Goal: Task Accomplishment & Management: Contribute content

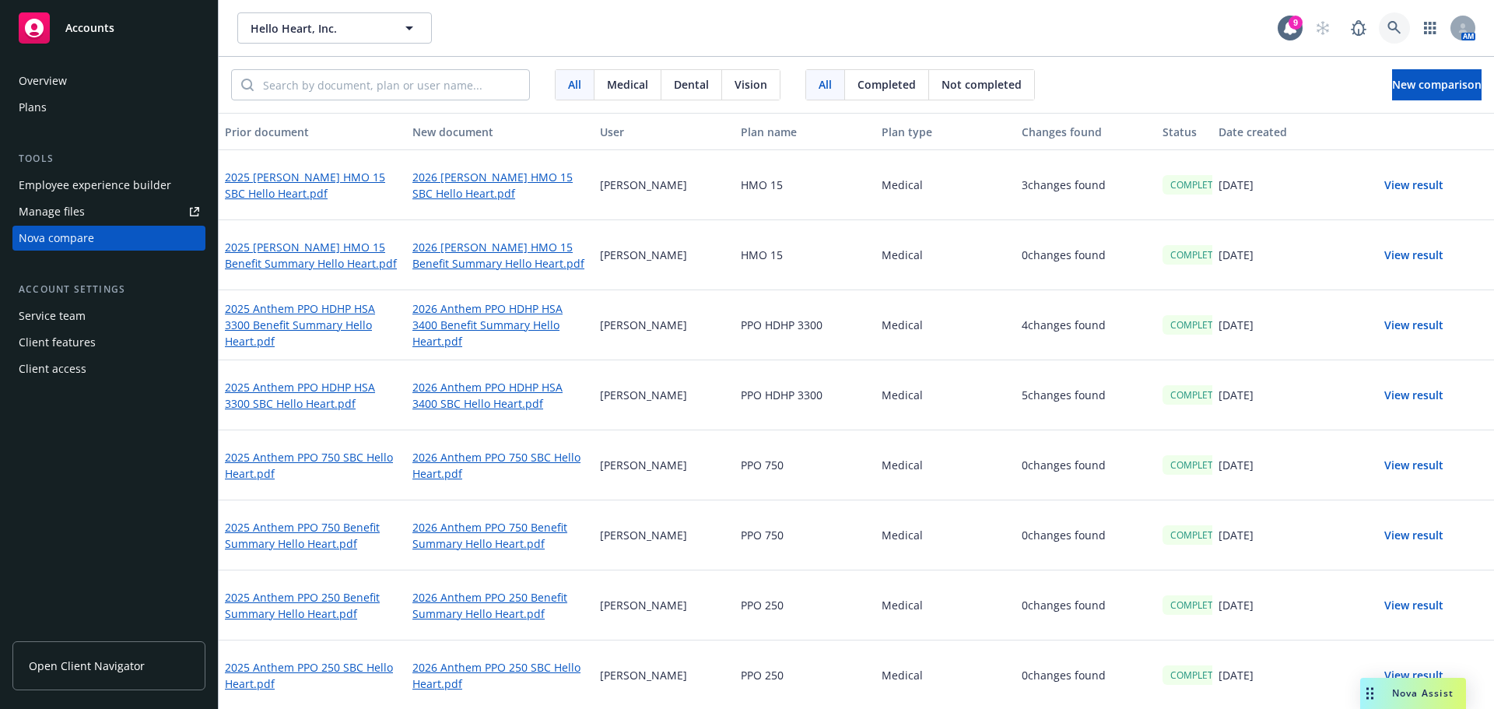
click at [745, 28] on icon at bounding box center [1394, 28] width 14 height 14
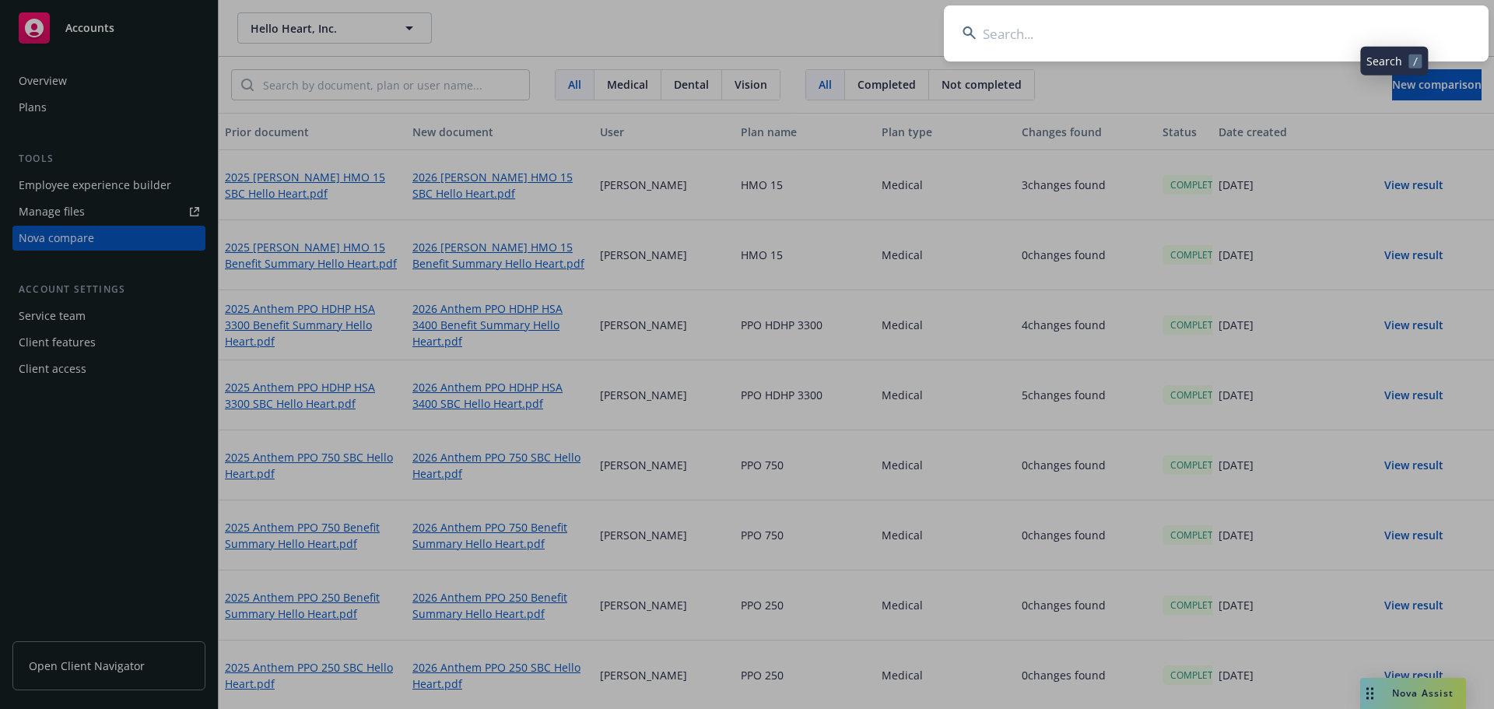
type input "Sauce Labs, Inc."
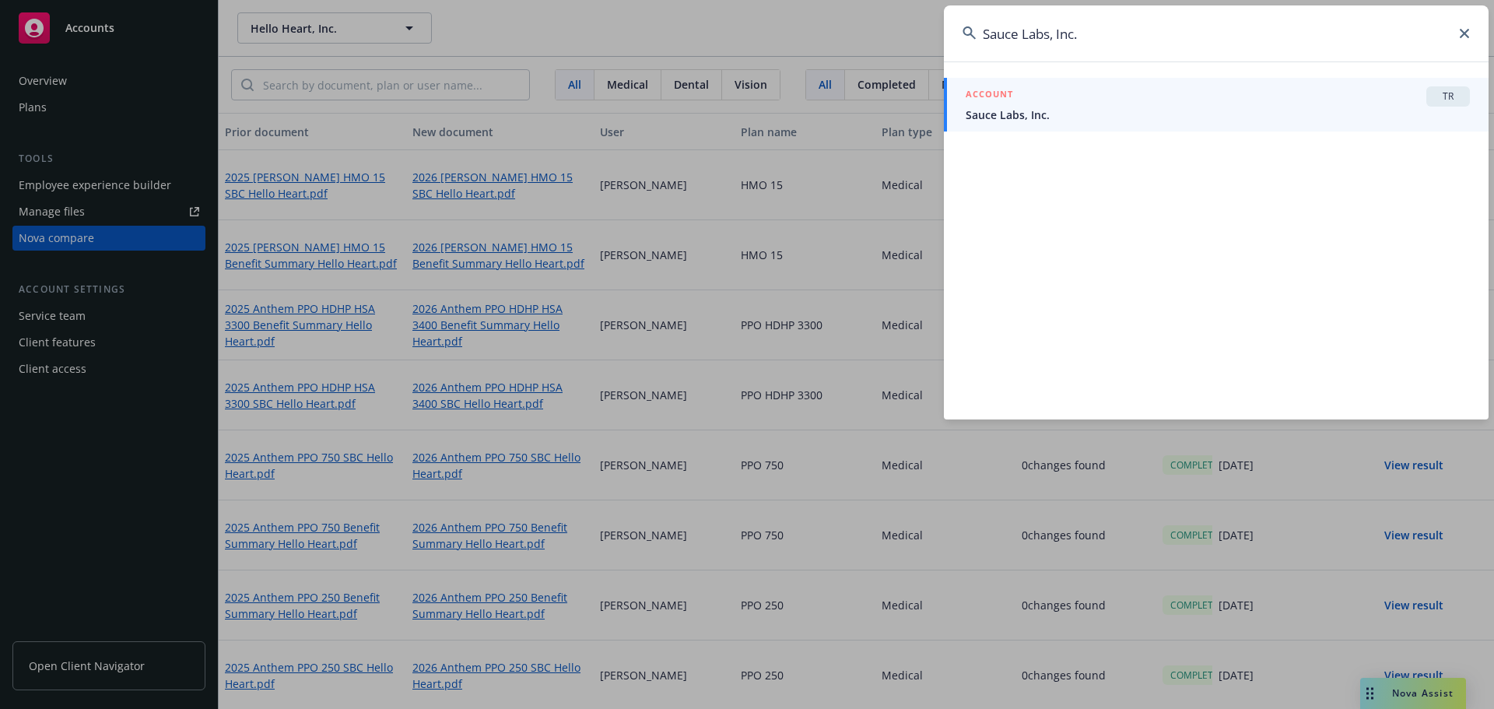
click at [745, 84] on link "ACCOUNT TR Sauce Labs, Inc." at bounding box center [1216, 105] width 545 height 54
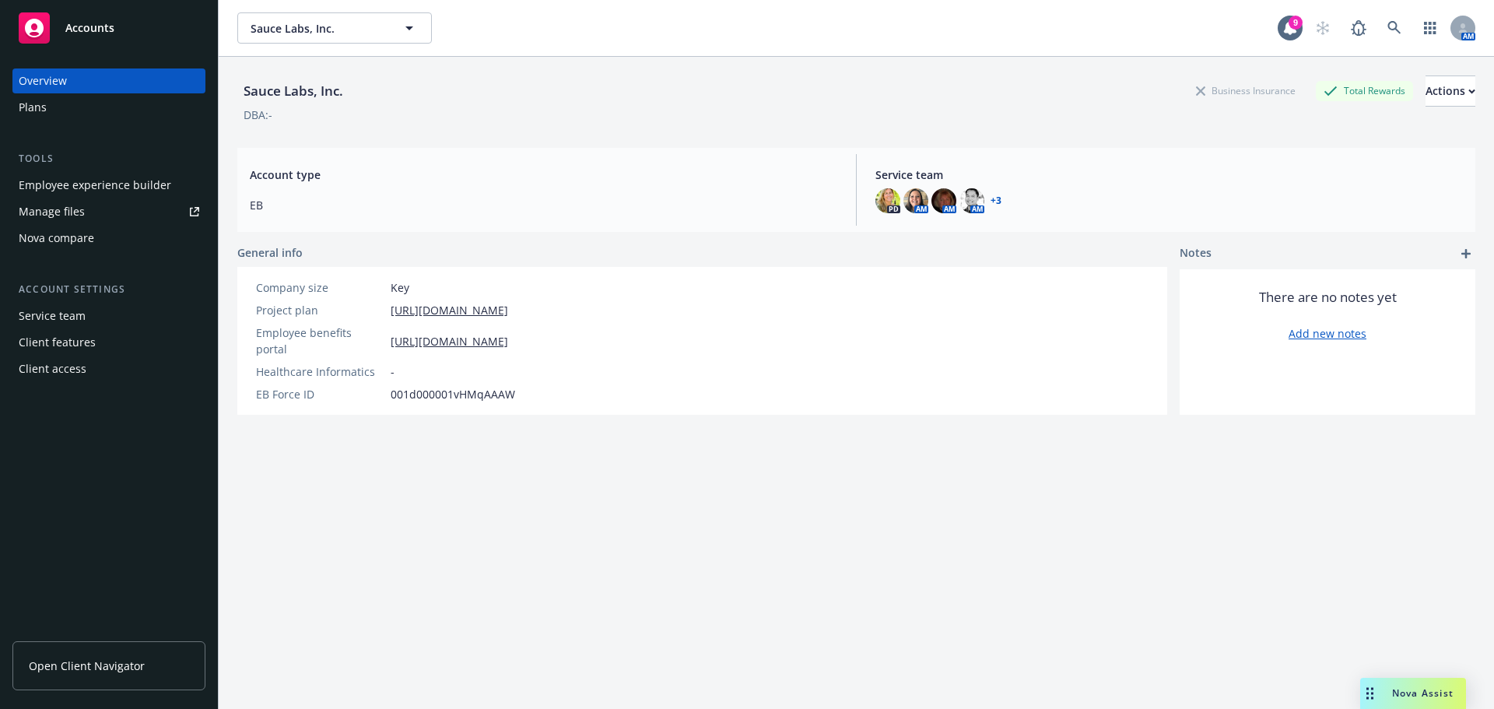
click at [118, 99] on div "Plans" at bounding box center [109, 107] width 181 height 25
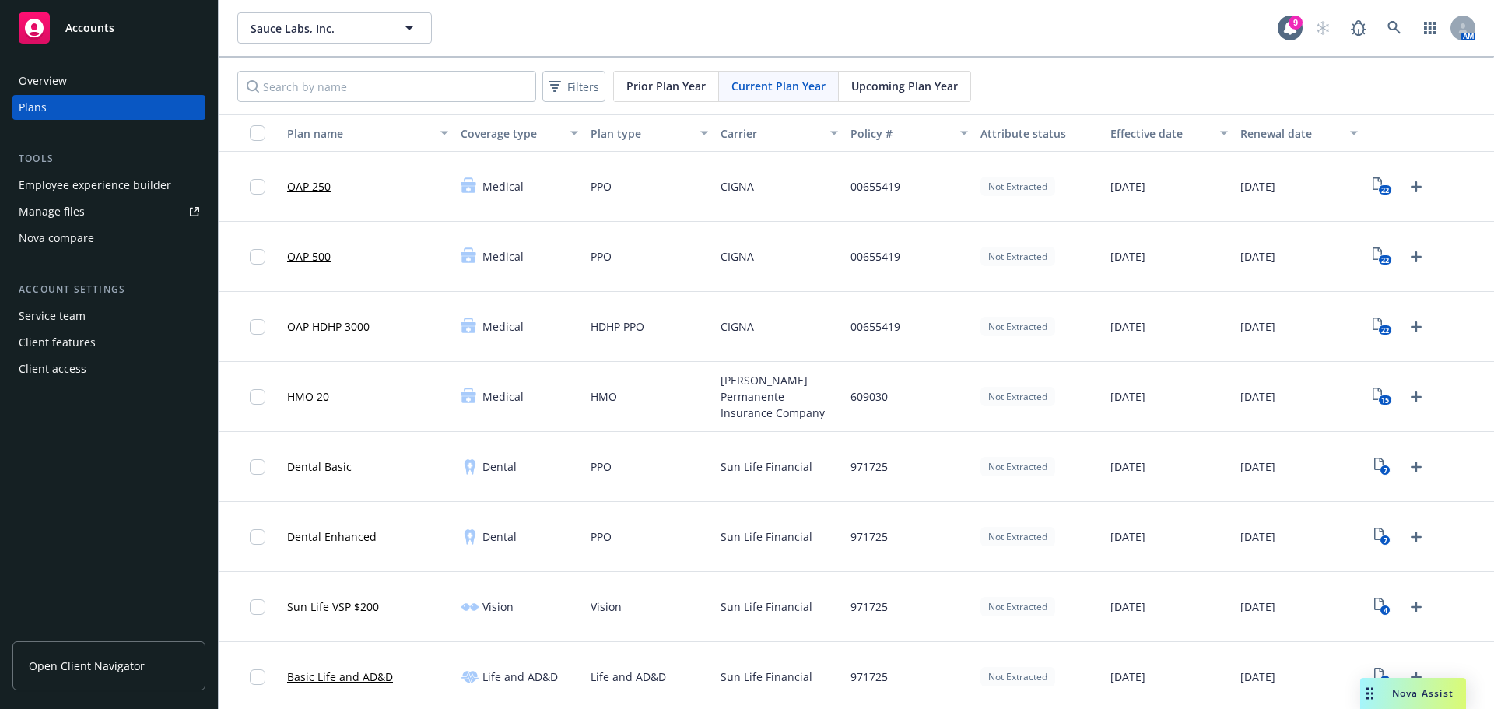
click at [80, 241] on div "Nova compare" at bounding box center [56, 238] width 75 height 25
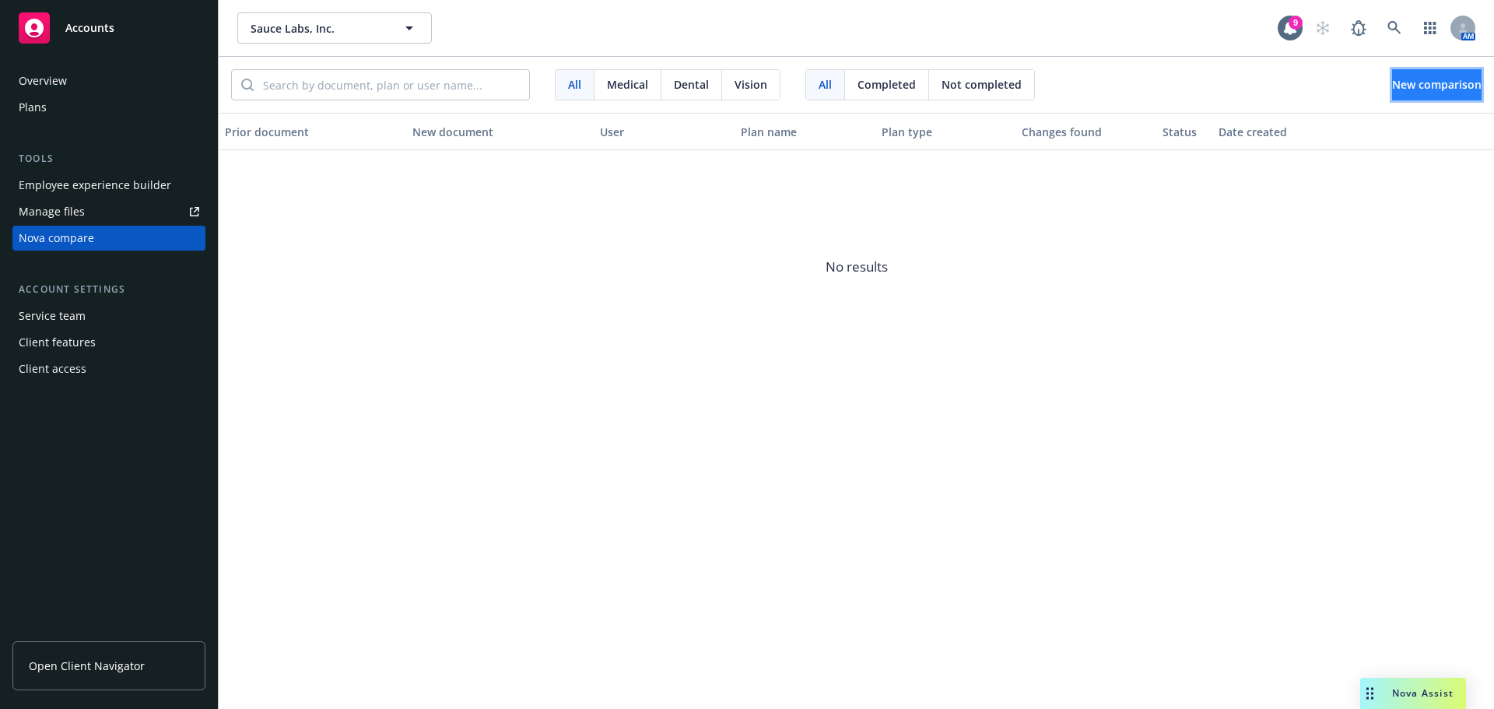
click at [745, 98] on button "New comparison" at bounding box center [1436, 84] width 89 height 31
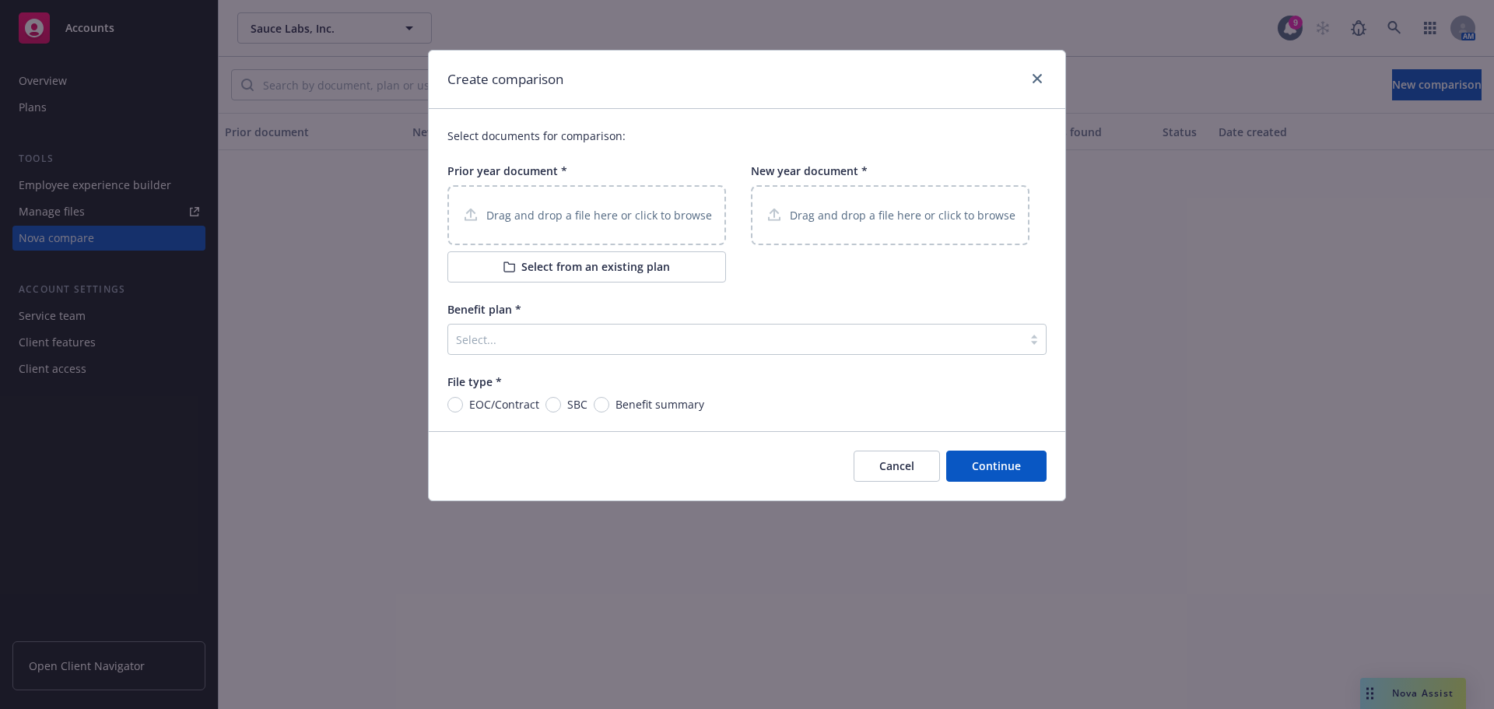
click at [638, 210] on p "Drag and drop a file here or click to browse" at bounding box center [599, 215] width 226 height 16
click at [745, 216] on p "Drag and drop a file here or click to browse" at bounding box center [903, 215] width 226 height 16
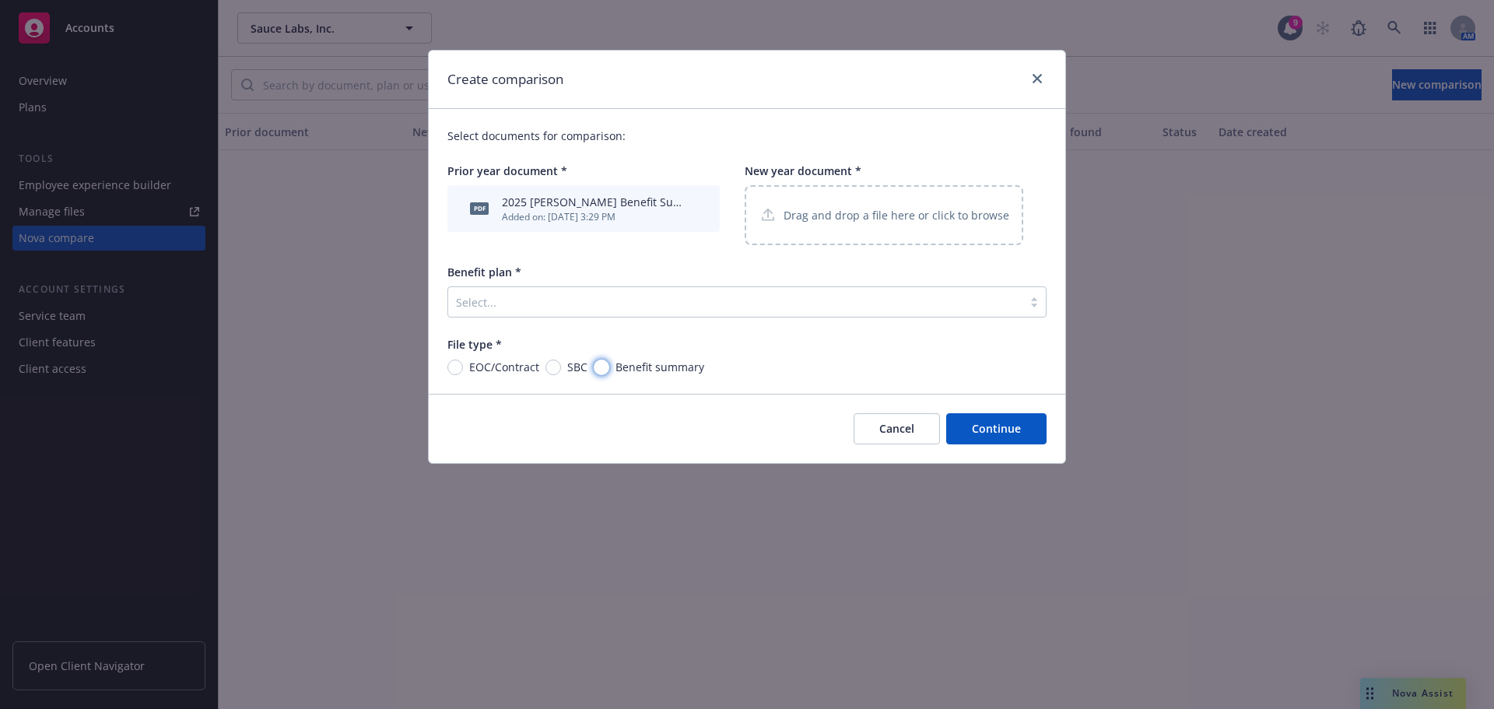
click at [605, 367] on input "Benefit summary" at bounding box center [602, 367] width 16 height 16
radio input "true"
click at [638, 310] on div at bounding box center [735, 302] width 559 height 19
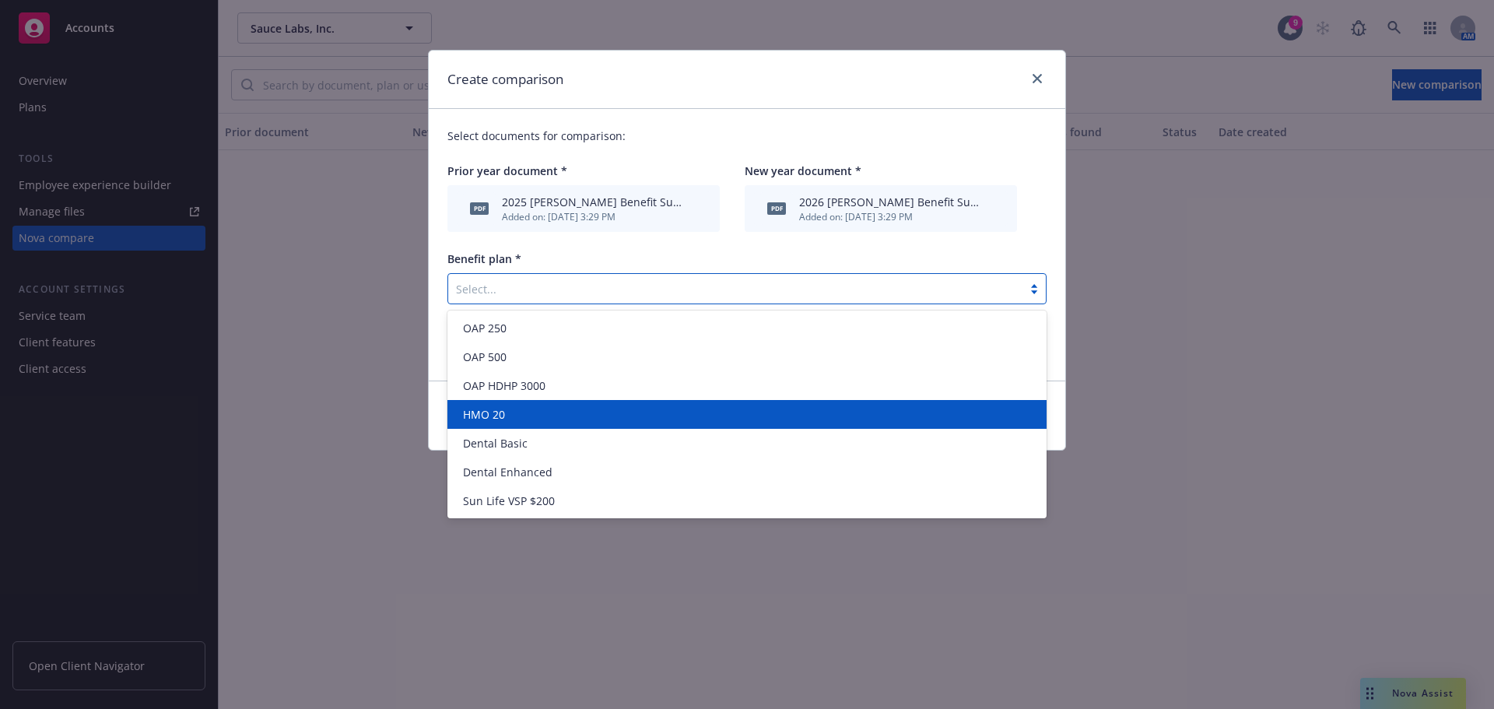
click at [561, 418] on div "HMO 20" at bounding box center [747, 414] width 580 height 16
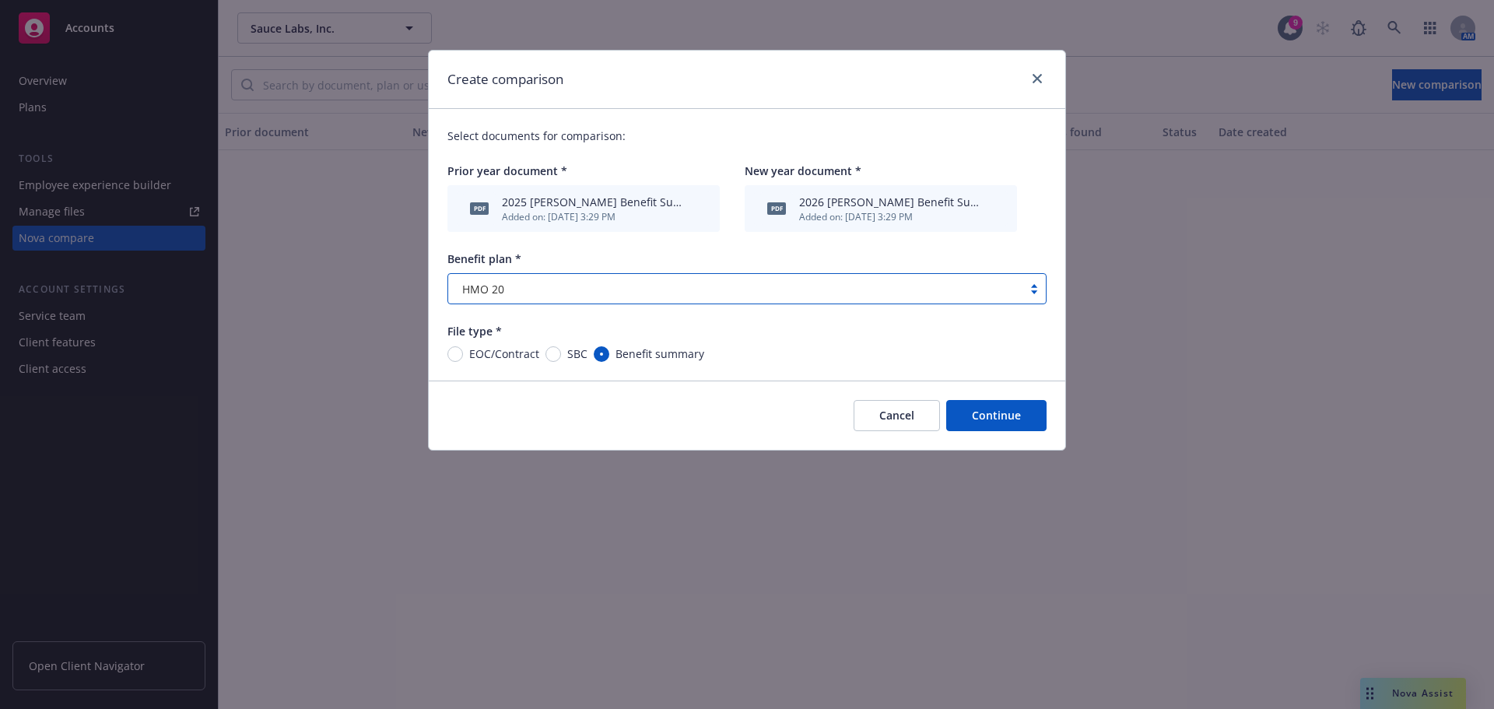
click at [745, 412] on button "Continue" at bounding box center [996, 415] width 100 height 31
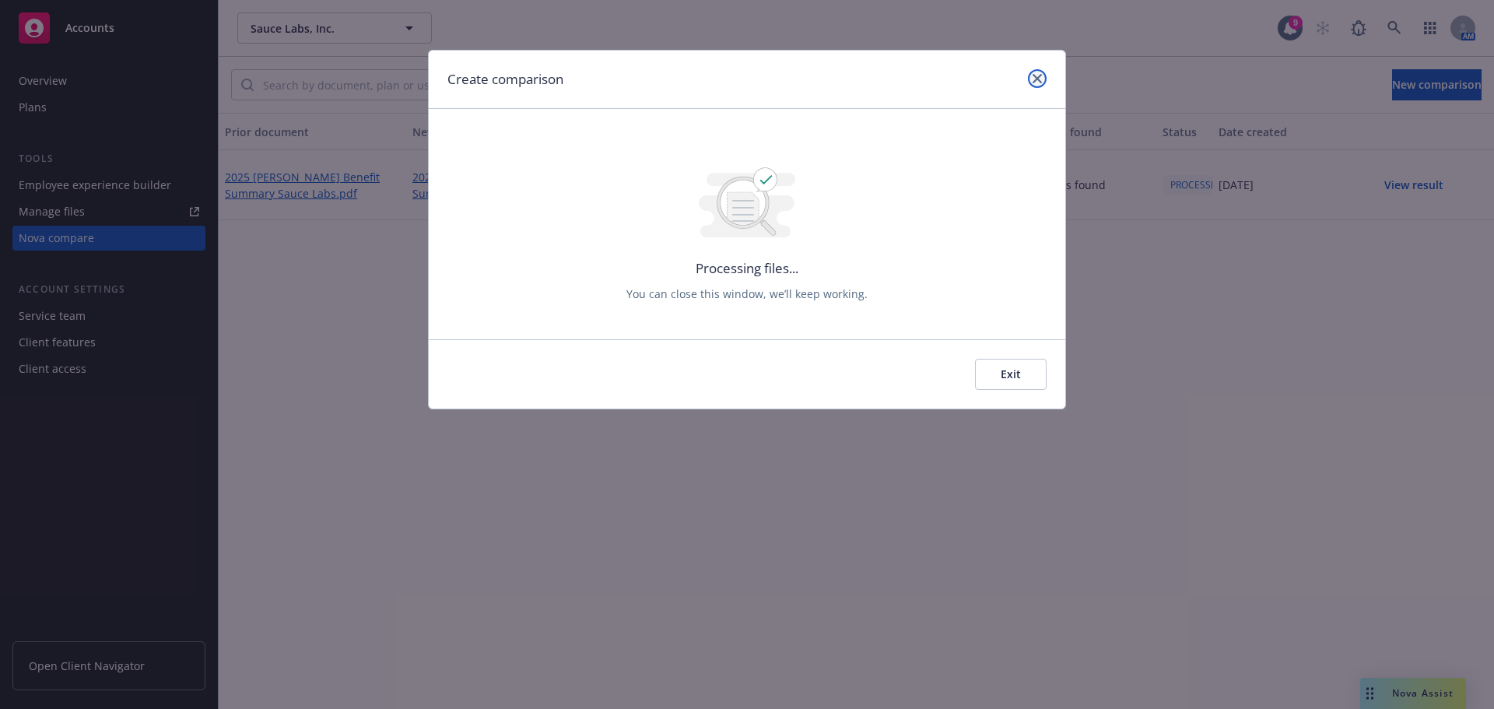
click at [745, 76] on icon "close" at bounding box center [1037, 78] width 9 height 9
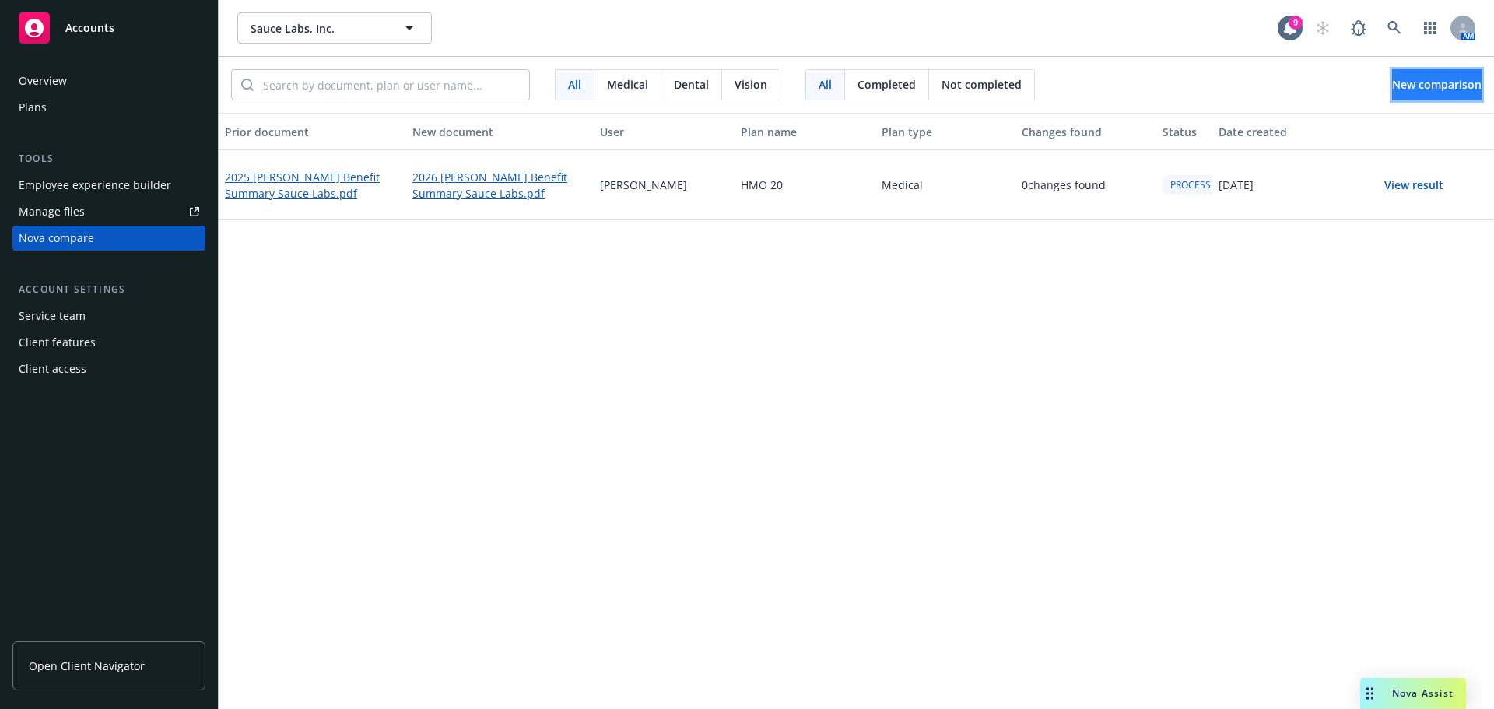
click at [745, 79] on span "New comparison" at bounding box center [1436, 84] width 89 height 15
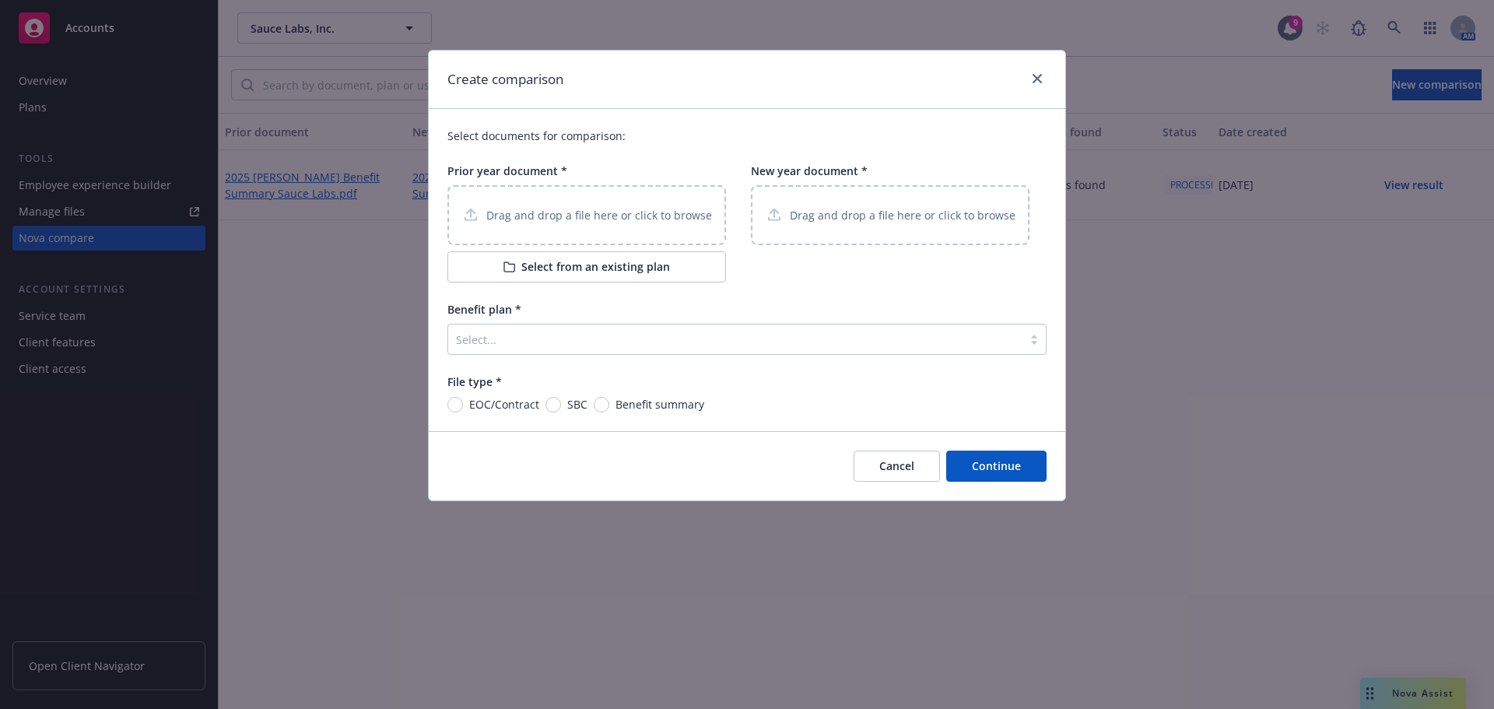
click at [610, 195] on div "Drag and drop a file here or click to browse" at bounding box center [586, 215] width 279 height 60
click at [745, 222] on p "Drag and drop a file here or click to browse" at bounding box center [903, 215] width 226 height 16
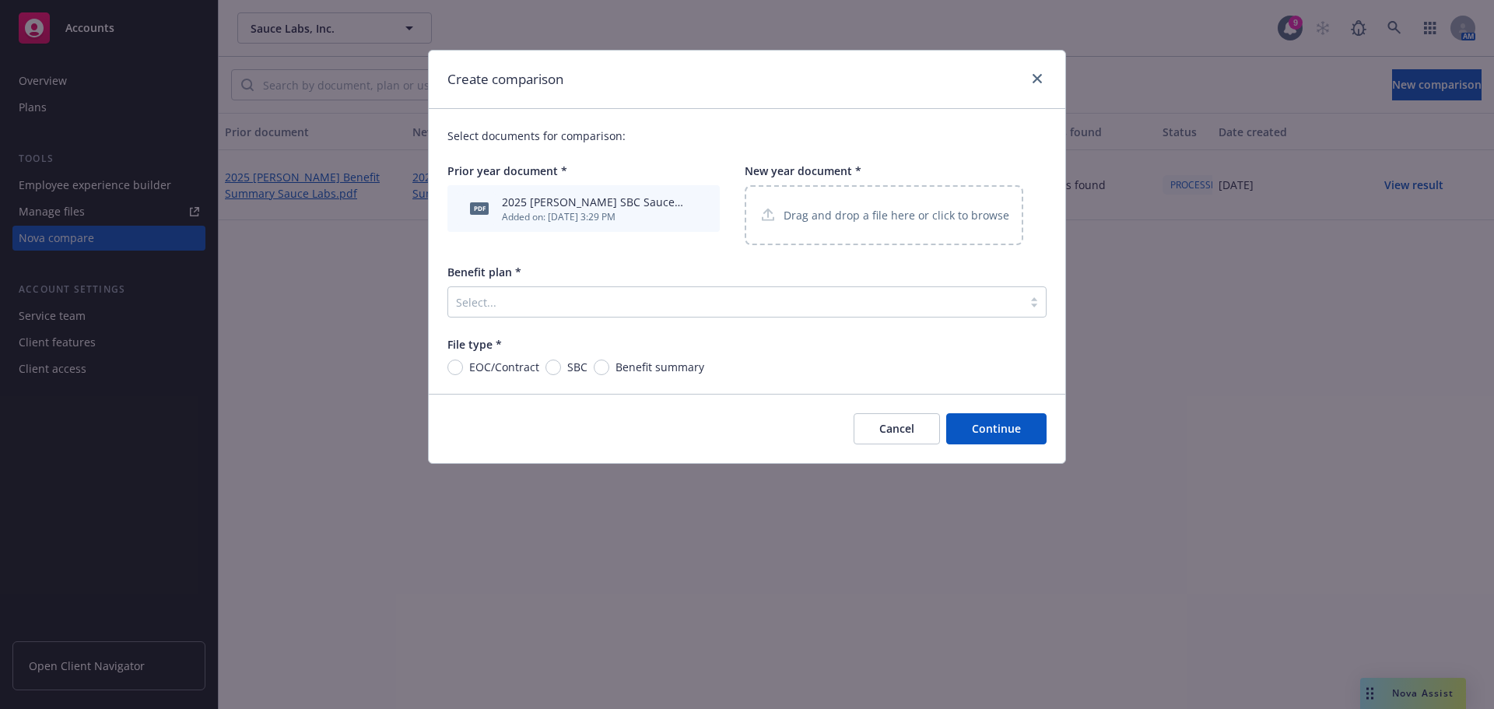
click at [563, 369] on span "SBC" at bounding box center [574, 367] width 26 height 16
click at [561, 369] on input "SBC" at bounding box center [553, 367] width 16 height 16
radio input "true"
click at [628, 310] on div at bounding box center [735, 302] width 559 height 19
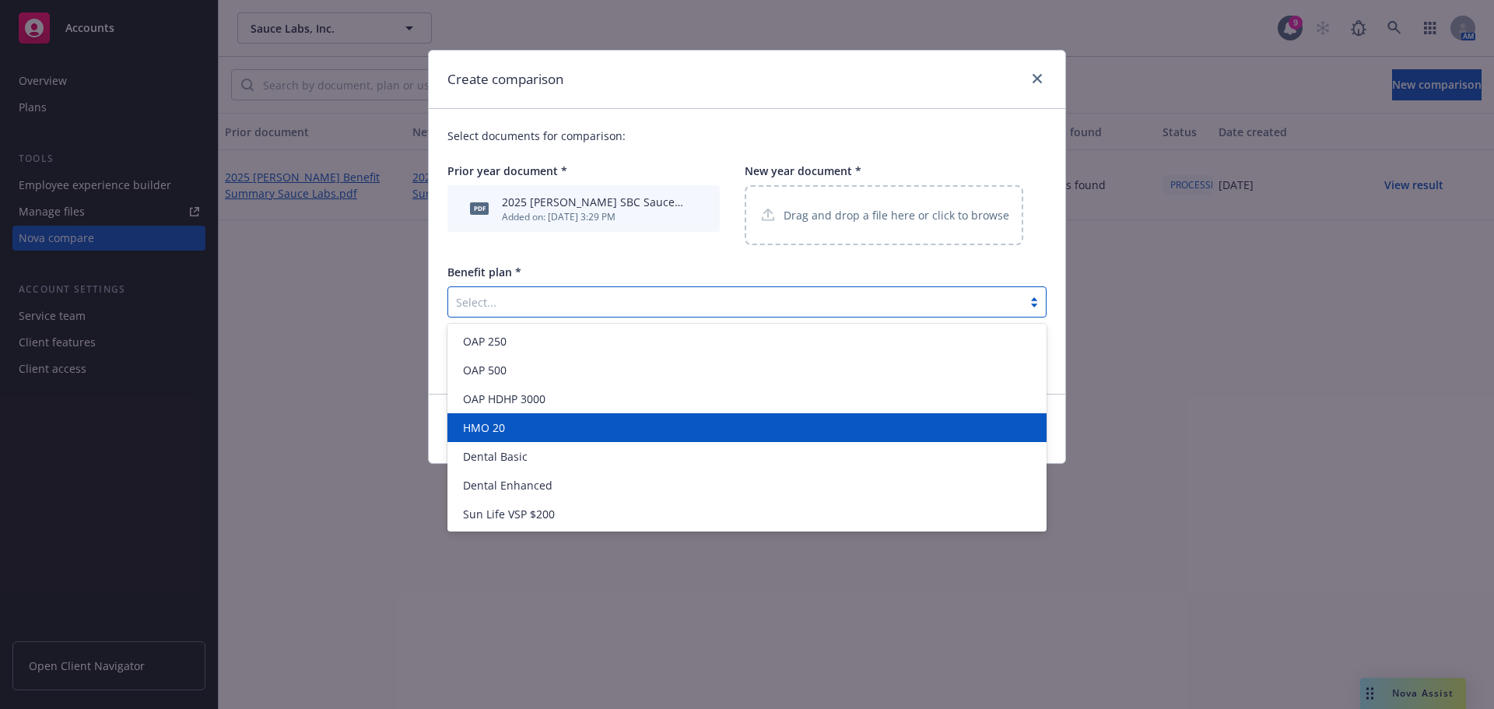
click at [589, 433] on div "HMO 20" at bounding box center [747, 427] width 580 height 16
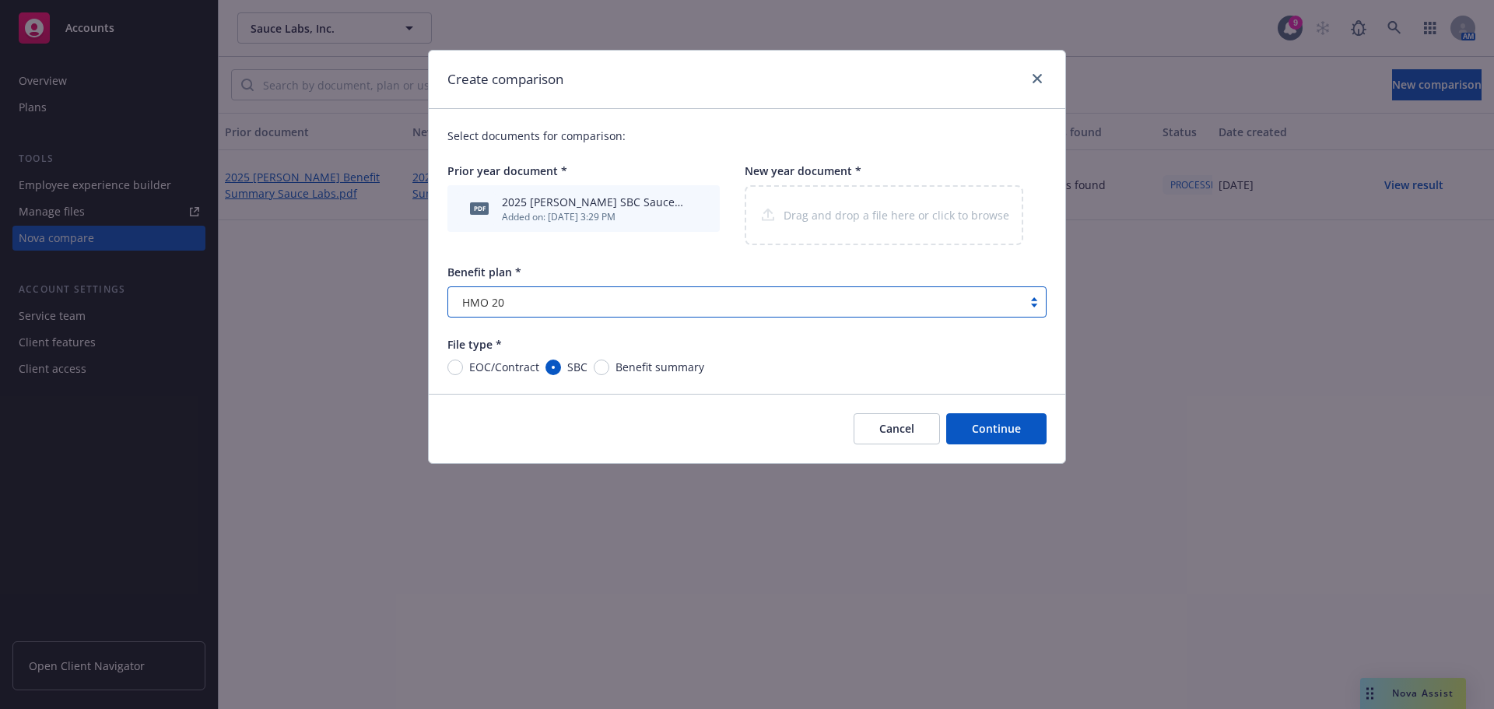
click at [745, 419] on button "Continue" at bounding box center [996, 428] width 100 height 31
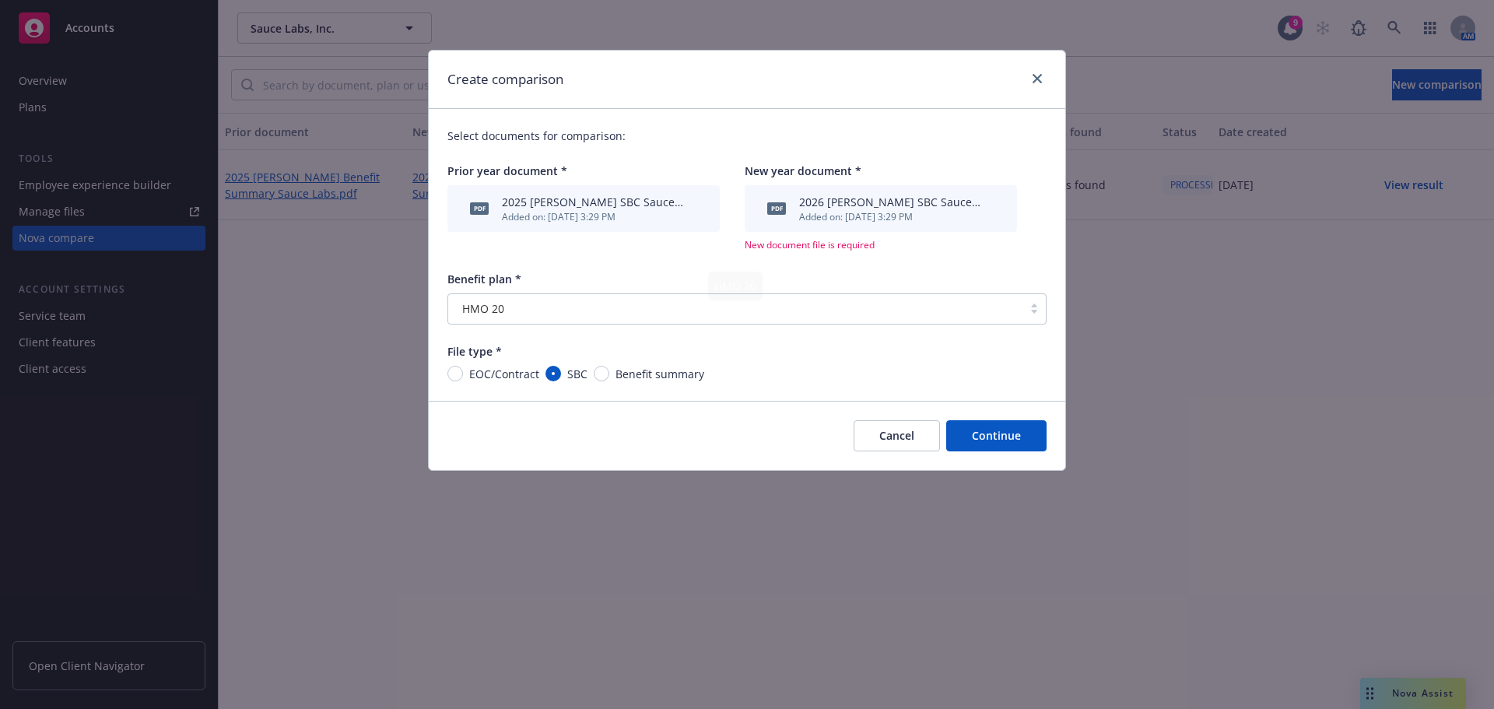
click at [745, 443] on button "Continue" at bounding box center [996, 435] width 100 height 31
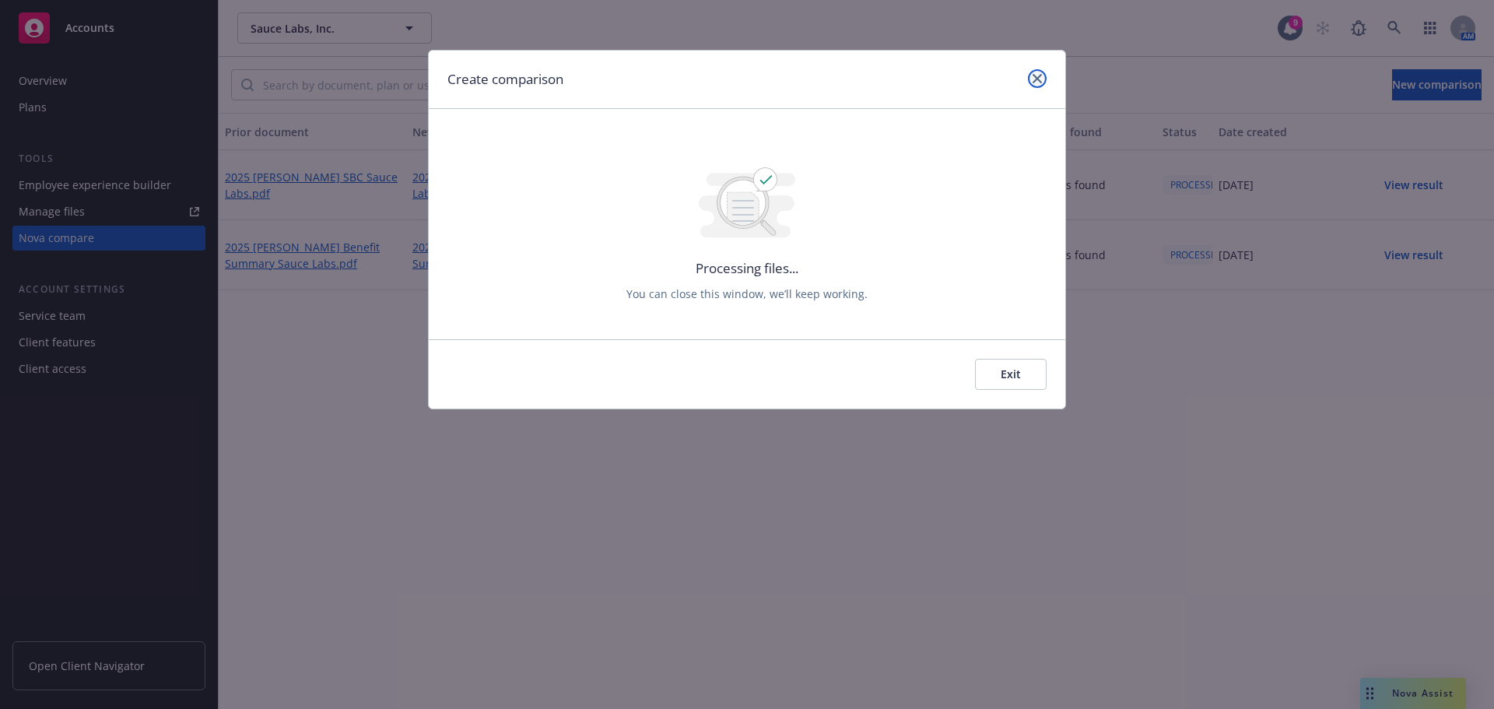
click at [745, 82] on link "close" at bounding box center [1037, 78] width 19 height 19
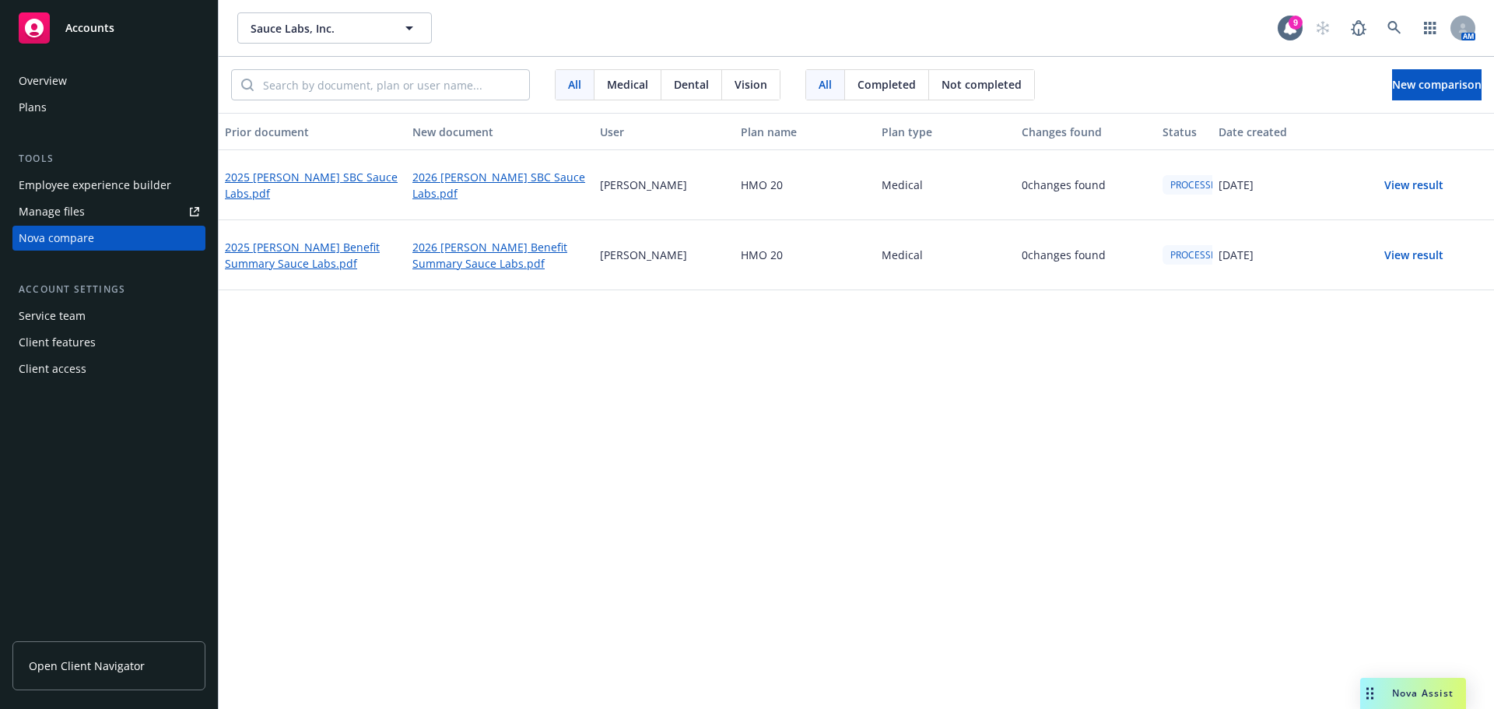
click at [745, 381] on div "Prior document New document User Plan name Plan type Changes found Status Date …" at bounding box center [856, 411] width 1275 height 596
click at [745, 247] on button "View result" at bounding box center [1413, 255] width 109 height 31
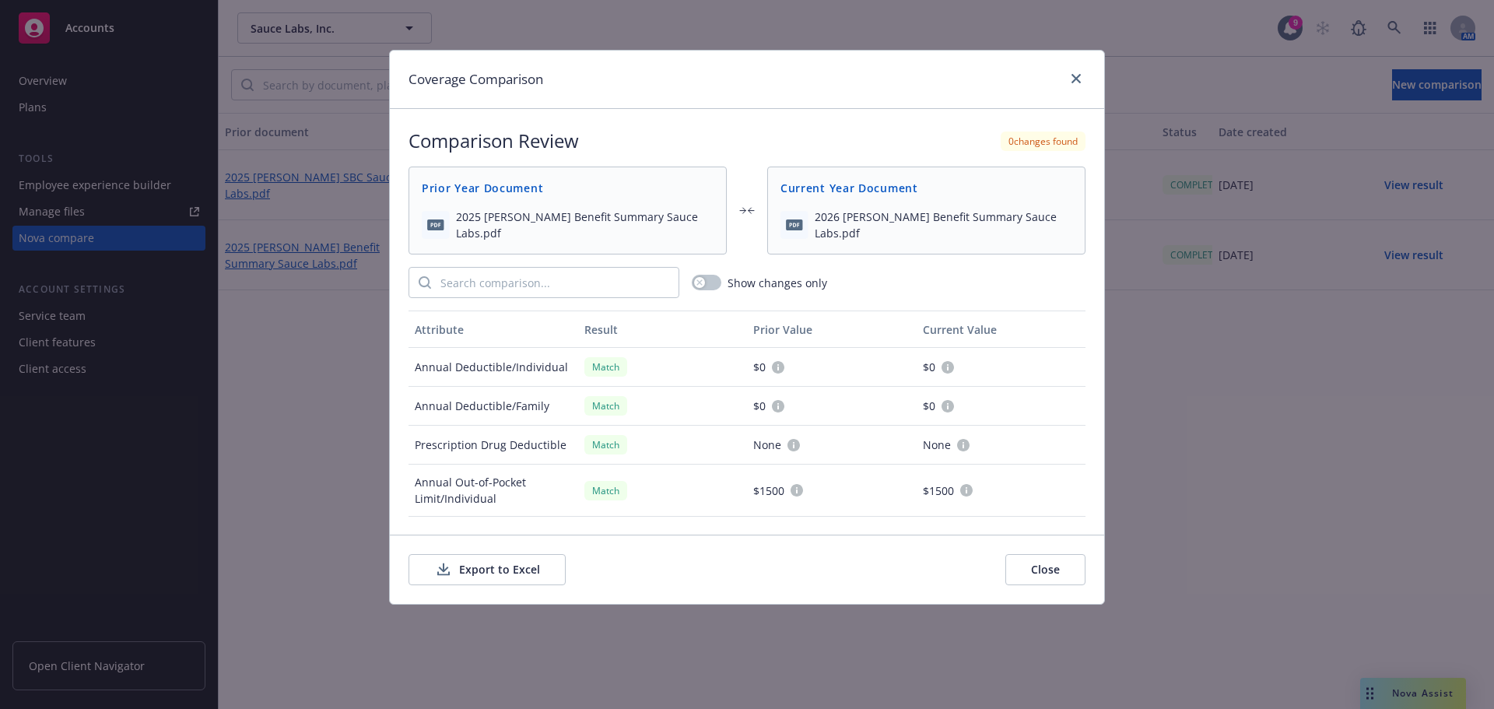
click at [531, 568] on button "Export to Excel" at bounding box center [486, 569] width 157 height 31
click at [745, 79] on link "close" at bounding box center [1076, 78] width 19 height 19
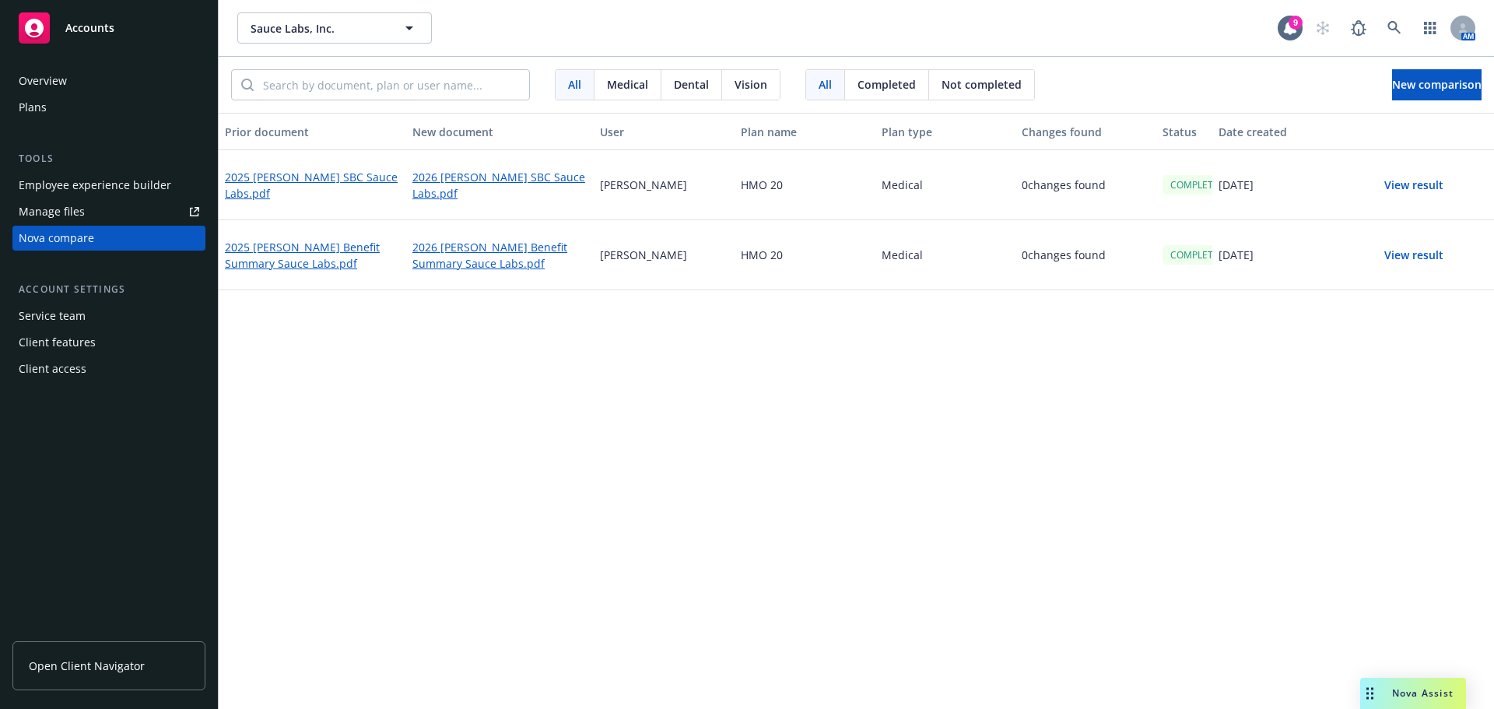
drag, startPoint x: 689, startPoint y: 526, endPoint x: 555, endPoint y: 489, distance: 139.7
click at [696, 526] on div "Prior document New document User Plan name Plan type Changes found Status Date …" at bounding box center [856, 411] width 1275 height 596
click at [322, 242] on link "2025 [PERSON_NAME] Benefit Summary Sauce Labs.pdf" at bounding box center [312, 255] width 175 height 36
click at [484, 258] on link "2026 [PERSON_NAME] Benefit Summary Sauce Labs.pdf" at bounding box center [499, 255] width 175 height 36
click at [745, 188] on button "View result" at bounding box center [1413, 185] width 109 height 31
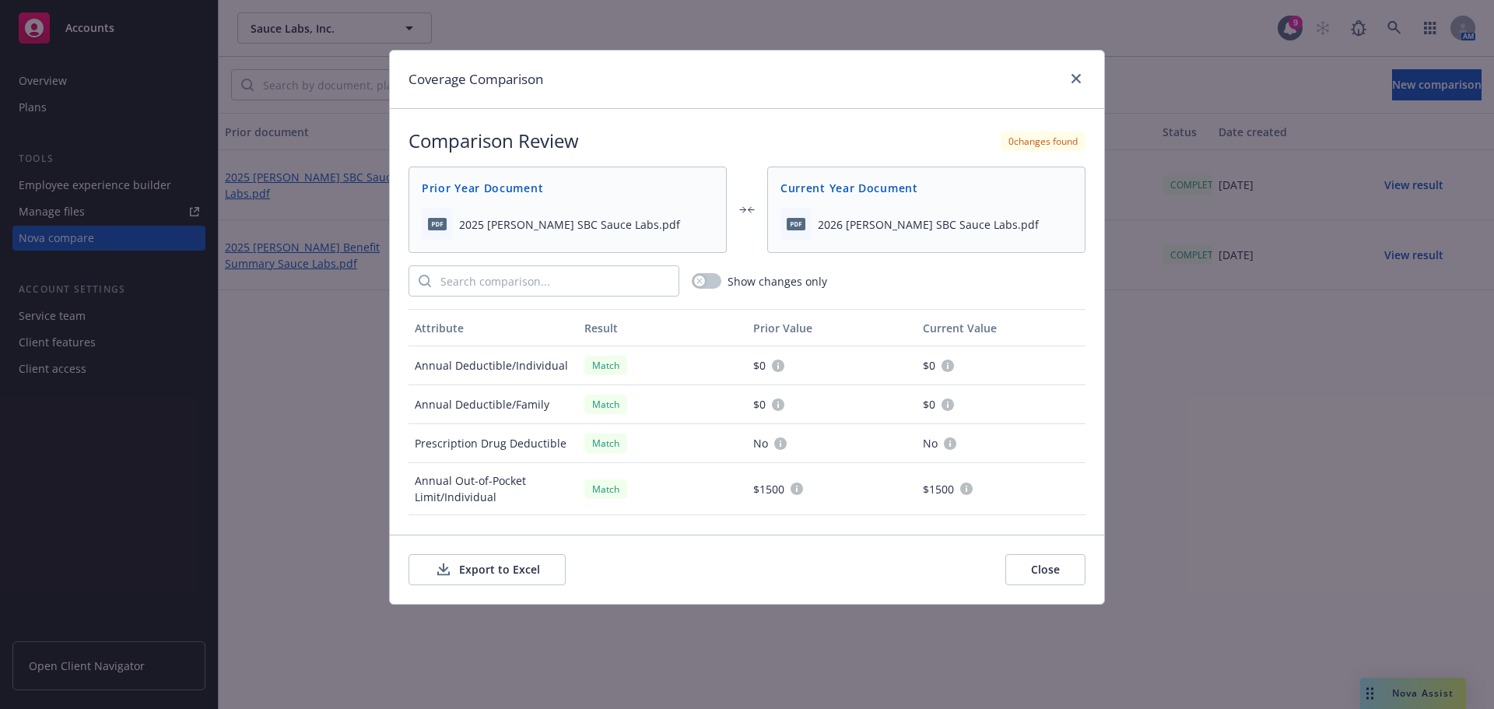
click at [532, 570] on button "Export to Excel" at bounding box center [486, 569] width 157 height 31
click at [745, 78] on icon "close" at bounding box center [1075, 78] width 9 height 9
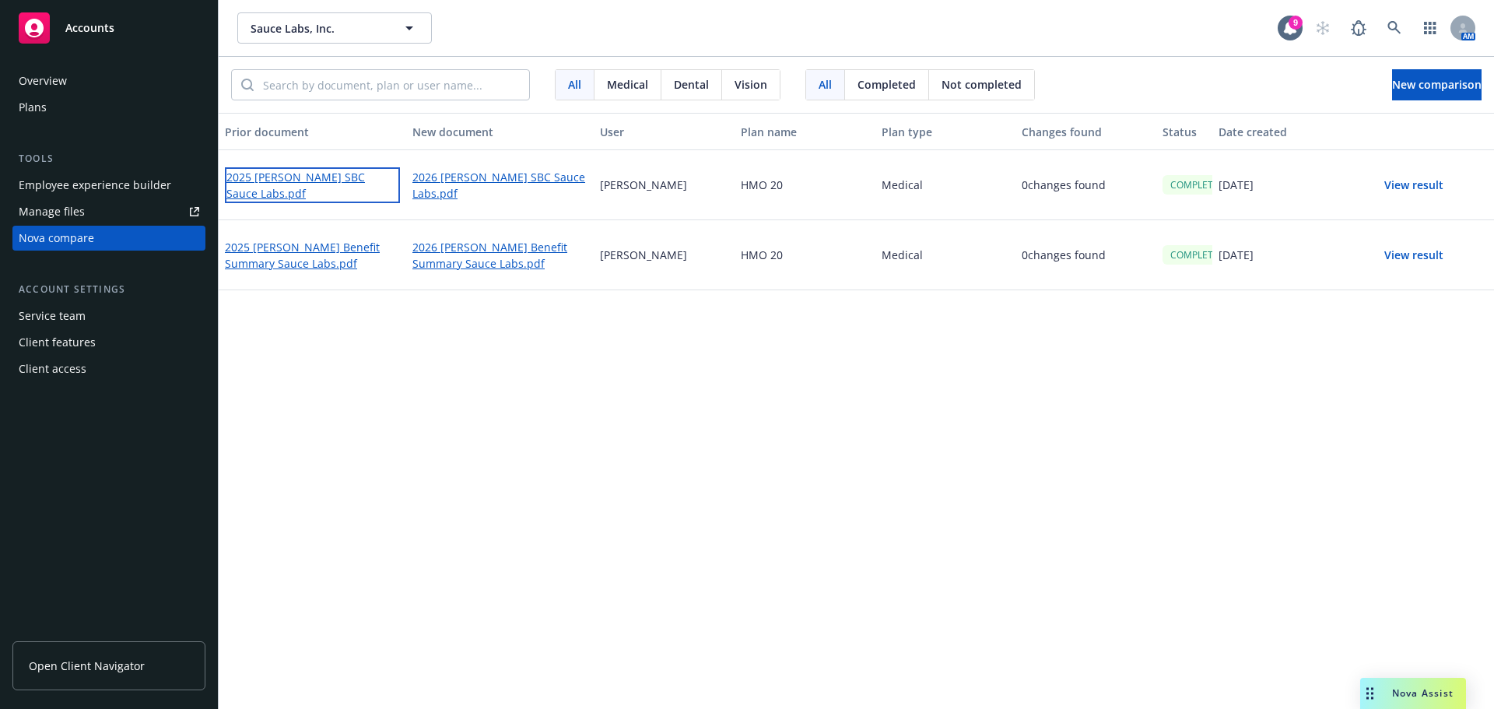
click at [311, 184] on link "2025 [PERSON_NAME] SBC Sauce Labs.pdf" at bounding box center [312, 185] width 175 height 36
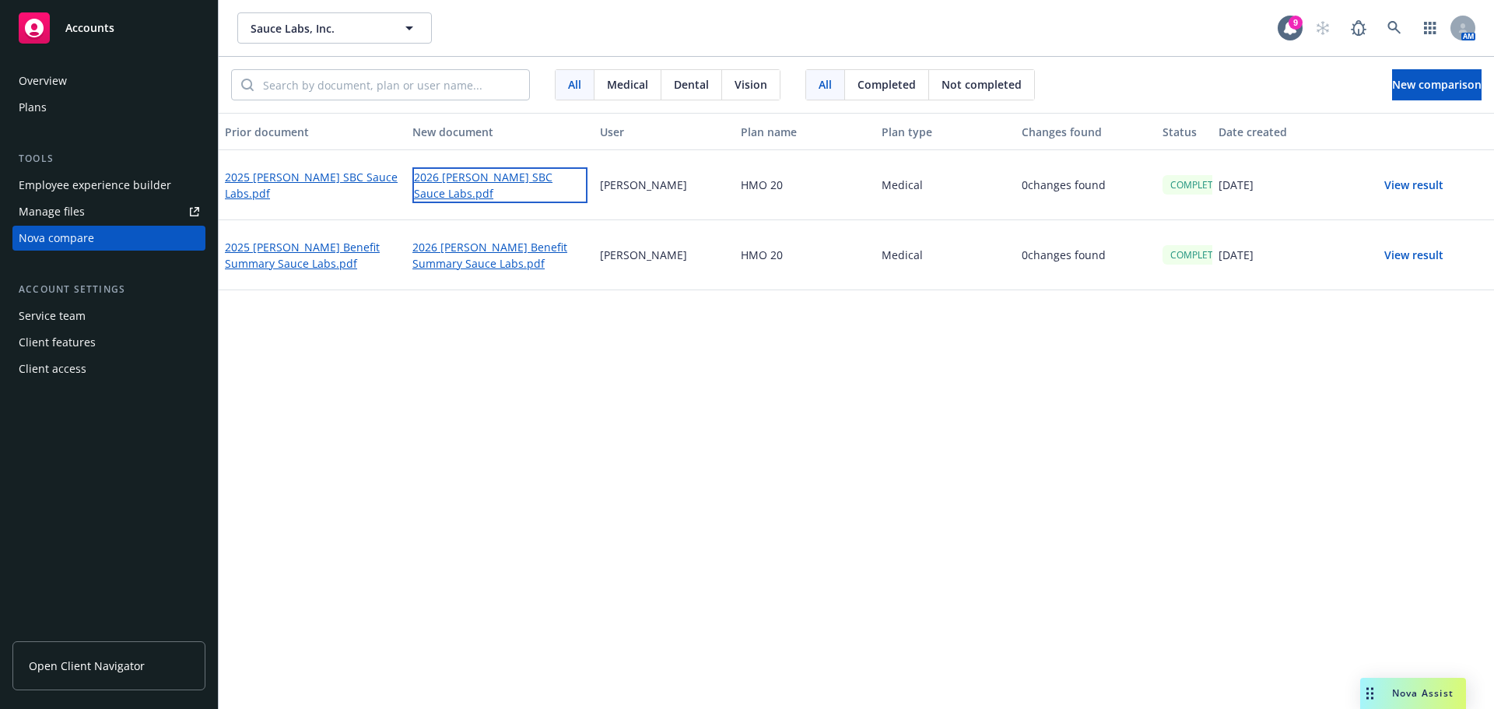
click at [494, 191] on link "2026 [PERSON_NAME] SBC Sauce Labs.pdf" at bounding box center [499, 185] width 175 height 36
click at [579, 522] on div "Prior document New document User Plan name Plan type Changes found Status Date …" at bounding box center [856, 411] width 1275 height 596
click at [745, 86] on span "New comparison" at bounding box center [1436, 84] width 89 height 15
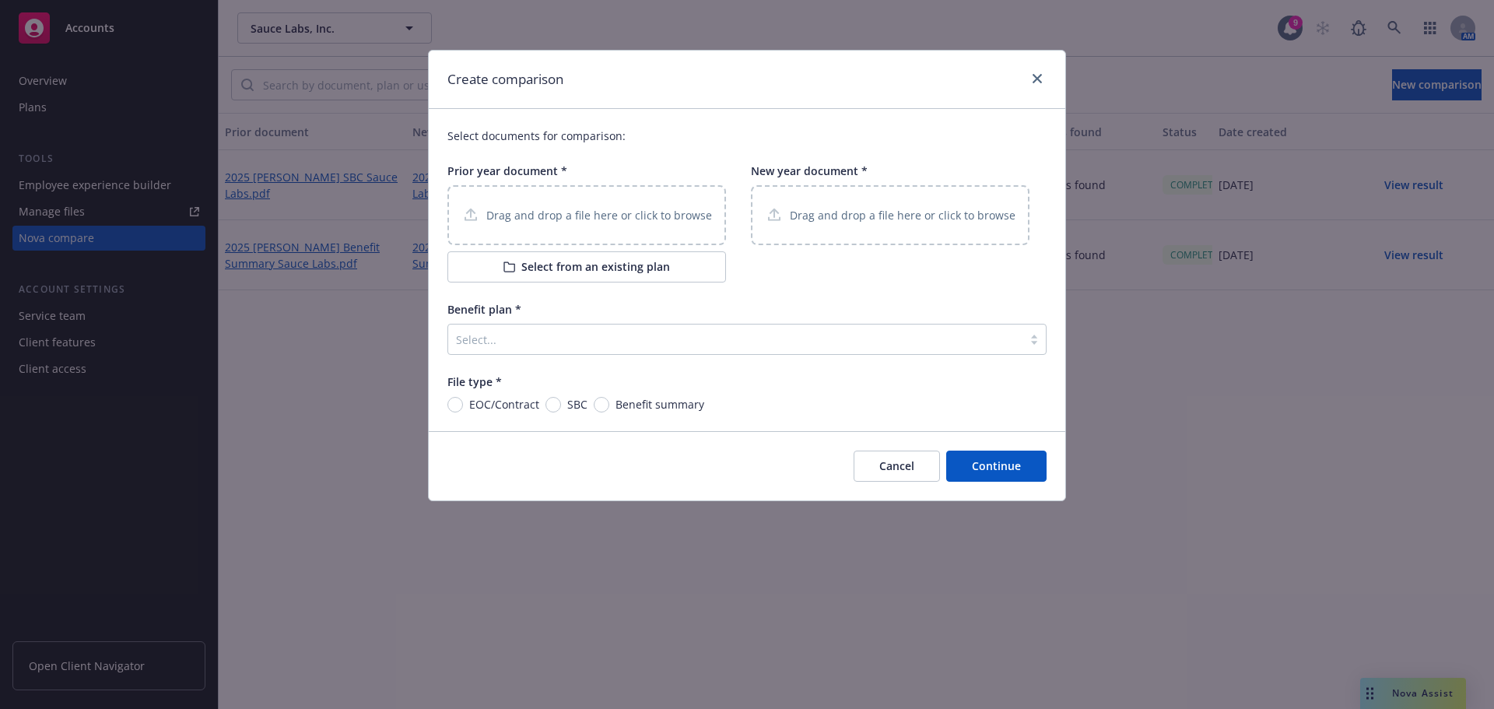
click at [610, 218] on p "Drag and drop a file here or click to browse" at bounding box center [599, 215] width 226 height 16
click at [745, 225] on div "Drag and drop a file here or click to browse" at bounding box center [890, 214] width 251 height 19
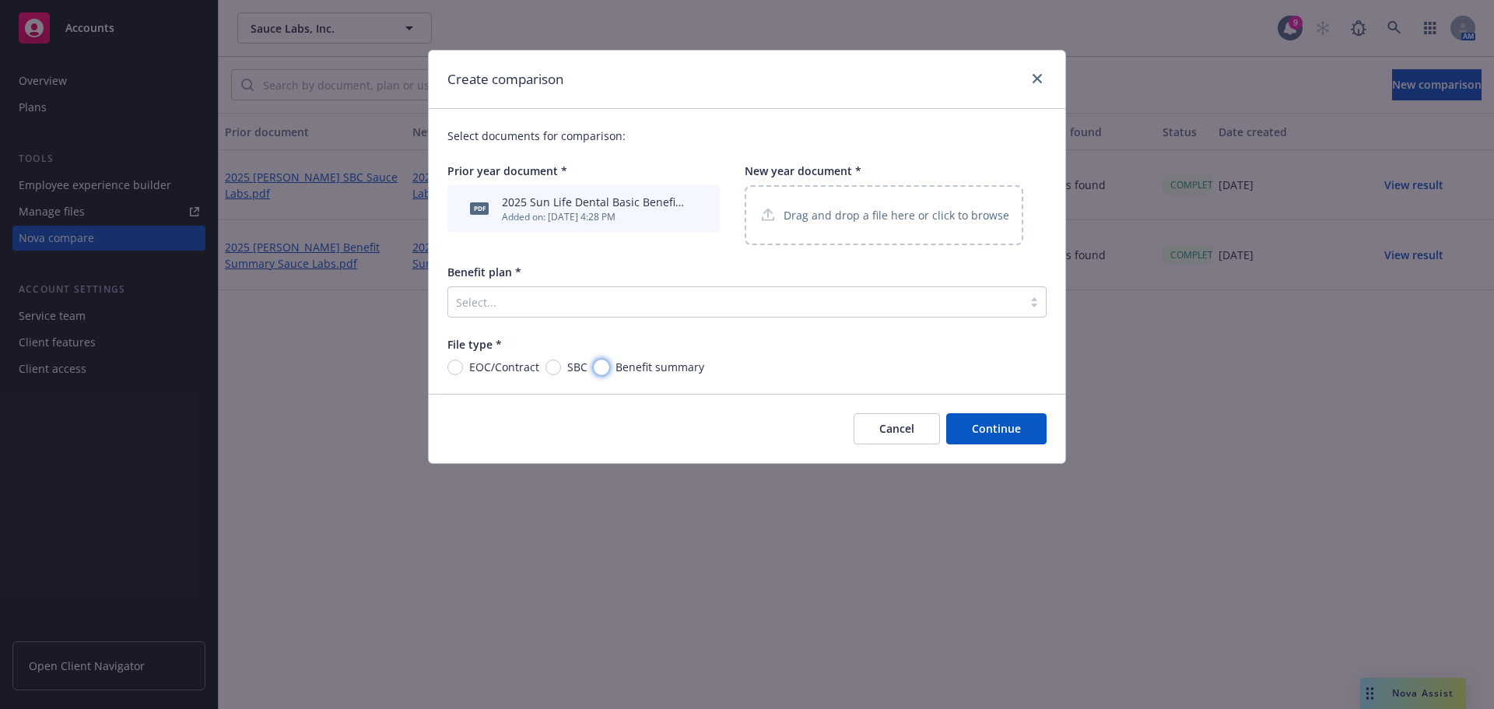
click at [596, 364] on input "Benefit summary" at bounding box center [602, 367] width 16 height 16
radio input "true"
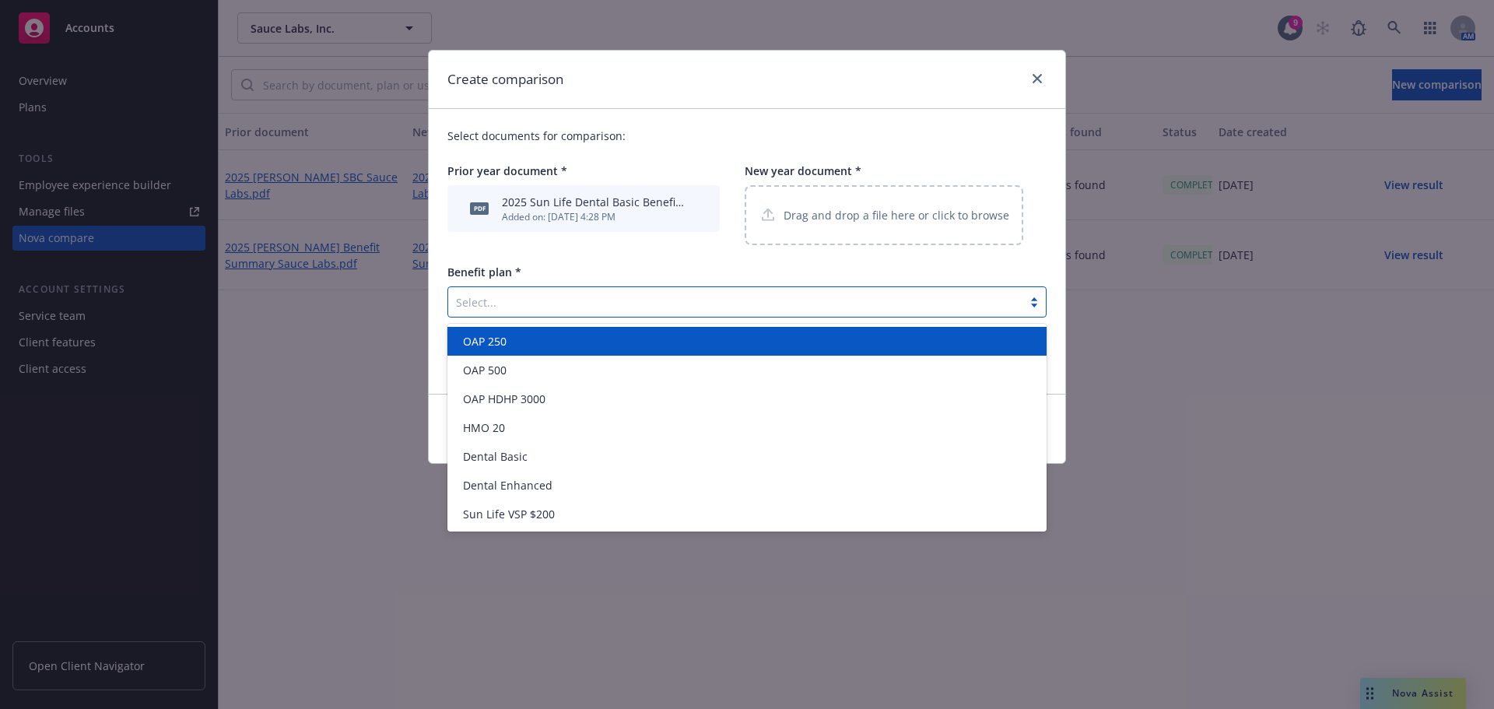
click at [615, 306] on div at bounding box center [735, 302] width 559 height 19
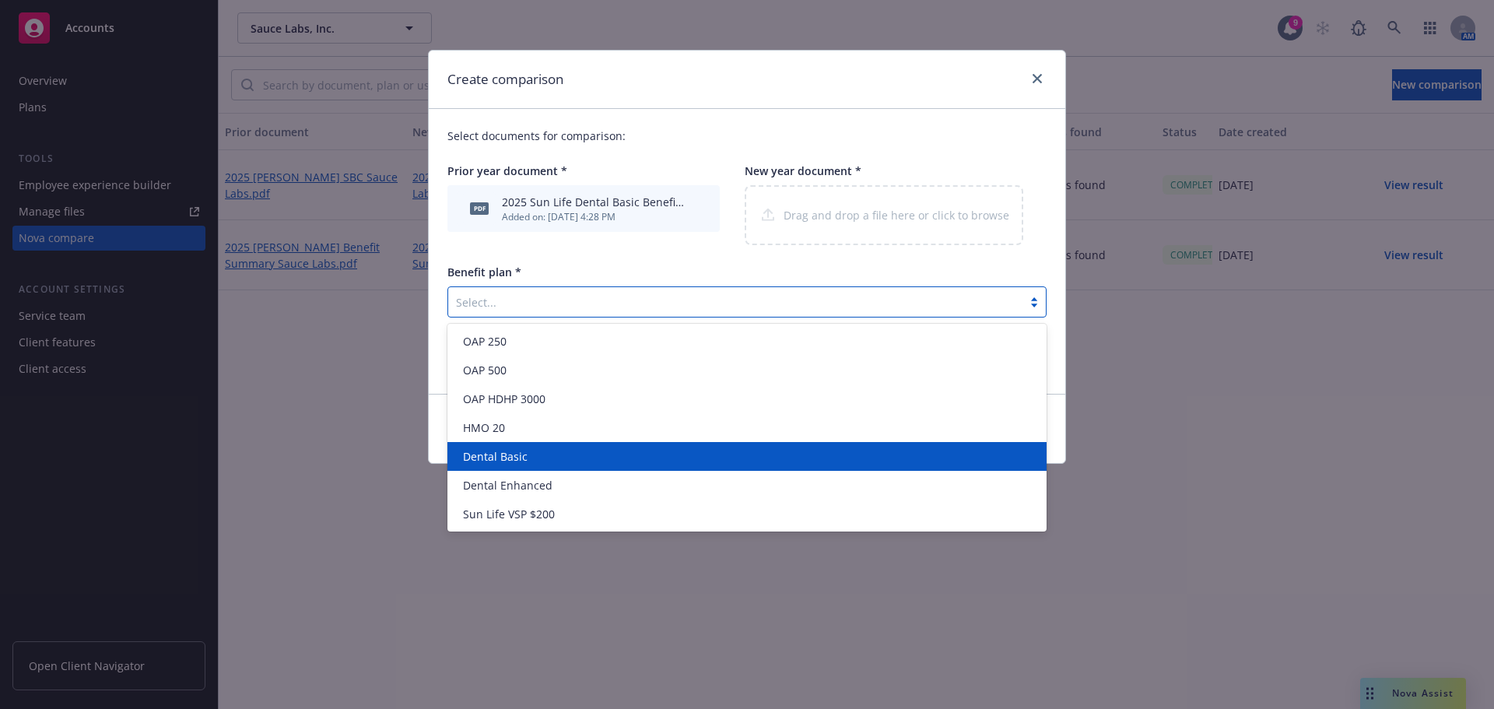
click at [549, 453] on div "Dental Basic" at bounding box center [747, 456] width 580 height 16
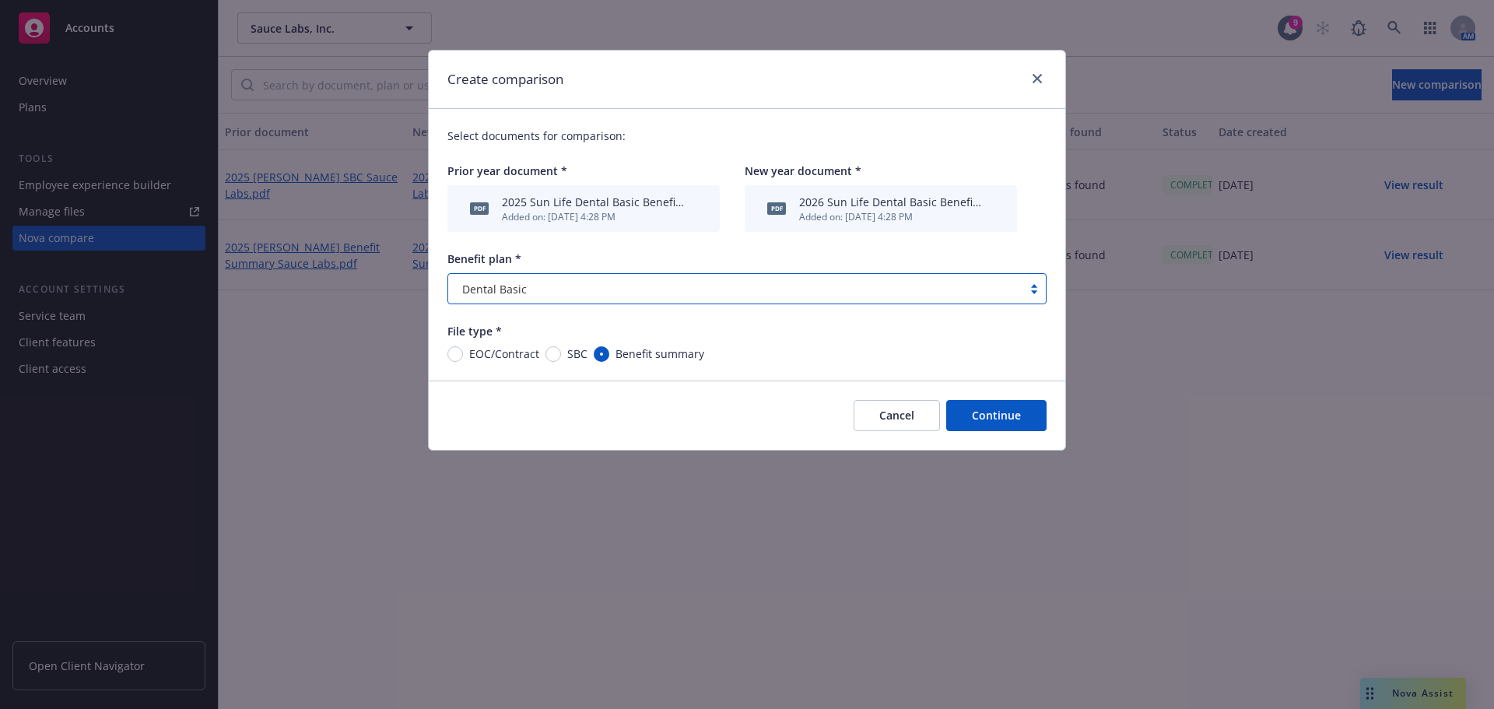
click at [745, 419] on button "Continue" at bounding box center [996, 415] width 100 height 31
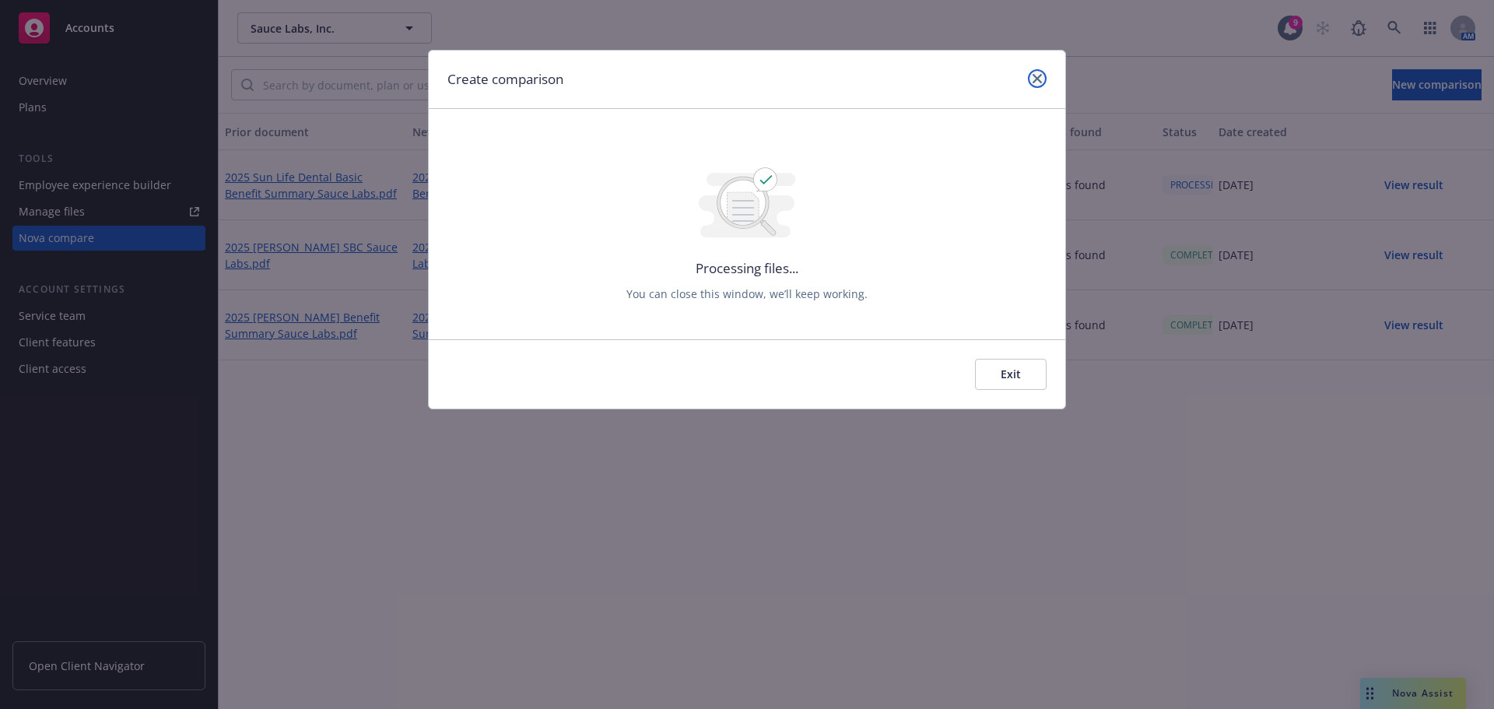
click at [745, 78] on icon "close" at bounding box center [1037, 78] width 9 height 9
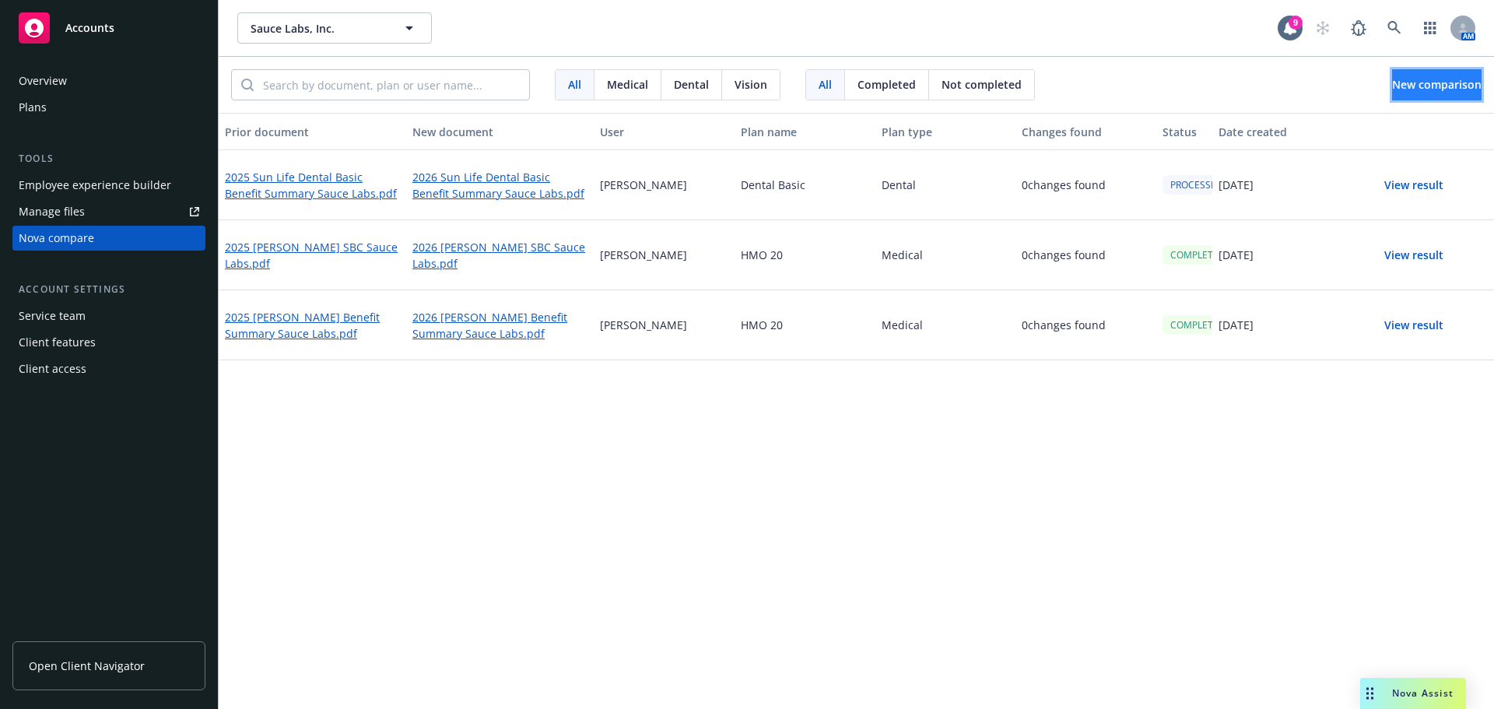
click at [745, 88] on button "New comparison" at bounding box center [1436, 84] width 89 height 31
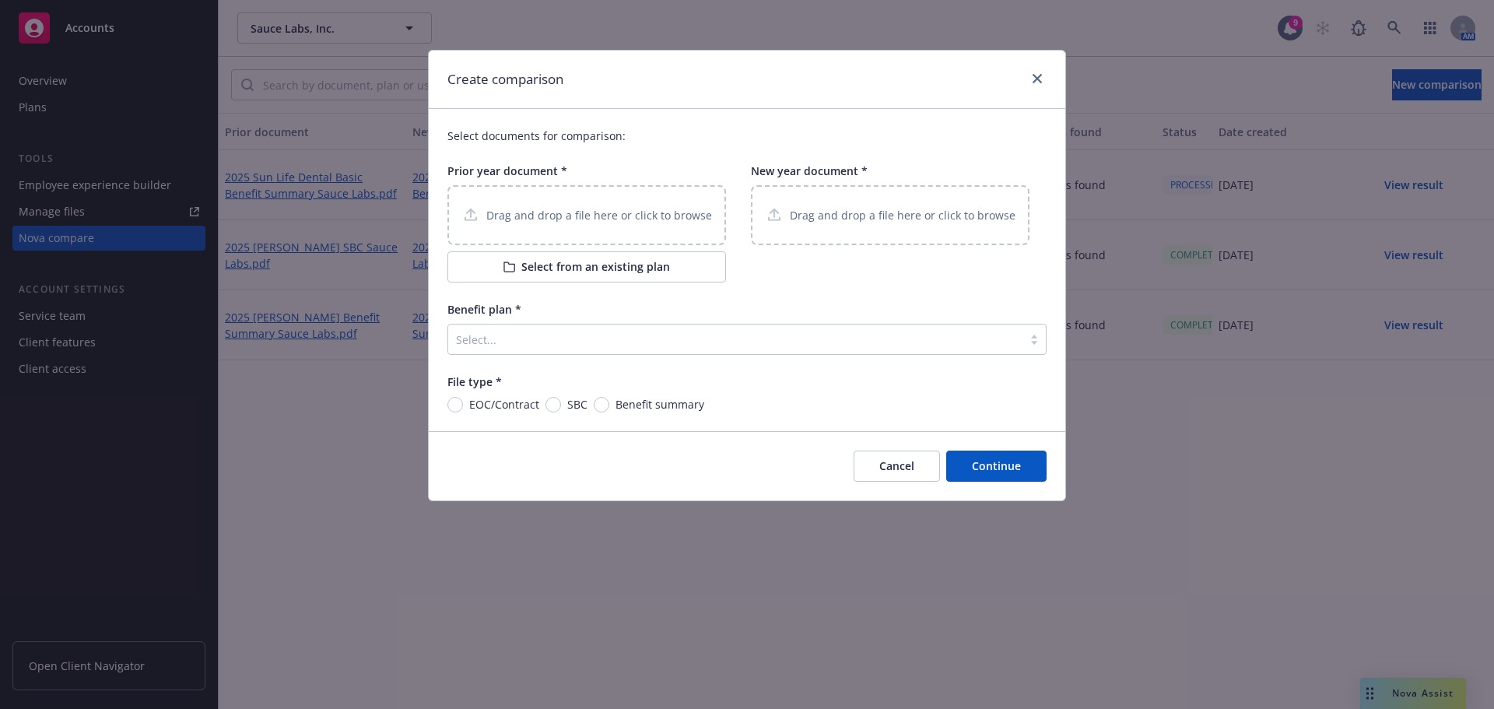
click at [643, 214] on p "Drag and drop a file here or click to browse" at bounding box center [599, 215] width 226 height 16
click at [745, 201] on div "Drag and drop a file here or click to browse" at bounding box center [890, 215] width 279 height 60
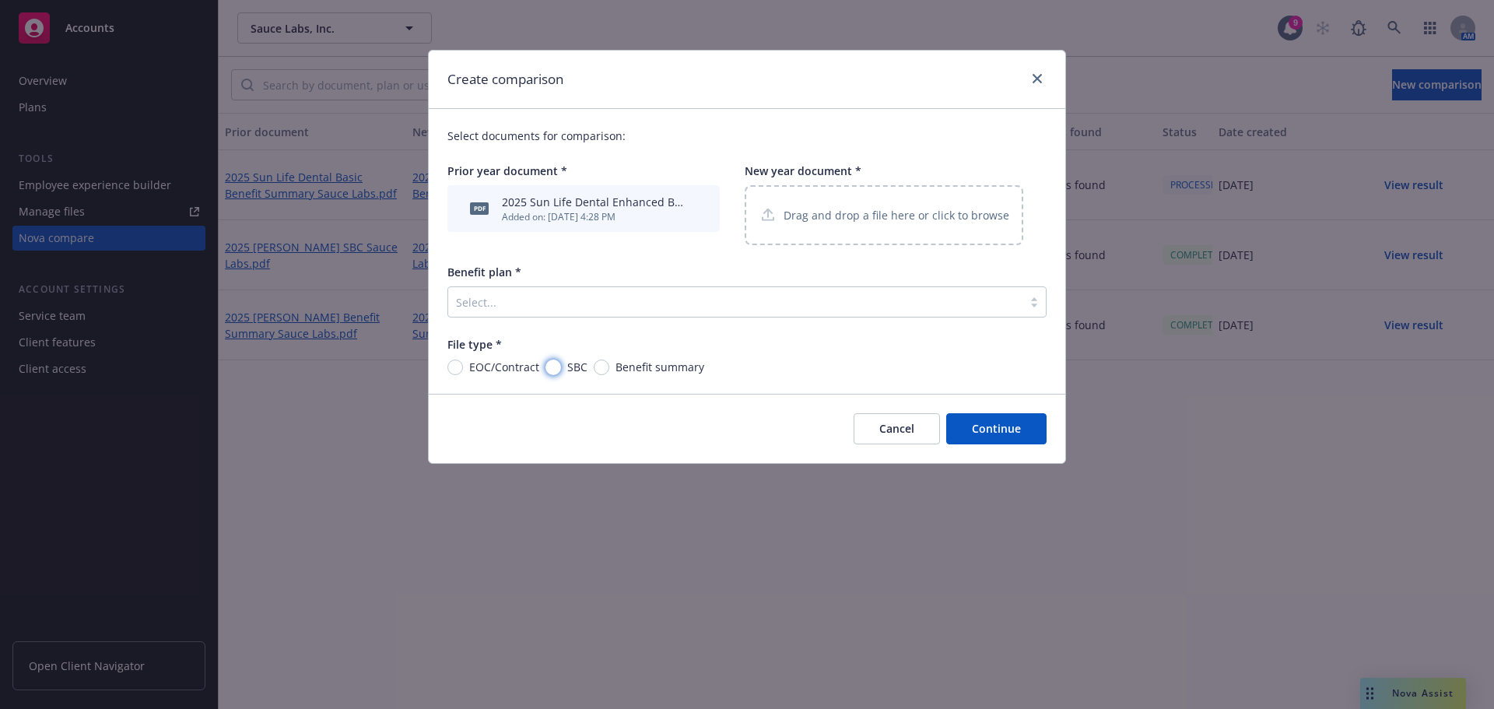
click at [550, 366] on input "SBC" at bounding box center [553, 367] width 16 height 16
radio input "true"
click at [606, 368] on input "Benefit summary" at bounding box center [602, 367] width 16 height 16
radio input "true"
click at [647, 311] on div at bounding box center [735, 302] width 559 height 19
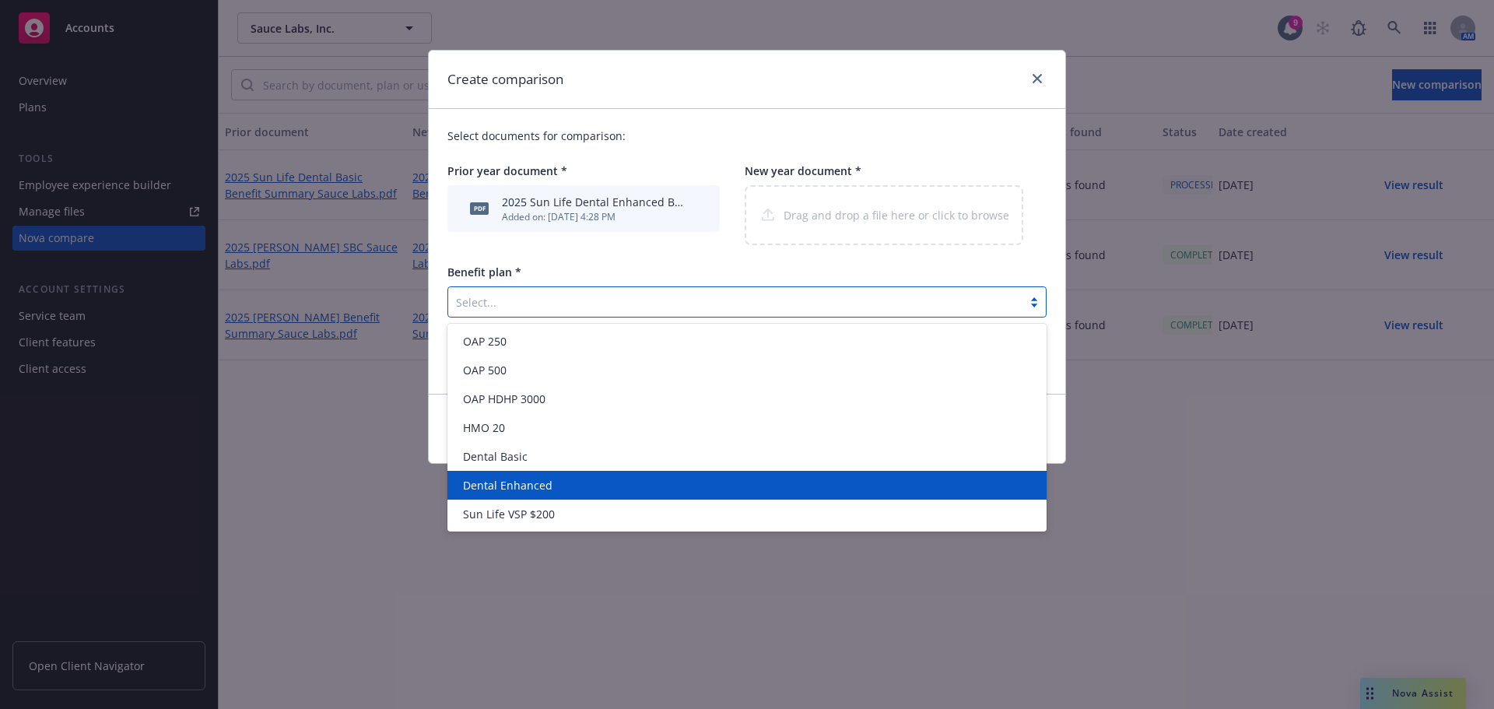
click at [576, 486] on div "Dental Enhanced" at bounding box center [747, 485] width 580 height 16
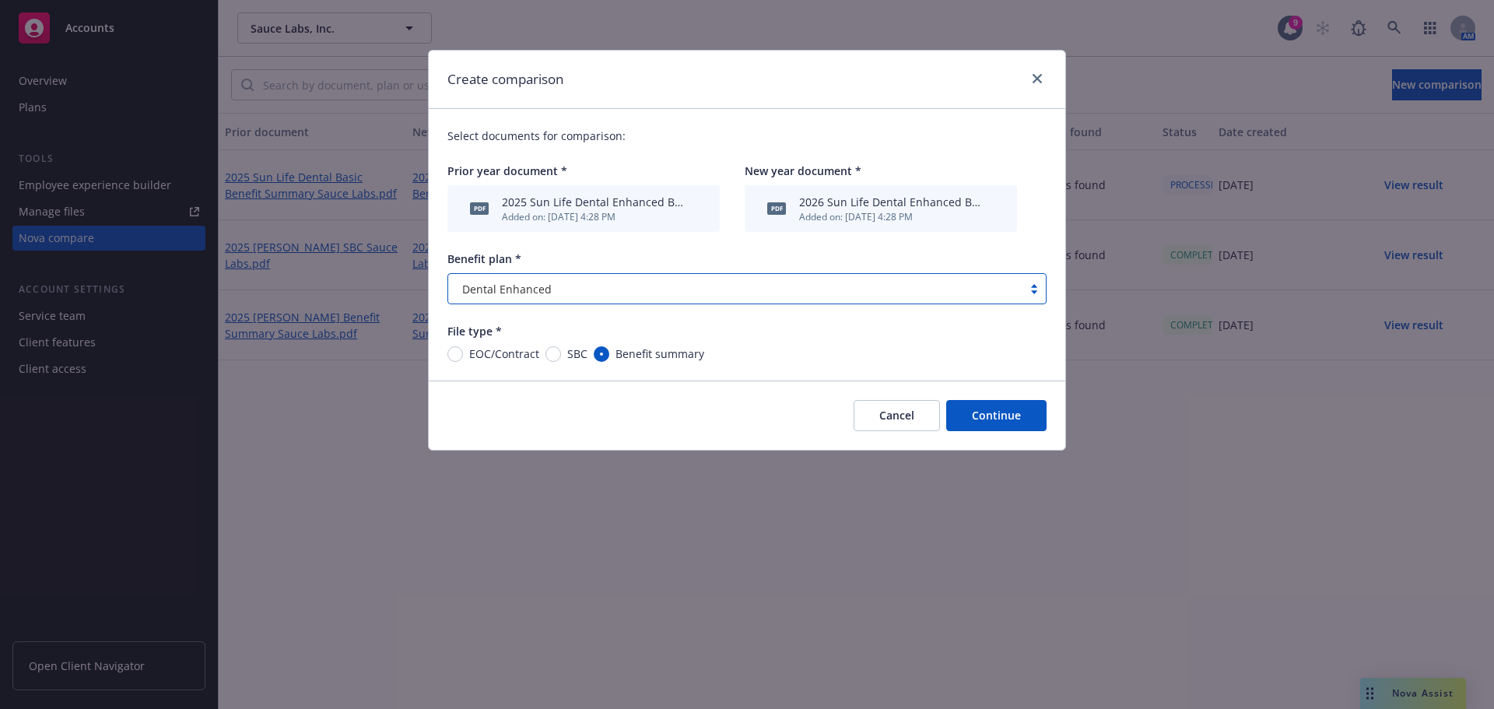
click at [745, 416] on button "Continue" at bounding box center [996, 415] width 100 height 31
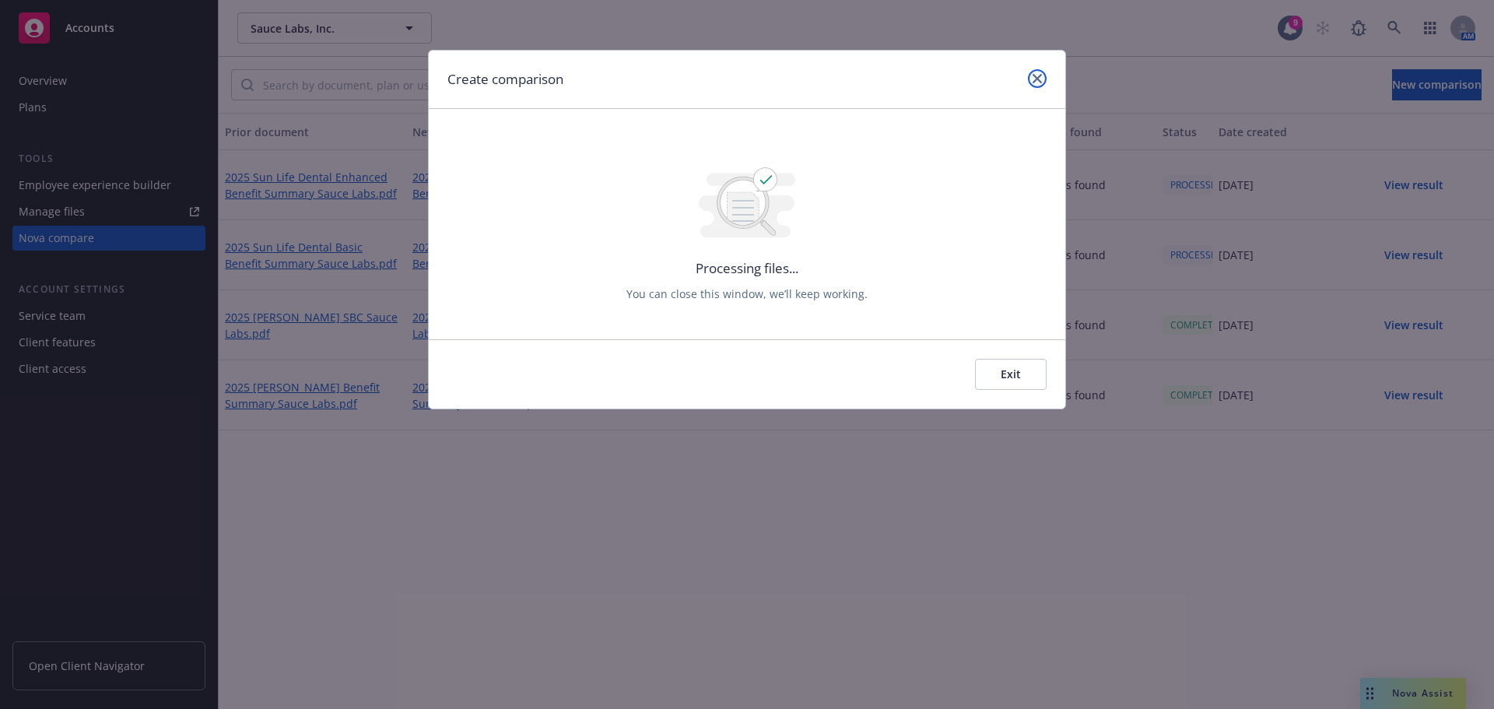
click at [745, 85] on link "close" at bounding box center [1037, 78] width 19 height 19
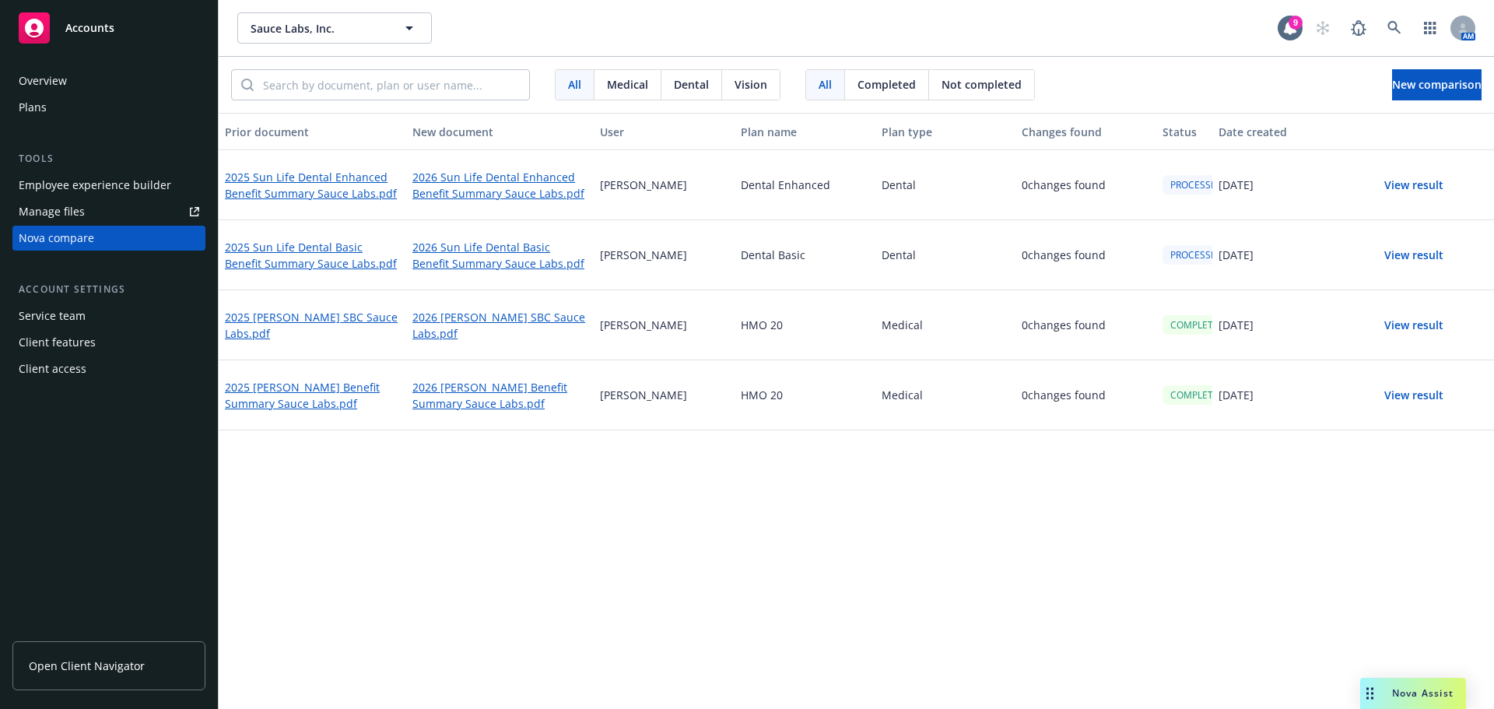
click at [728, 521] on div "Prior document New document User Plan name Plan type Changes found Status Date …" at bounding box center [856, 411] width 1275 height 596
click at [696, 539] on div "Prior document New document User Plan name Plan type Changes found Status Date …" at bounding box center [856, 411] width 1275 height 596
click at [745, 248] on button "View result" at bounding box center [1413, 255] width 109 height 31
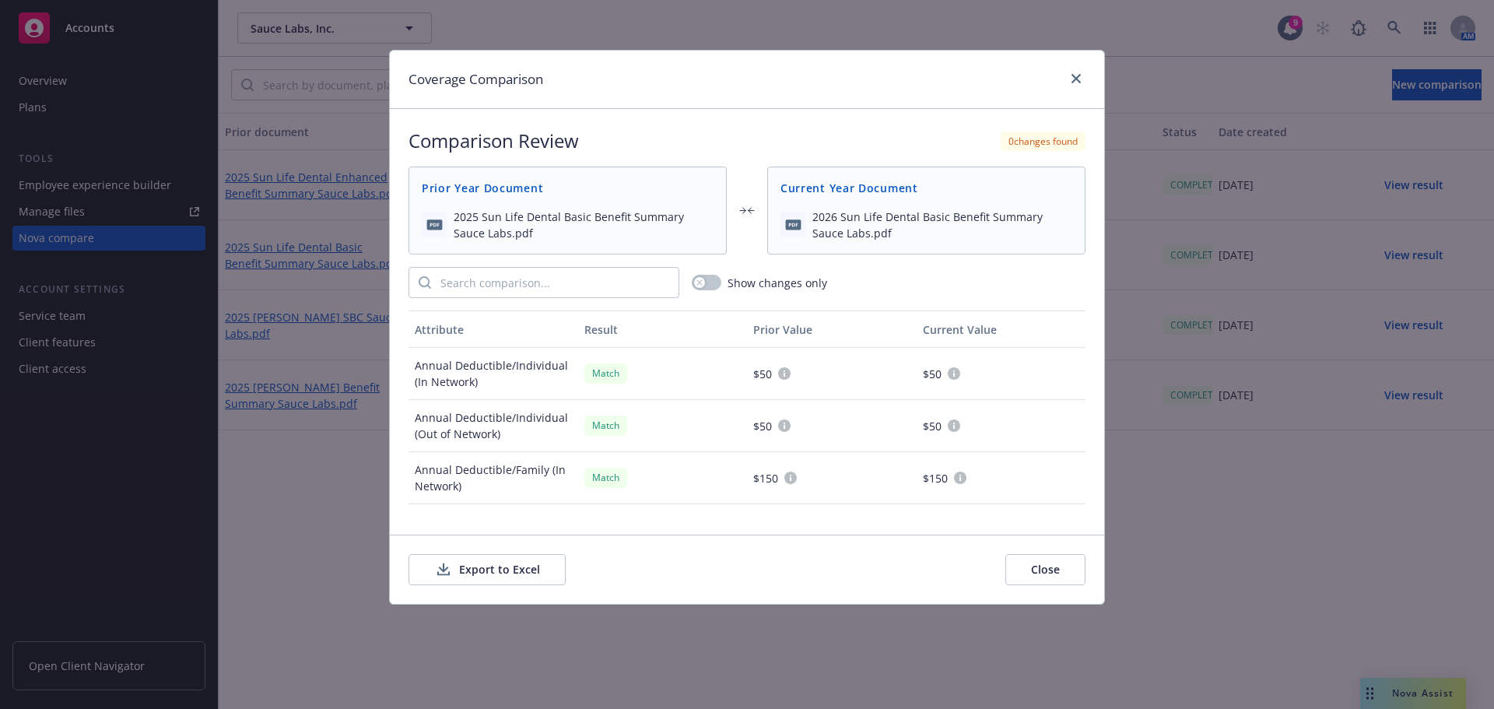
click at [504, 548] on div "Export to Excel Close" at bounding box center [747, 569] width 714 height 69
click at [514, 566] on button "Export to Excel" at bounding box center [486, 569] width 157 height 31
click at [745, 80] on icon "close" at bounding box center [1075, 78] width 9 height 9
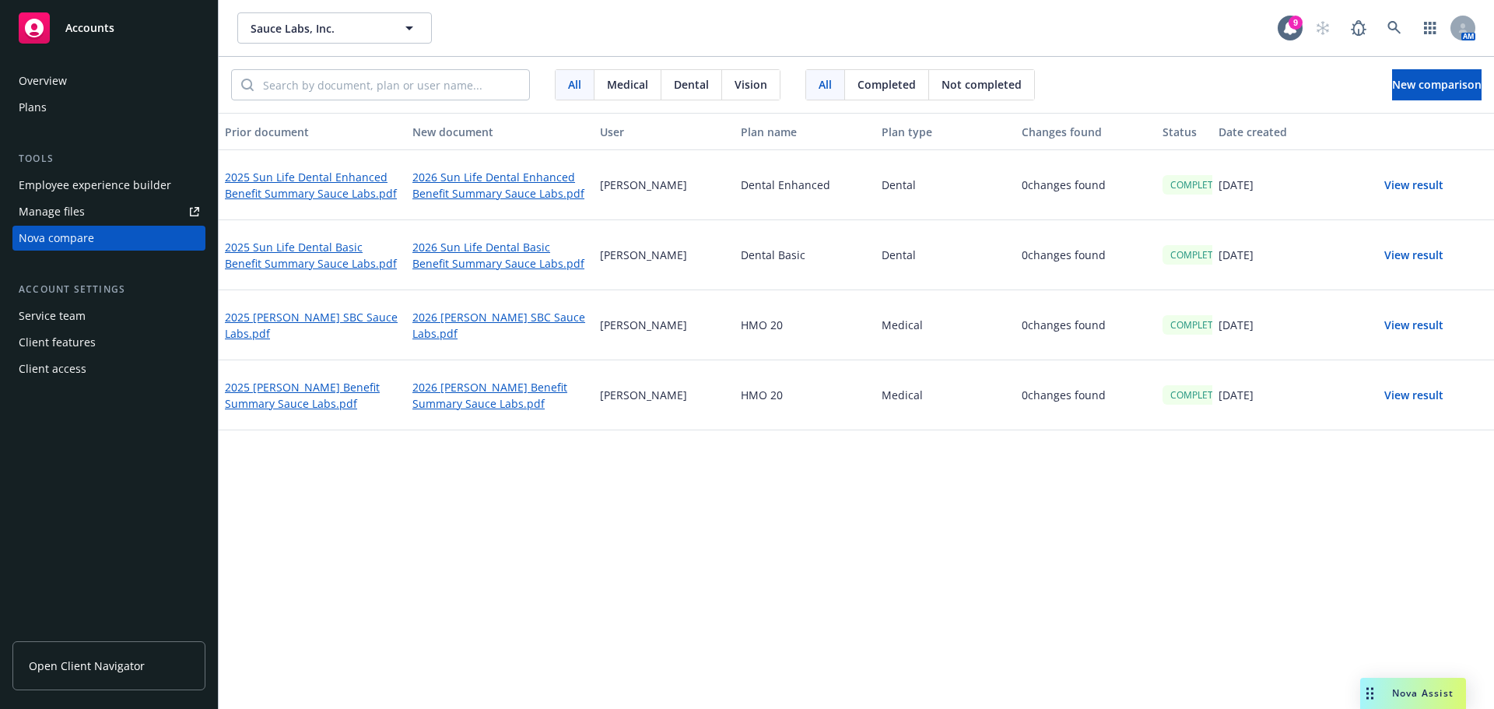
click at [745, 588] on div "Prior document New document User Plan name Plan type Changes found Status Date …" at bounding box center [856, 411] width 1275 height 596
click at [300, 255] on link "2025 Sun Life Dental Basic Benefit Summary Sauce Labs.pdf" at bounding box center [312, 255] width 175 height 36
click at [454, 260] on link "2026 Sun Life Dental Basic Benefit Summary Sauce Labs.pdf" at bounding box center [499, 255] width 175 height 36
click at [745, 185] on button "View result" at bounding box center [1413, 185] width 109 height 31
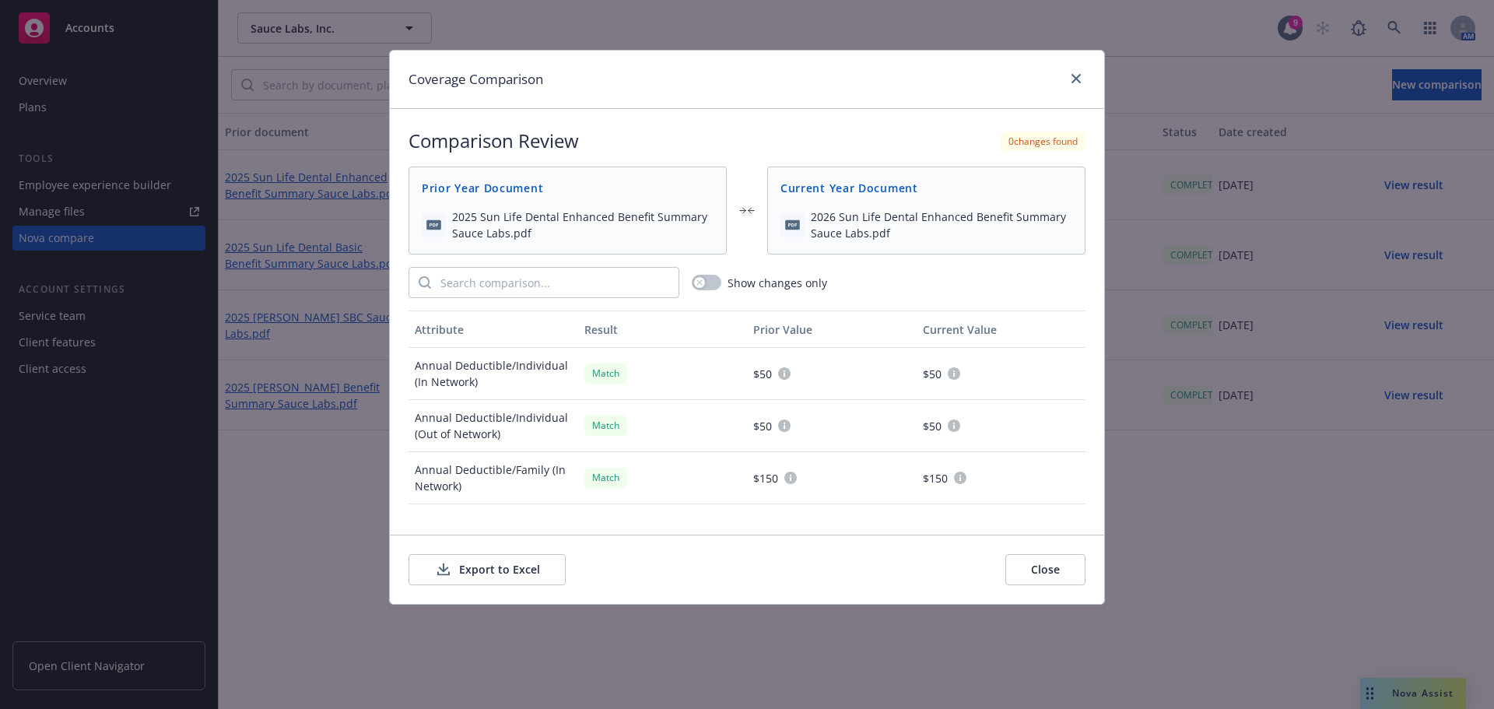
click at [531, 579] on button "Export to Excel" at bounding box center [486, 569] width 157 height 31
click at [745, 77] on link "close" at bounding box center [1076, 78] width 19 height 19
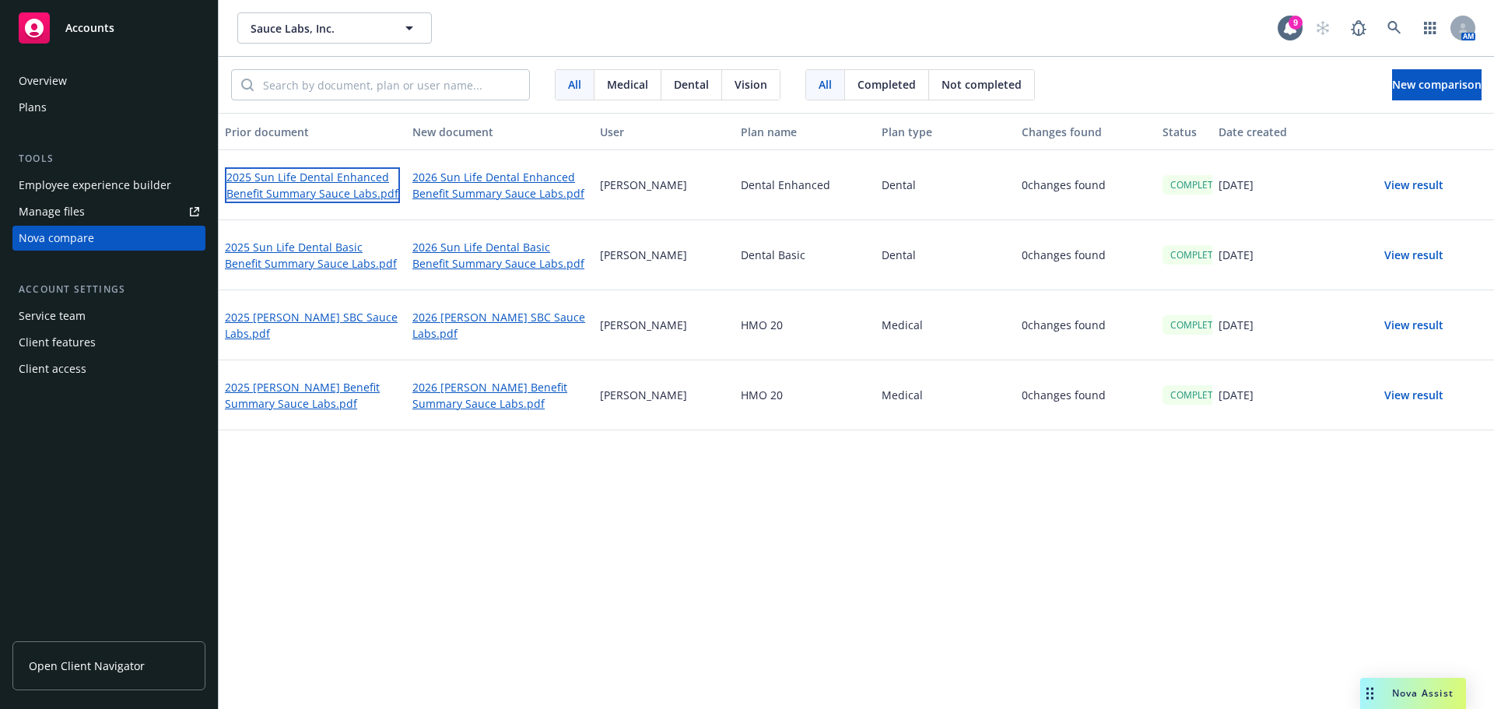
click at [308, 191] on link "2025 Sun Life Dental Enhanced Benefit Summary Sauce Labs.pdf" at bounding box center [312, 185] width 175 height 36
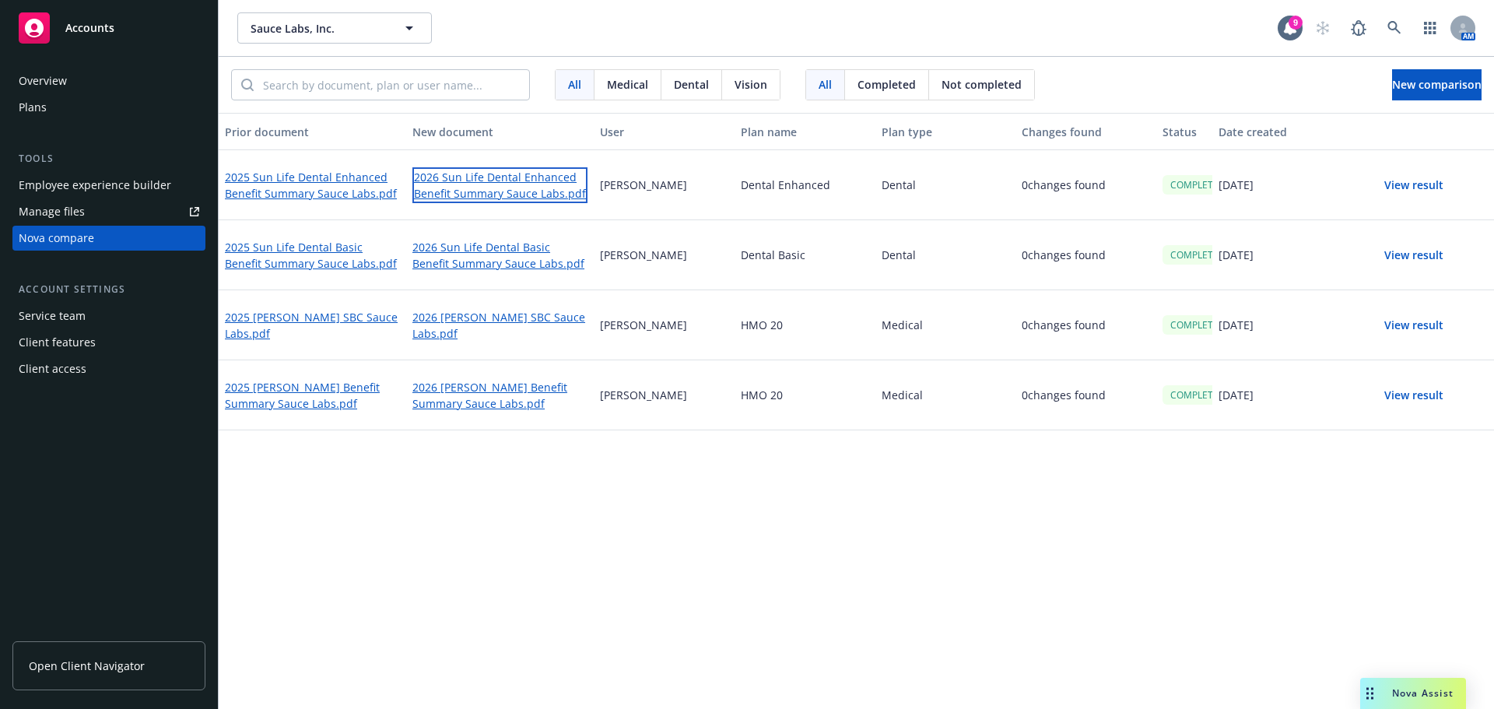
click at [440, 178] on link "2026 Sun Life Dental Enhanced Benefit Summary Sauce Labs.pdf" at bounding box center [499, 185] width 175 height 36
click at [724, 576] on div "Prior document New document User Plan name Plan type Changes found Status Date …" at bounding box center [856, 411] width 1275 height 596
click at [745, 84] on span "New comparison" at bounding box center [1436, 84] width 89 height 15
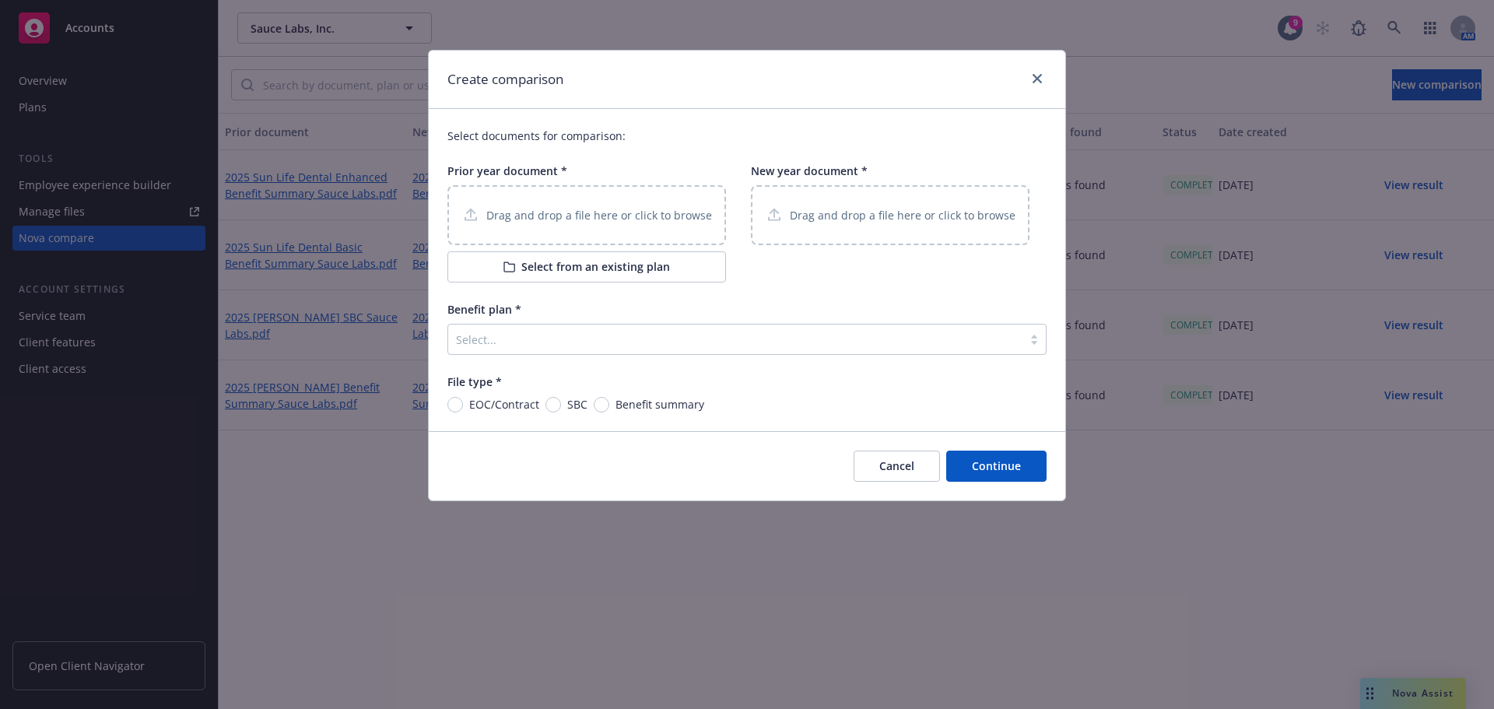
click at [643, 218] on p "Drag and drop a file here or click to browse" at bounding box center [599, 215] width 226 height 16
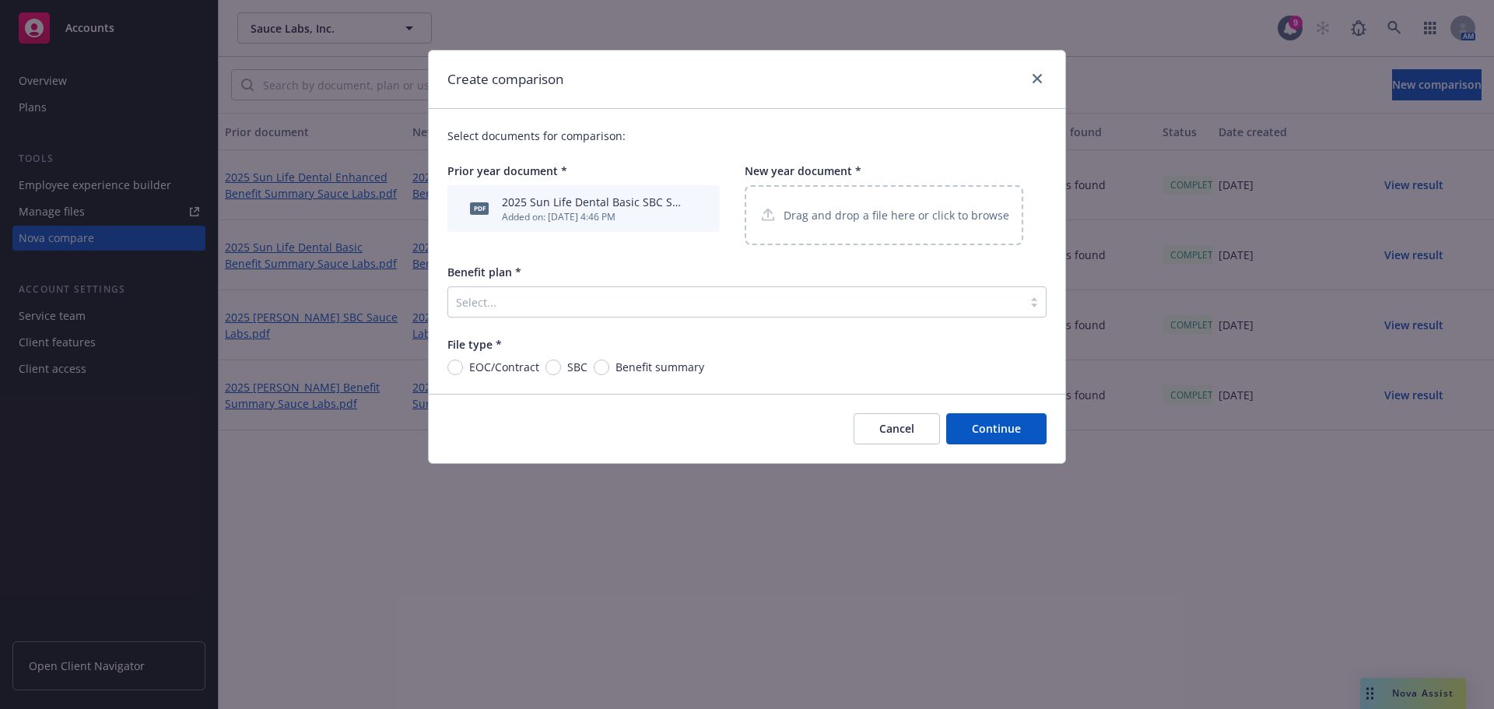
click at [745, 228] on div "Drag and drop a file here or click to browse" at bounding box center [884, 215] width 279 height 60
click at [562, 369] on span "SBC" at bounding box center [574, 367] width 26 height 16
click at [561, 369] on input "SBC" at bounding box center [553, 367] width 16 height 16
radio input "true"
click at [598, 310] on div at bounding box center [735, 302] width 559 height 19
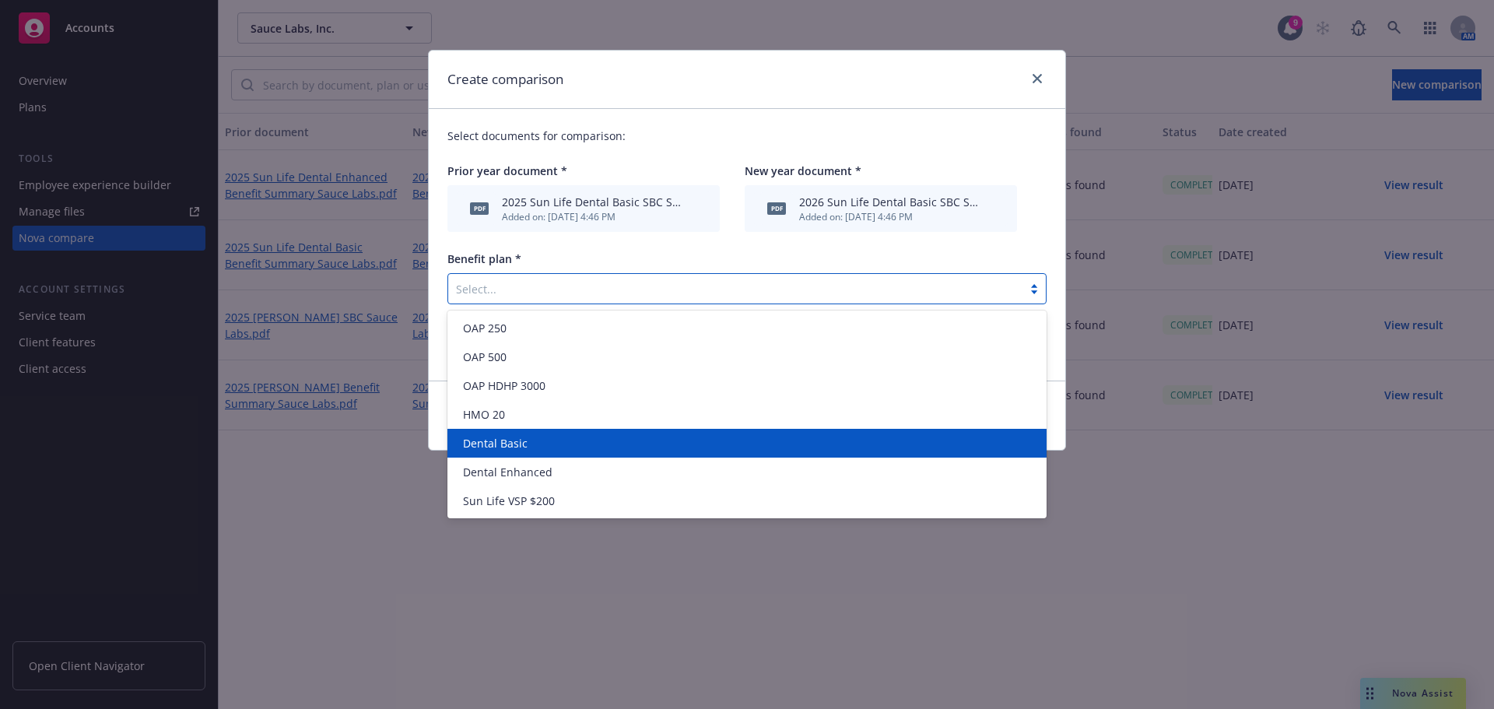
click at [561, 451] on div "Dental Basic" at bounding box center [747, 443] width 580 height 16
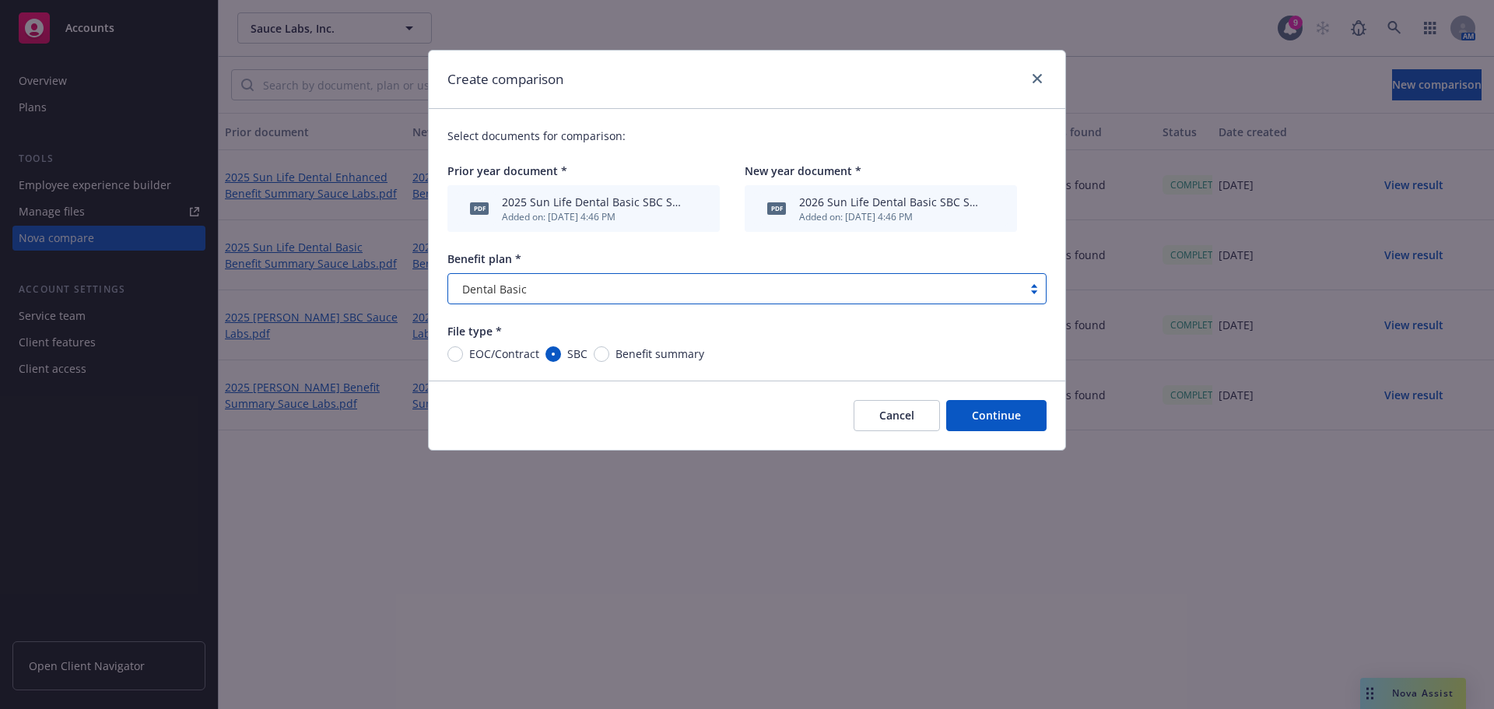
click at [745, 419] on button "Continue" at bounding box center [996, 415] width 100 height 31
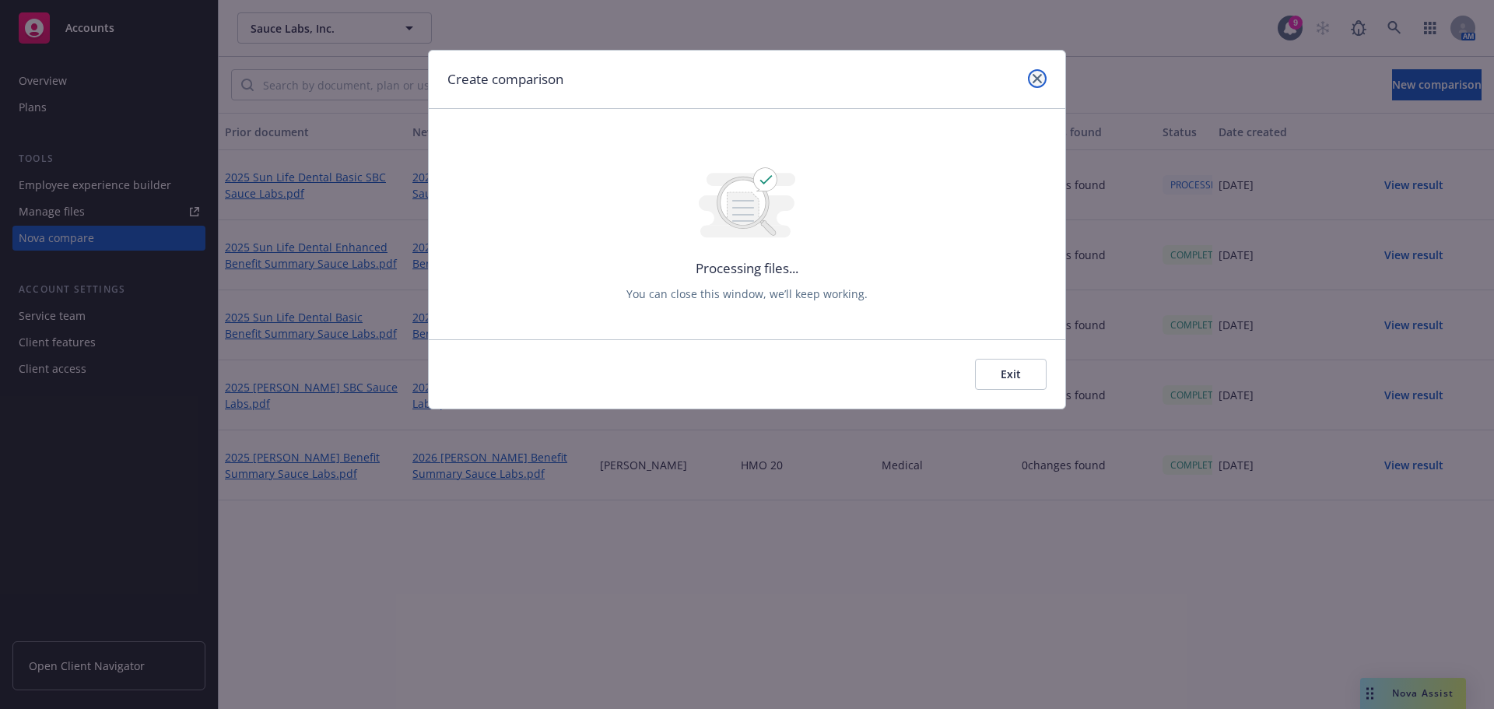
click at [745, 70] on link "close" at bounding box center [1037, 78] width 19 height 19
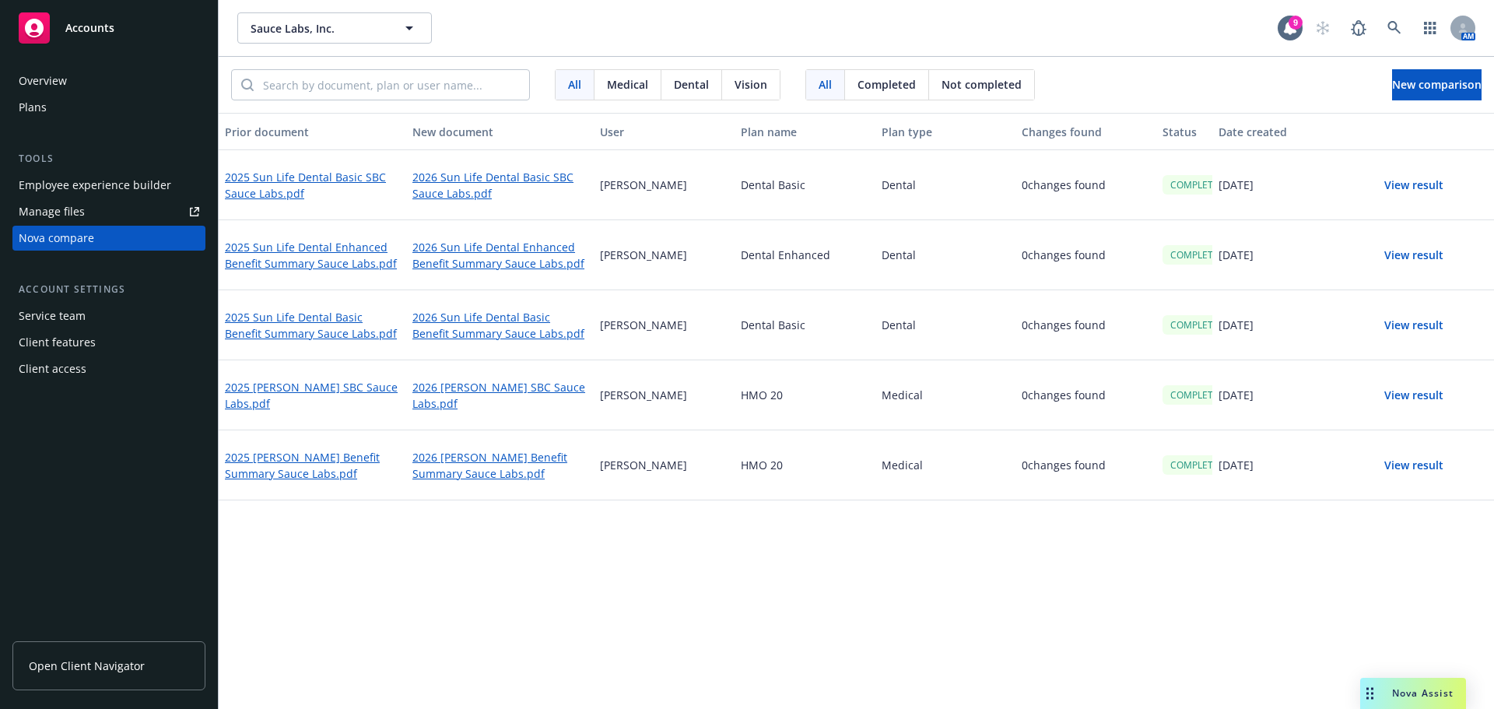
click at [745, 185] on button "View result" at bounding box center [1413, 185] width 109 height 31
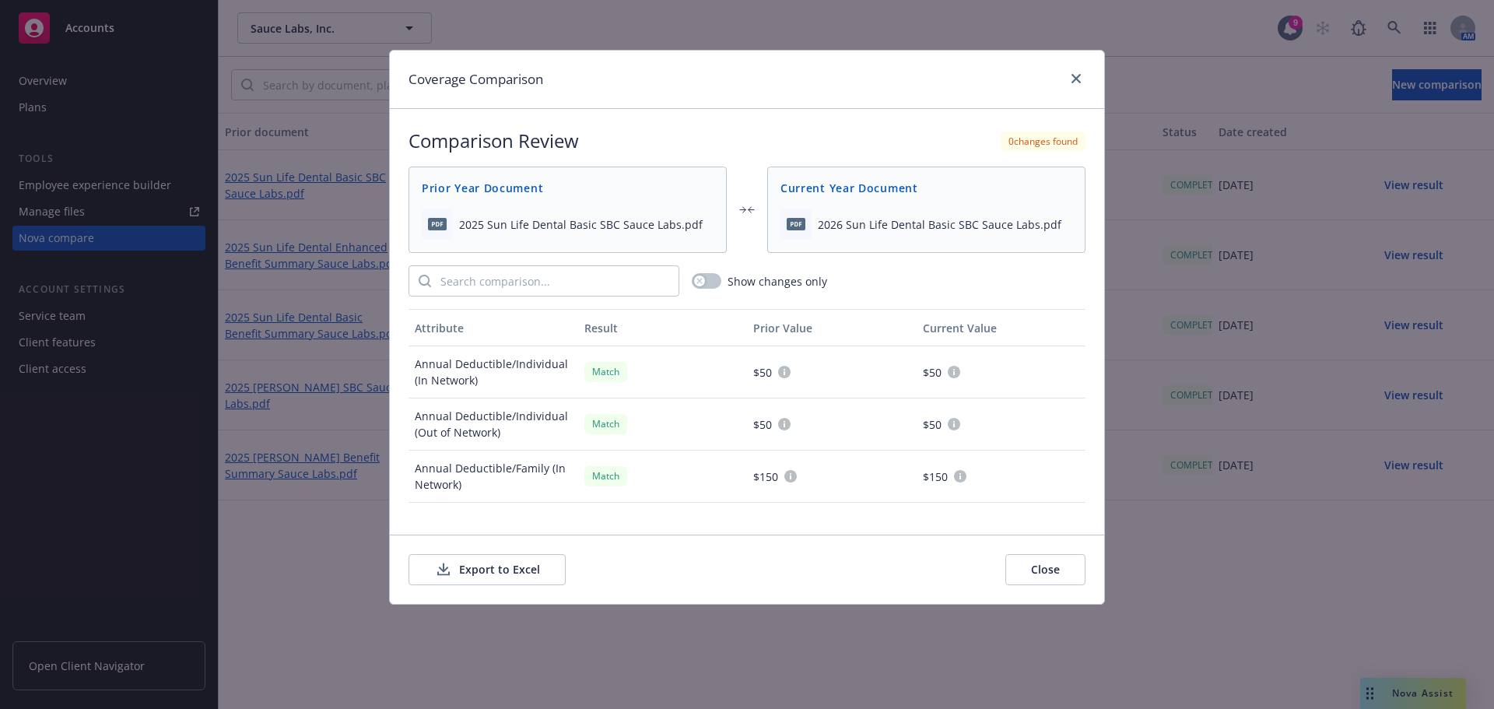
click at [470, 573] on button "Export to Excel" at bounding box center [486, 569] width 157 height 31
click at [745, 81] on icon "close" at bounding box center [1075, 78] width 9 height 9
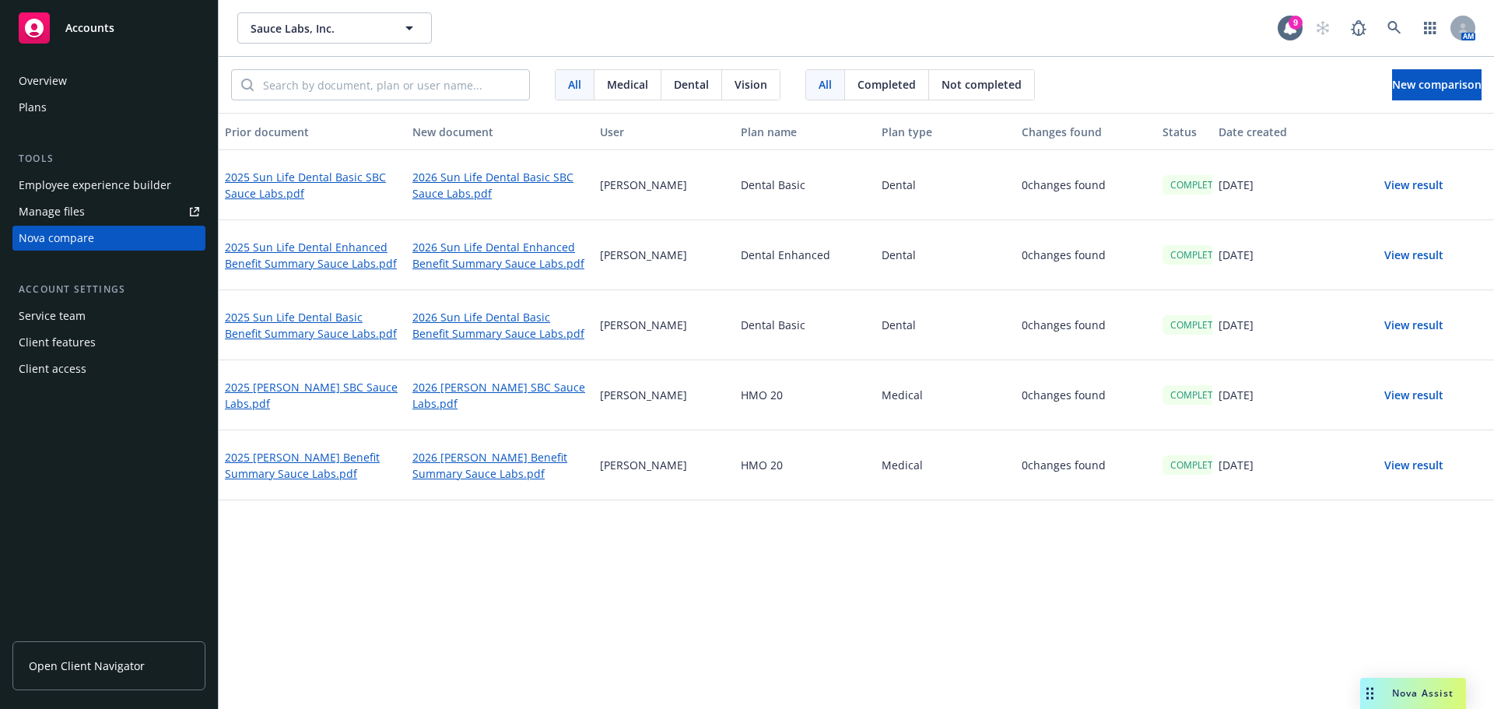
click at [745, 510] on div "Prior document New document User Plan name Plan type Changes found Status Date …" at bounding box center [856, 411] width 1275 height 596
click at [745, 93] on button "New comparison" at bounding box center [1436, 84] width 89 height 31
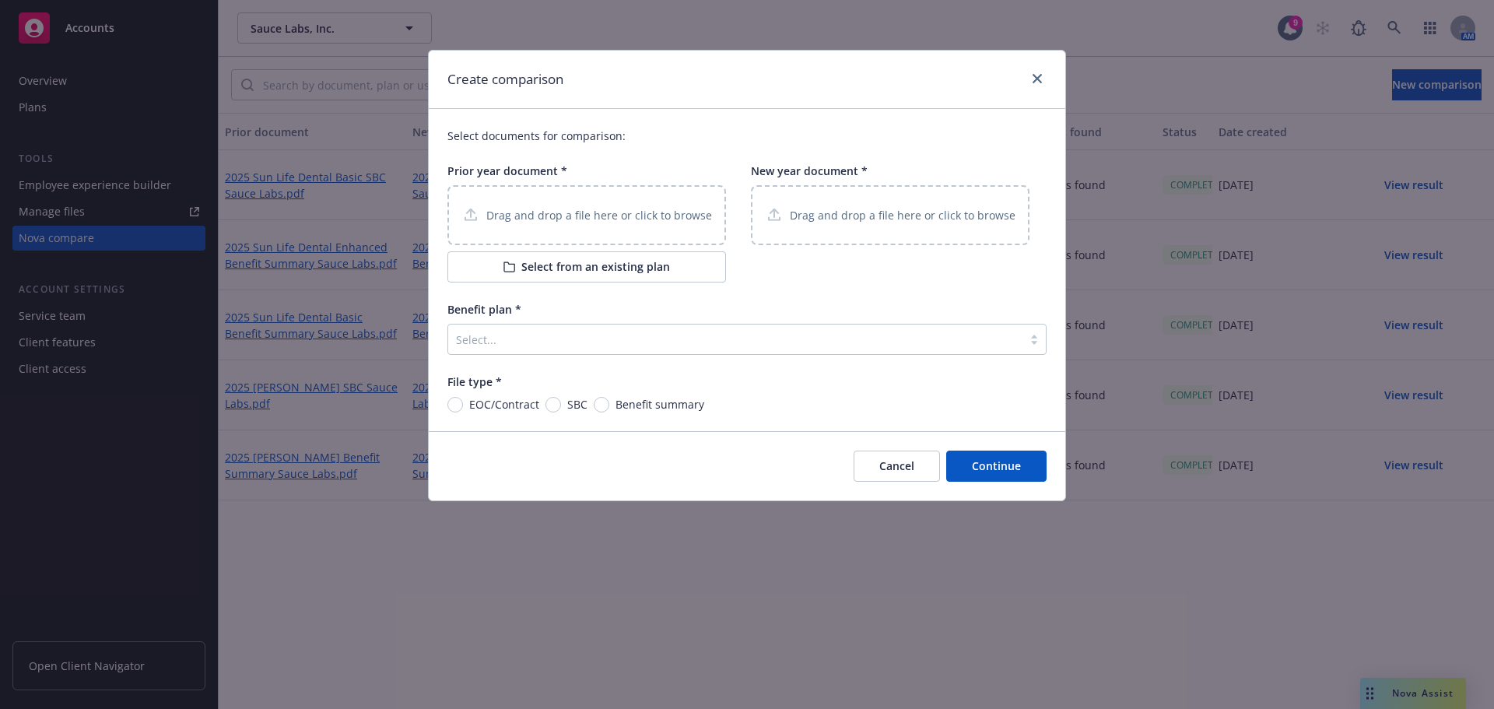
click at [571, 226] on div "Drag and drop a file here or click to browse" at bounding box center [586, 215] width 279 height 60
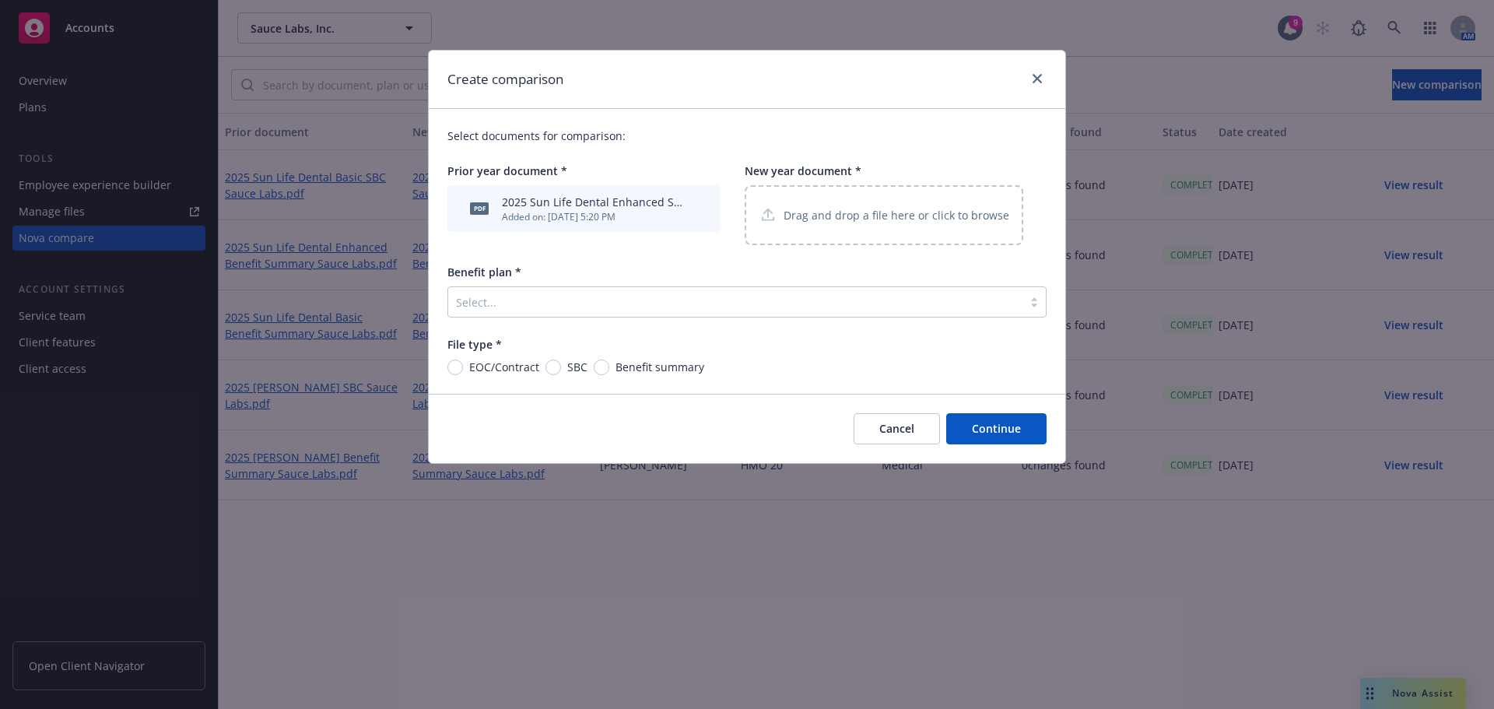
click at [745, 227] on div "Drag and drop a file here or click to browse" at bounding box center [884, 215] width 279 height 60
click at [565, 367] on span "SBC" at bounding box center [574, 367] width 26 height 16
click at [561, 367] on input "SBC" at bounding box center [553, 367] width 16 height 16
radio input "true"
click at [647, 311] on div at bounding box center [735, 302] width 559 height 19
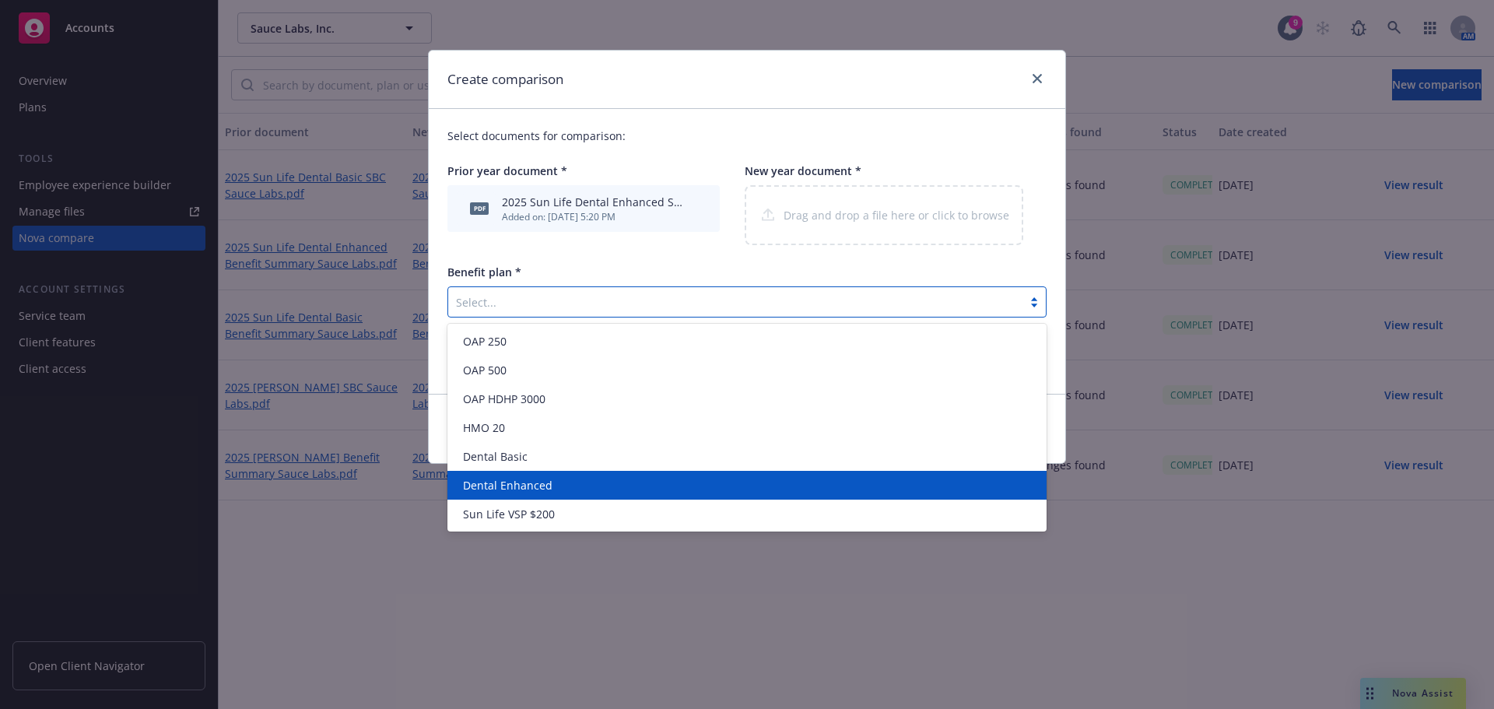
click at [588, 490] on div "Dental Enhanced" at bounding box center [747, 485] width 580 height 16
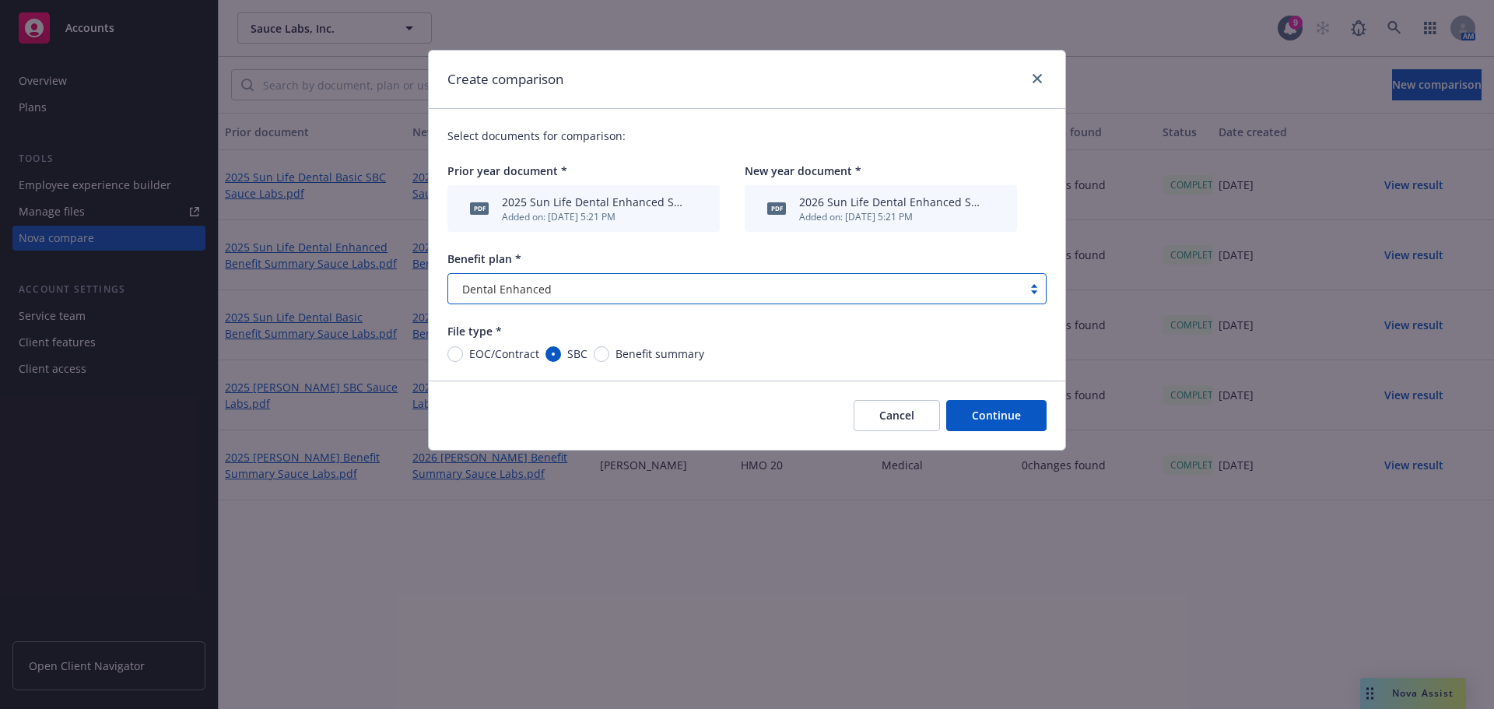
click at [745, 415] on button "Continue" at bounding box center [996, 415] width 100 height 31
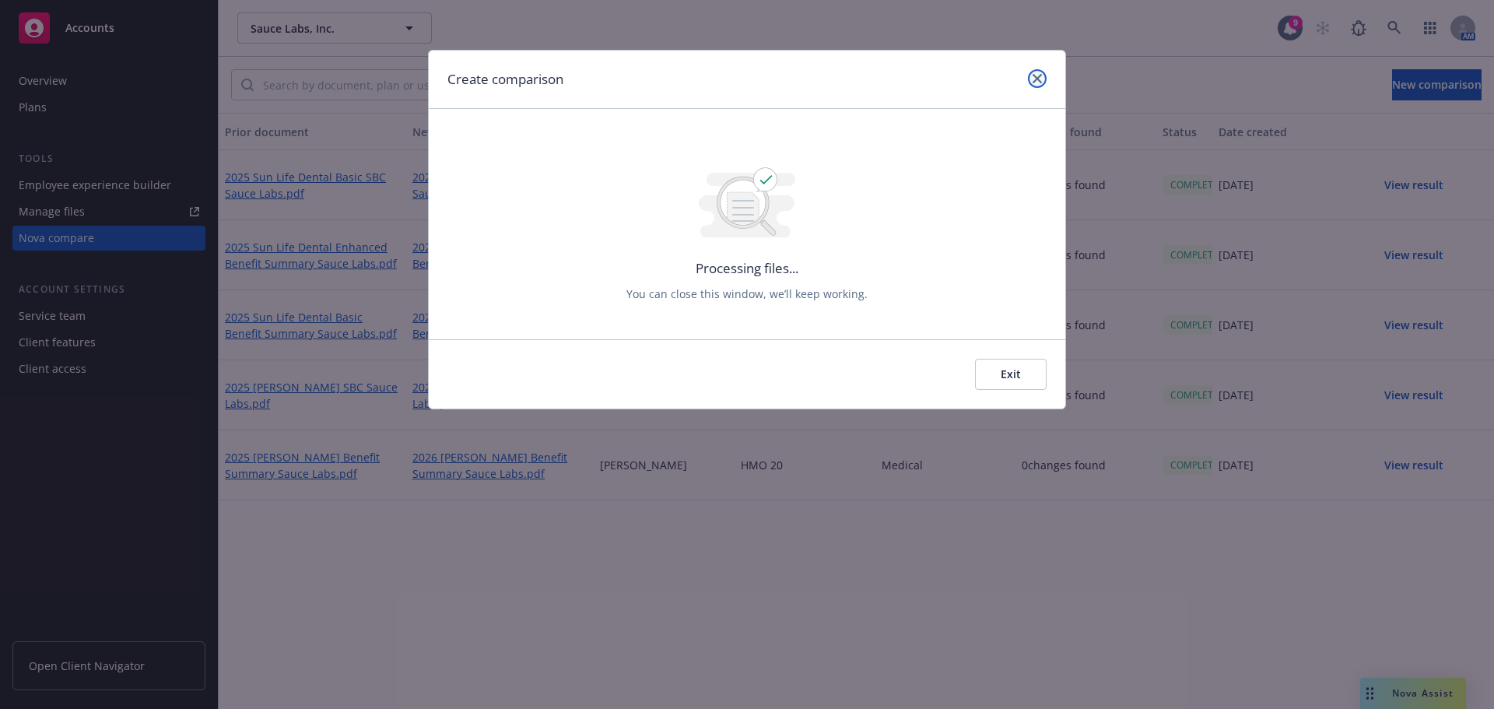
click at [745, 82] on icon "close" at bounding box center [1037, 78] width 9 height 9
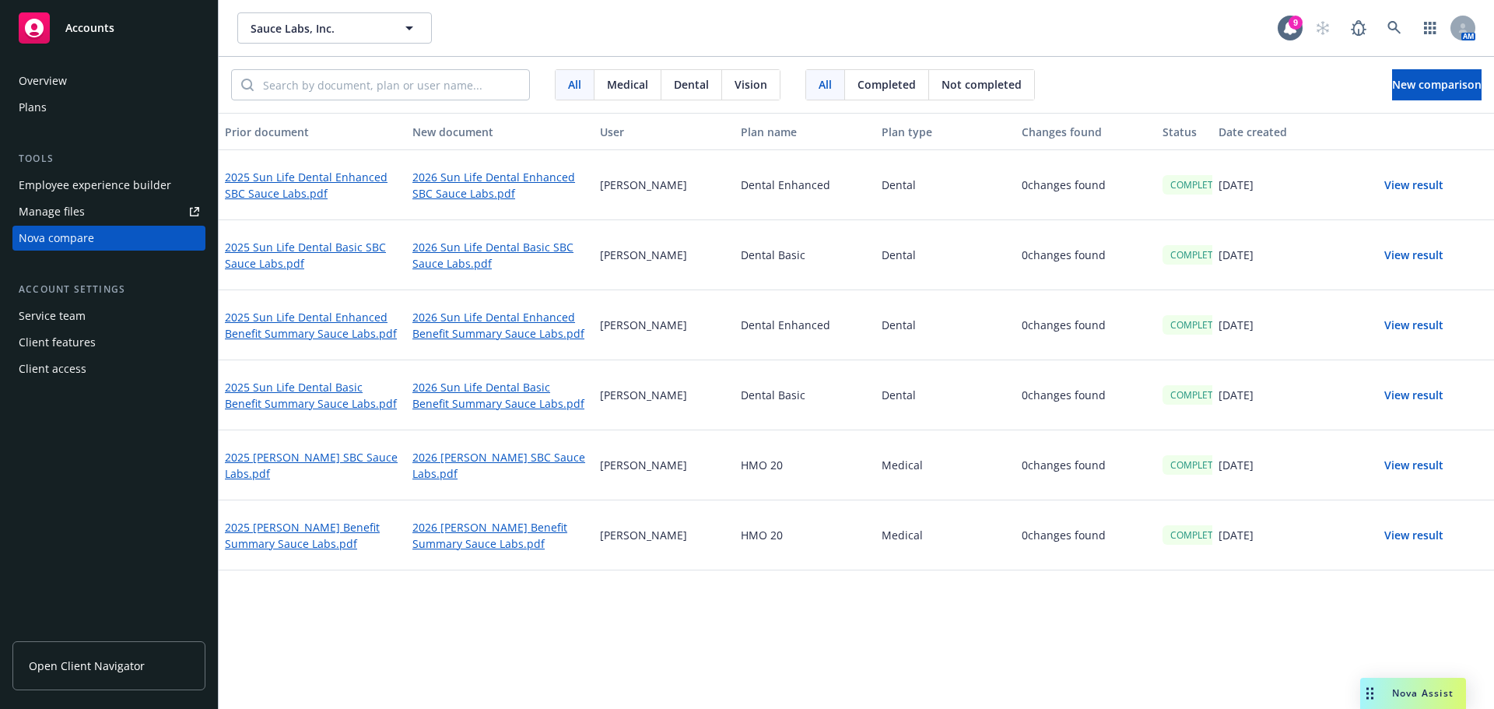
click at [331, 237] on div "2025 Sun Life Dental Basic SBC Sauce Labs.pdf" at bounding box center [313, 255] width 188 height 70
click at [353, 248] on link "2025 Sun Life Dental Basic SBC Sauce Labs.pdf" at bounding box center [312, 255] width 175 height 36
click at [517, 238] on link "2026 Sun Life Dental Basic SBC Sauce Labs.pdf" at bounding box center [499, 255] width 175 height 36
click at [287, 181] on link "2025 Sun Life Dental Enhanced SBC Sauce Labs.pdf" at bounding box center [312, 185] width 175 height 36
click at [451, 195] on link "2026 Sun Life Dental Enhanced SBC Sauce Labs.pdf" at bounding box center [499, 185] width 175 height 36
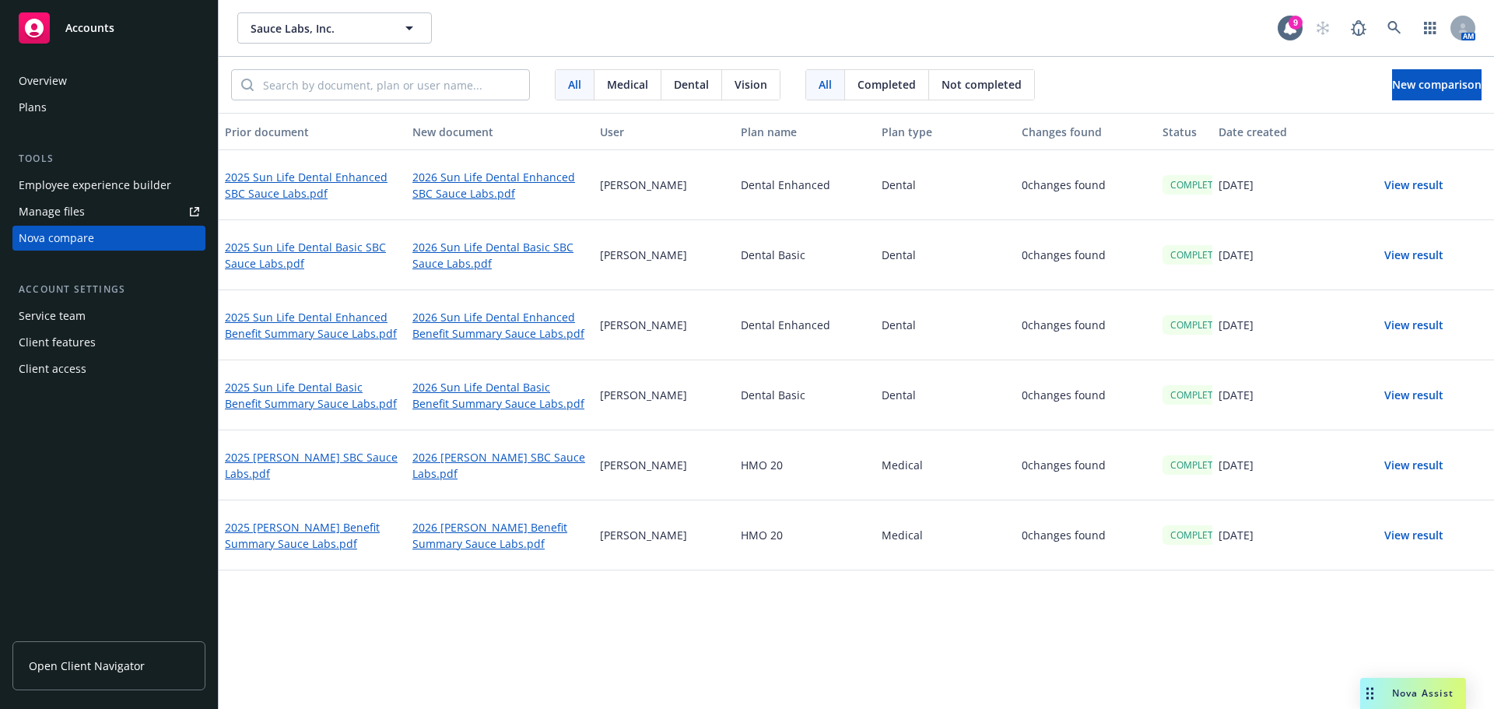
click at [745, 179] on button "View result" at bounding box center [1413, 185] width 109 height 31
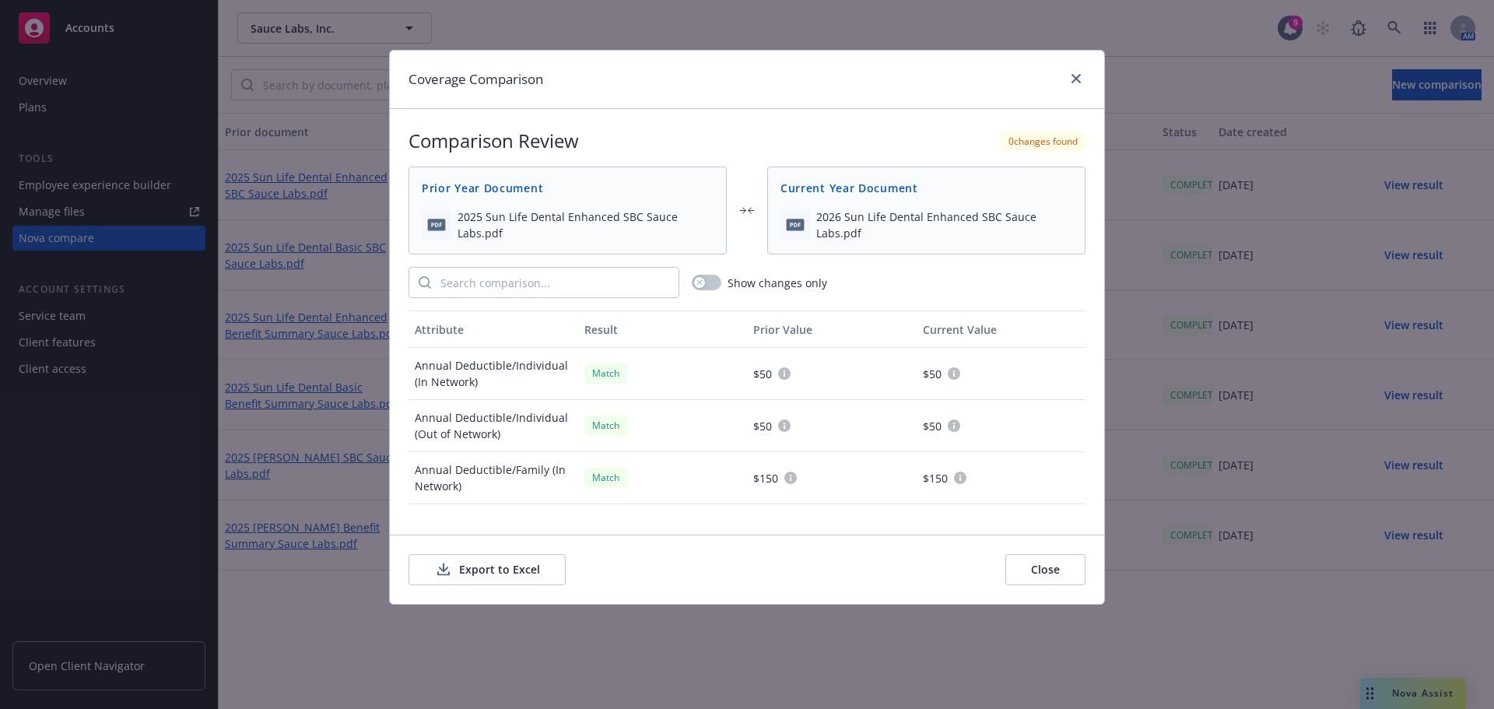
click at [503, 561] on button "Export to Excel" at bounding box center [486, 569] width 157 height 31
click at [745, 72] on link "close" at bounding box center [1076, 78] width 19 height 19
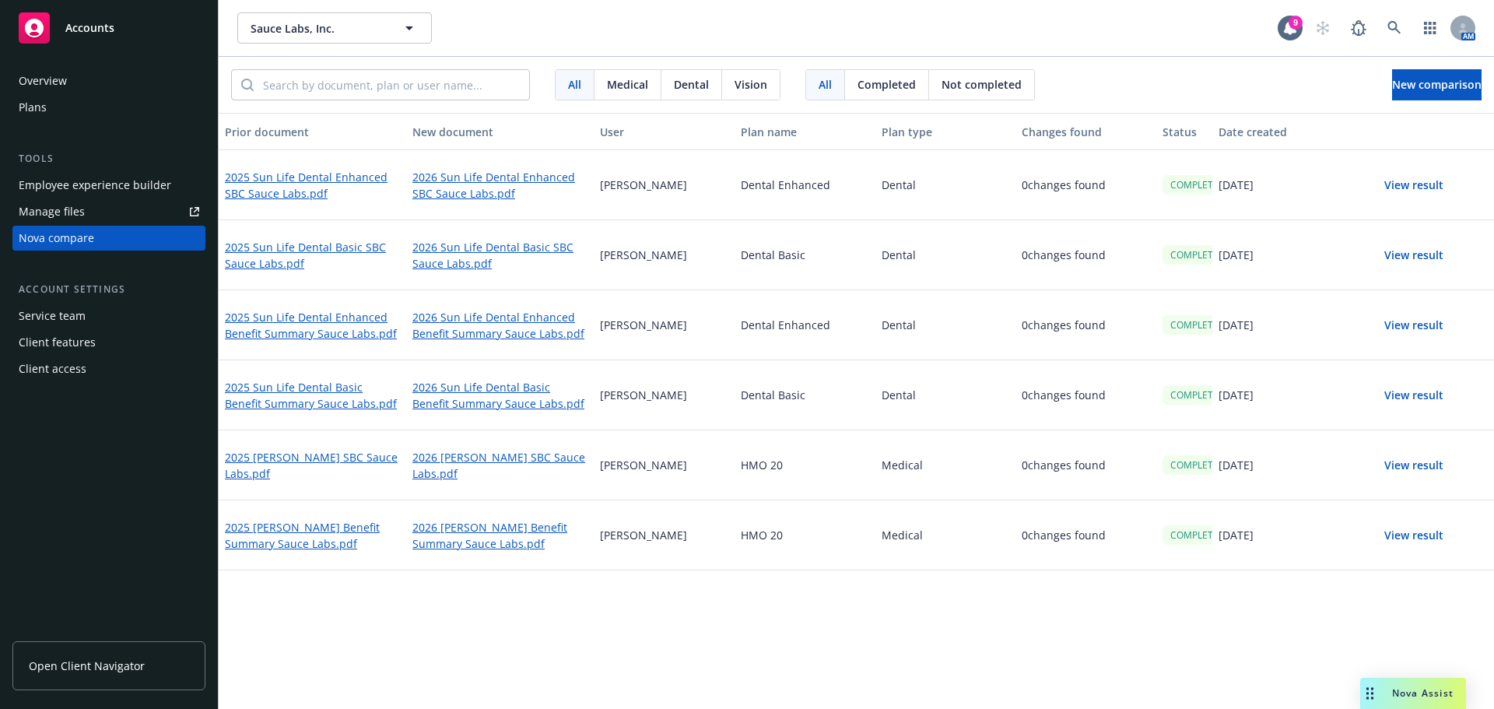
click at [745, 440] on div "HMO 20" at bounding box center [805, 465] width 141 height 70
click at [745, 75] on button "New comparison" at bounding box center [1436, 84] width 89 height 31
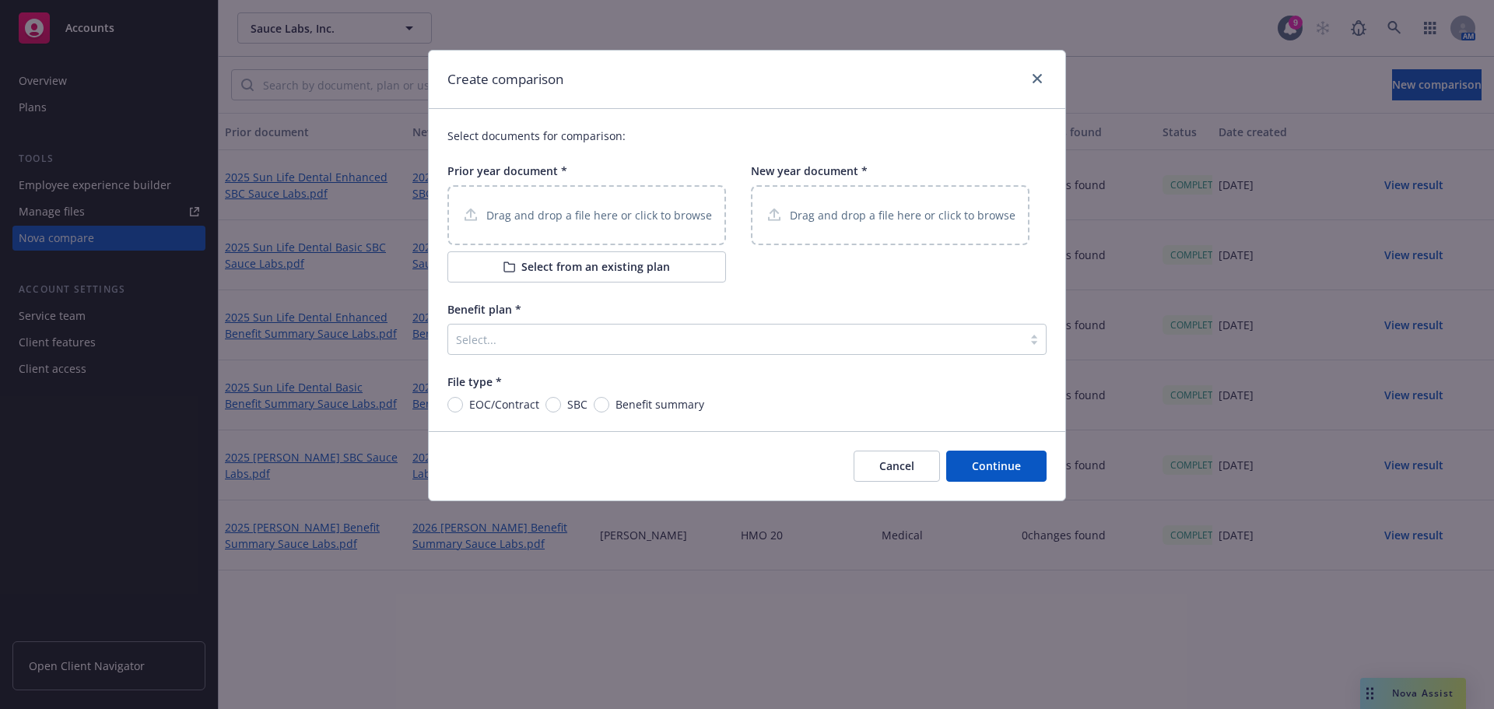
click at [633, 209] on p "Drag and drop a file here or click to browse" at bounding box center [599, 215] width 226 height 16
click at [594, 401] on input "Benefit summary" at bounding box center [602, 405] width 16 height 16
radio input "true"
click at [619, 356] on div "Select documents for comparison: Prior year document * Drag and drop a file her…" at bounding box center [747, 270] width 636 height 322
click at [617, 343] on div at bounding box center [735, 339] width 559 height 19
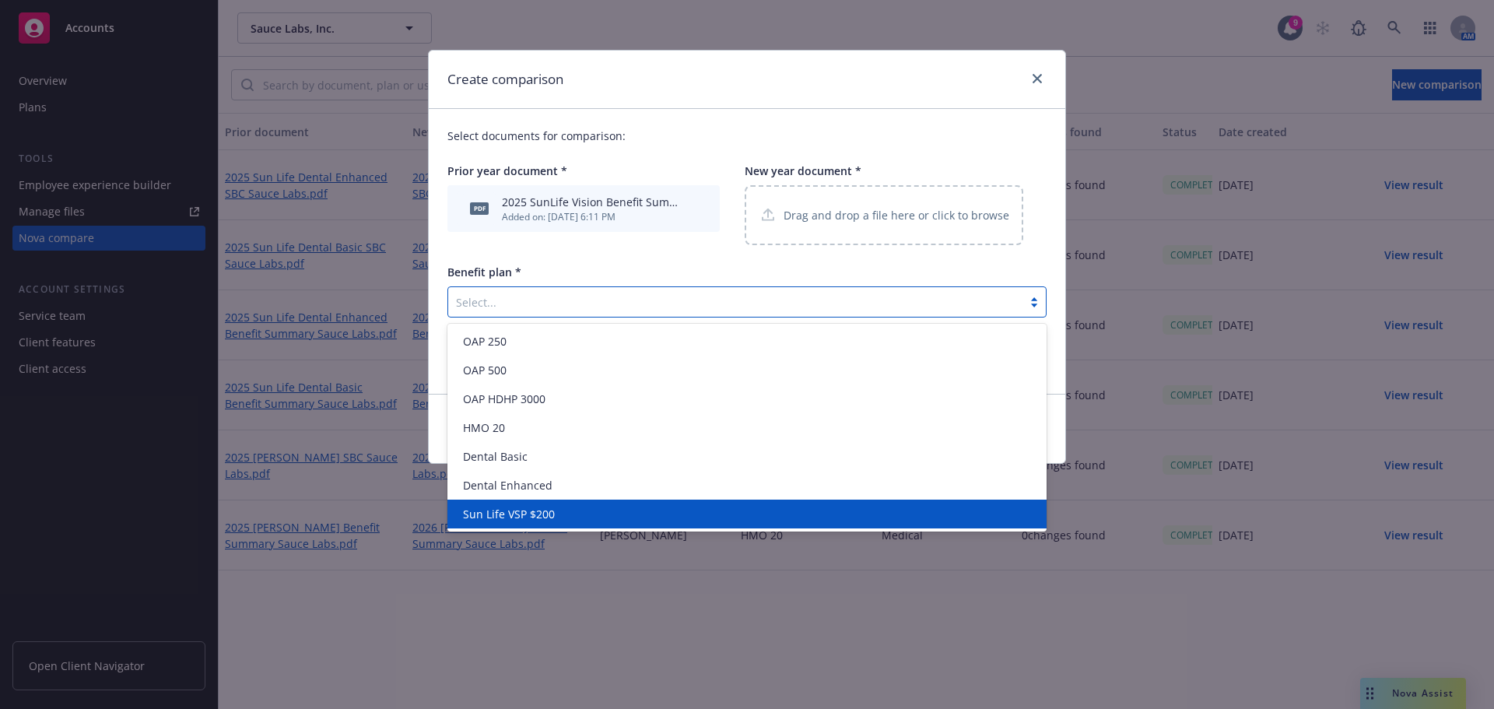
click at [542, 556] on div "Create comparison Select documents for comparison: Prior year document * pdf 20…" at bounding box center [747, 354] width 1494 height 709
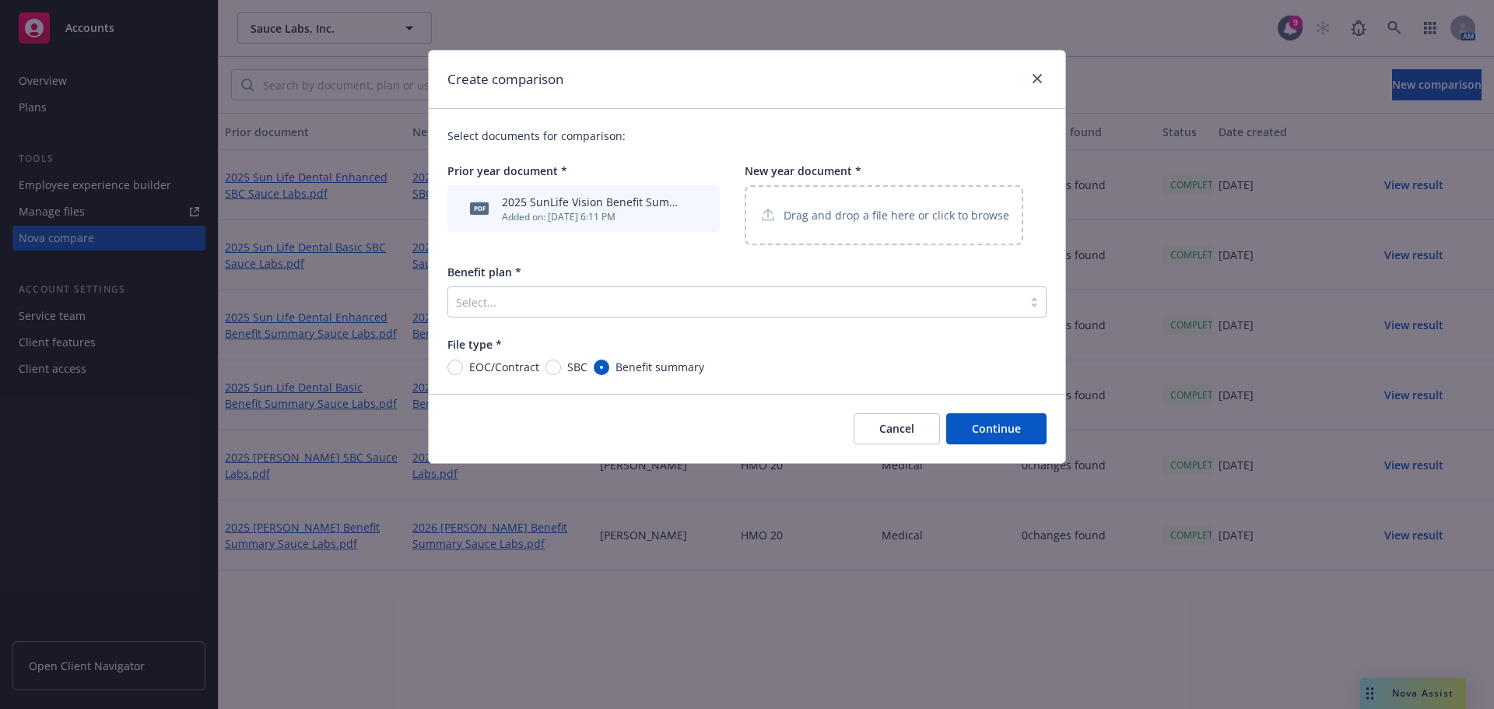
click at [603, 331] on div "Select documents for comparison: Prior year document * pdf 2025 SunLife Vision …" at bounding box center [747, 251] width 636 height 285
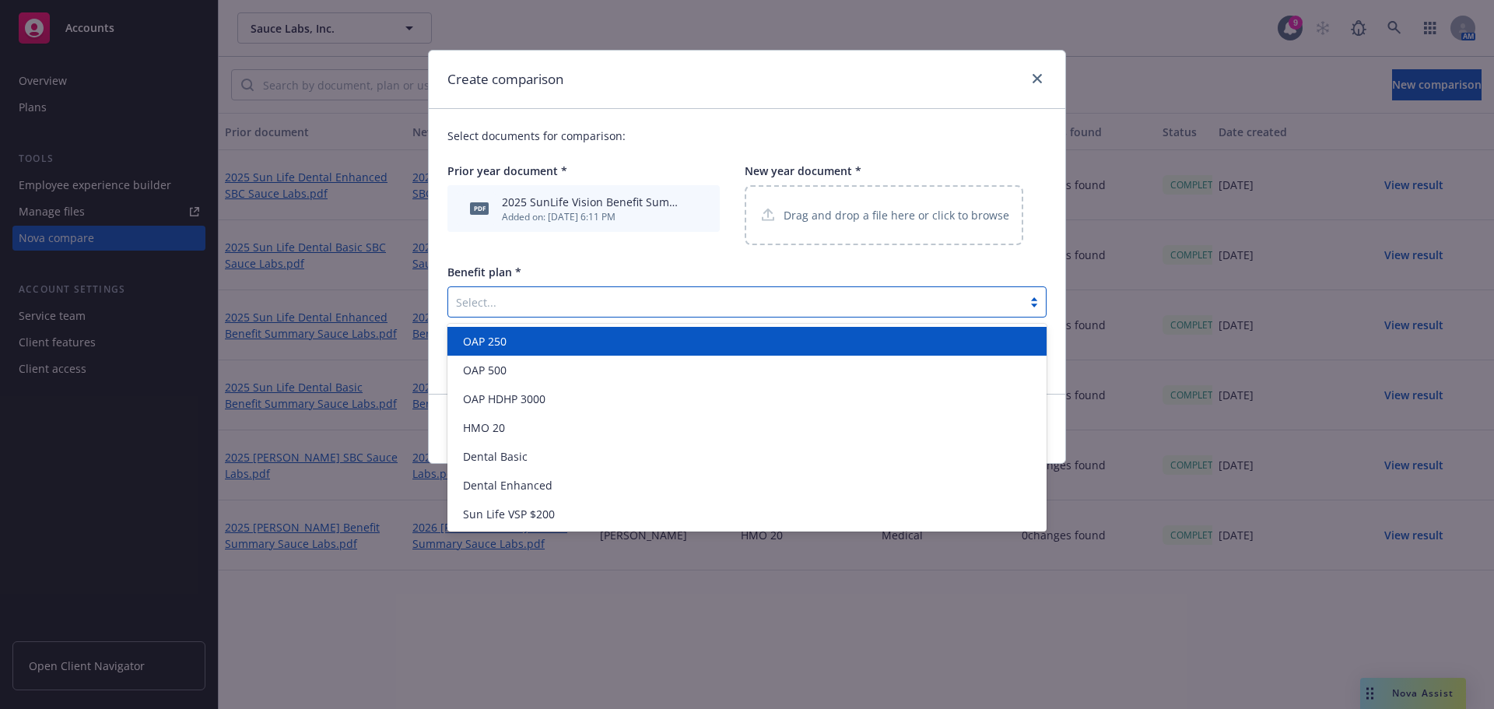
click at [604, 309] on div at bounding box center [735, 302] width 559 height 19
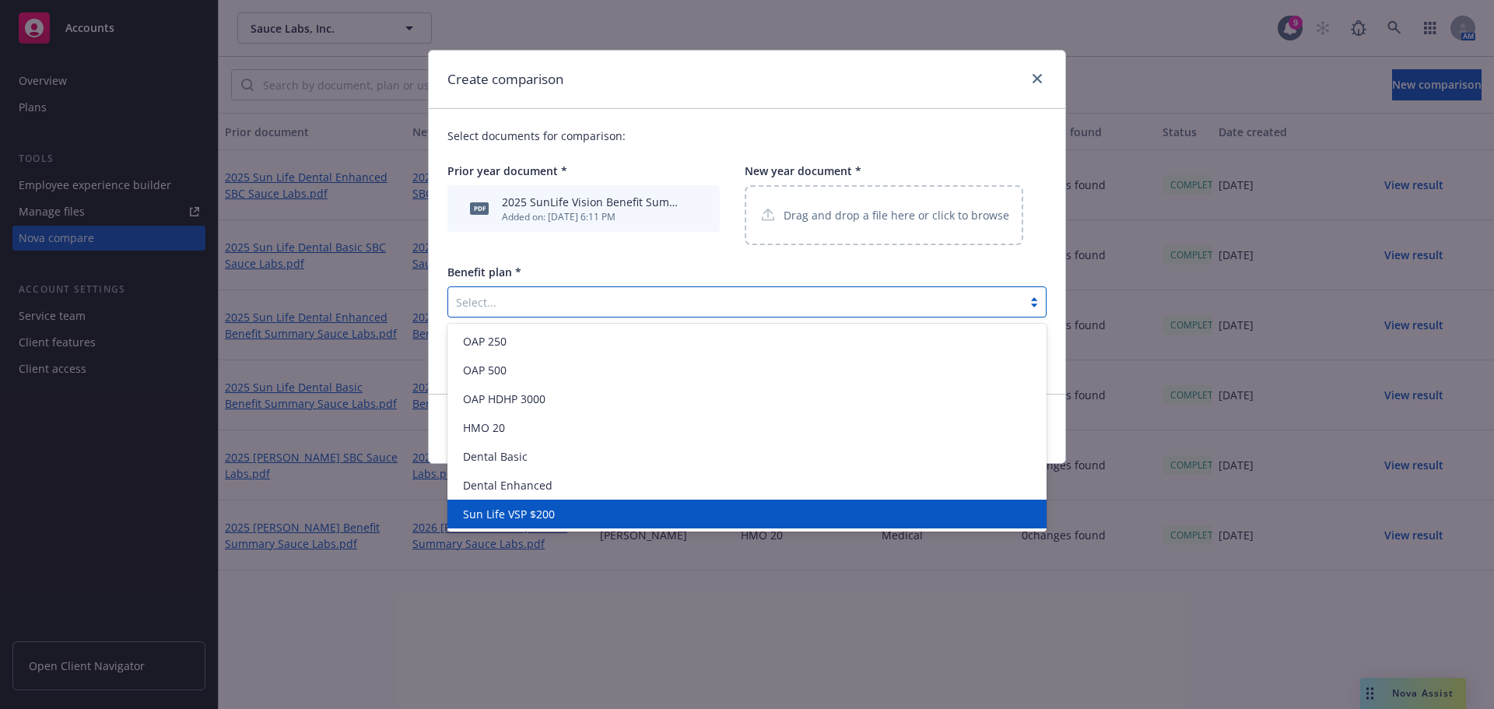
click at [580, 516] on div "Sun Life VSP $200" at bounding box center [747, 514] width 580 height 16
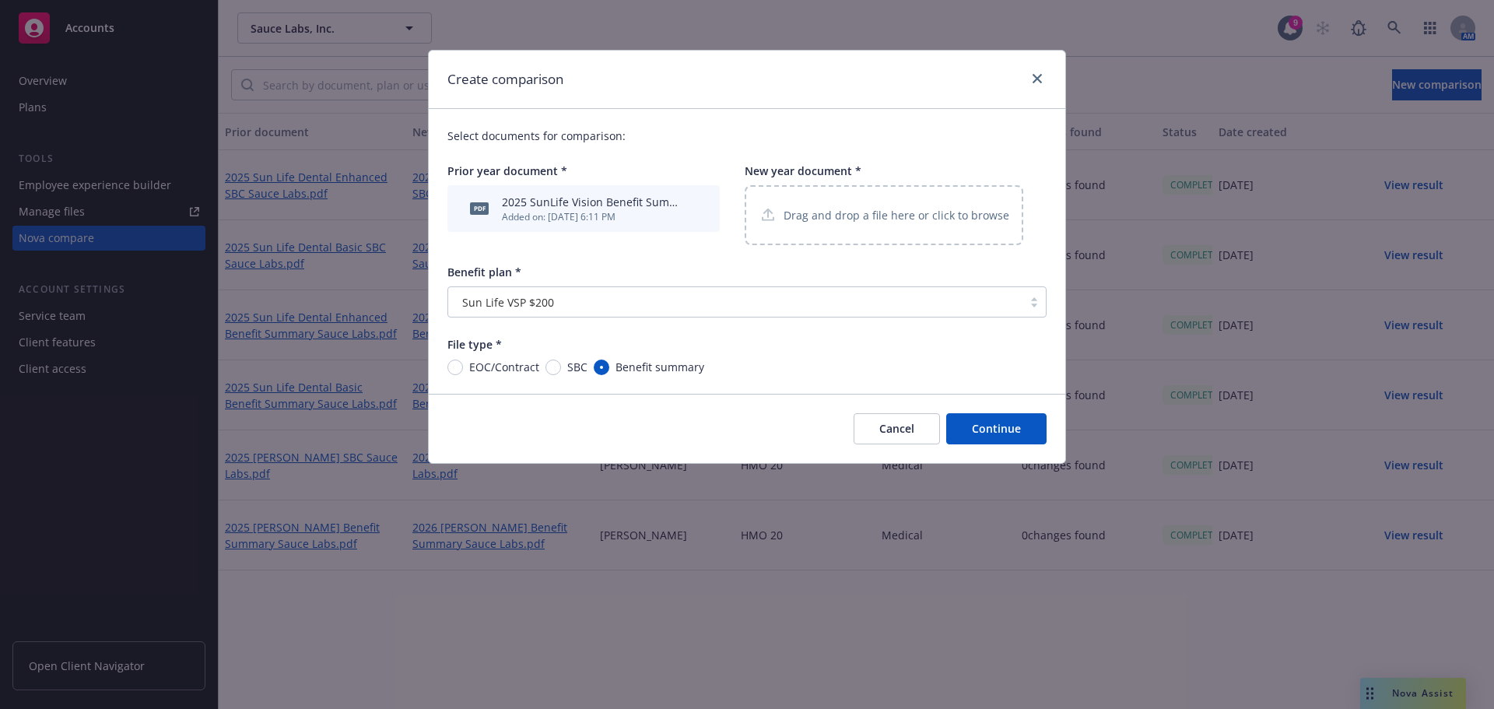
click at [745, 202] on div "Drag and drop a file here or click to browse" at bounding box center [884, 215] width 279 height 60
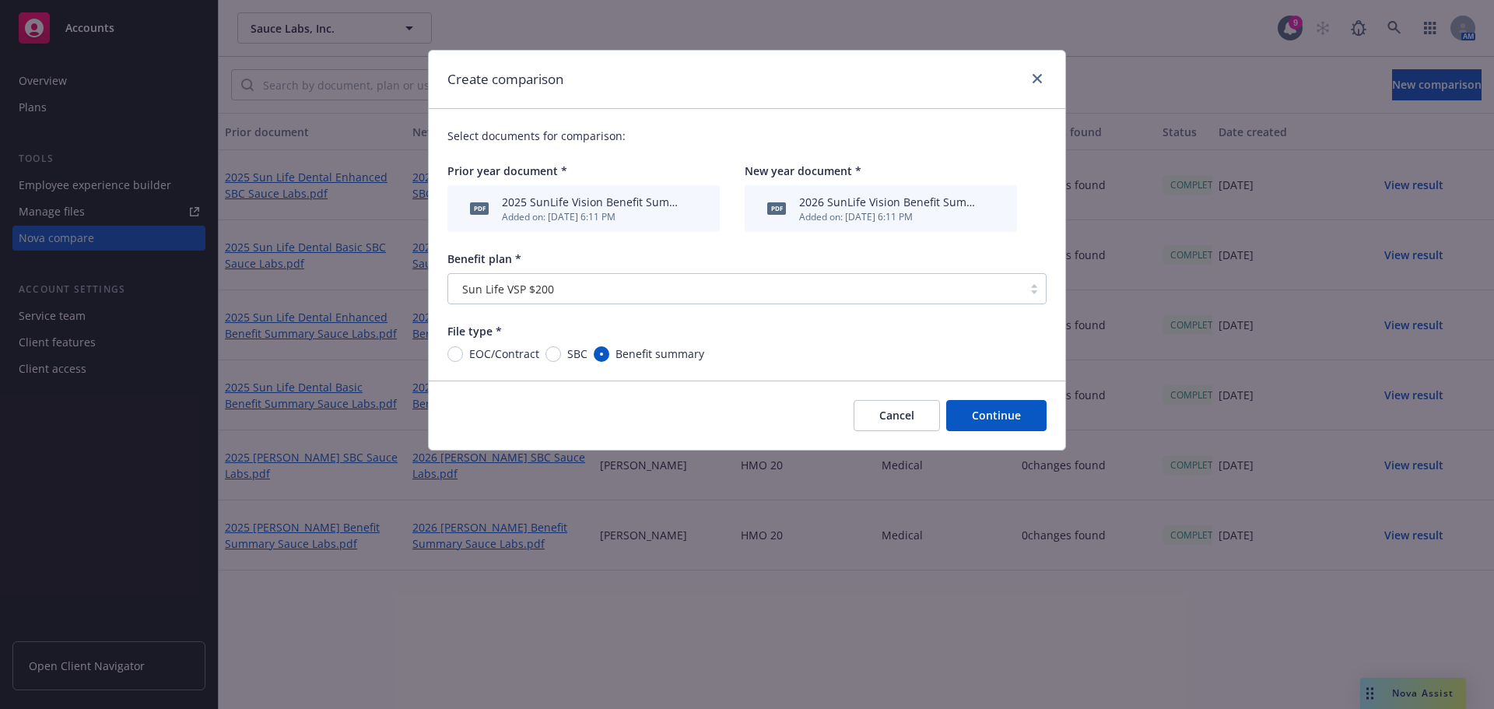
click at [745, 419] on button "Continue" at bounding box center [996, 415] width 100 height 31
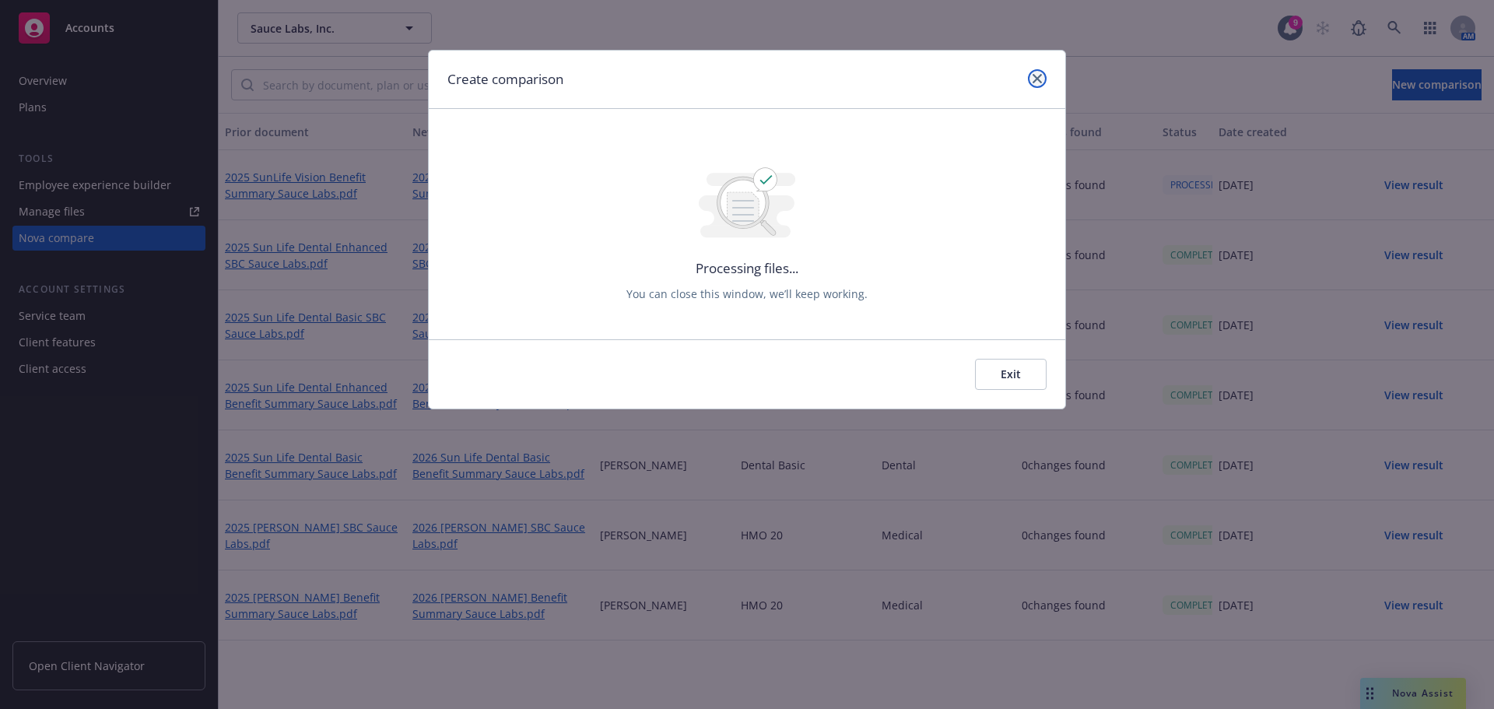
click at [745, 79] on icon "close" at bounding box center [1037, 78] width 9 height 9
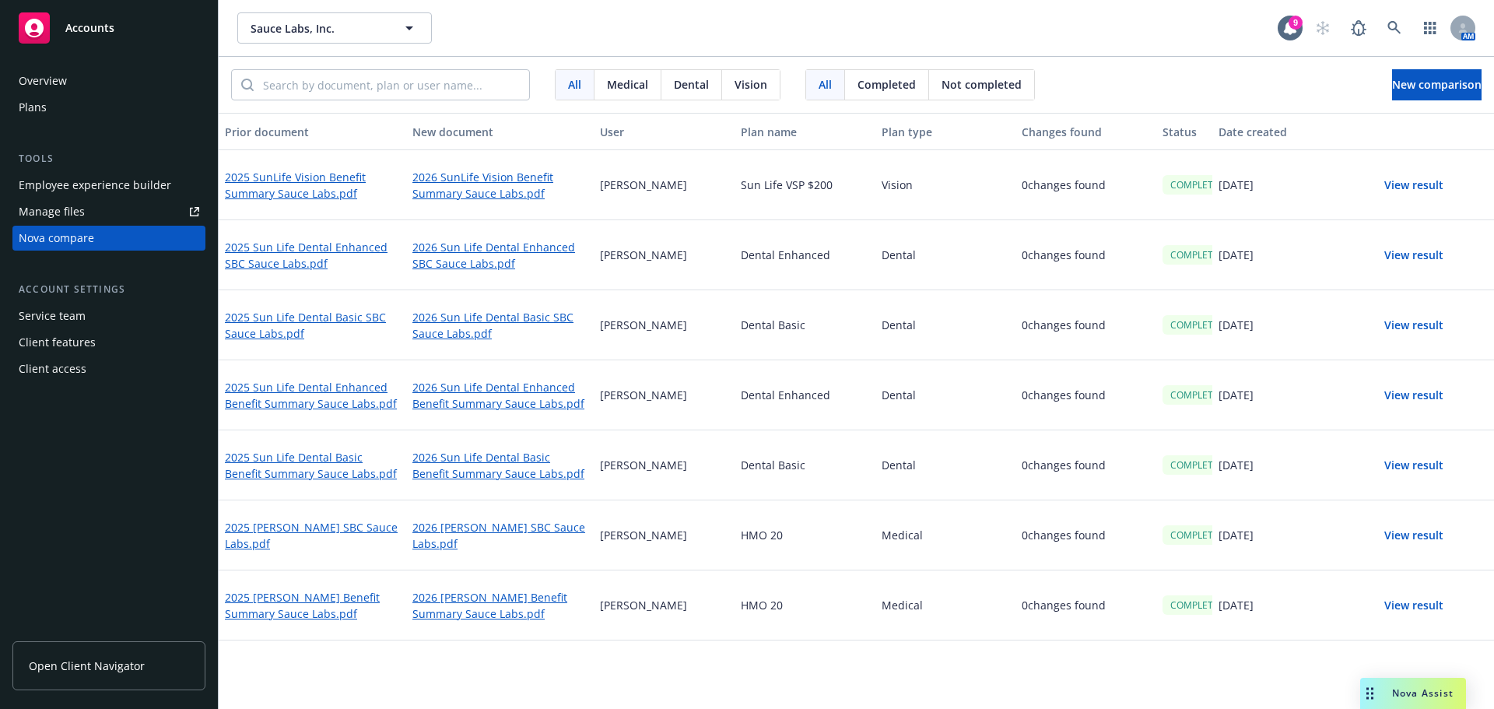
click at [745, 188] on button "View result" at bounding box center [1413, 185] width 109 height 31
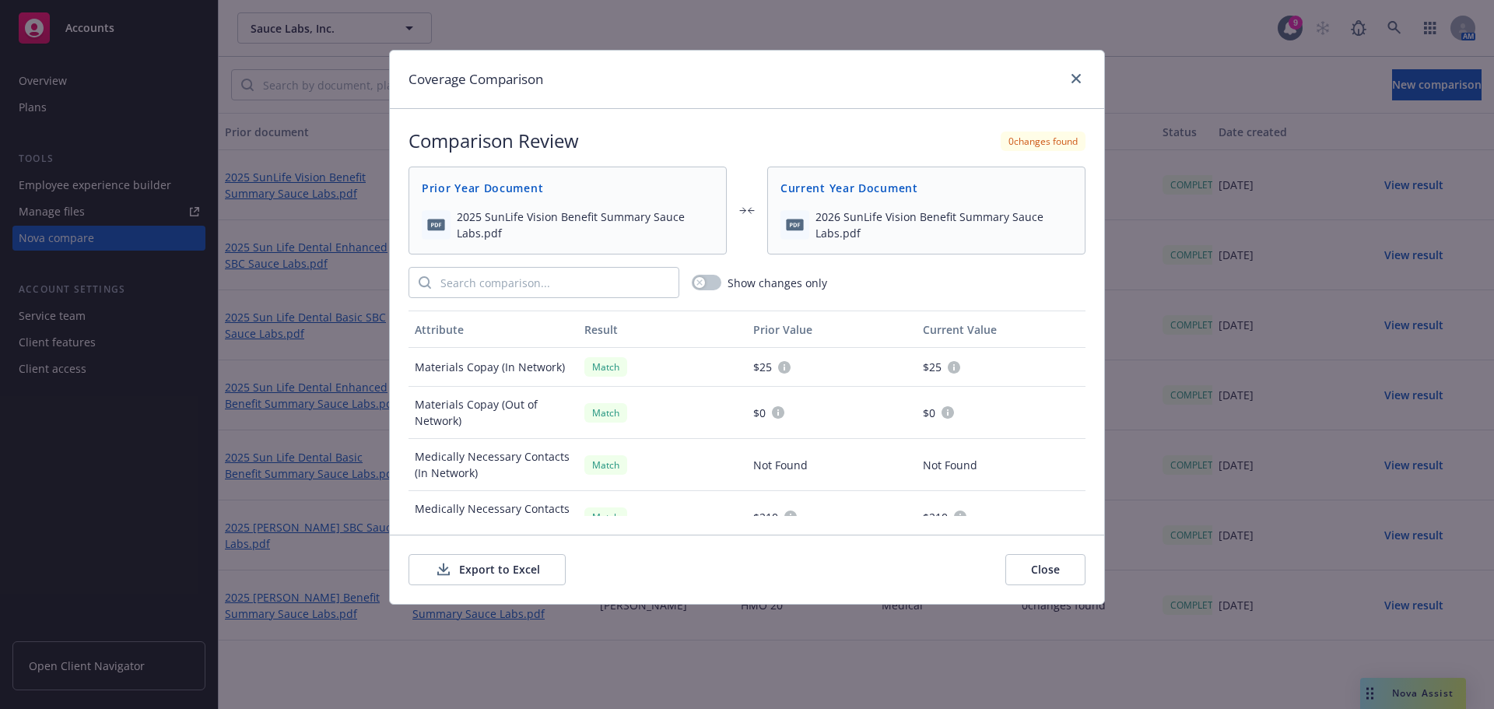
click at [493, 577] on button "Export to Excel" at bounding box center [486, 569] width 157 height 31
click at [745, 75] on icon "close" at bounding box center [1075, 78] width 9 height 9
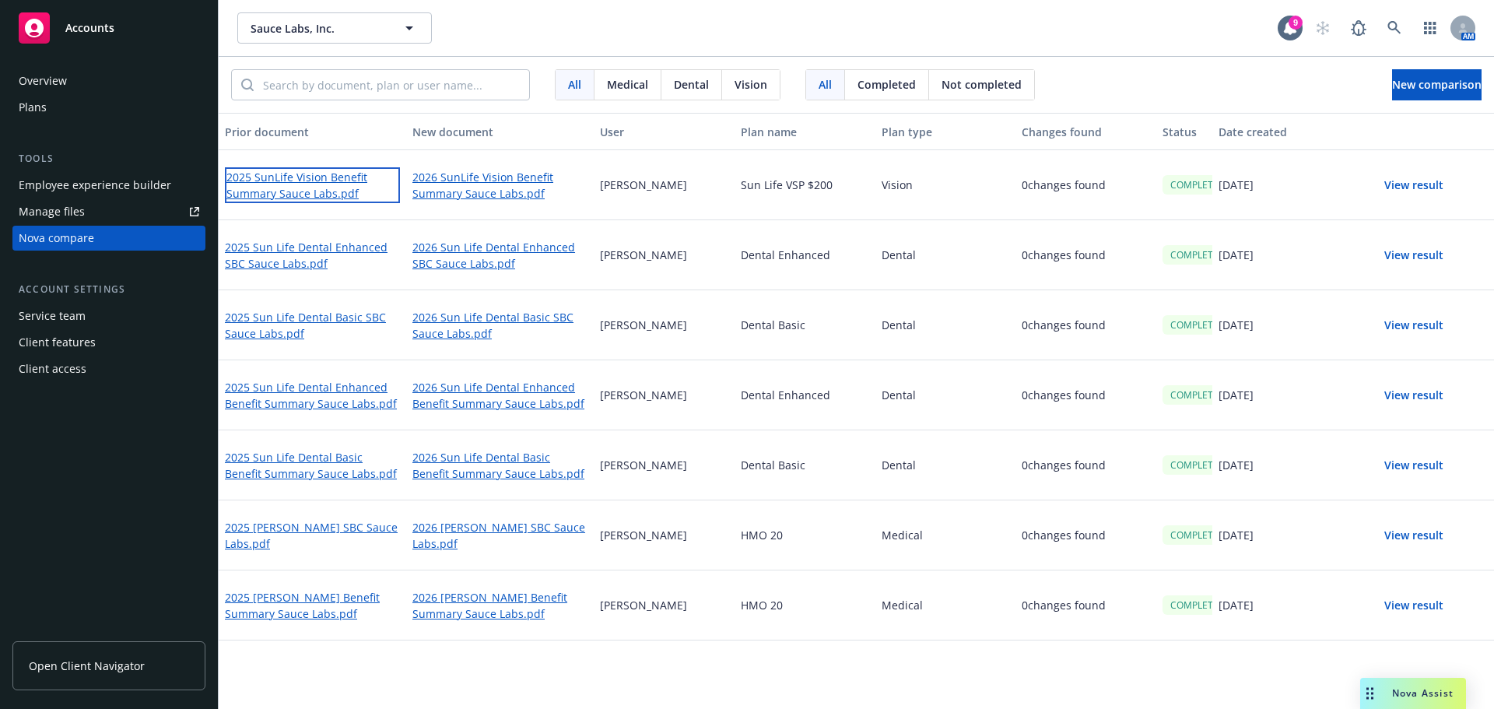
click at [282, 189] on link "2025 SunLife Vision Benefit Summary Sauce Labs.pdf" at bounding box center [312, 185] width 175 height 36
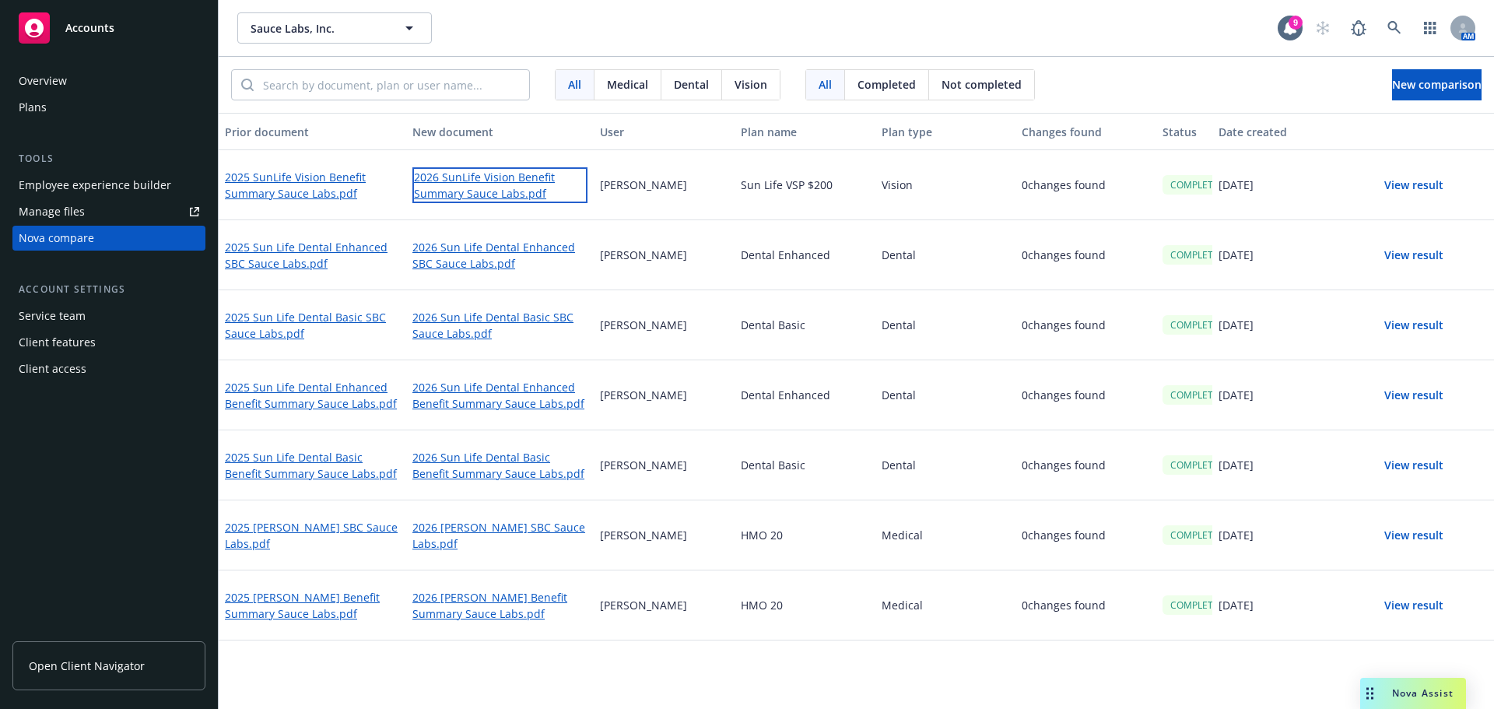
click at [454, 196] on link "2026 SunLife Vision Benefit Summary Sauce Labs.pdf" at bounding box center [499, 185] width 175 height 36
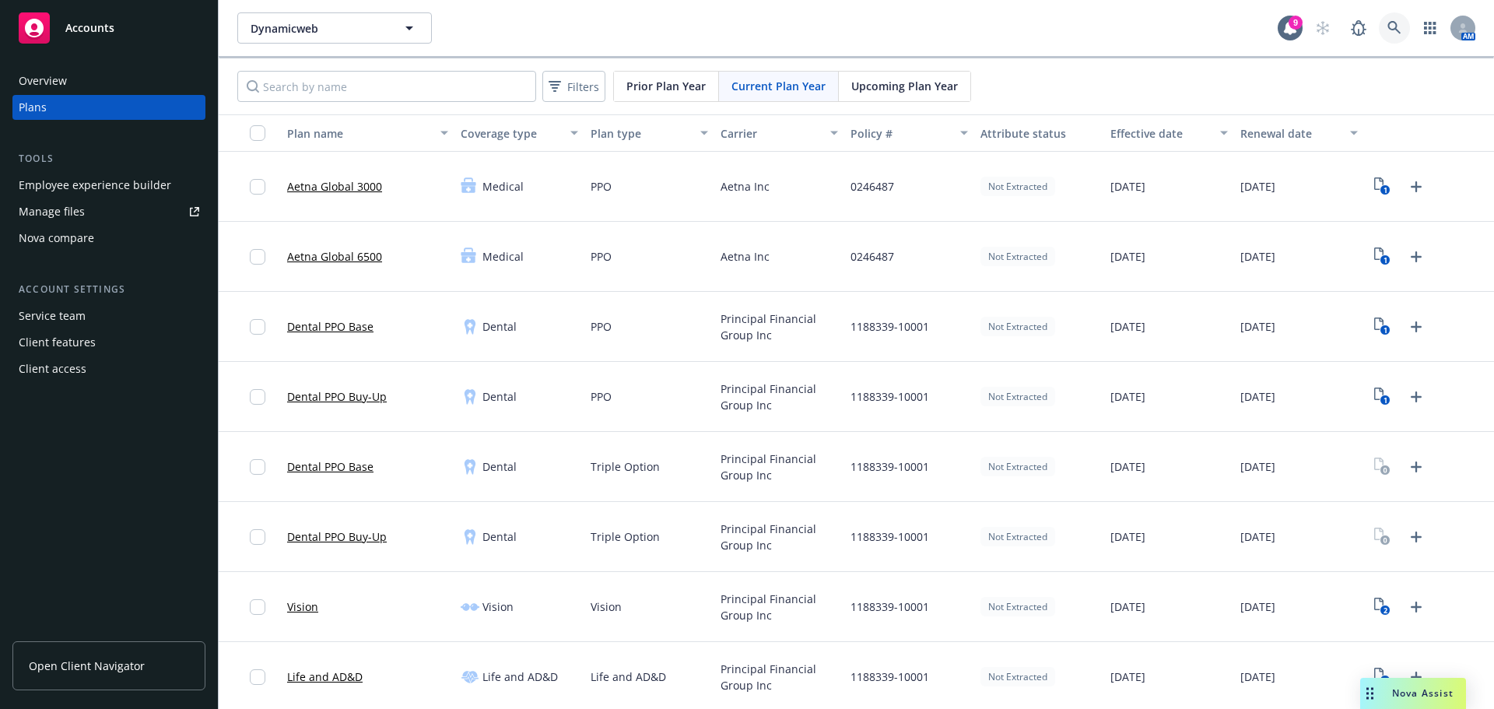
click at [1387, 23] on icon at bounding box center [1394, 28] width 14 height 14
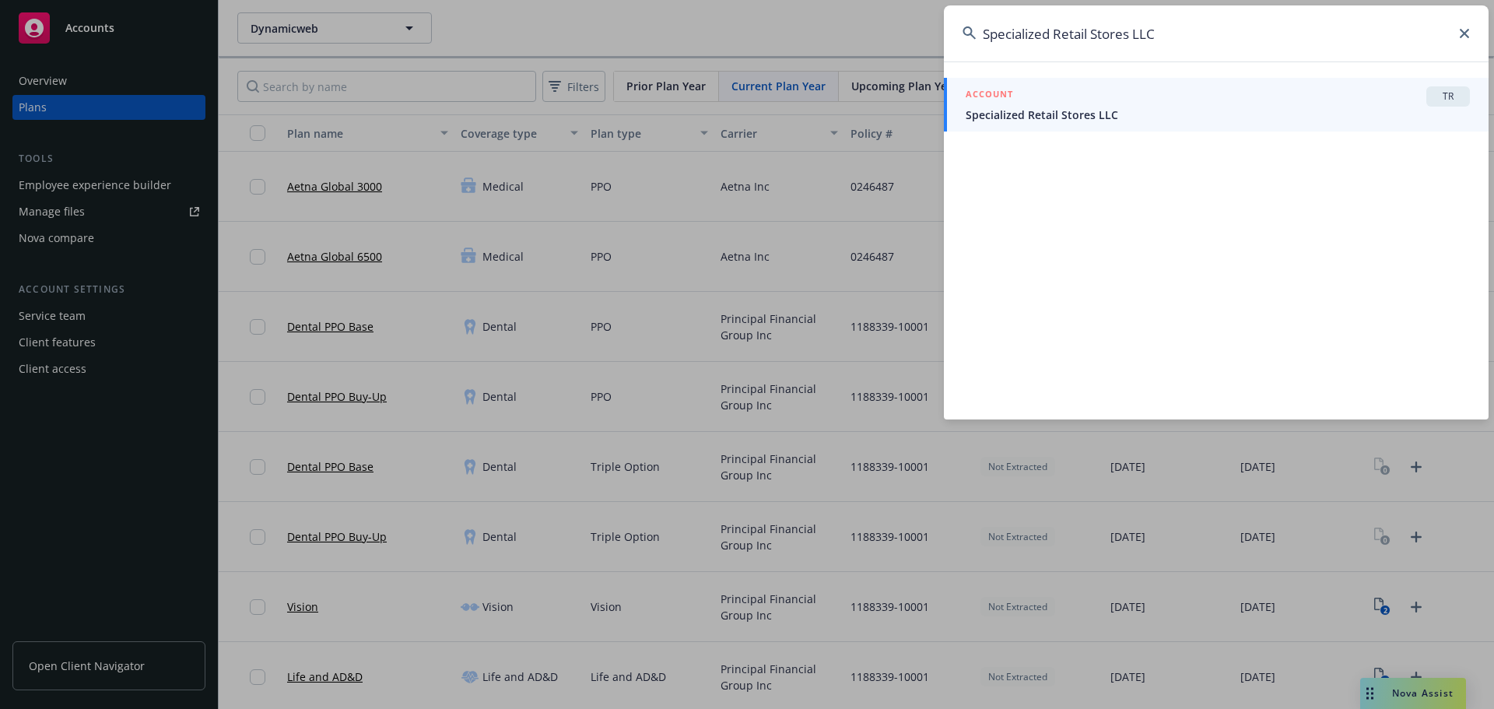
type input "Specialized Retail Stores LLC"
click at [1068, 110] on span "Specialized Retail Stores LLC" at bounding box center [1218, 115] width 504 height 16
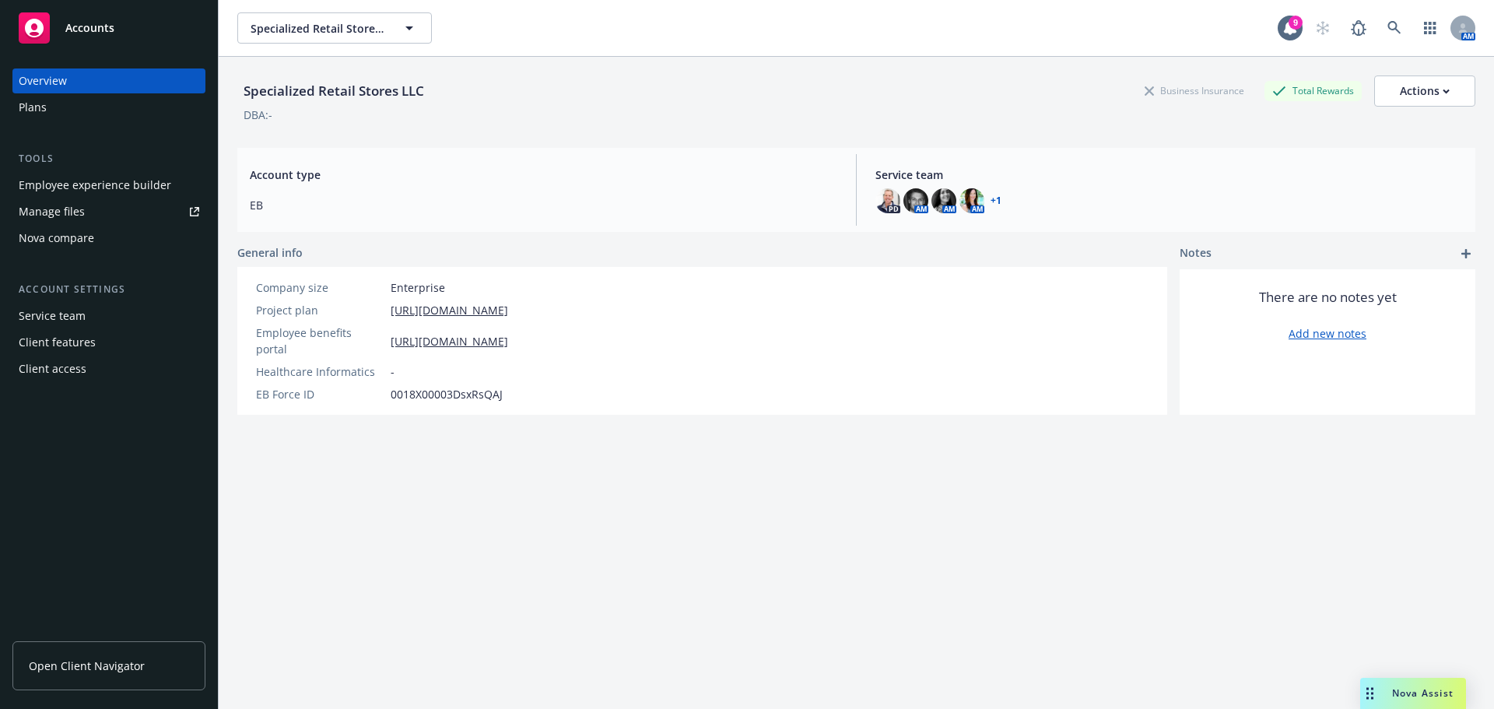
click at [116, 108] on div "Plans" at bounding box center [109, 107] width 181 height 25
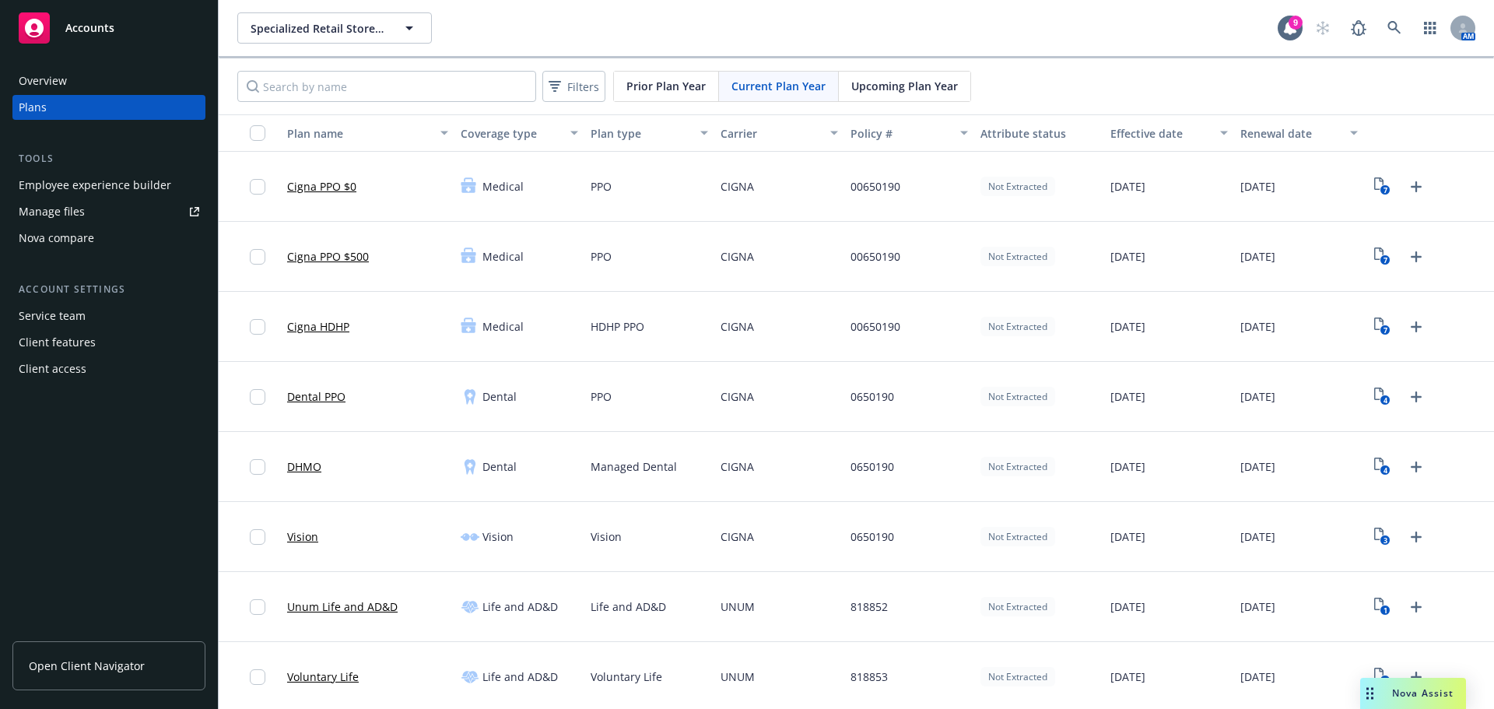
click at [912, 509] on div "0650190" at bounding box center [909, 537] width 130 height 70
click at [920, 89] on span "Upcoming Plan Year" at bounding box center [904, 86] width 107 height 16
click at [1374, 179] on icon "View Plan Documents" at bounding box center [1378, 183] width 9 height 12
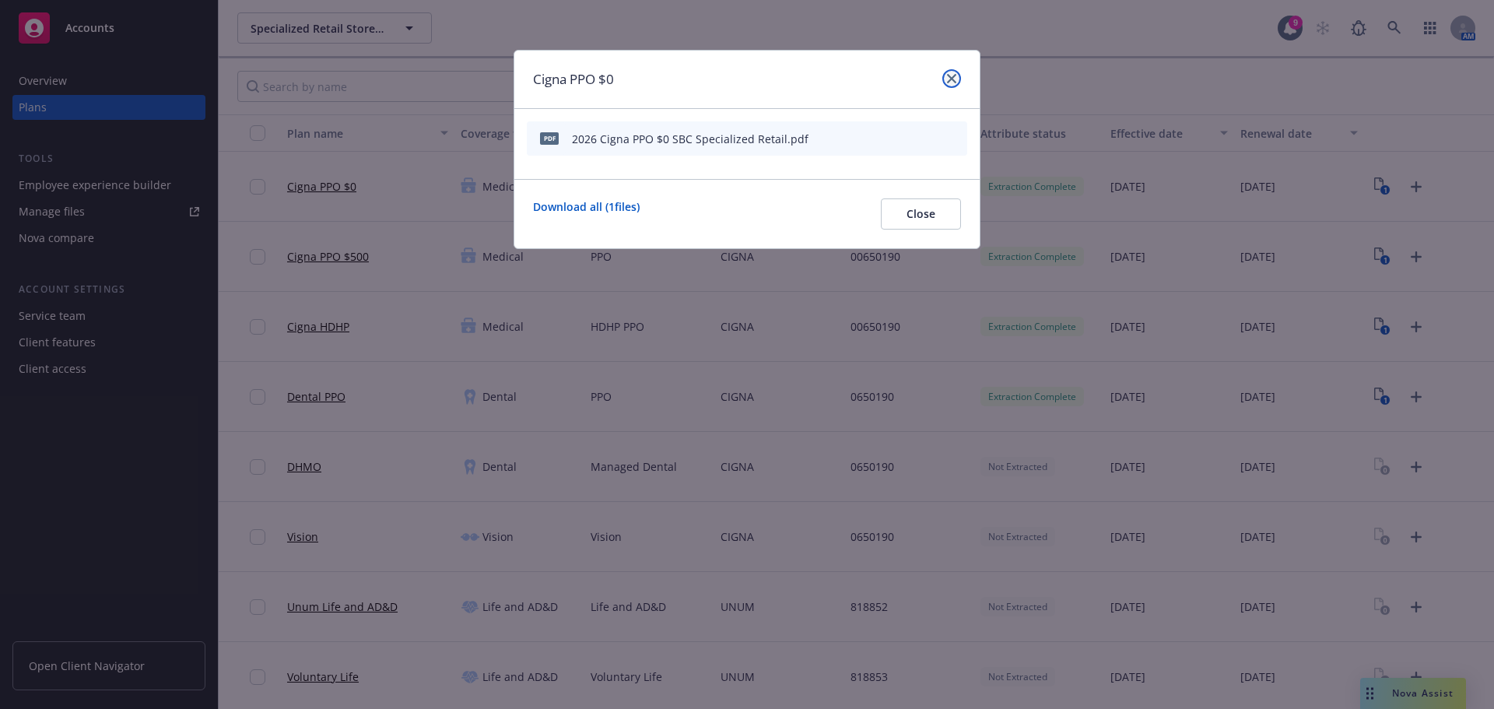
click at [946, 72] on link "close" at bounding box center [951, 78] width 19 height 19
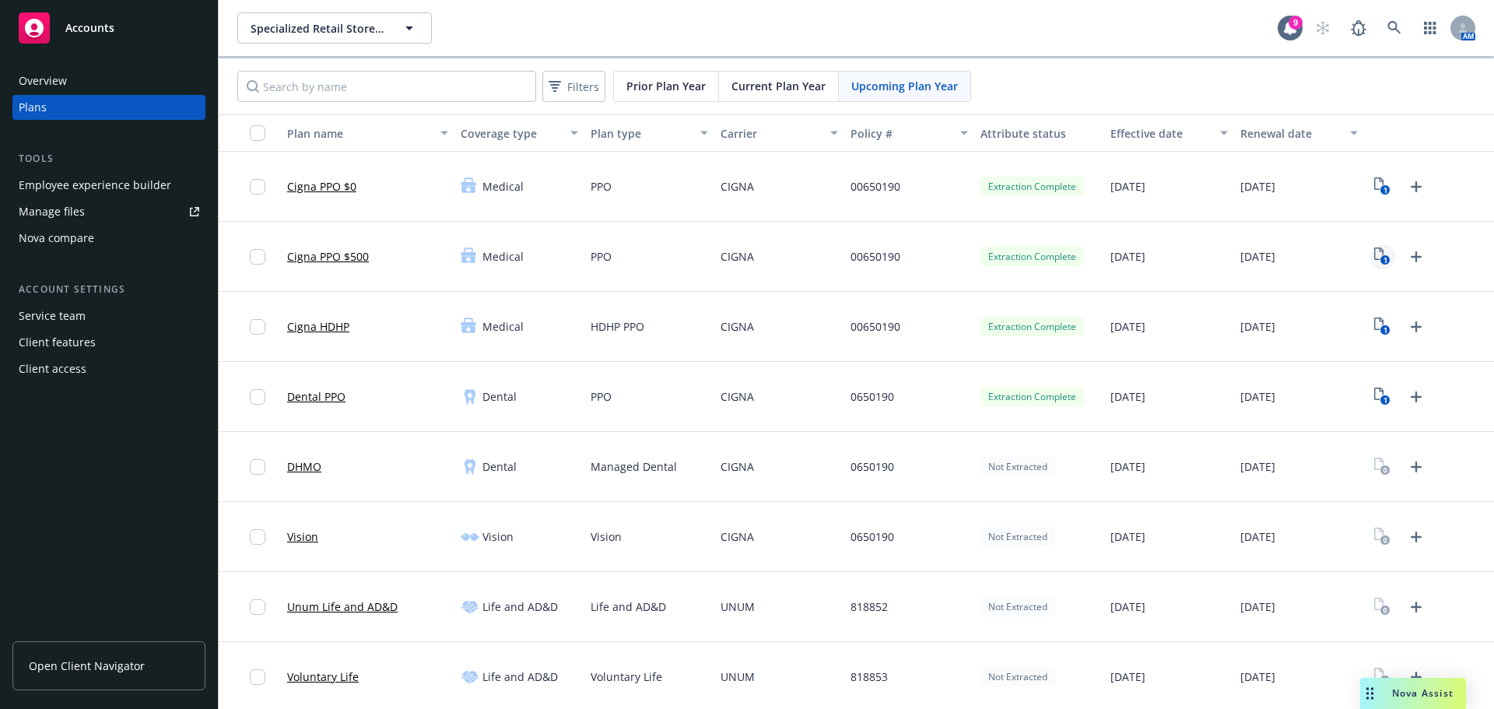
click at [1383, 259] on text "1" at bounding box center [1385, 260] width 4 height 10
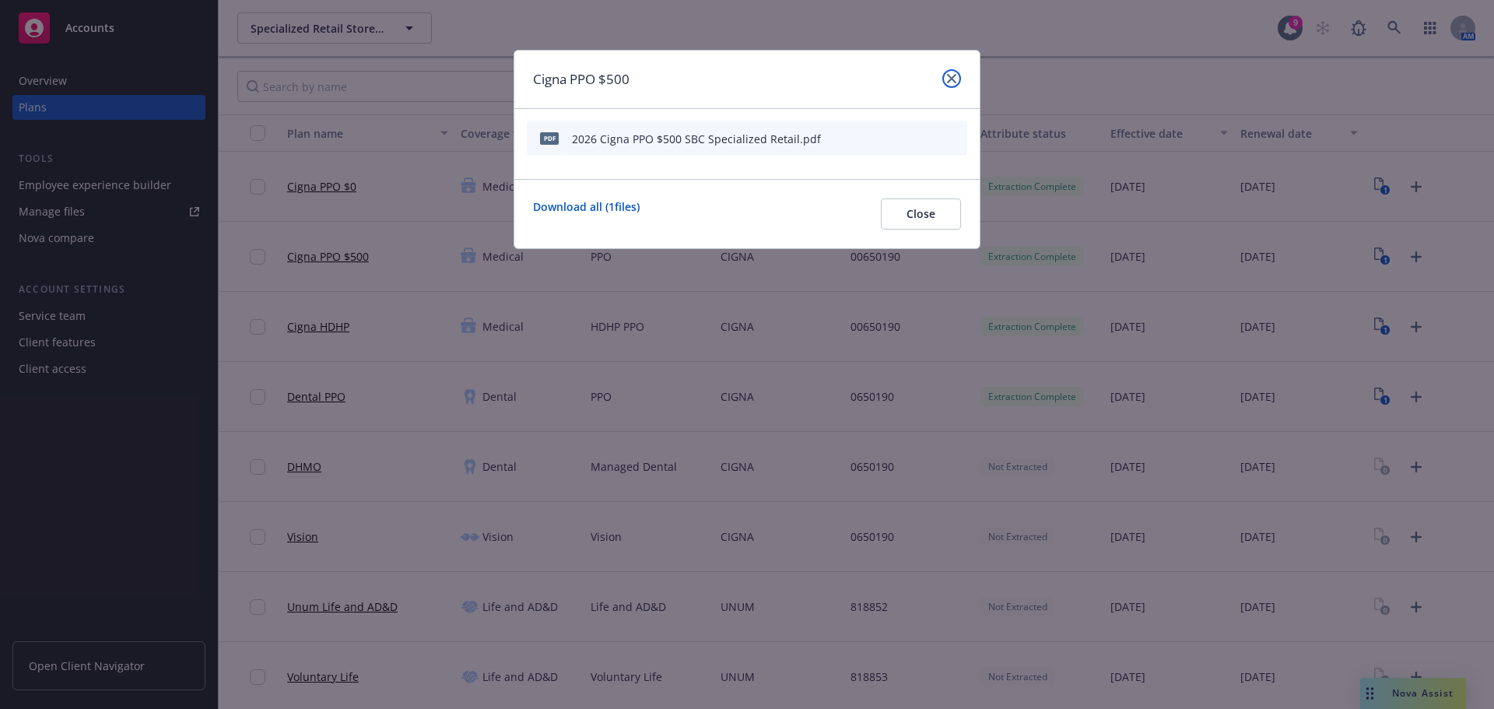
click at [958, 73] on link "close" at bounding box center [951, 78] width 19 height 19
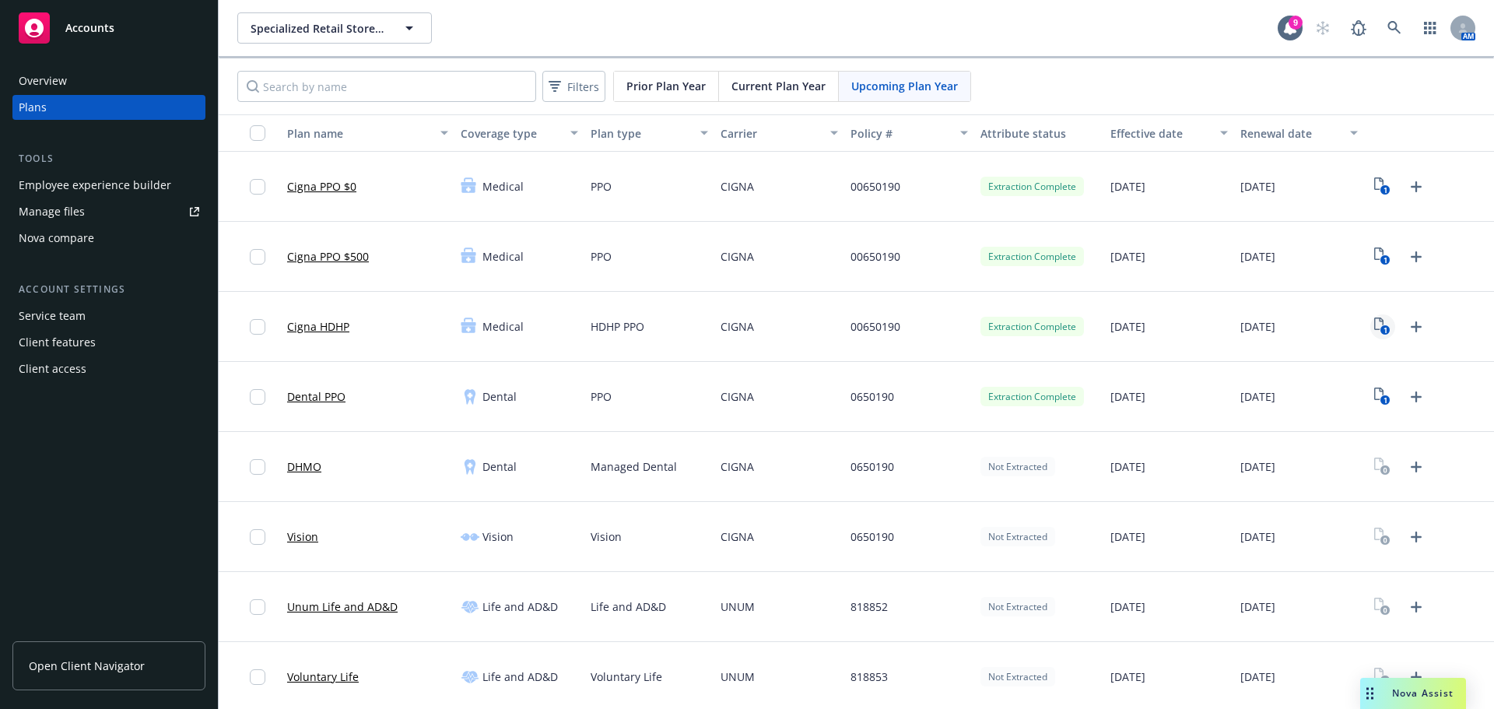
click at [1373, 315] on link "1" at bounding box center [1382, 326] width 25 height 25
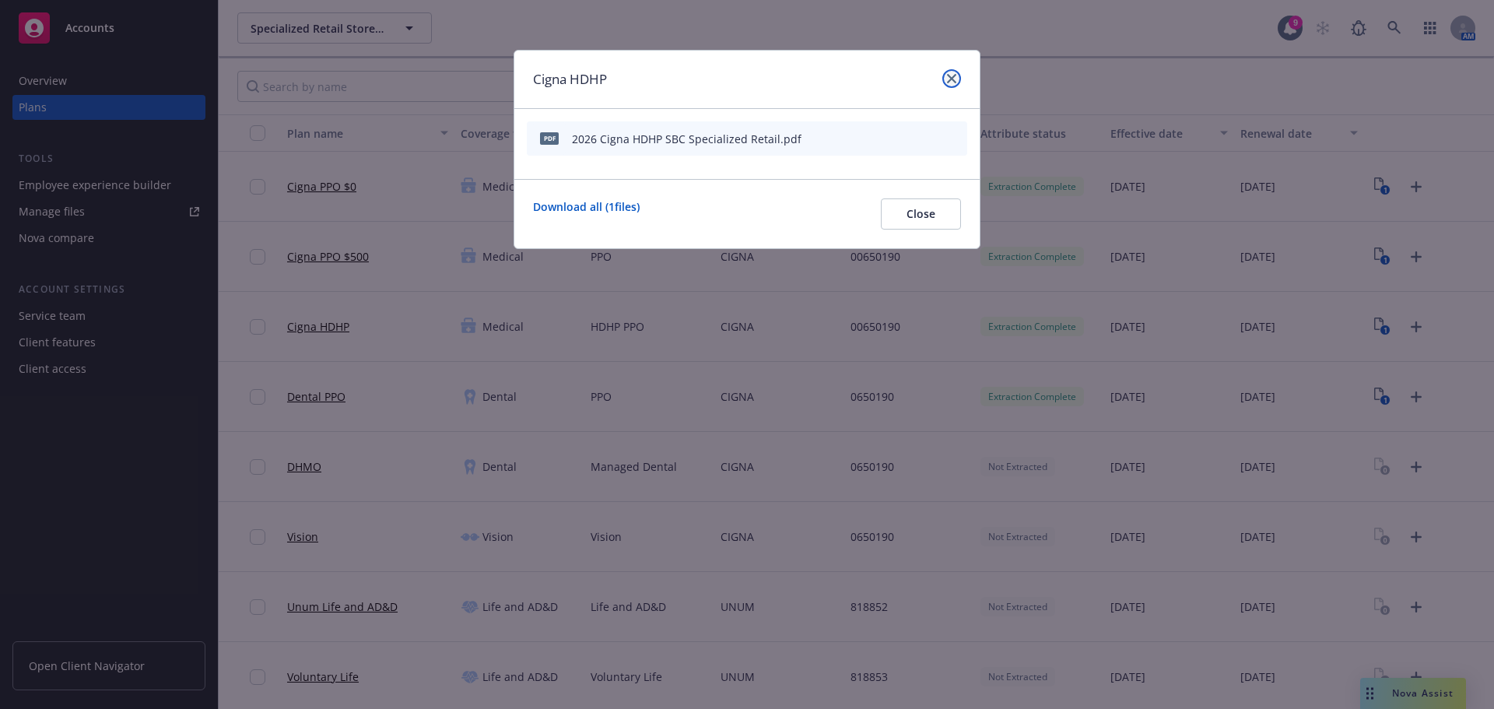
click at [948, 79] on icon "close" at bounding box center [951, 78] width 9 height 9
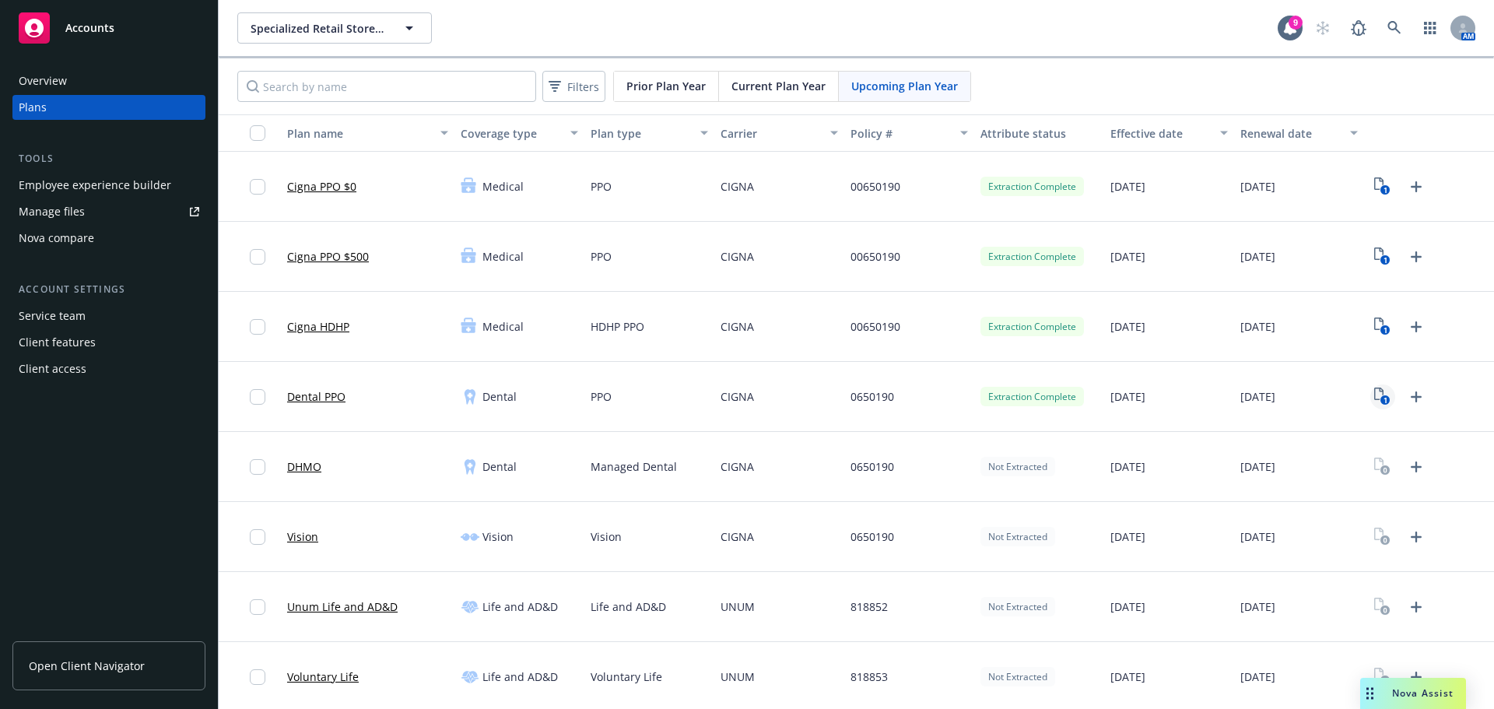
click at [1374, 398] on icon "1" at bounding box center [1382, 396] width 16 height 18
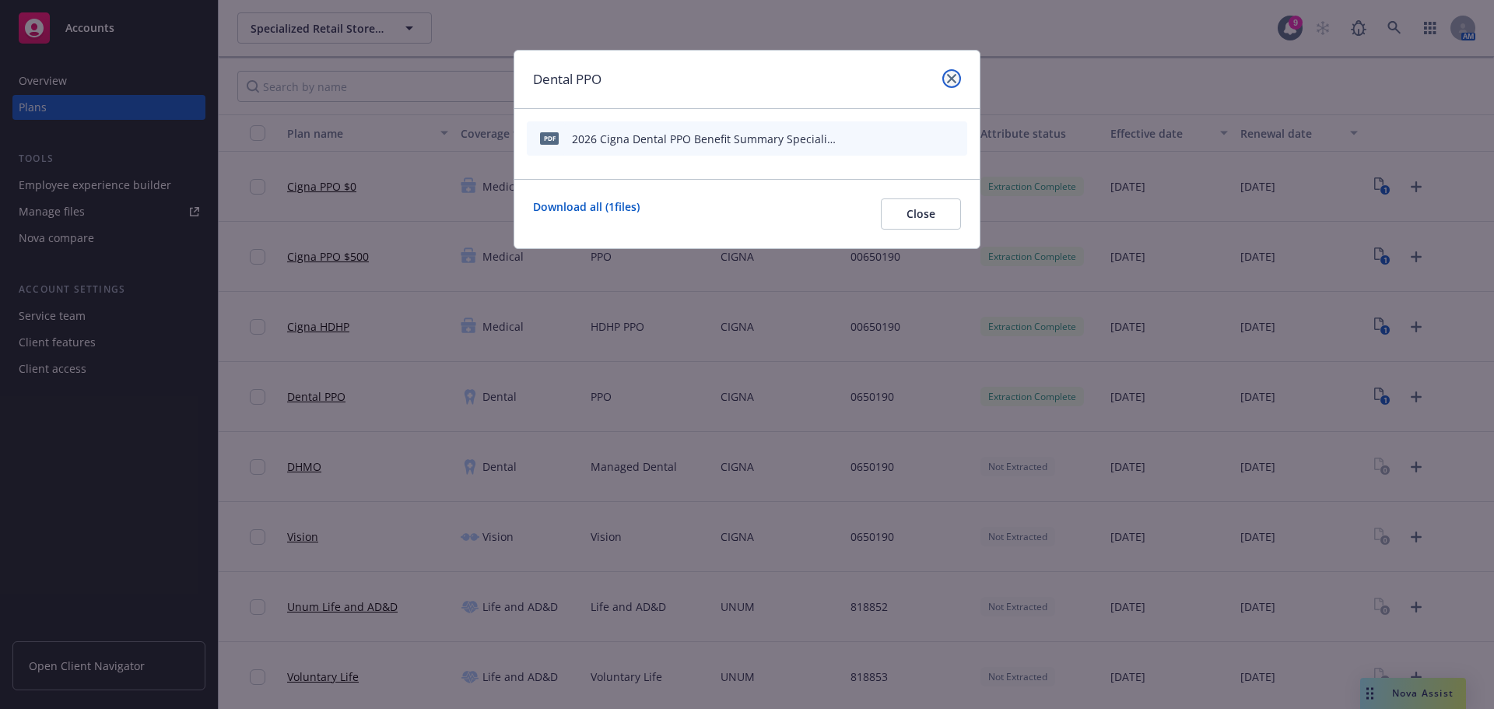
click at [955, 73] on link "close" at bounding box center [951, 78] width 19 height 19
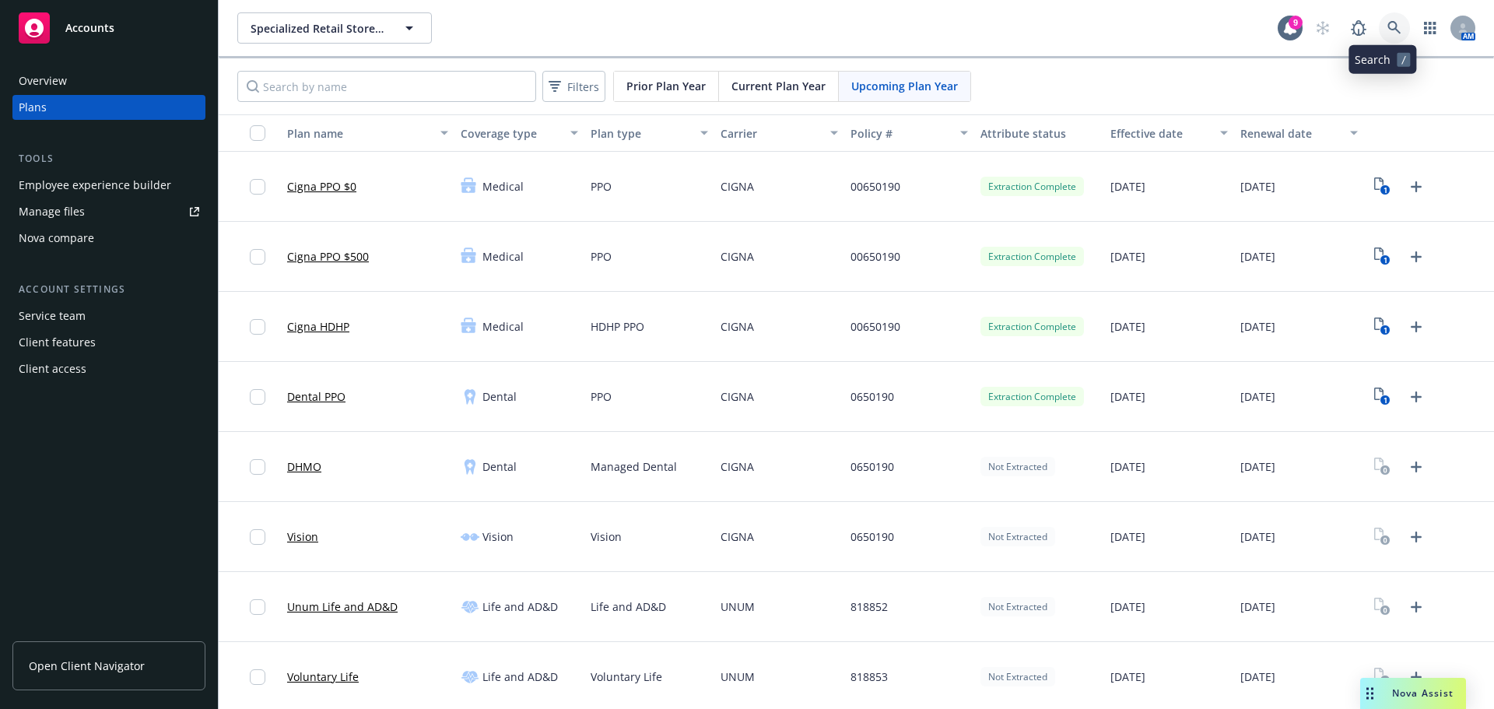
click at [1394, 19] on link at bounding box center [1394, 27] width 31 height 31
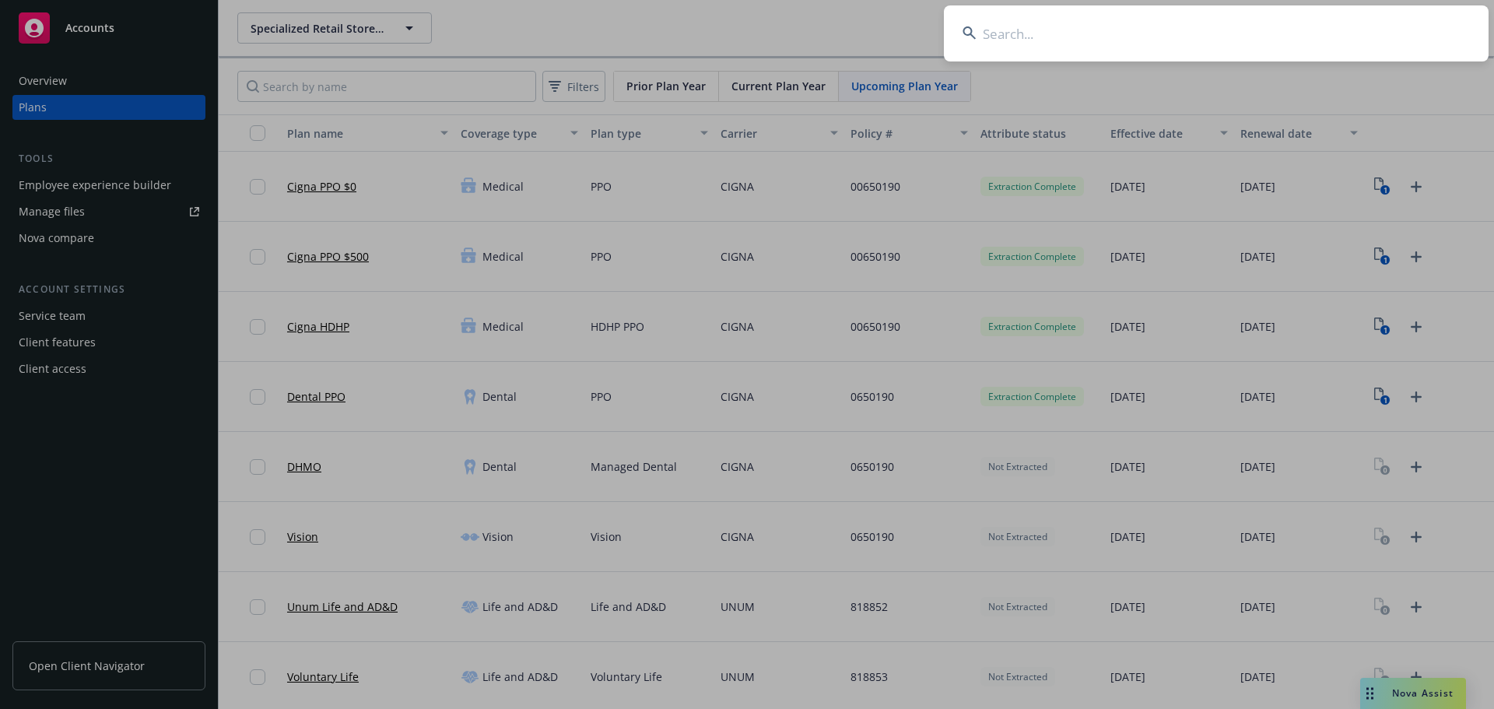
type input "4D Molecular Therapeutics Inc"
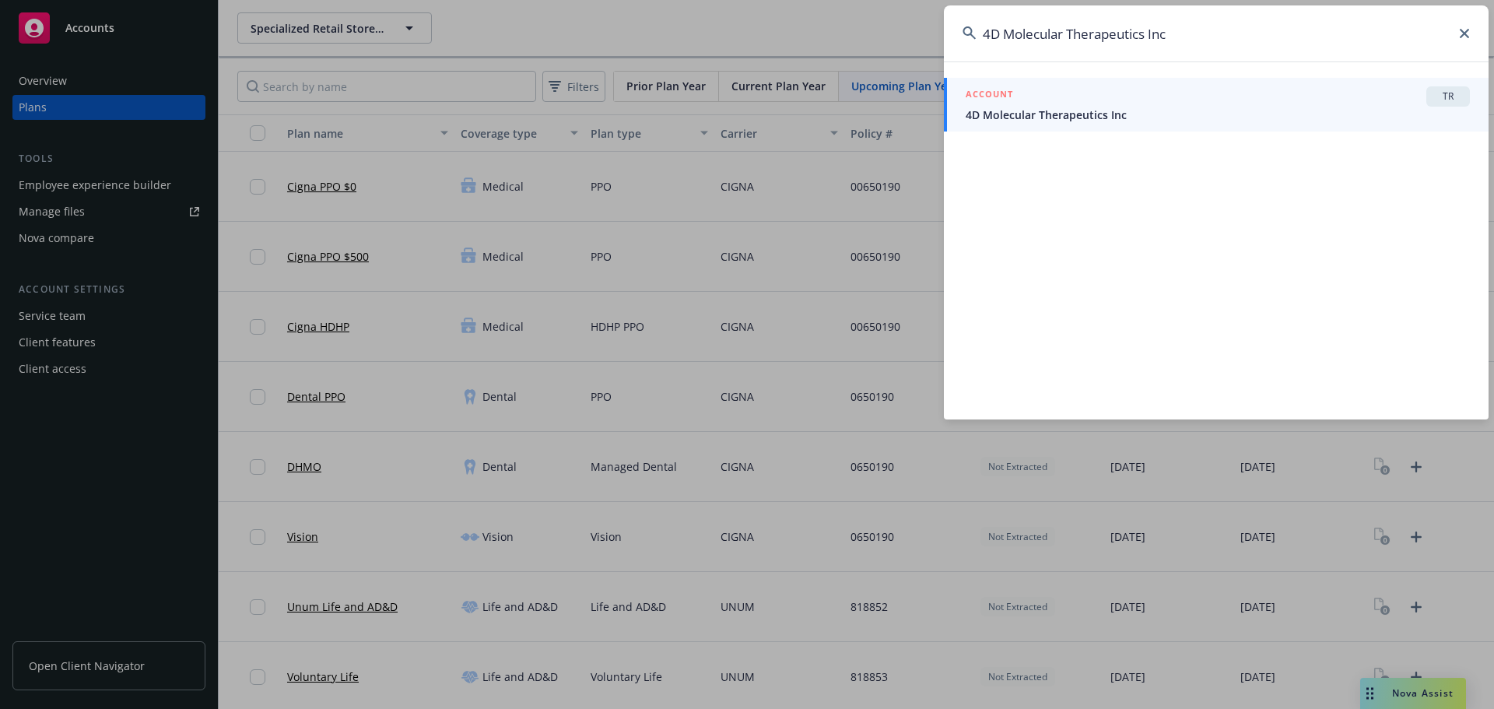
click at [1092, 118] on span "4D Molecular Therapeutics Inc" at bounding box center [1218, 115] width 504 height 16
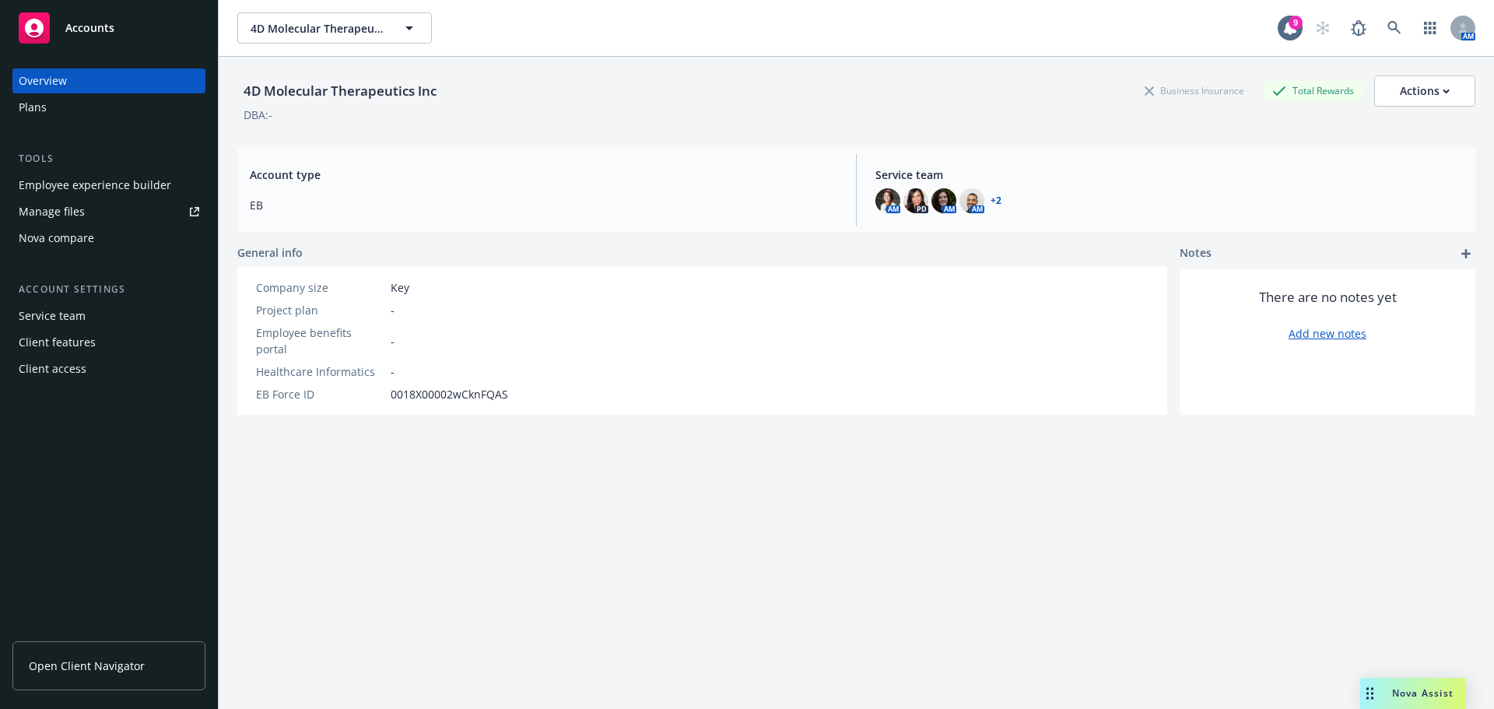
click at [49, 106] on div "Plans" at bounding box center [109, 107] width 181 height 25
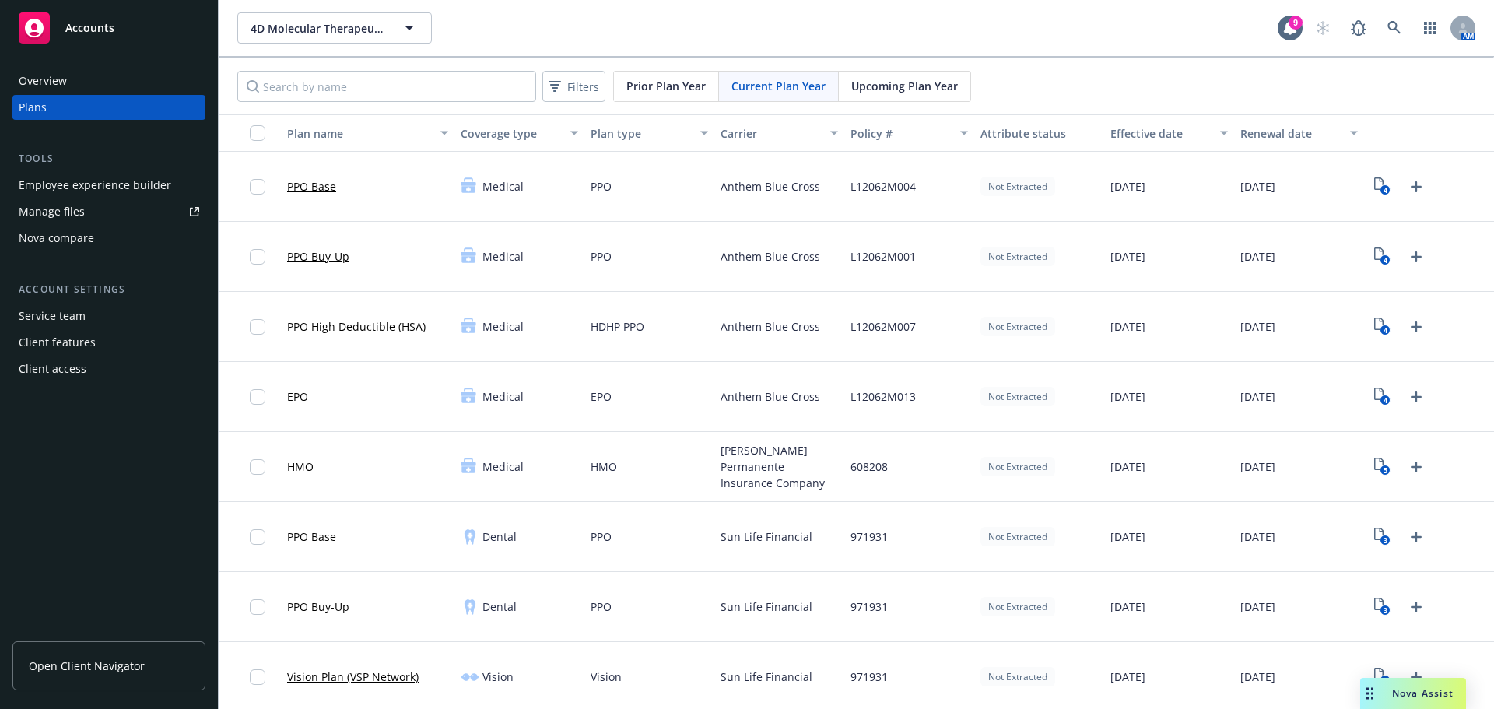
drag, startPoint x: 999, startPoint y: 247, endPoint x: 1132, endPoint y: 261, distance: 133.8
click at [999, 247] on div "Not Extracted" at bounding box center [1017, 256] width 75 height 19
click at [930, 86] on span "Upcoming Plan Year" at bounding box center [904, 86] width 107 height 16
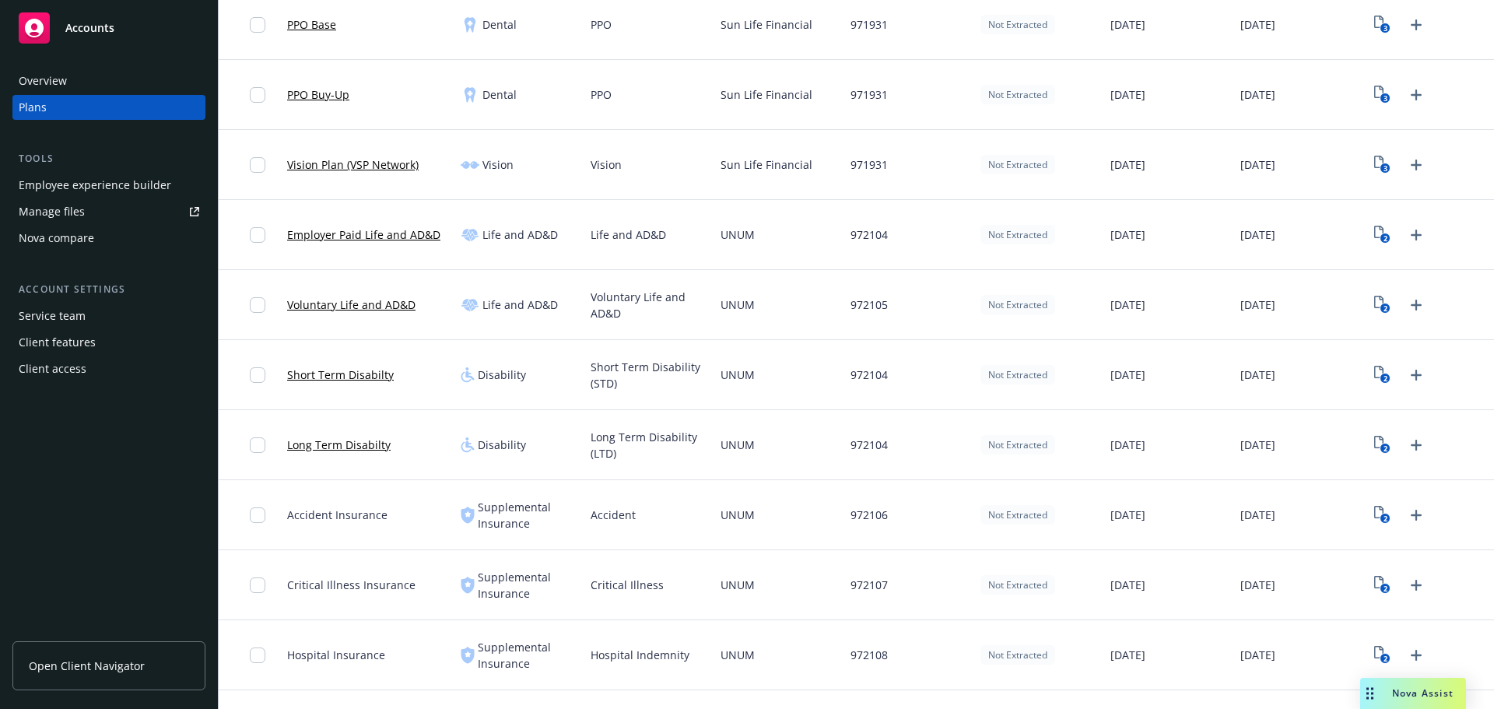
scroll to position [233, 0]
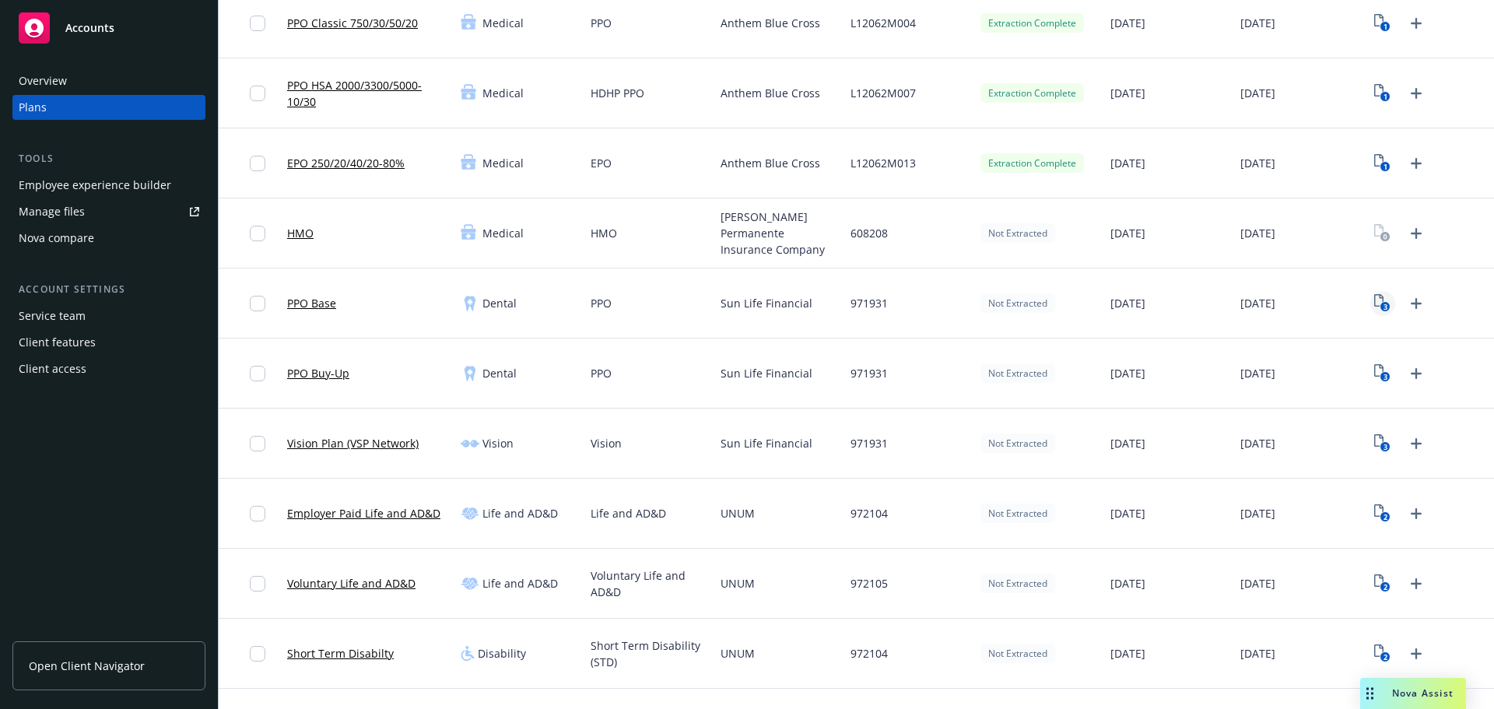
click at [1374, 300] on icon "3" at bounding box center [1382, 303] width 16 height 18
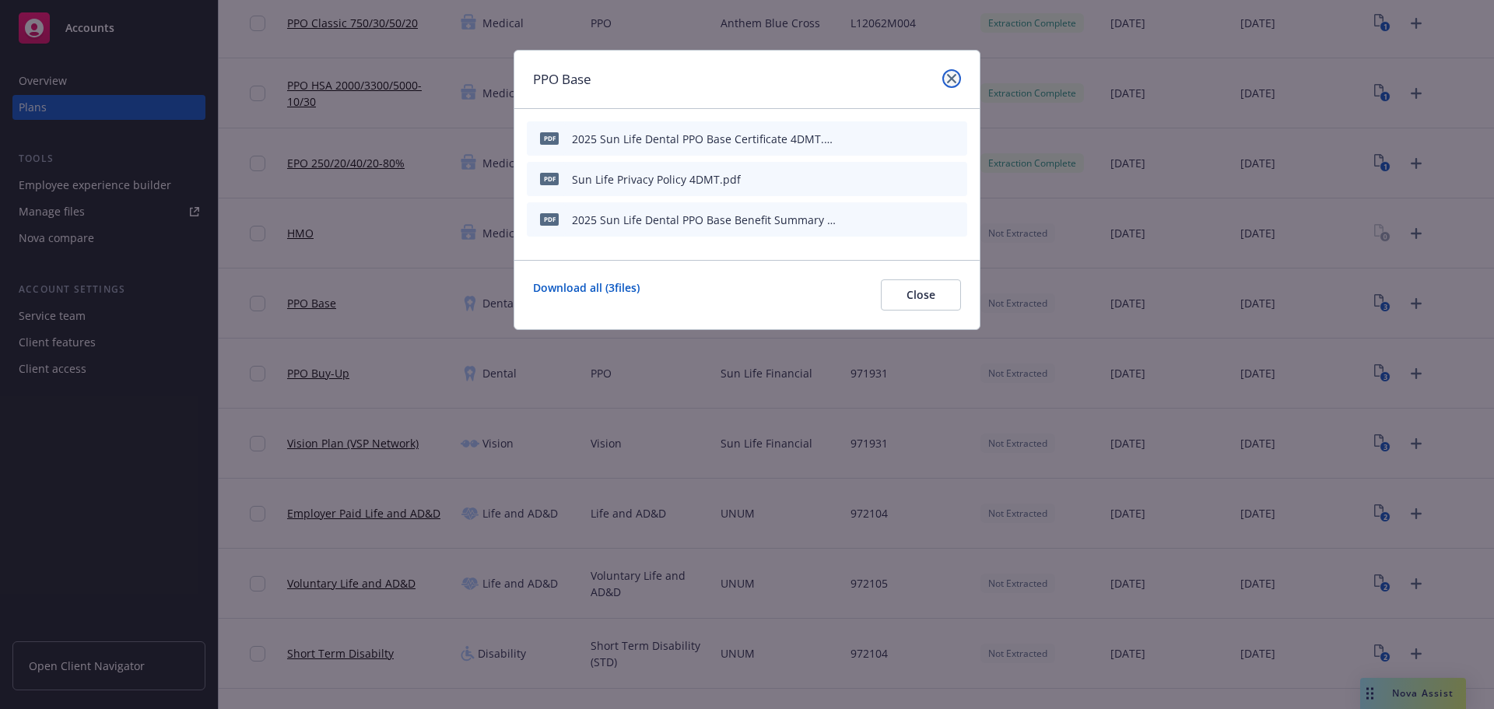
click at [955, 82] on icon "close" at bounding box center [951, 78] width 9 height 9
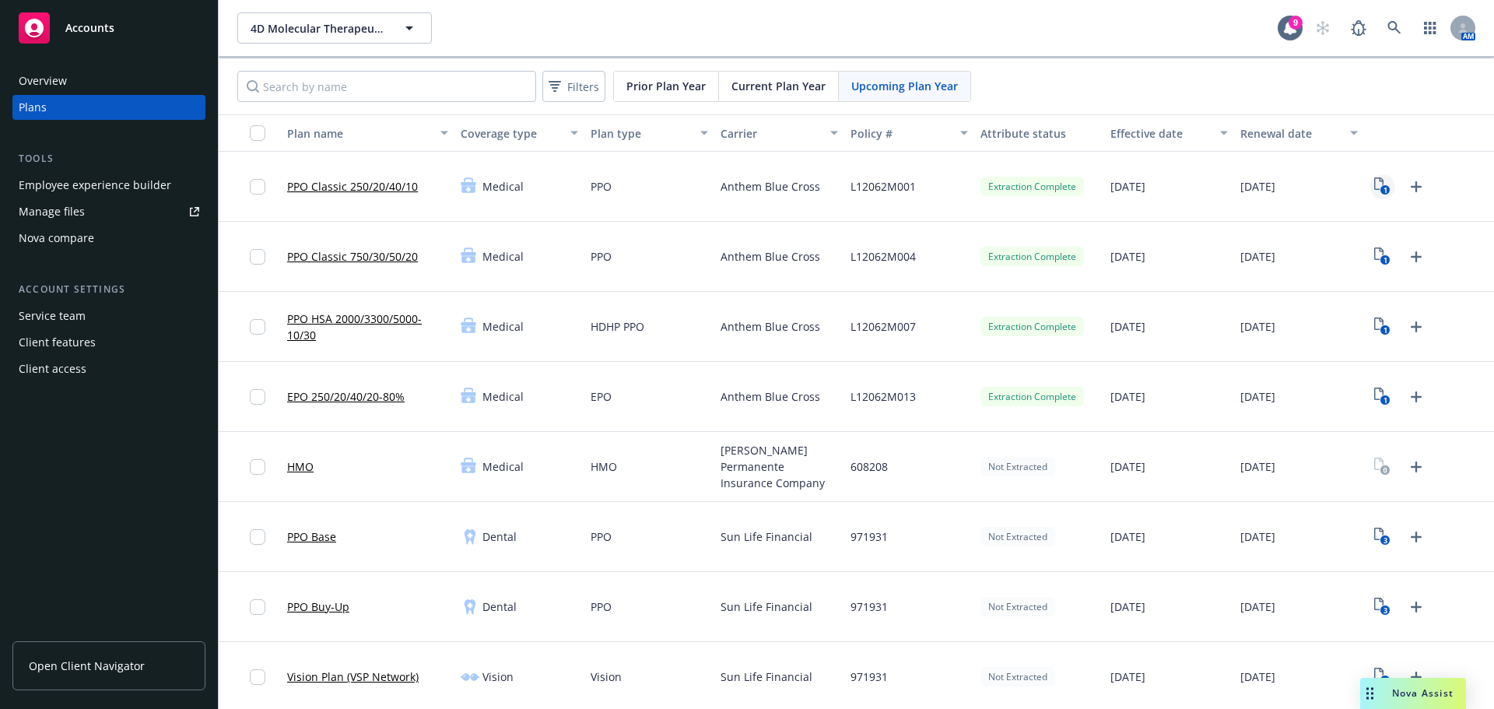
click at [1380, 185] on rect "View Plan Documents" at bounding box center [1385, 190] width 10 height 10
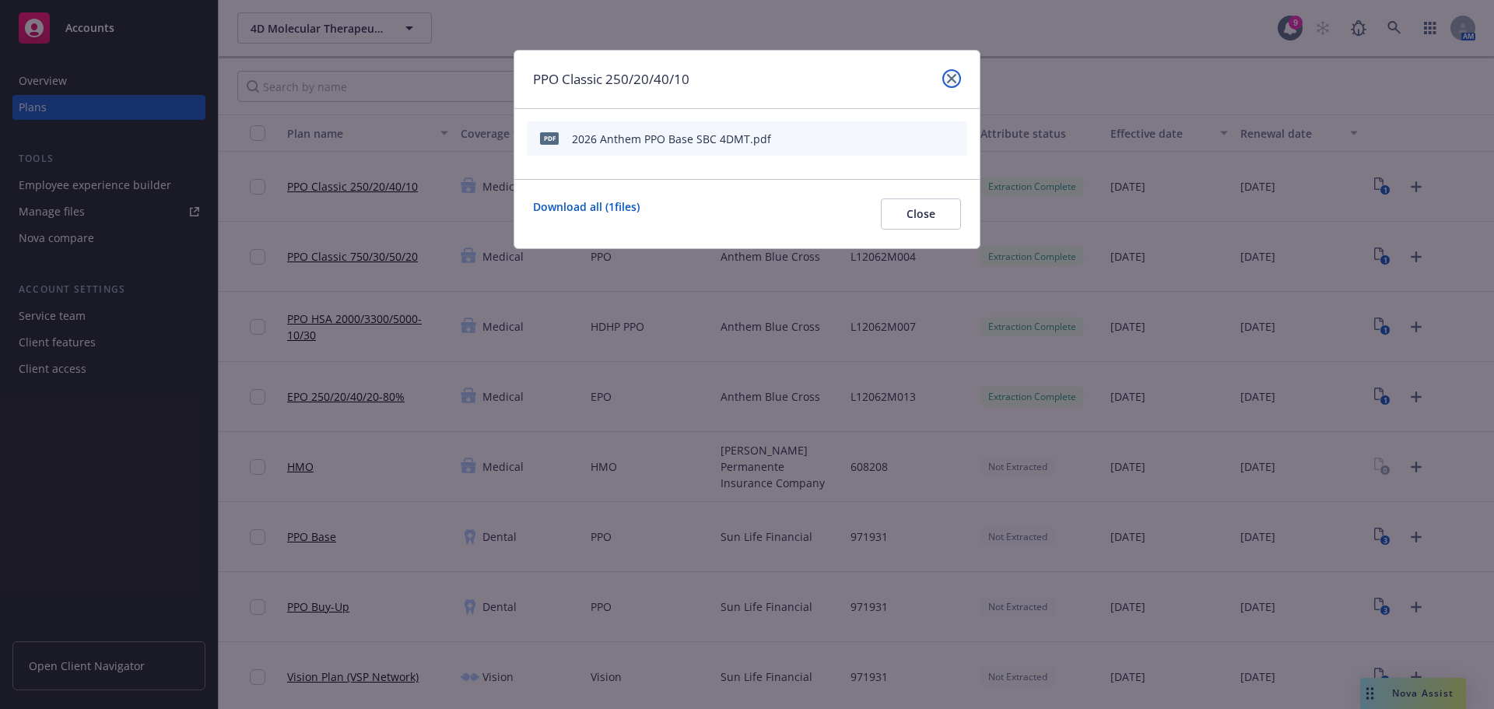
click at [957, 75] on link "close" at bounding box center [951, 78] width 19 height 19
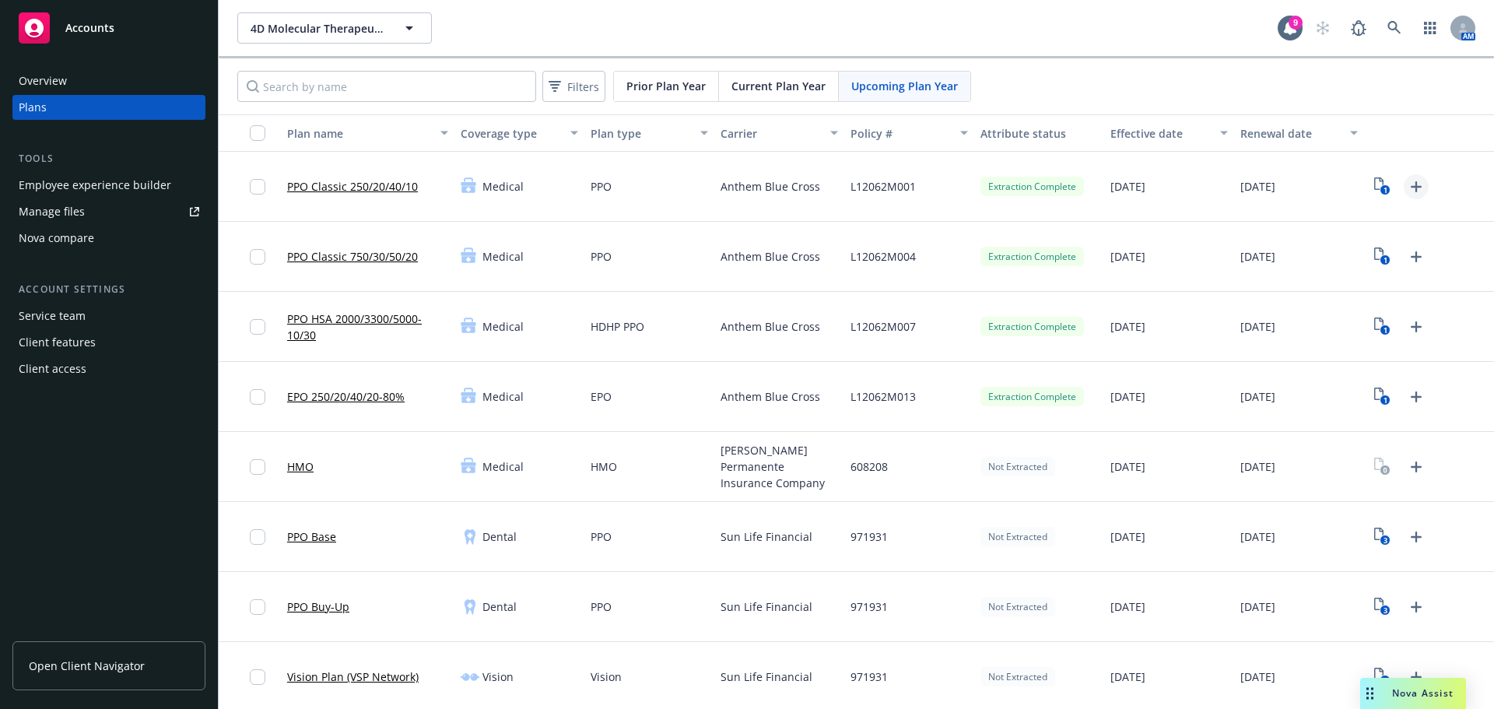
click at [1407, 190] on icon "Upload Plan Documents" at bounding box center [1416, 186] width 19 height 19
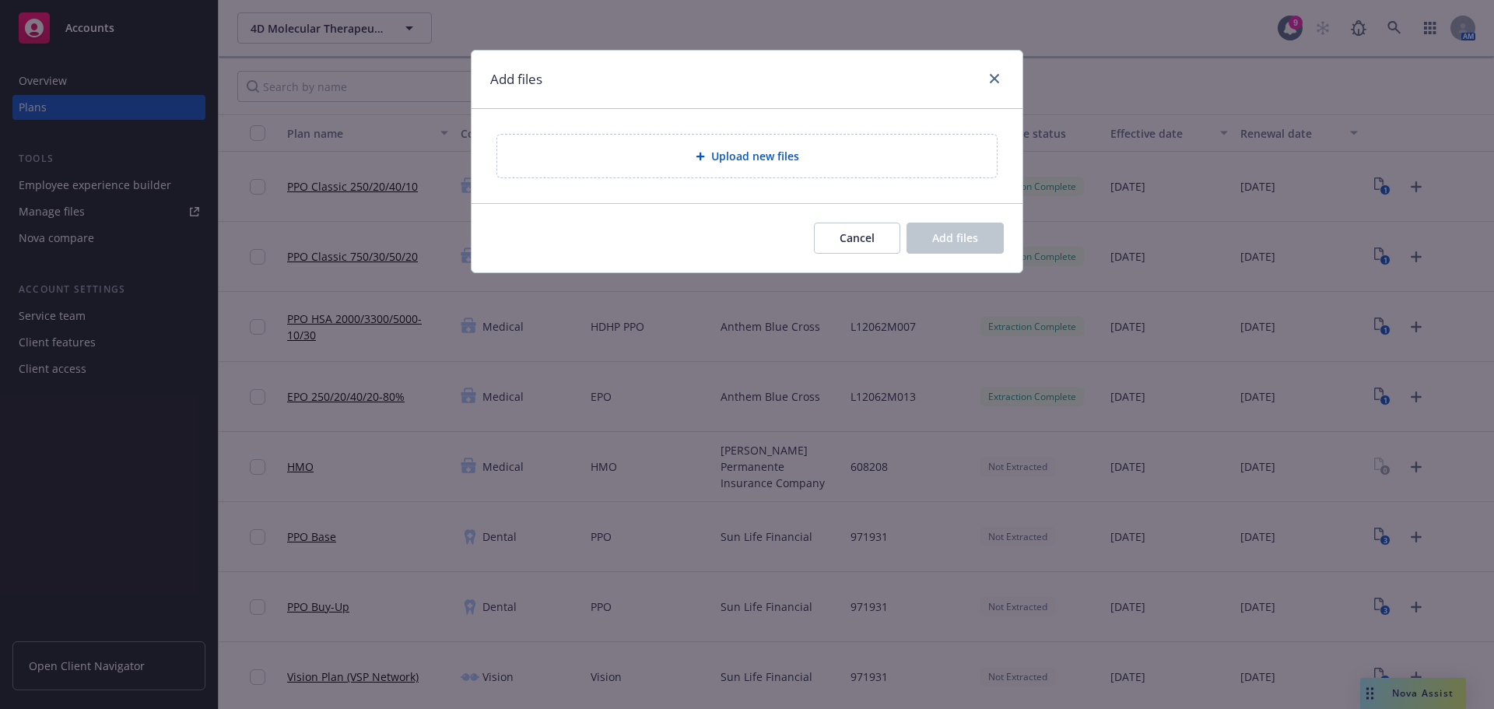
click at [707, 146] on div "Upload new files" at bounding box center [747, 156] width 500 height 43
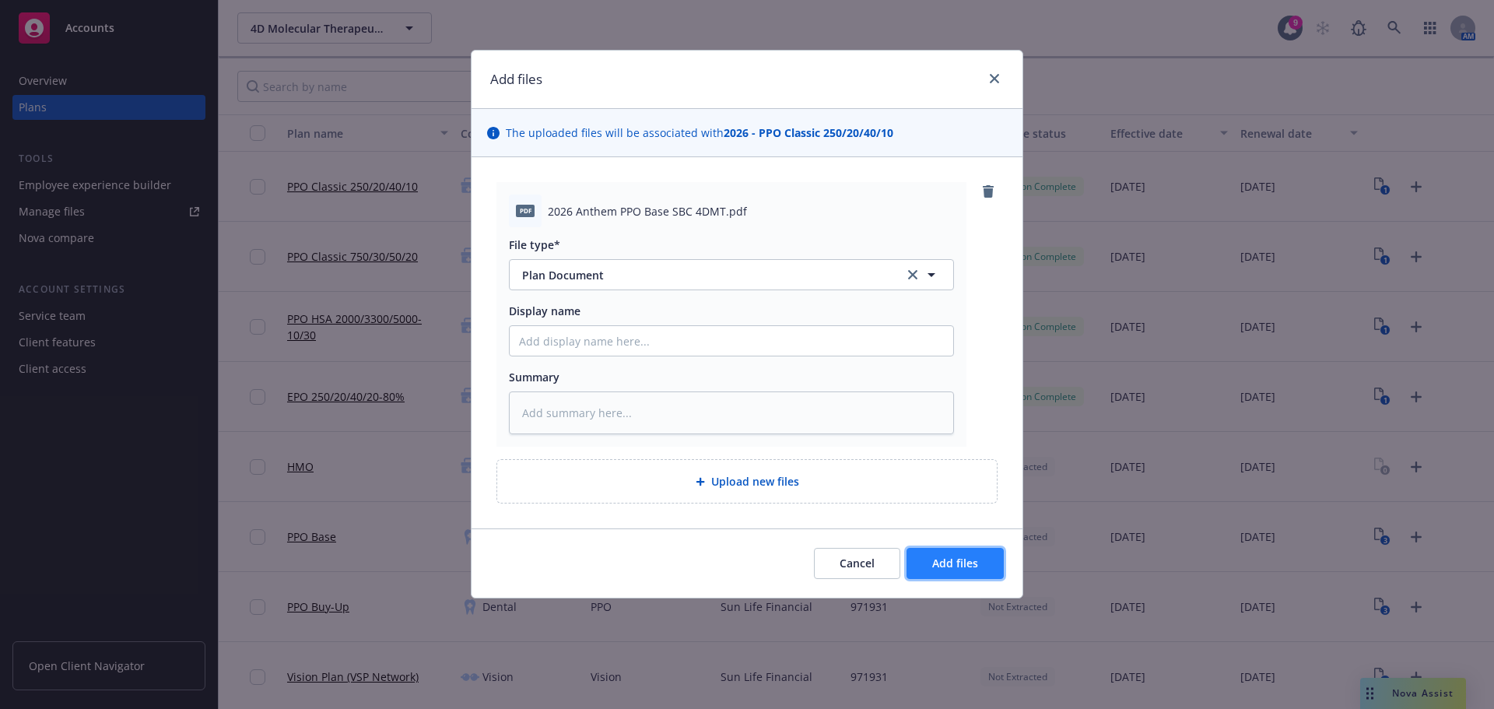
click at [988, 563] on button "Add files" at bounding box center [954, 563] width 97 height 31
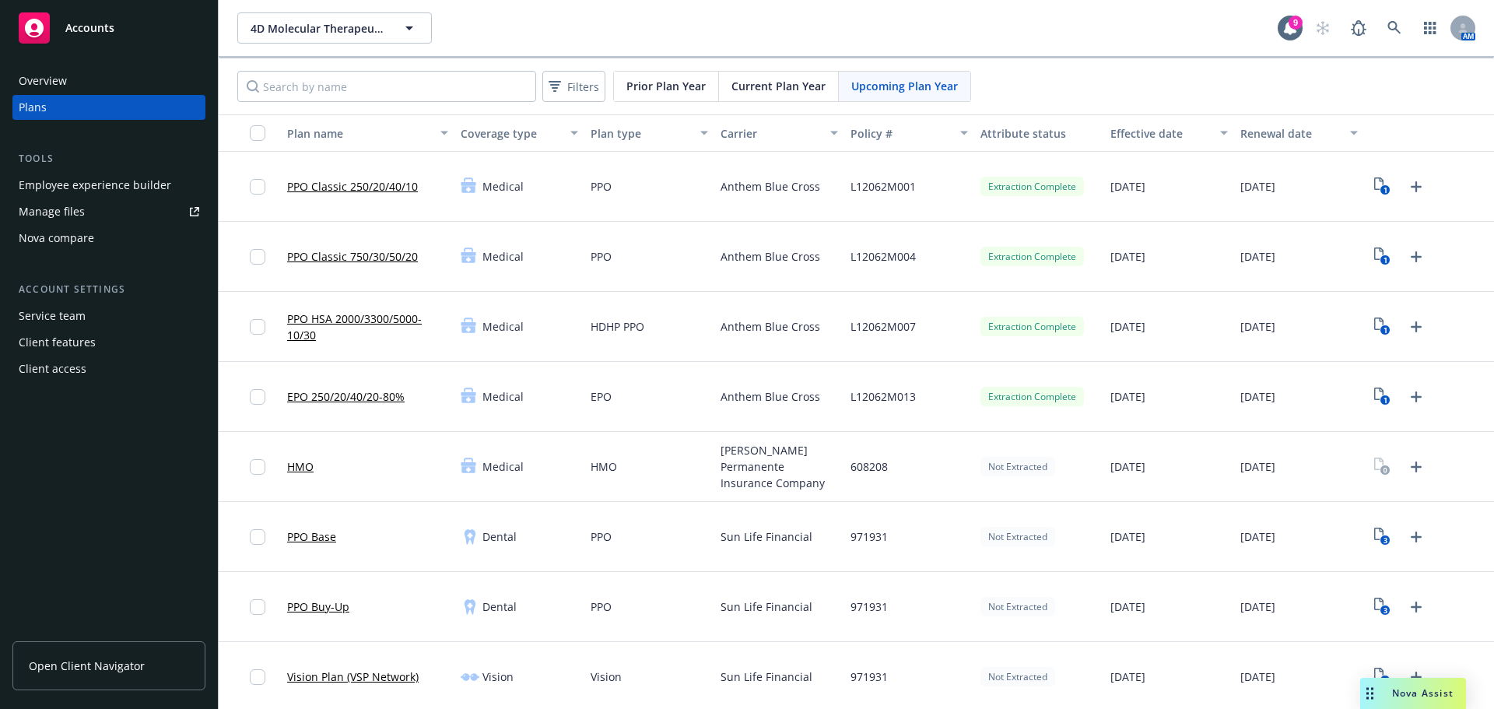
click at [1398, 268] on div "1" at bounding box center [1399, 256] width 59 height 25
click at [1364, 268] on div "1" at bounding box center [1429, 257] width 130 height 70
click at [1374, 263] on icon "1" at bounding box center [1382, 256] width 16 height 18
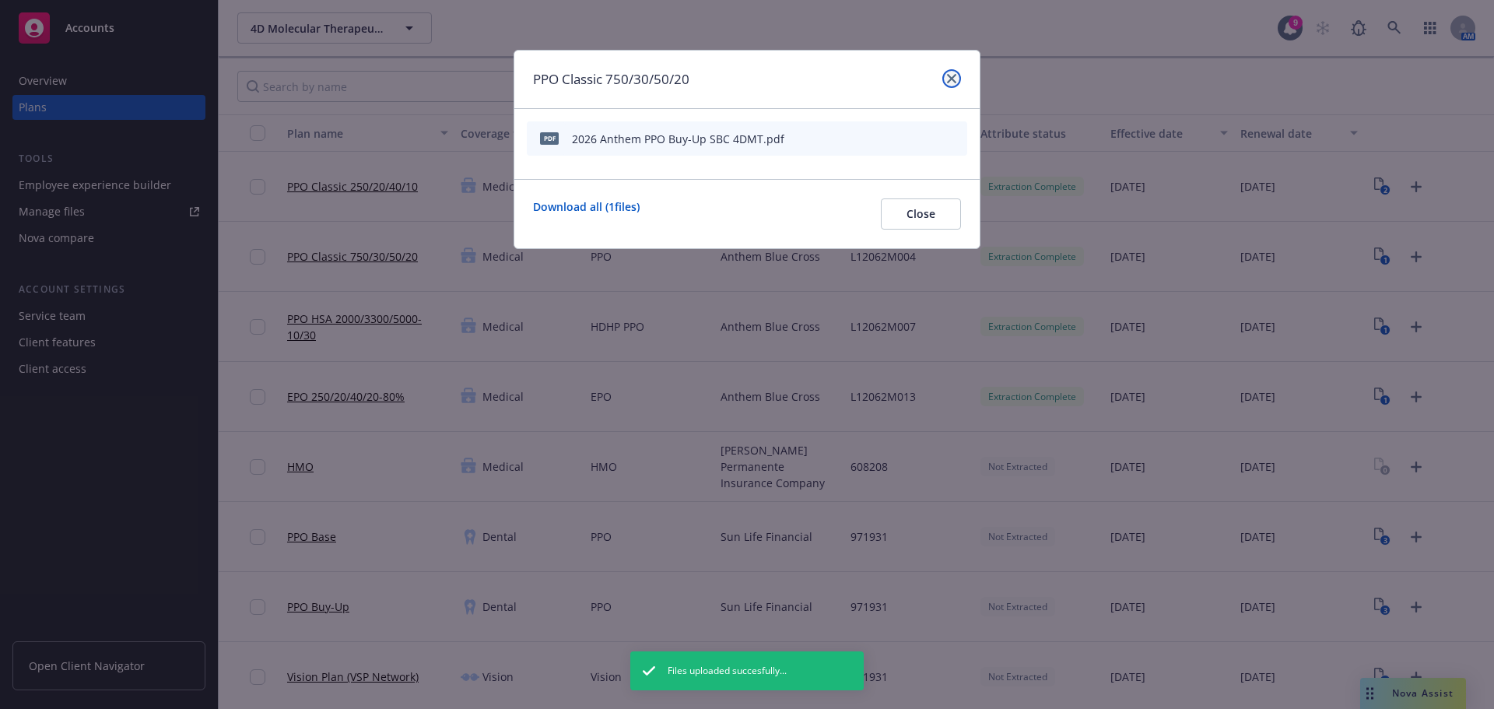
click at [948, 75] on icon "close" at bounding box center [951, 78] width 9 height 9
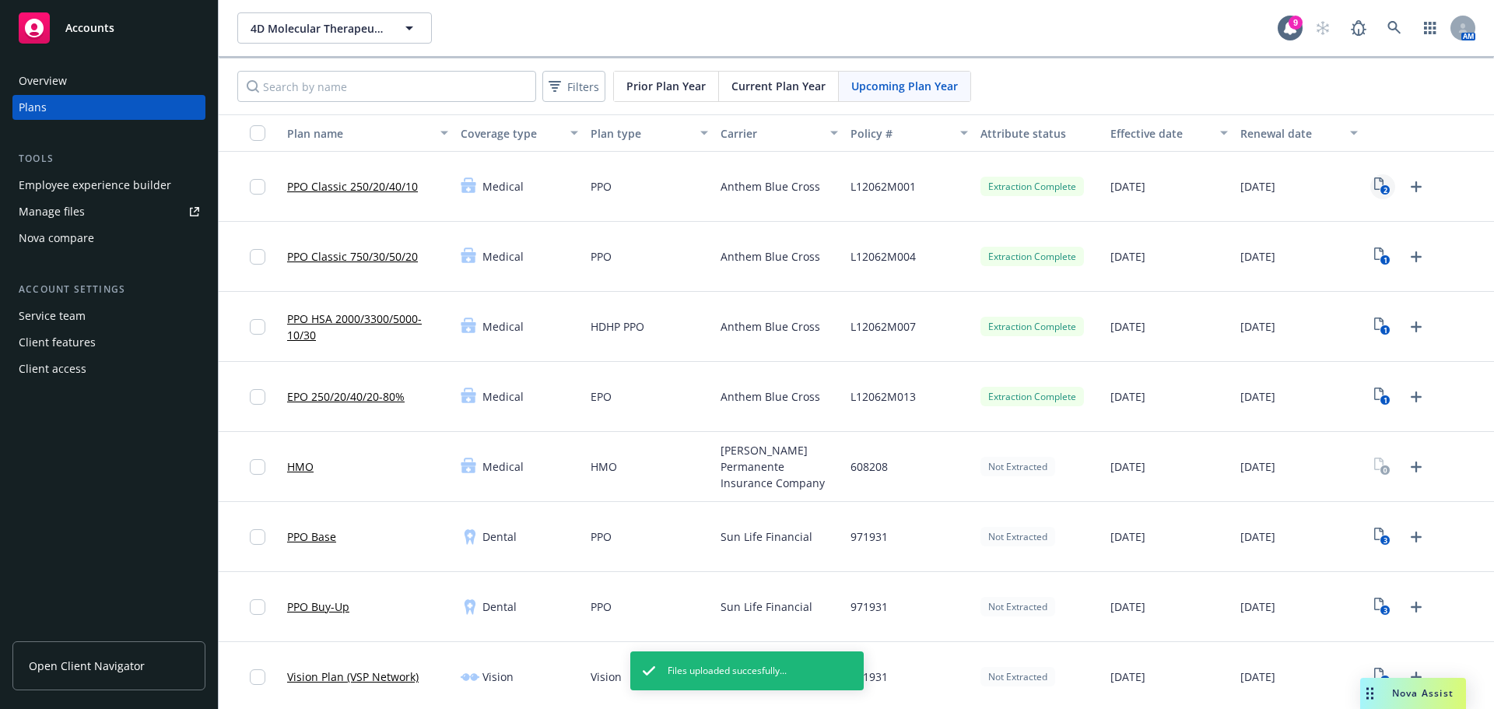
click at [1380, 176] on link "2" at bounding box center [1382, 186] width 25 height 25
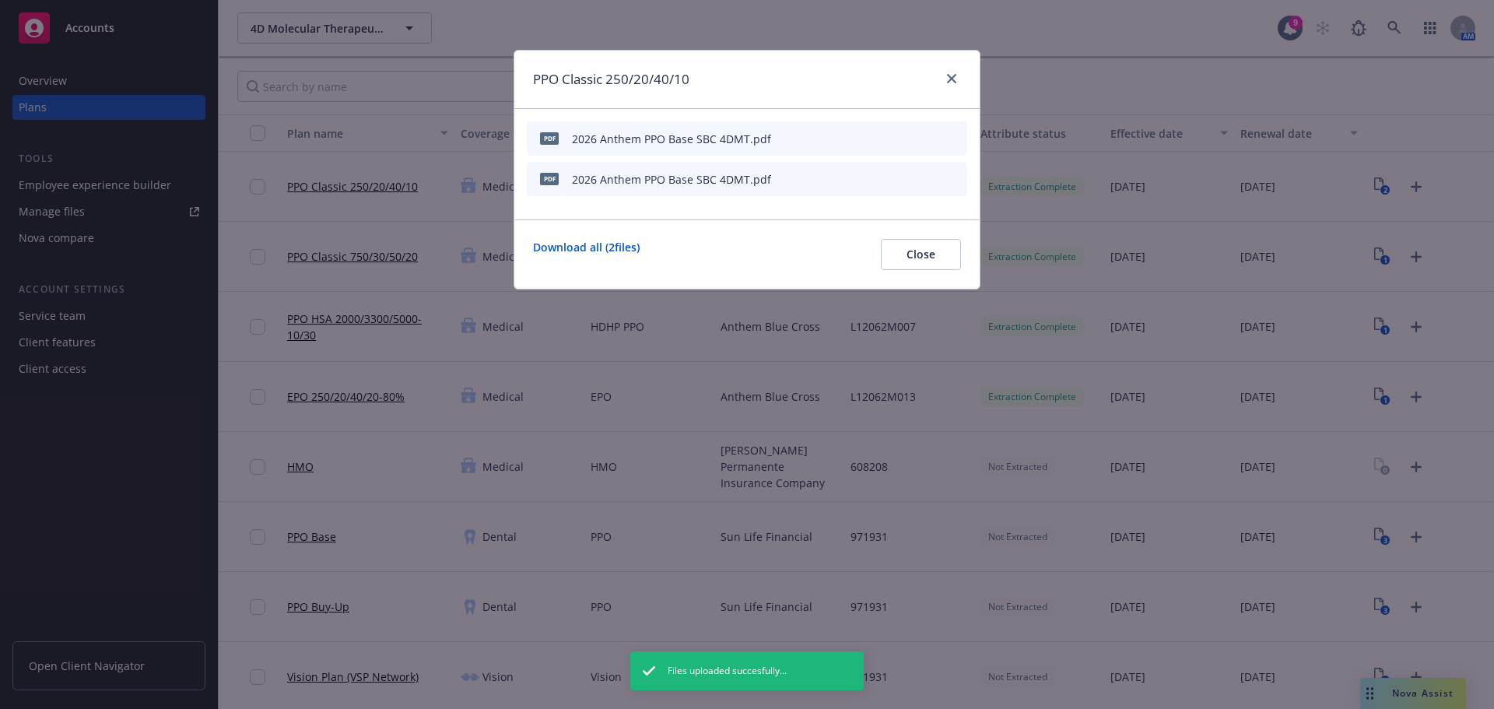
click at [949, 177] on icon "archive file" at bounding box center [953, 178] width 12 height 12
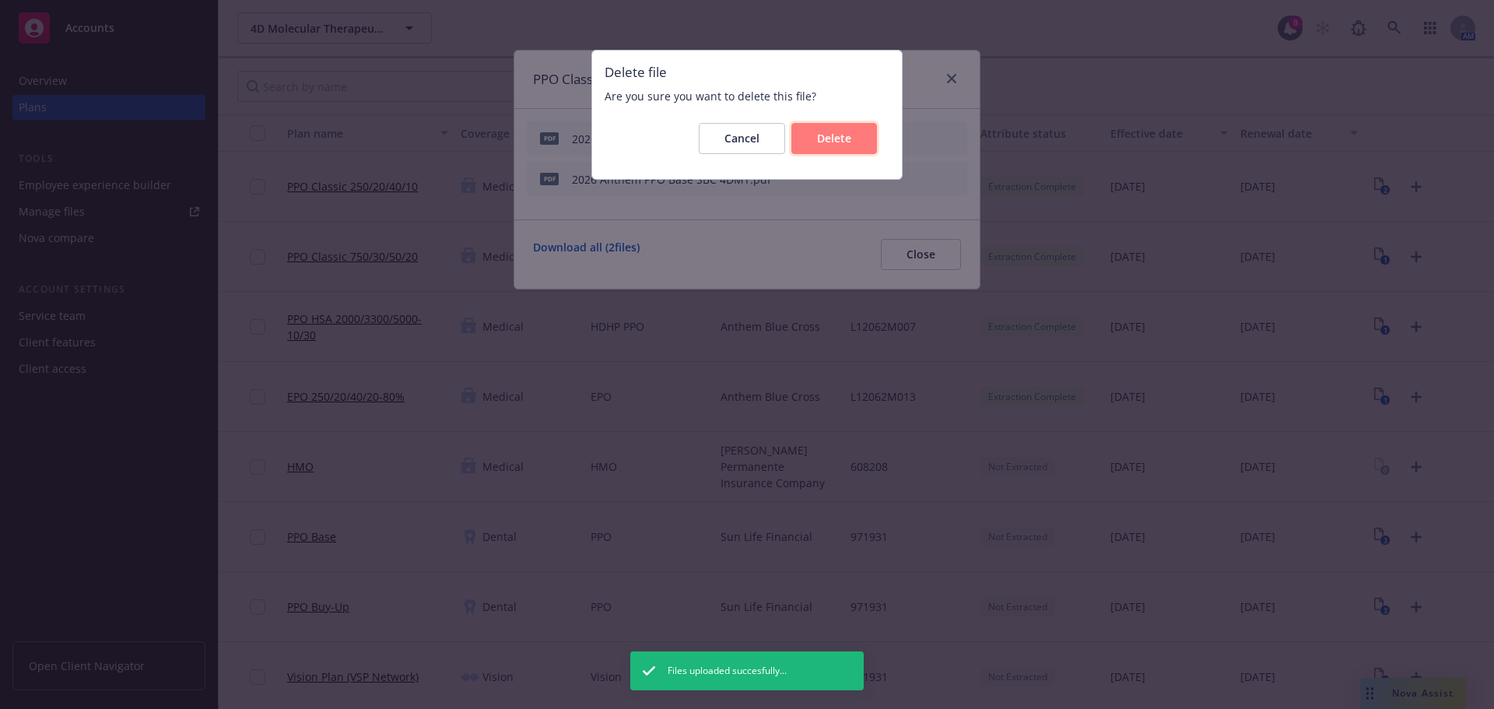
click at [825, 135] on span "Delete" at bounding box center [834, 138] width 34 height 15
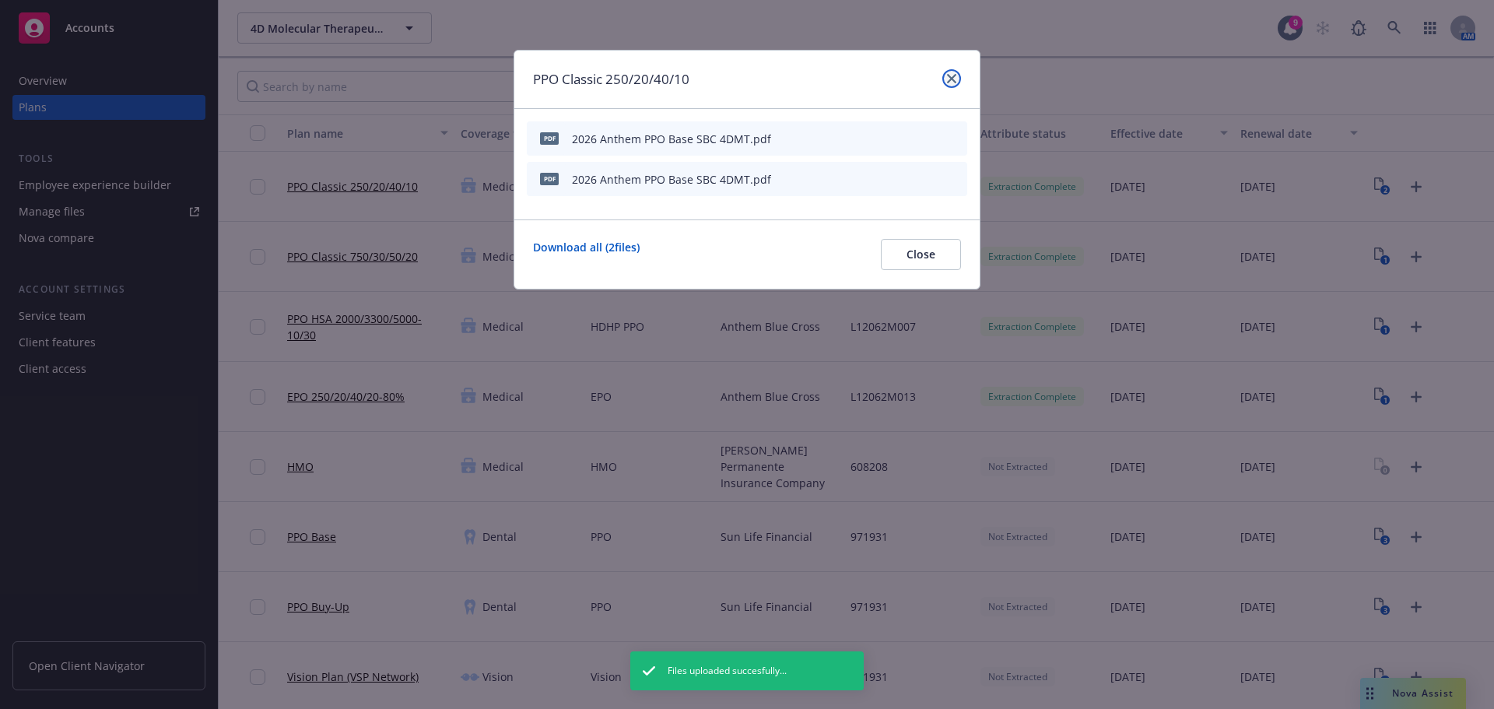
click at [946, 75] on link "close" at bounding box center [951, 78] width 19 height 19
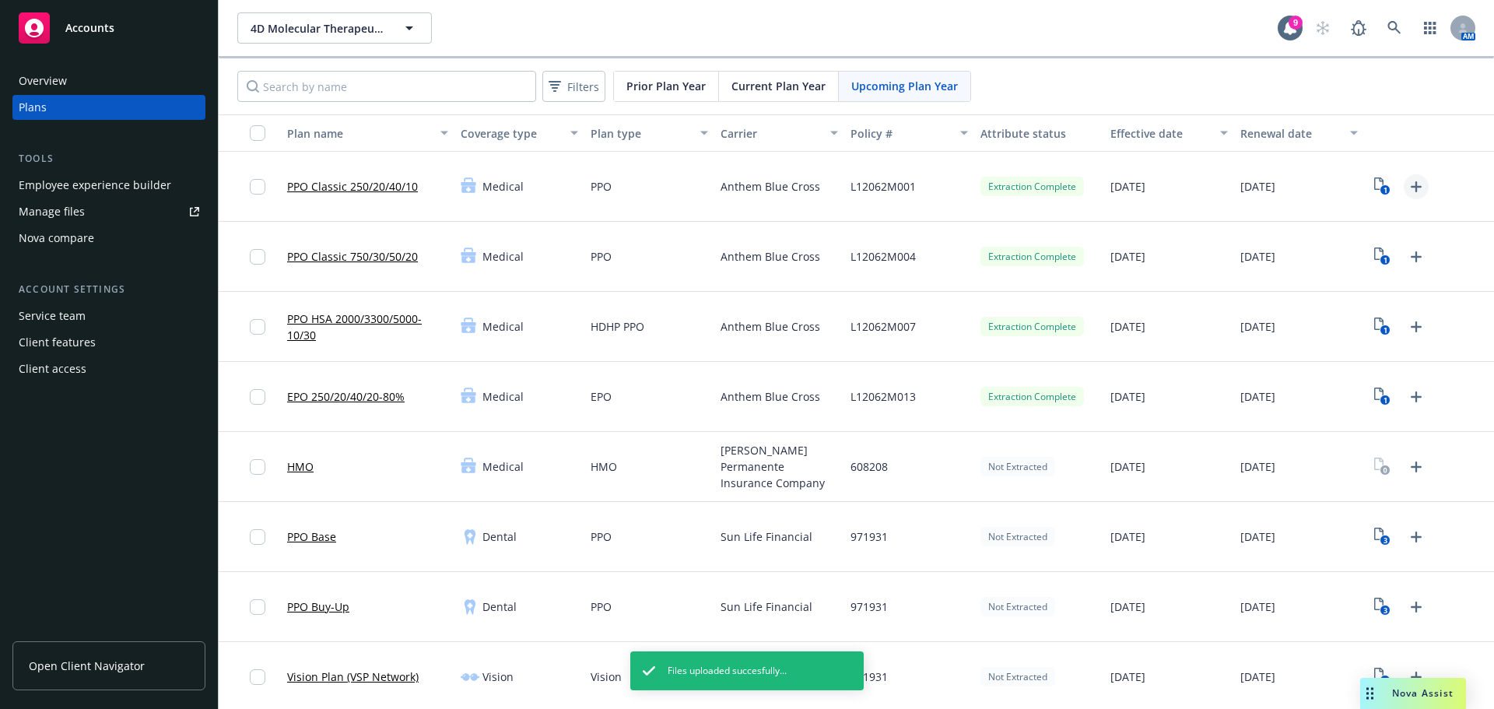
click at [1411, 188] on icon "Upload Plan Documents" at bounding box center [1416, 186] width 11 height 11
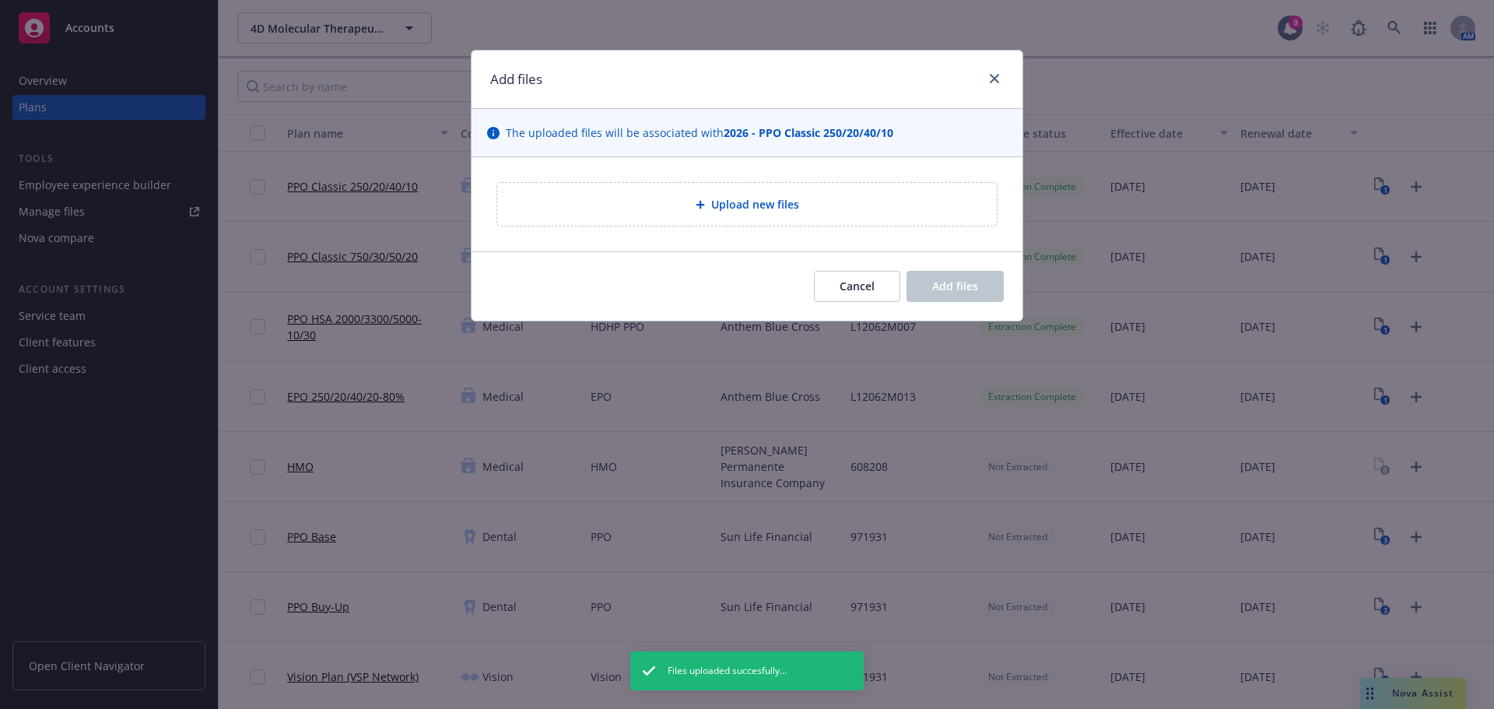
click at [717, 218] on div "Upload new files" at bounding box center [747, 204] width 500 height 43
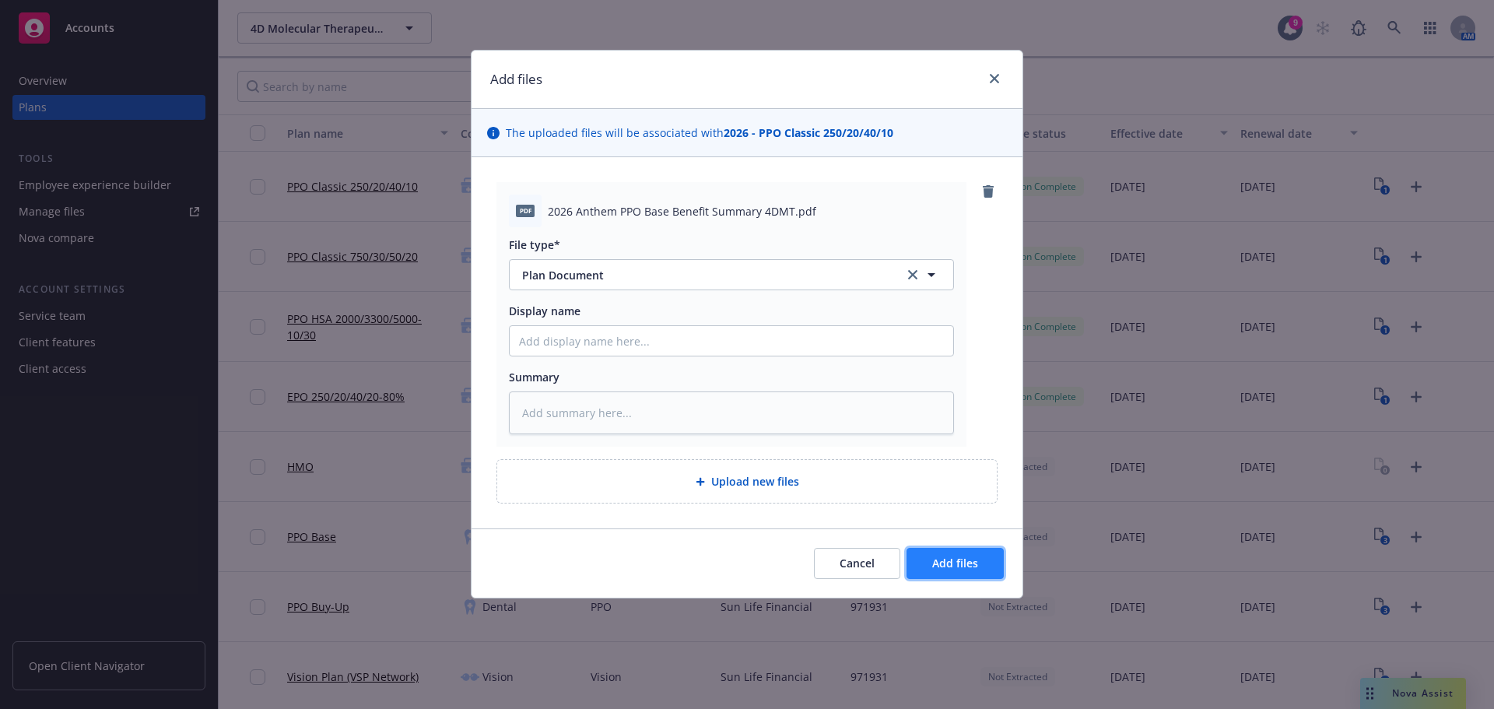
click at [955, 560] on span "Add files" at bounding box center [955, 563] width 46 height 15
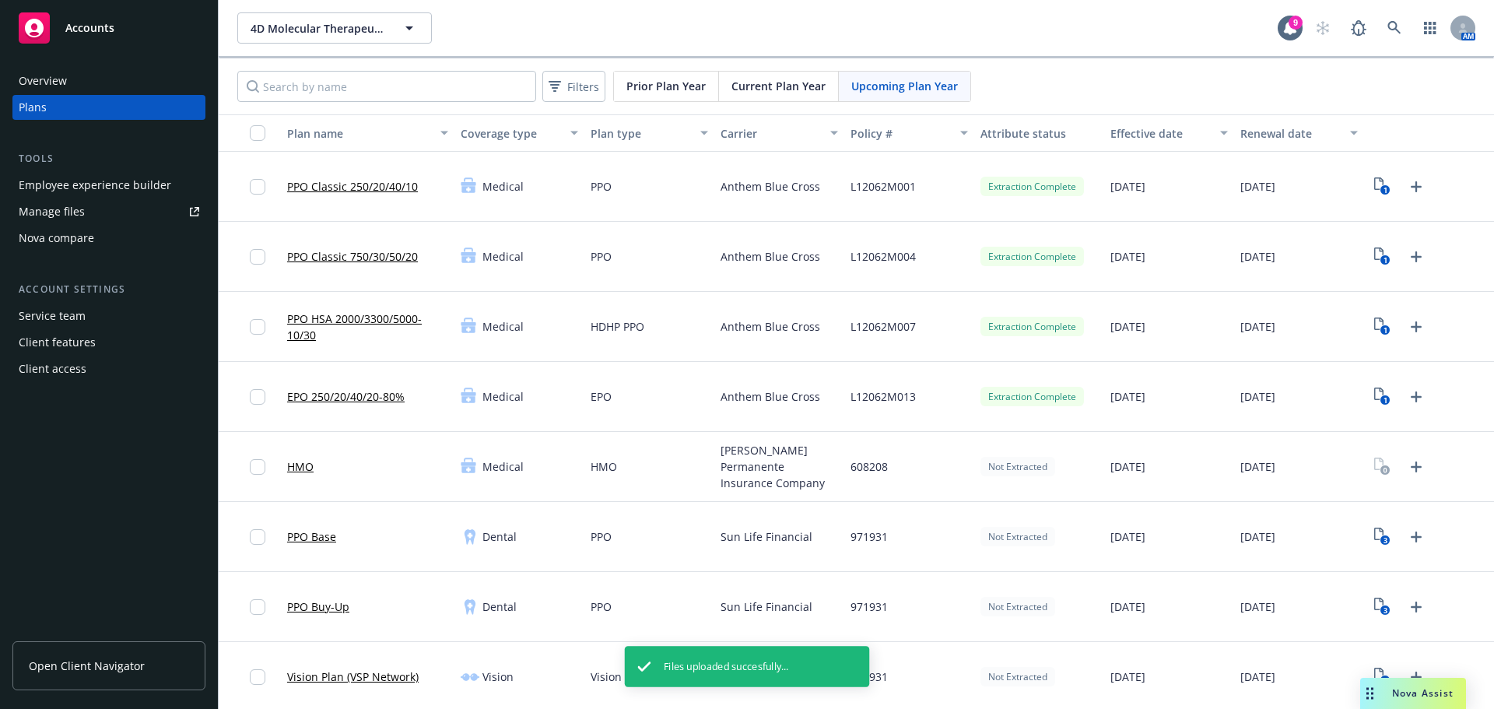
click at [1411, 260] on icon "Upload Plan Documents" at bounding box center [1416, 256] width 11 height 11
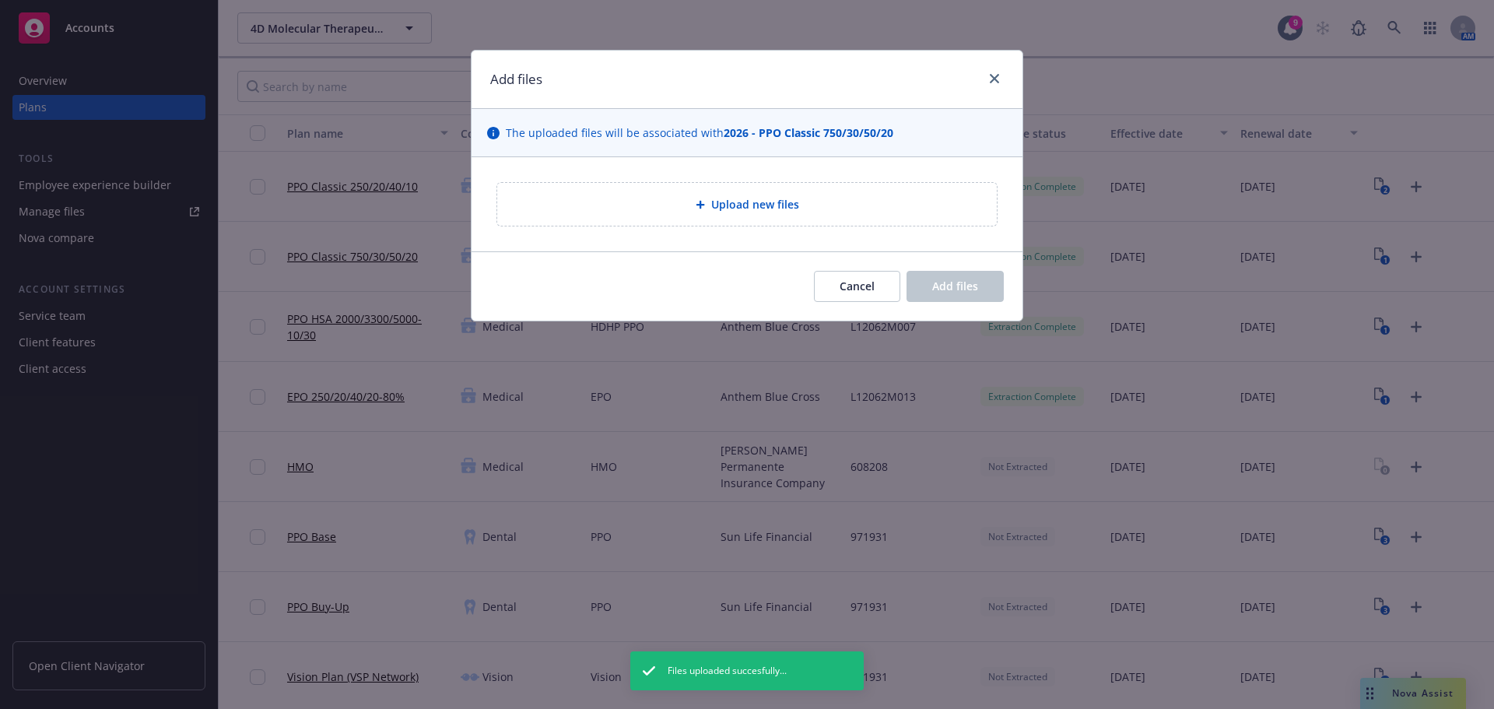
click at [840, 224] on div "Upload new files" at bounding box center [747, 204] width 500 height 43
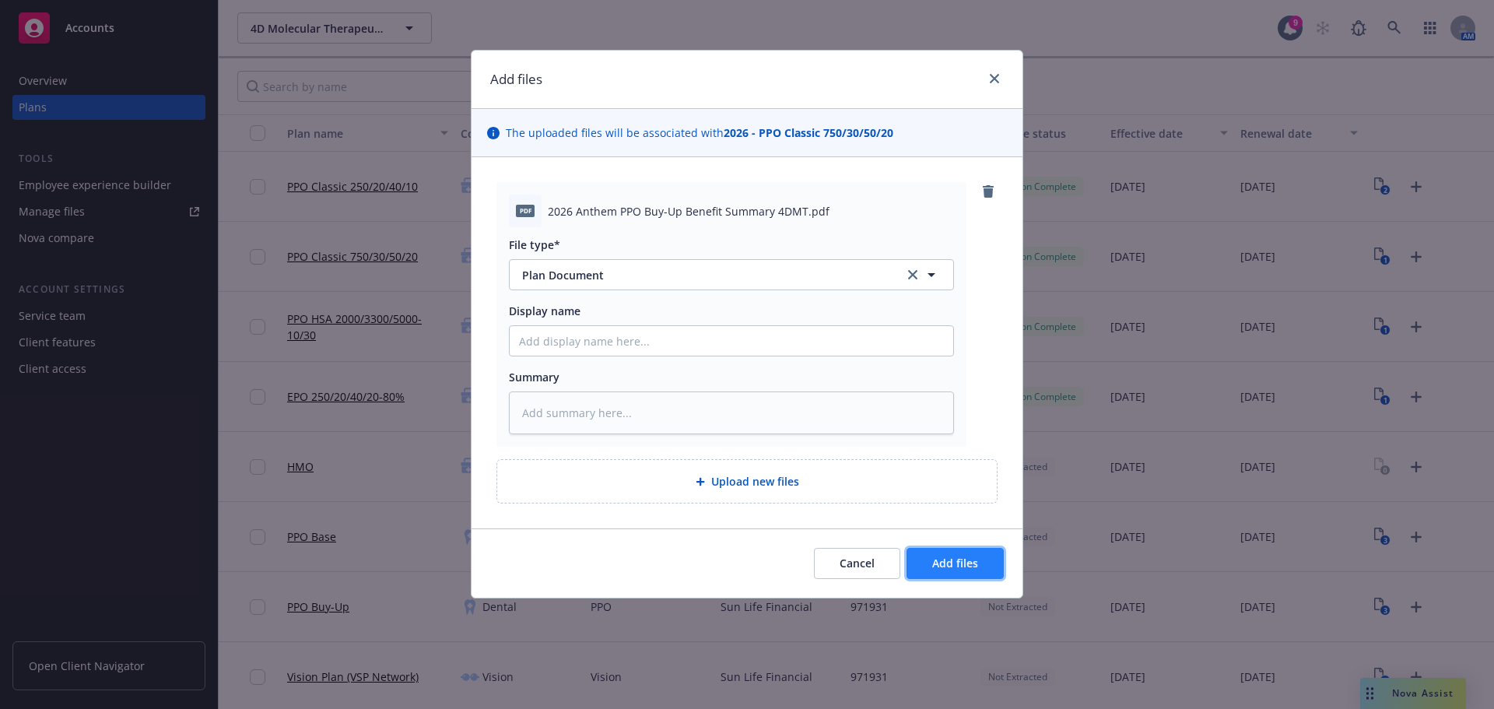
click at [952, 573] on button "Add files" at bounding box center [954, 563] width 97 height 31
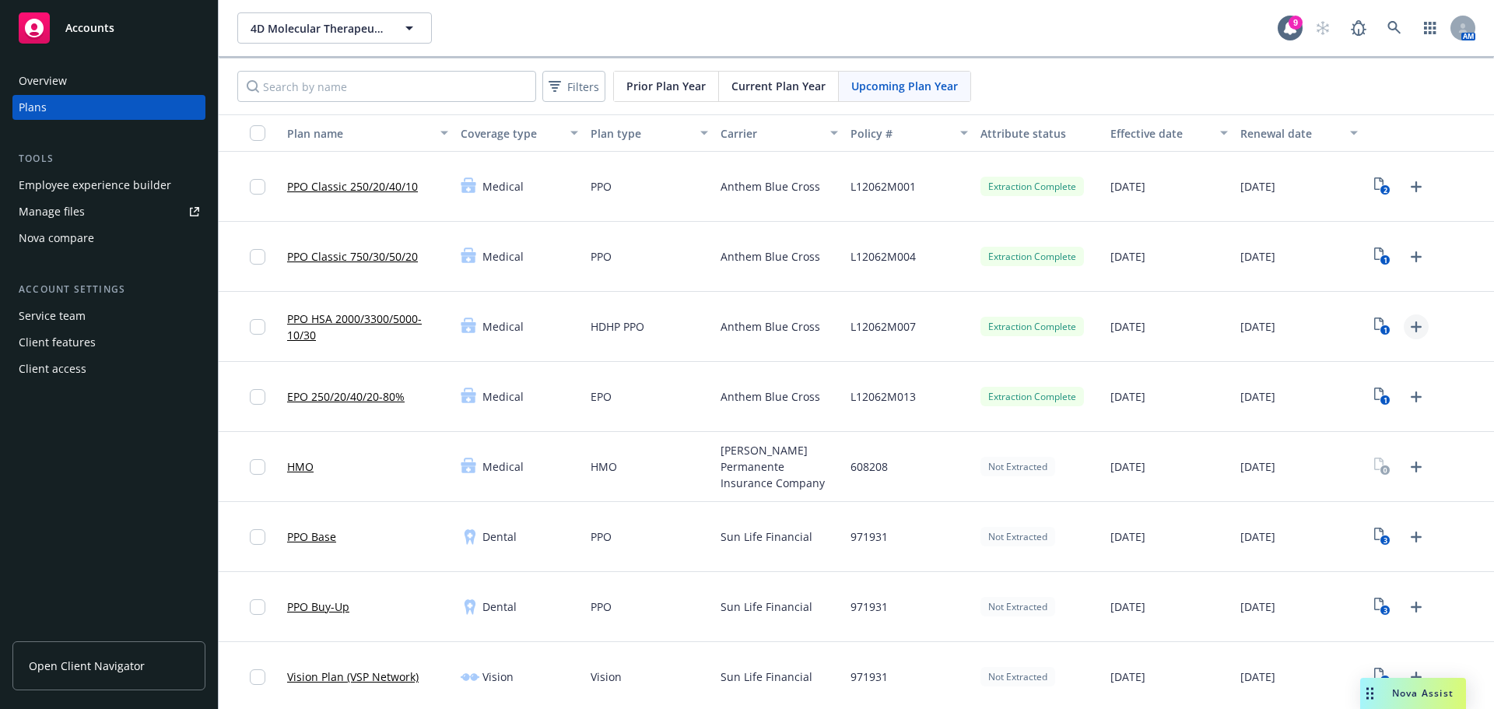
click at [1407, 329] on icon "Upload Plan Documents" at bounding box center [1416, 326] width 19 height 19
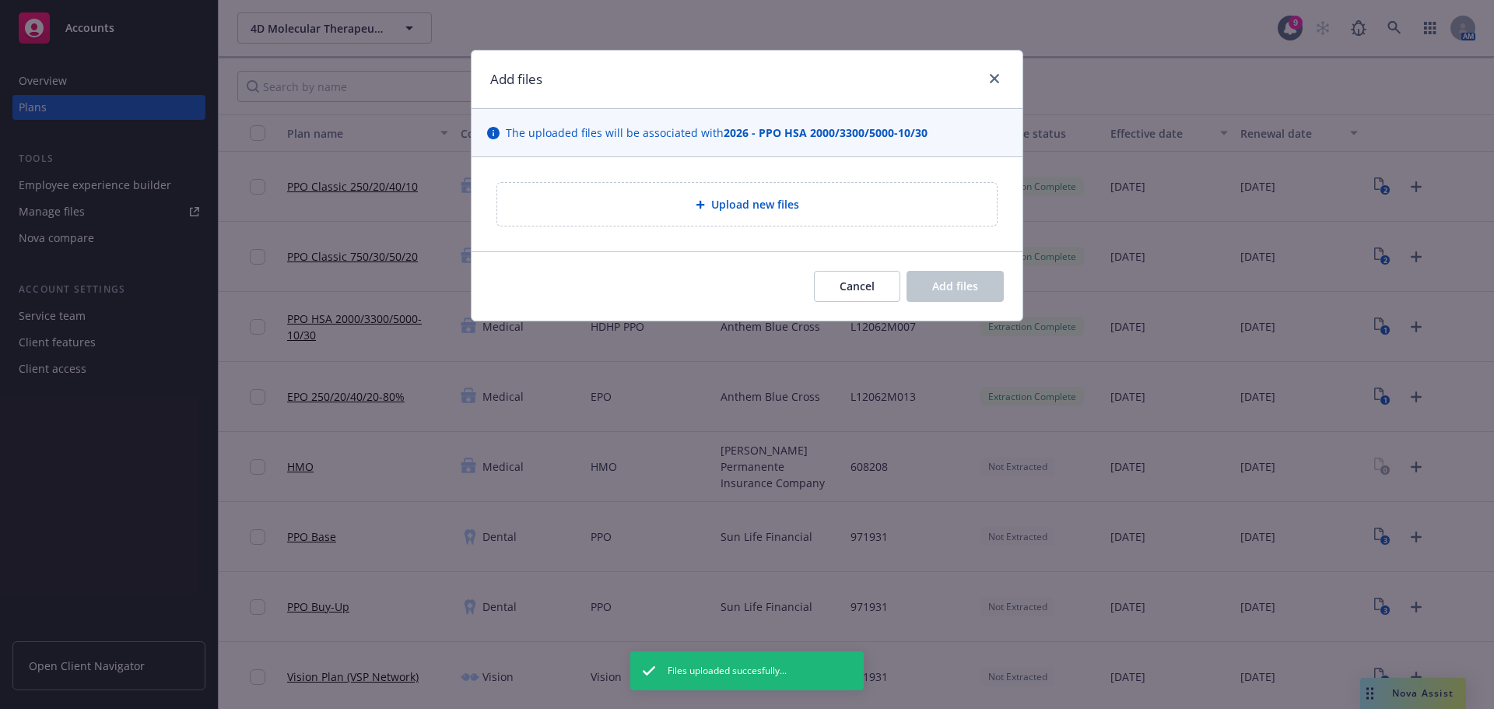
click at [763, 195] on div "Upload new files" at bounding box center [747, 204] width 500 height 43
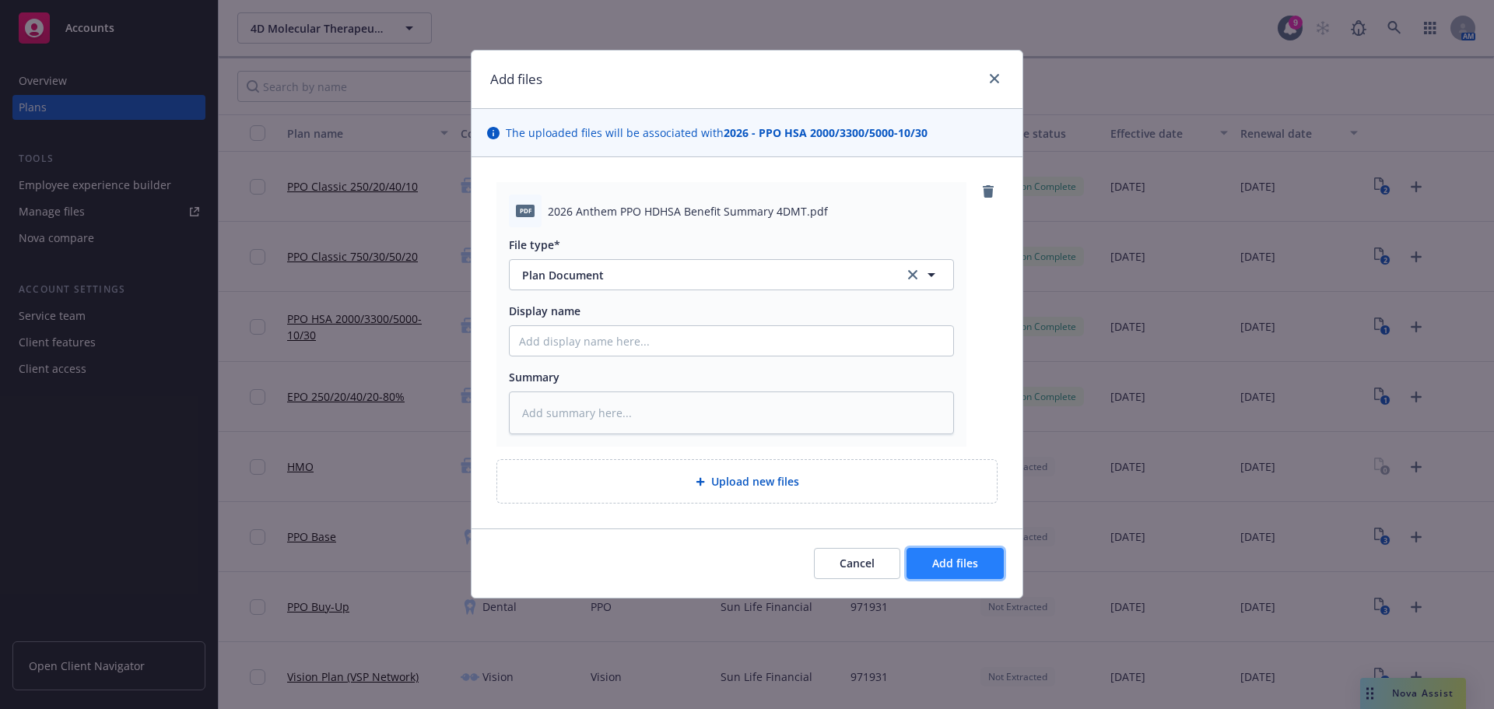
click at [955, 564] on span "Add files" at bounding box center [955, 563] width 46 height 15
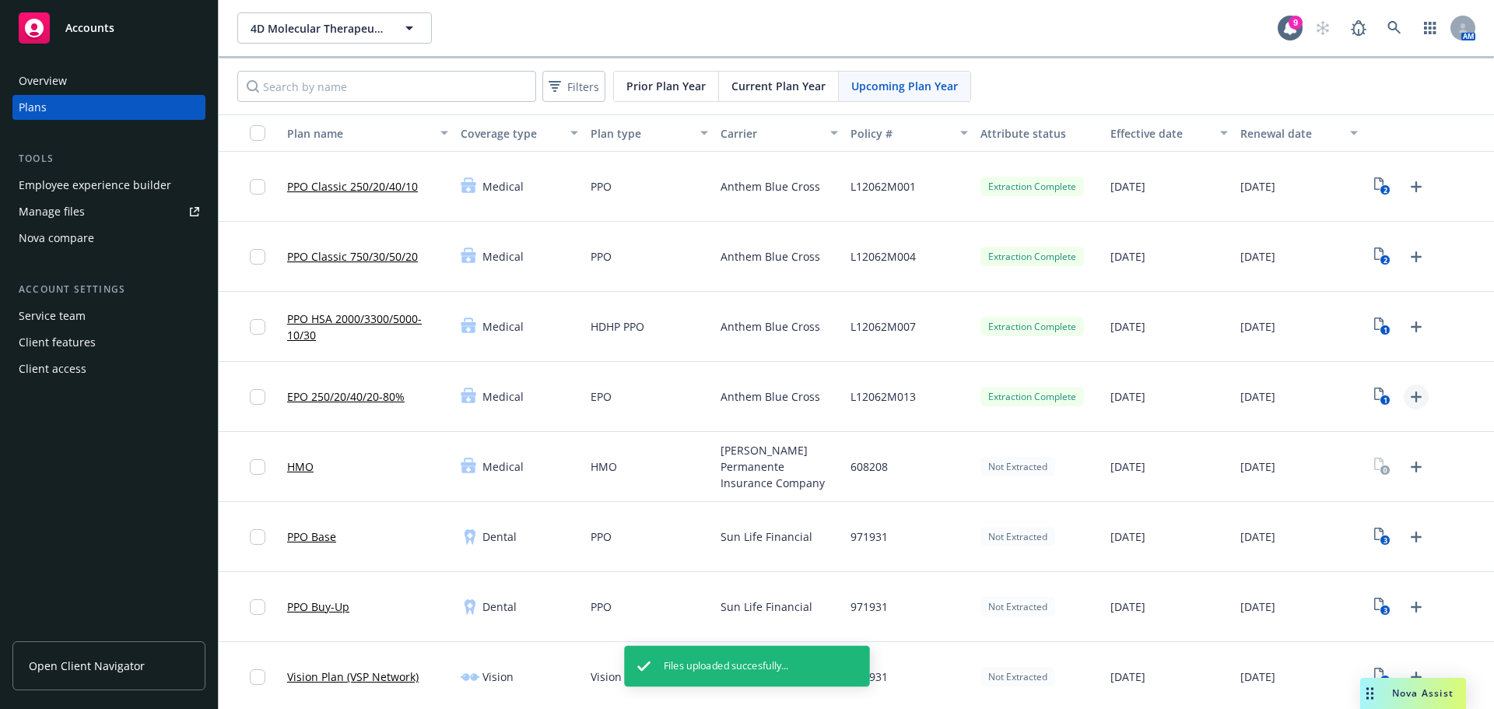
click at [1408, 401] on icon "Upload Plan Documents" at bounding box center [1416, 396] width 19 height 19
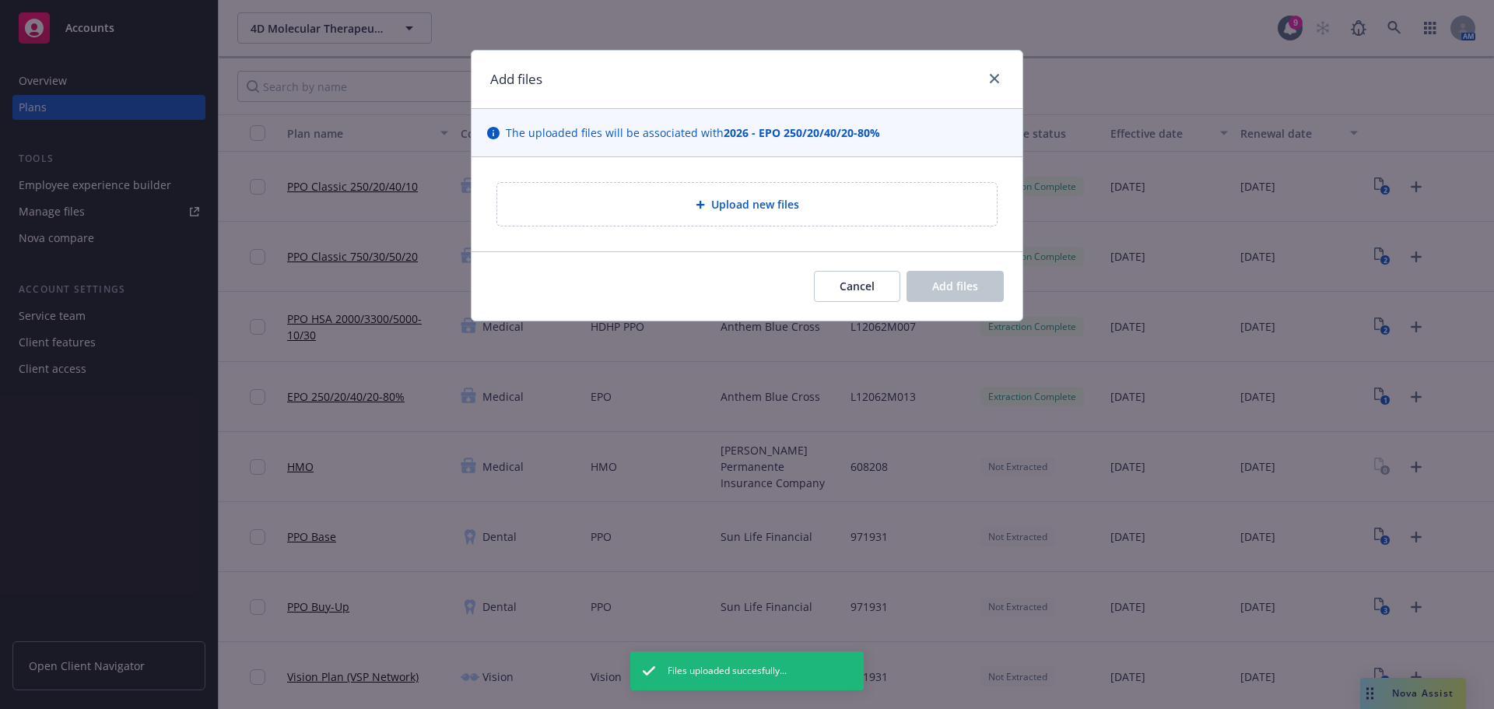
click at [684, 201] on div "Upload new files" at bounding box center [747, 204] width 475 height 18
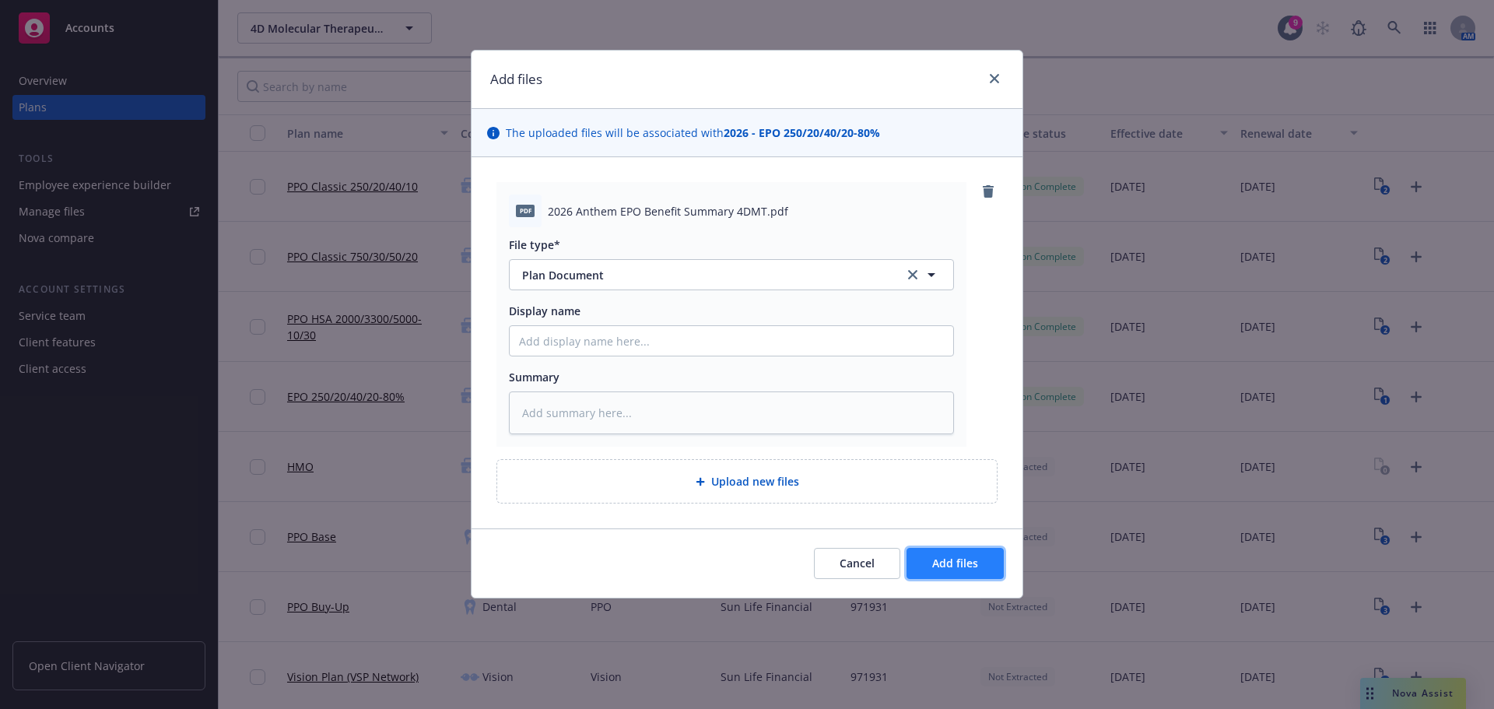
click at [945, 569] on span "Add files" at bounding box center [955, 563] width 46 height 15
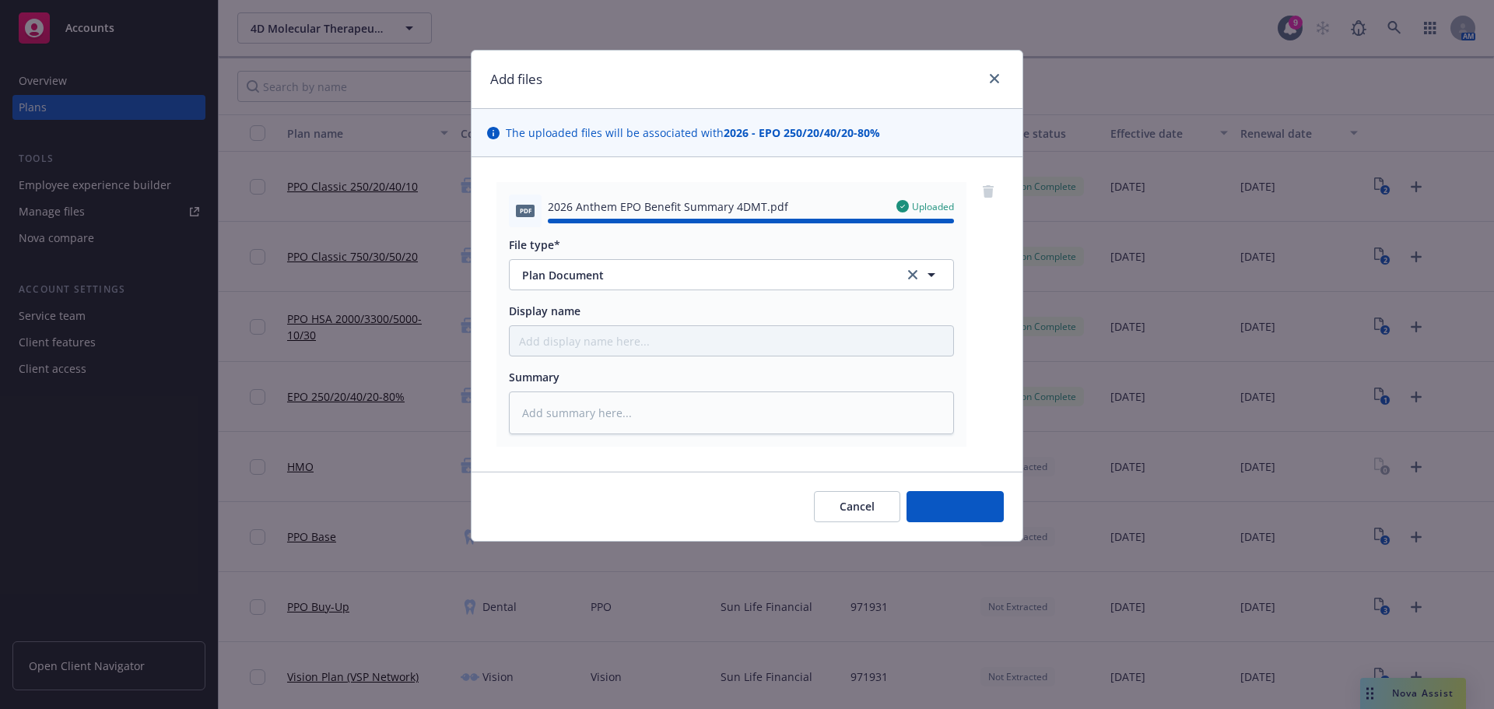
type textarea "x"
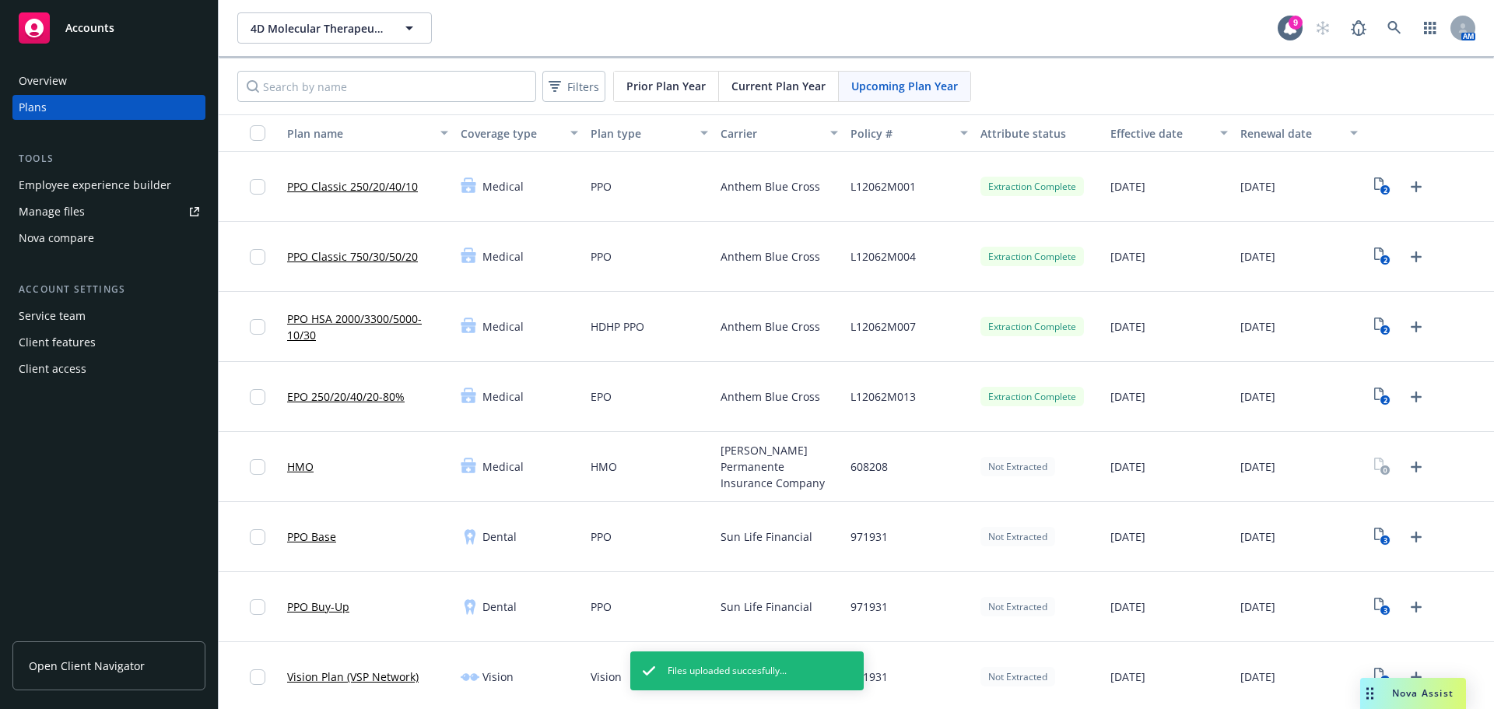
click at [1138, 486] on div "[DATE]" at bounding box center [1169, 467] width 130 height 70
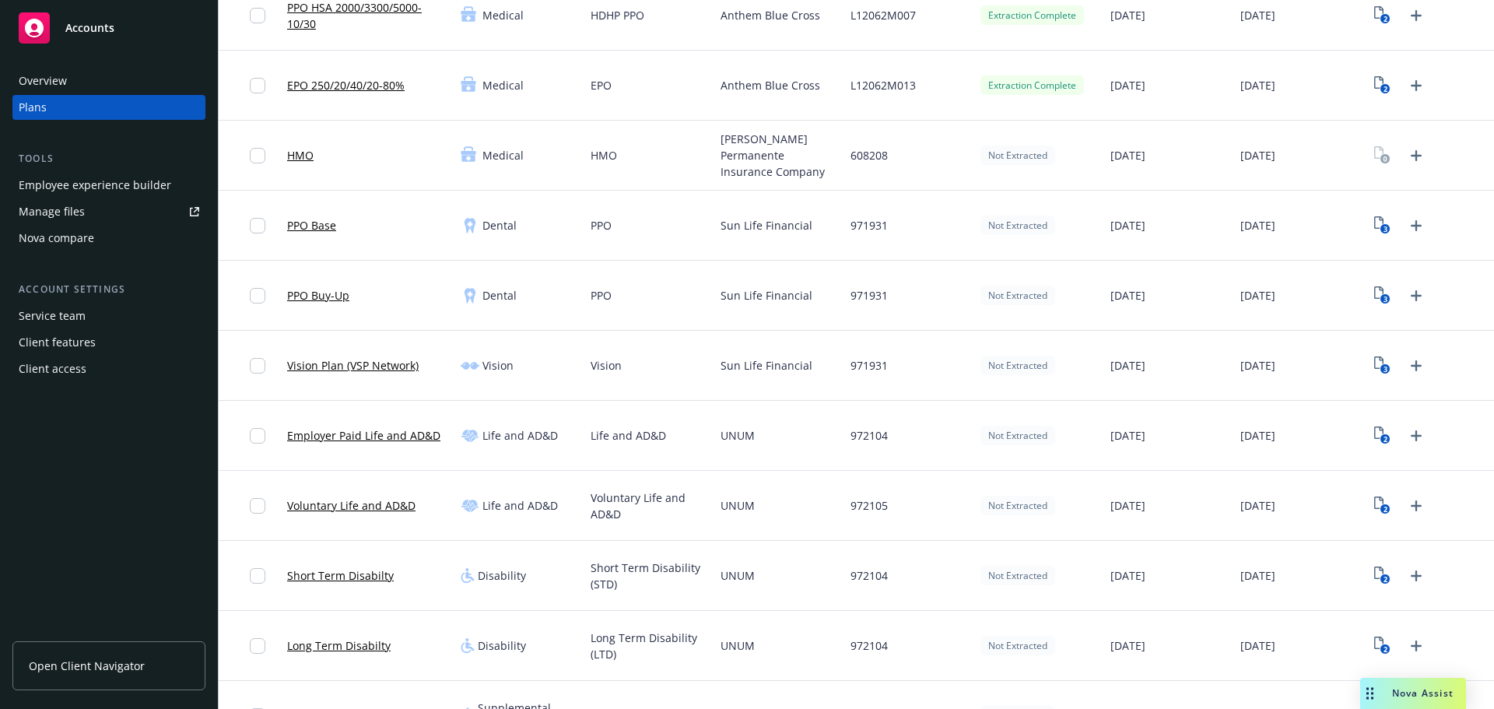
drag, startPoint x: 458, startPoint y: 220, endPoint x: 1146, endPoint y: 338, distance: 697.9
click at [1284, 350] on div "PPO Classic 250/20/40/10 Medical PPO Anthem Blue Cross L12062M001 Extraction Co…" at bounding box center [856, 680] width 1275 height 1681
click at [980, 311] on div "Not Extracted" at bounding box center [1039, 296] width 130 height 70
click at [1383, 230] on text "3" at bounding box center [1385, 229] width 4 height 10
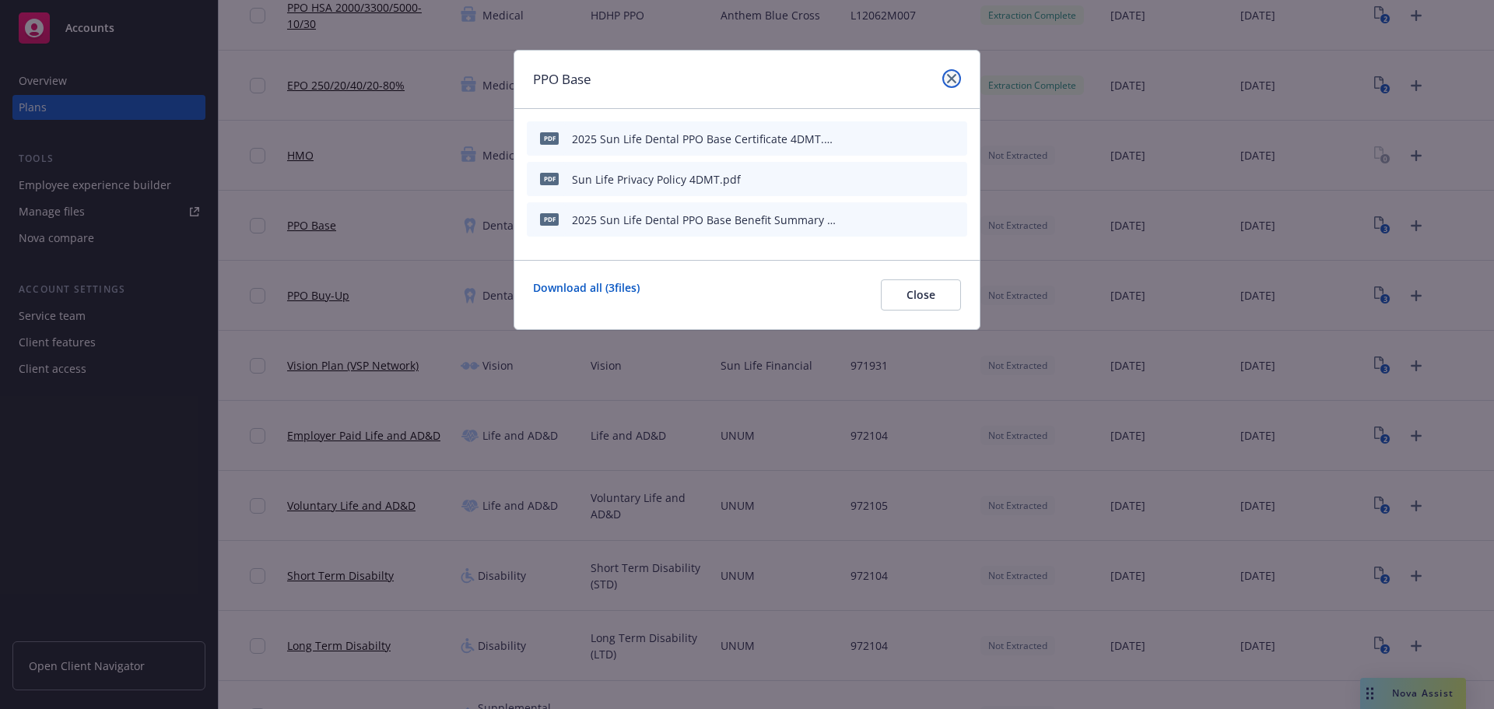
click at [955, 75] on icon "close" at bounding box center [951, 78] width 9 height 9
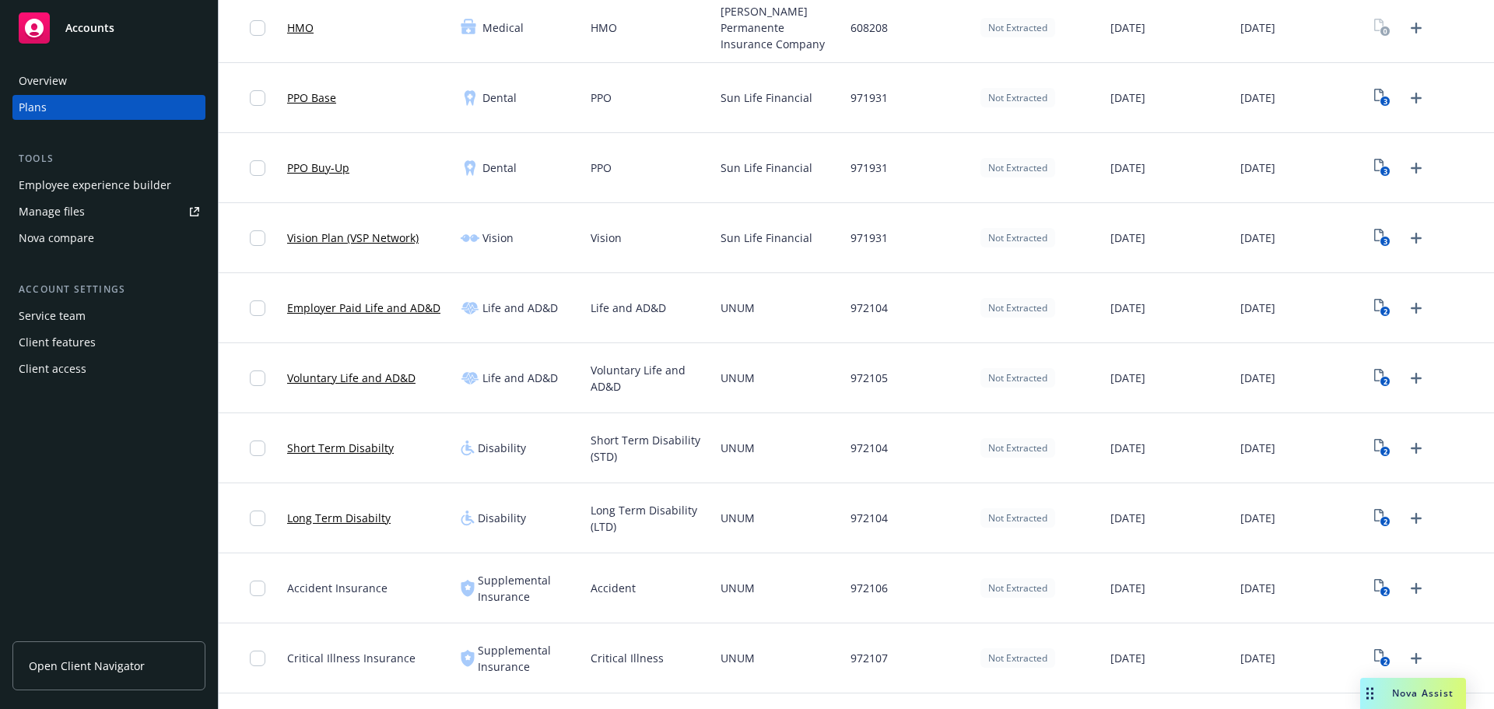
scroll to position [545, 0]
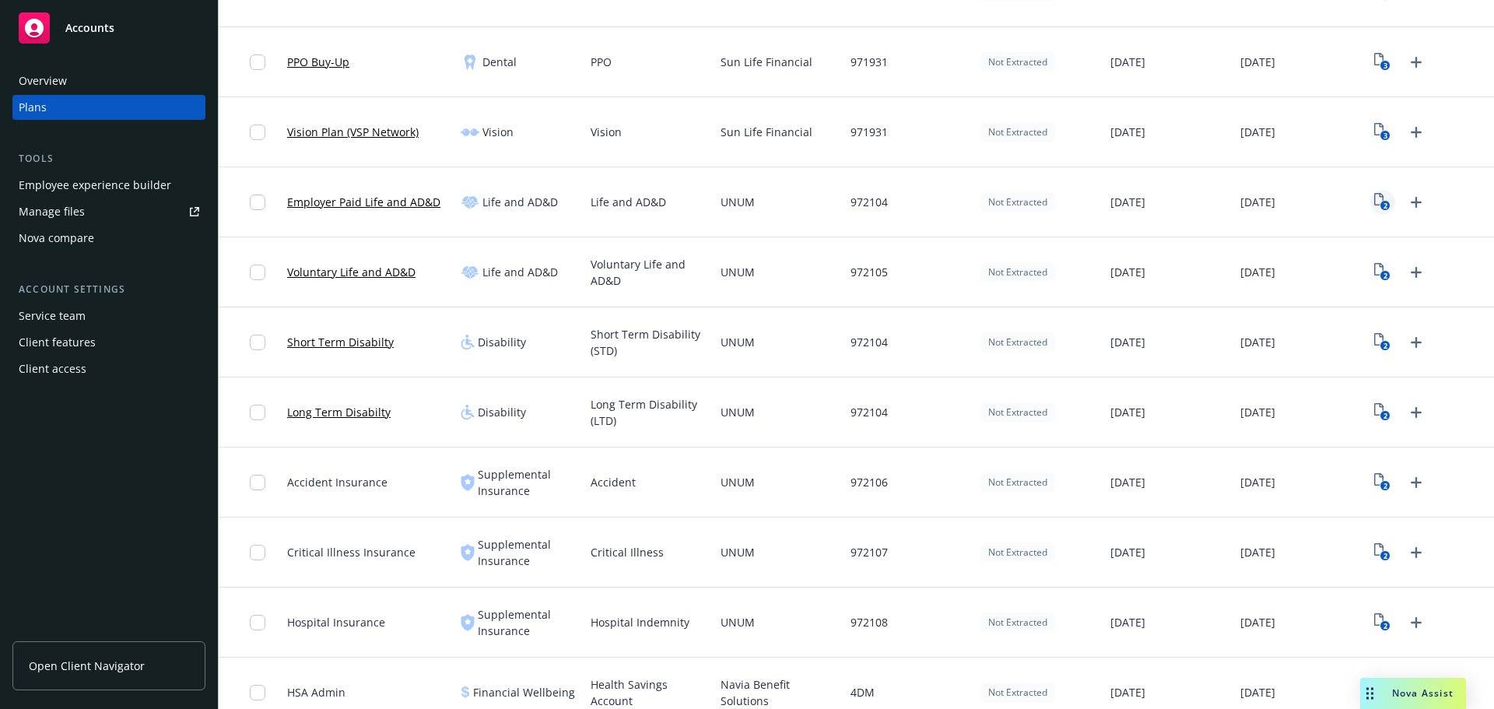
click at [1374, 202] on icon "2" at bounding box center [1382, 202] width 16 height 18
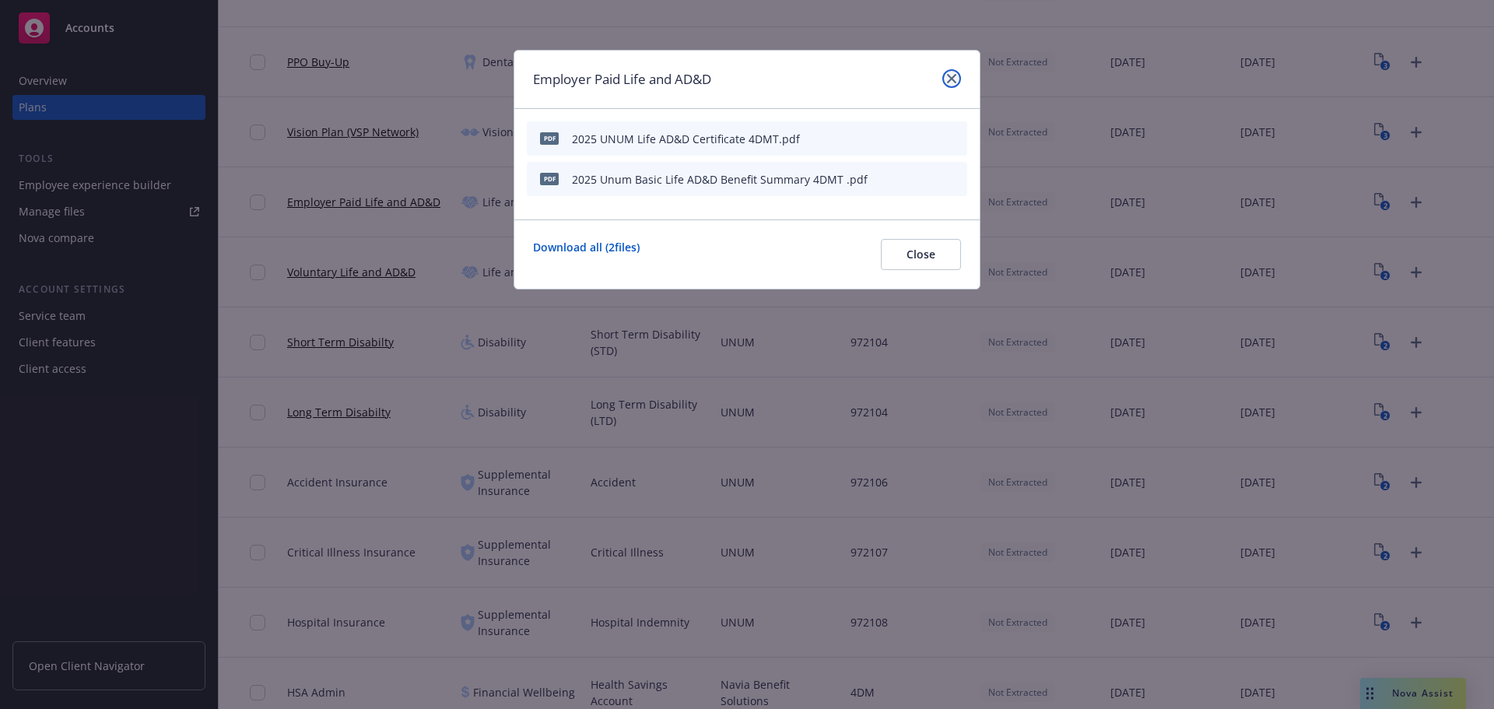
click at [959, 76] on link "close" at bounding box center [951, 78] width 19 height 19
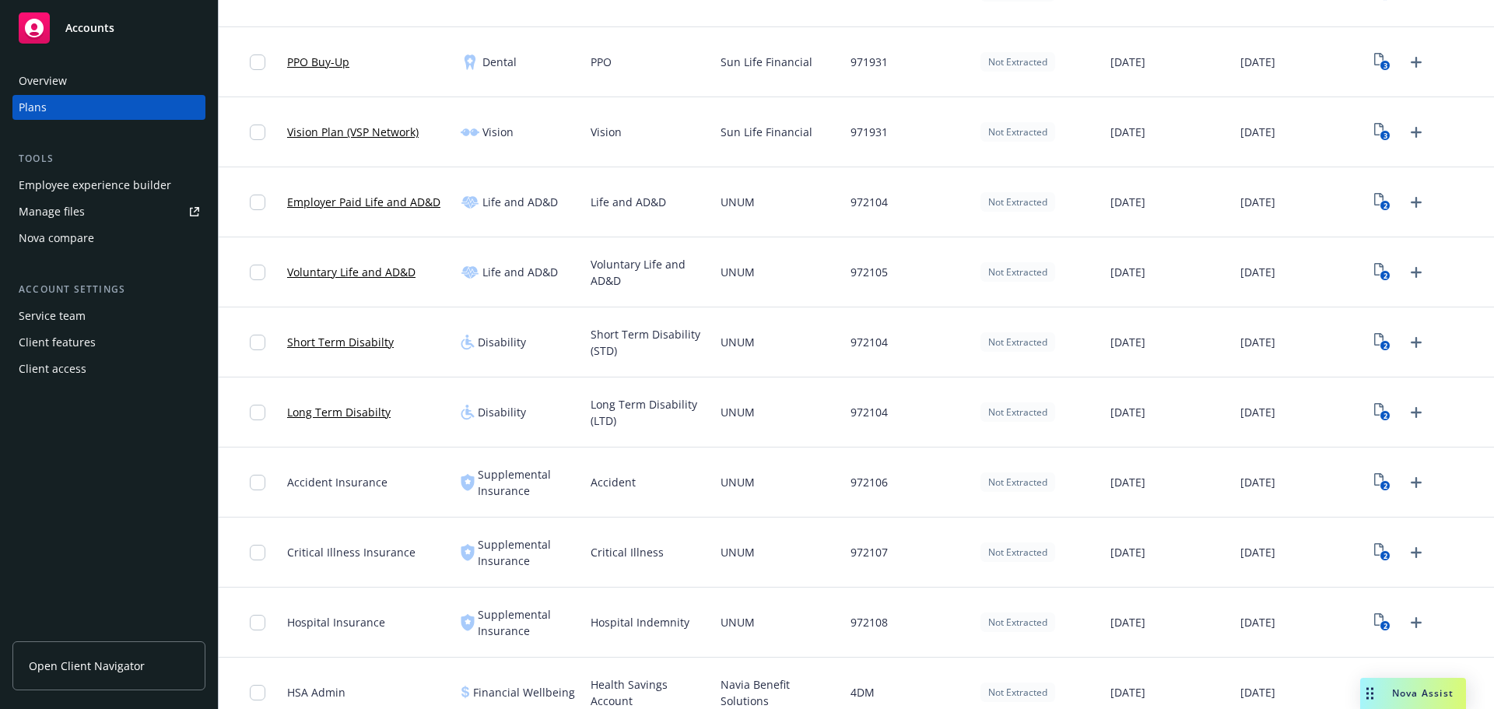
click at [951, 76] on div "971931" at bounding box center [909, 62] width 130 height 70
click at [1039, 401] on div "Not Extracted" at bounding box center [1039, 412] width 130 height 70
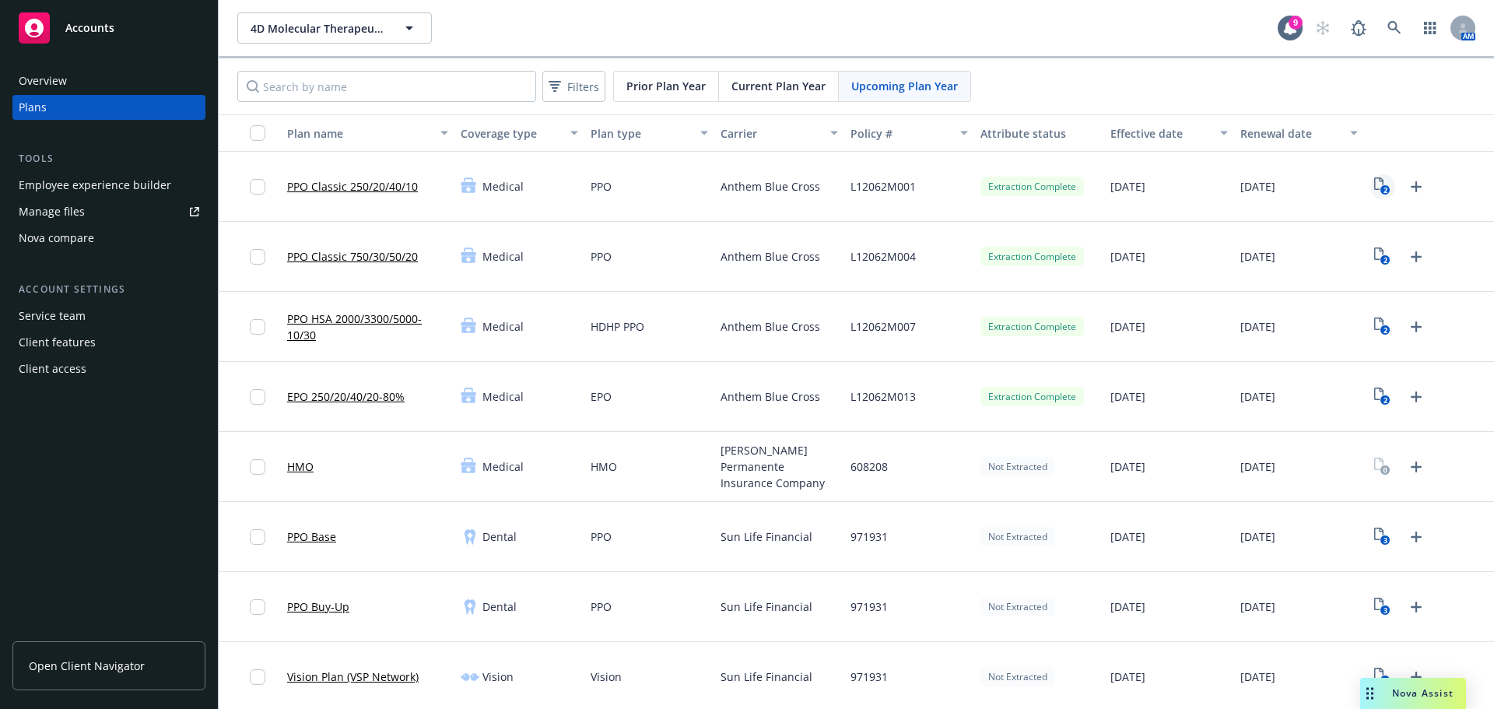
click at [1374, 182] on icon "2" at bounding box center [1382, 186] width 16 height 18
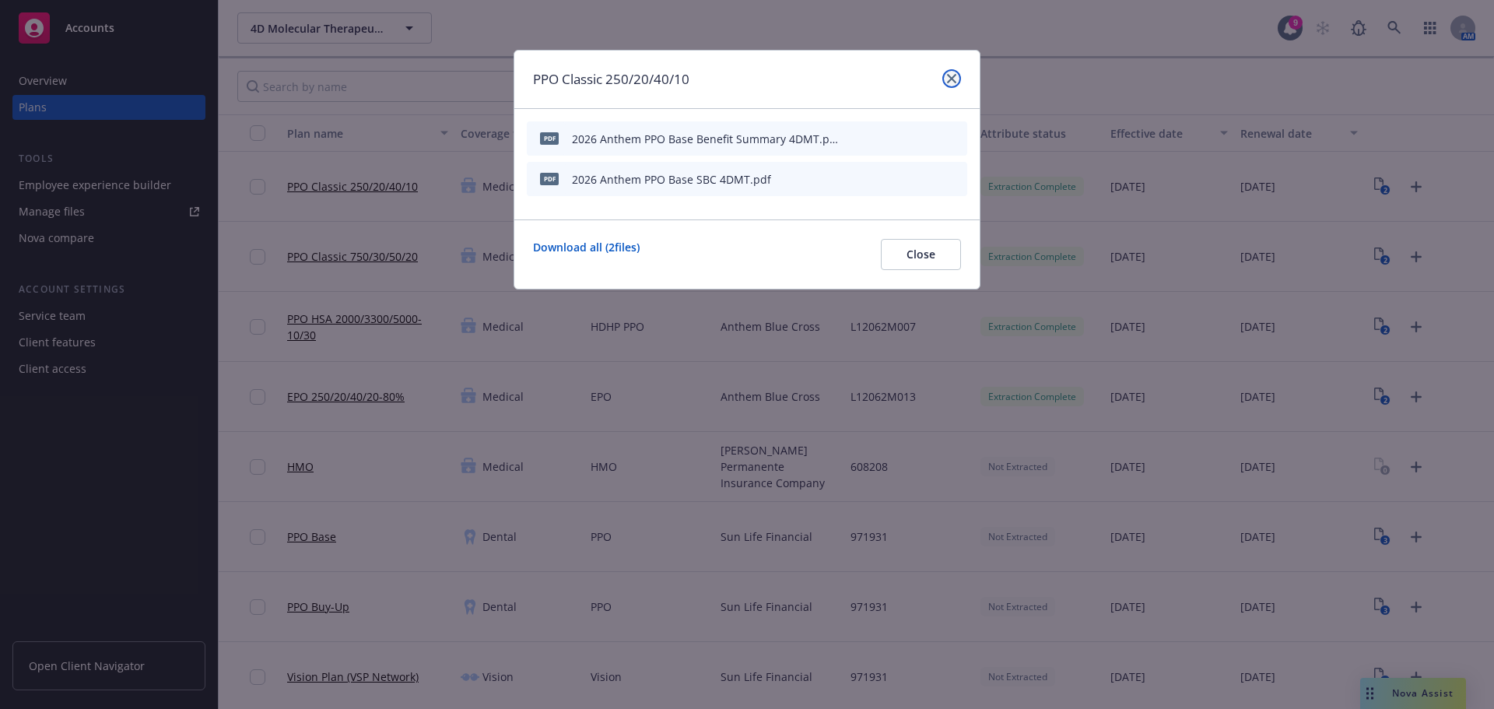
click at [955, 80] on icon "close" at bounding box center [951, 78] width 9 height 9
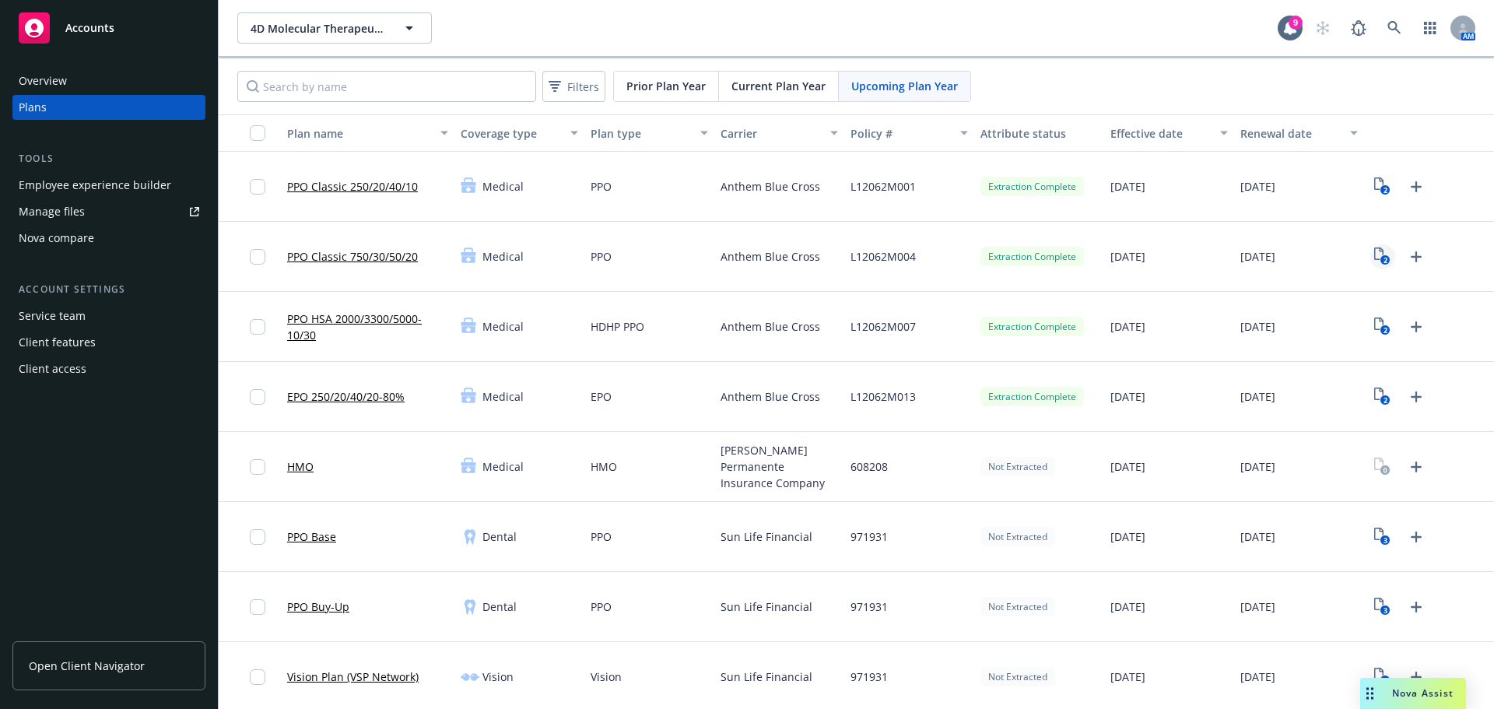
click at [1374, 251] on icon "2" at bounding box center [1382, 256] width 16 height 18
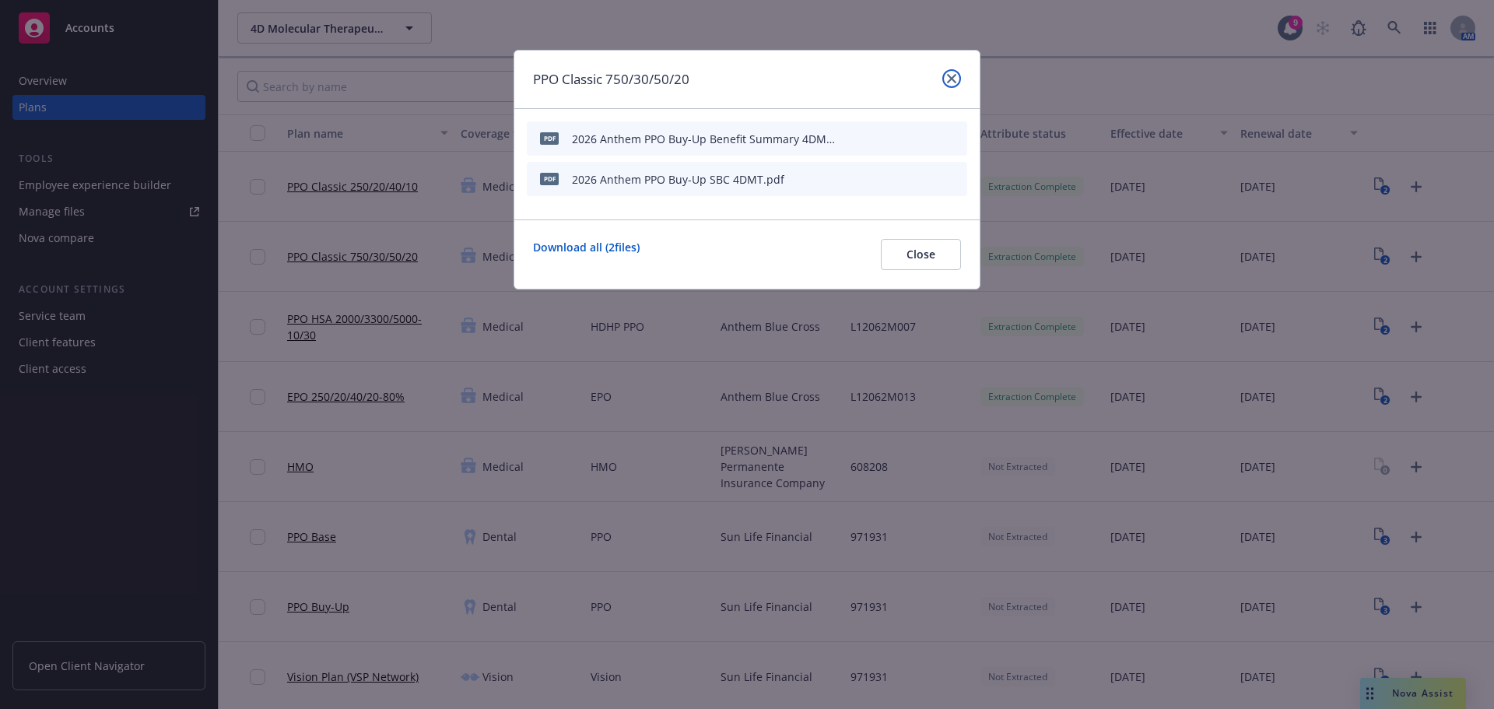
click at [956, 80] on link "close" at bounding box center [951, 78] width 19 height 19
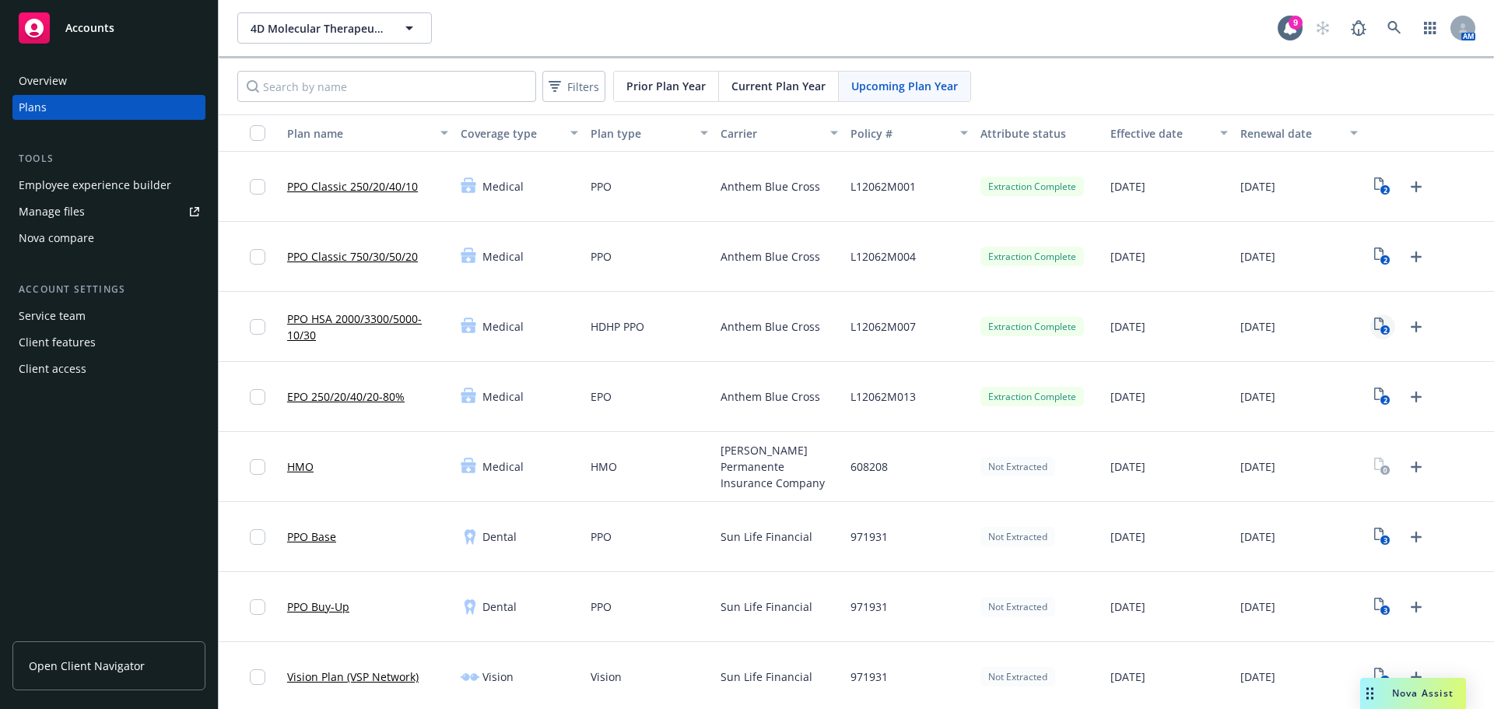
click at [1374, 327] on icon "2" at bounding box center [1382, 326] width 16 height 18
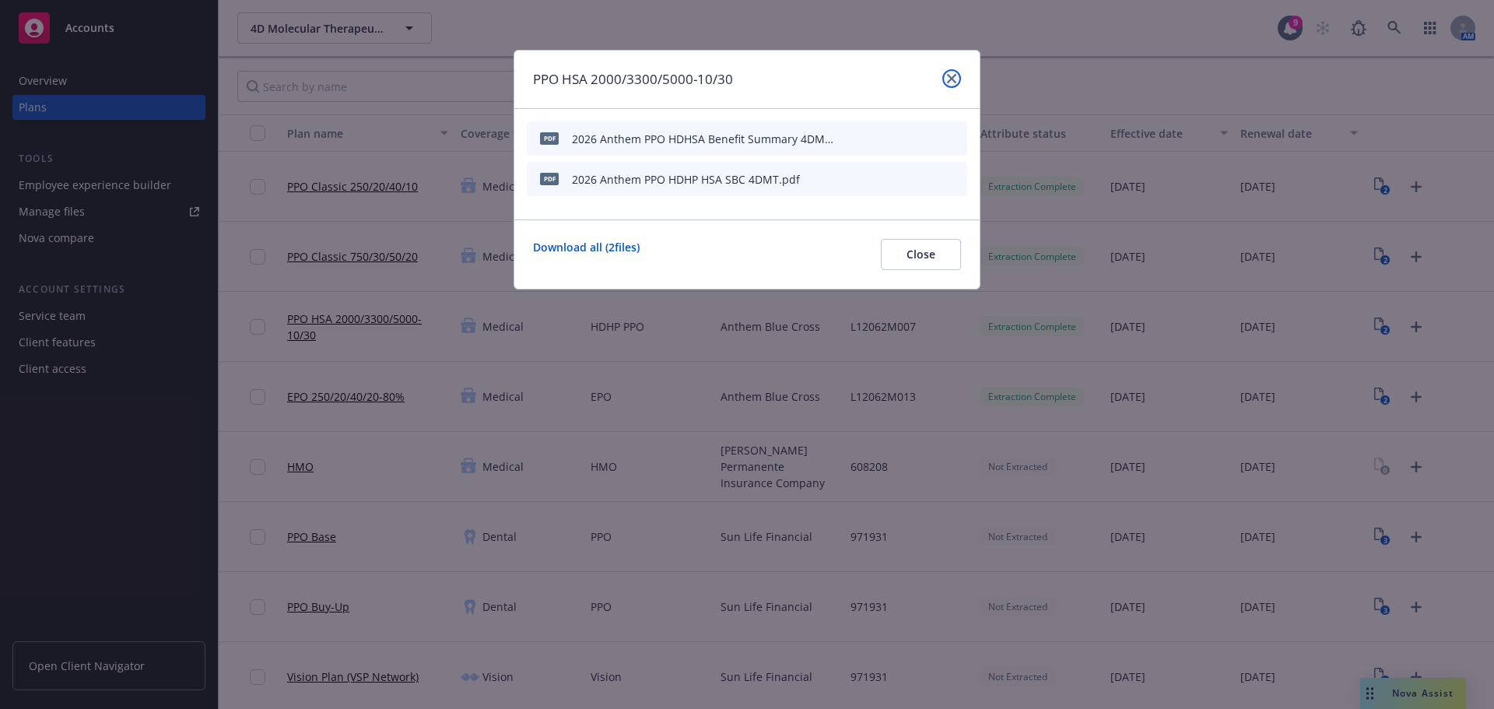
click at [953, 81] on icon "close" at bounding box center [951, 78] width 9 height 9
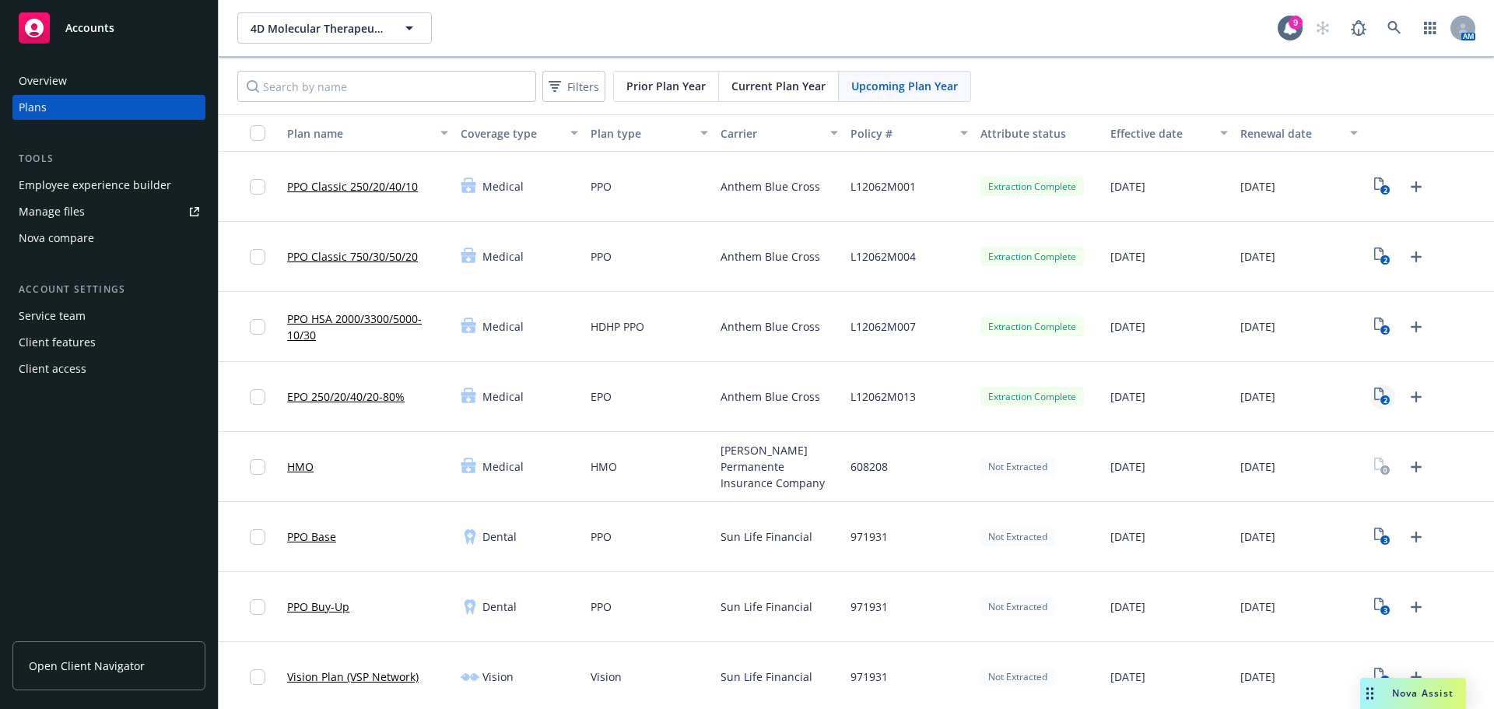
click at [1371, 406] on link "2" at bounding box center [1382, 396] width 25 height 25
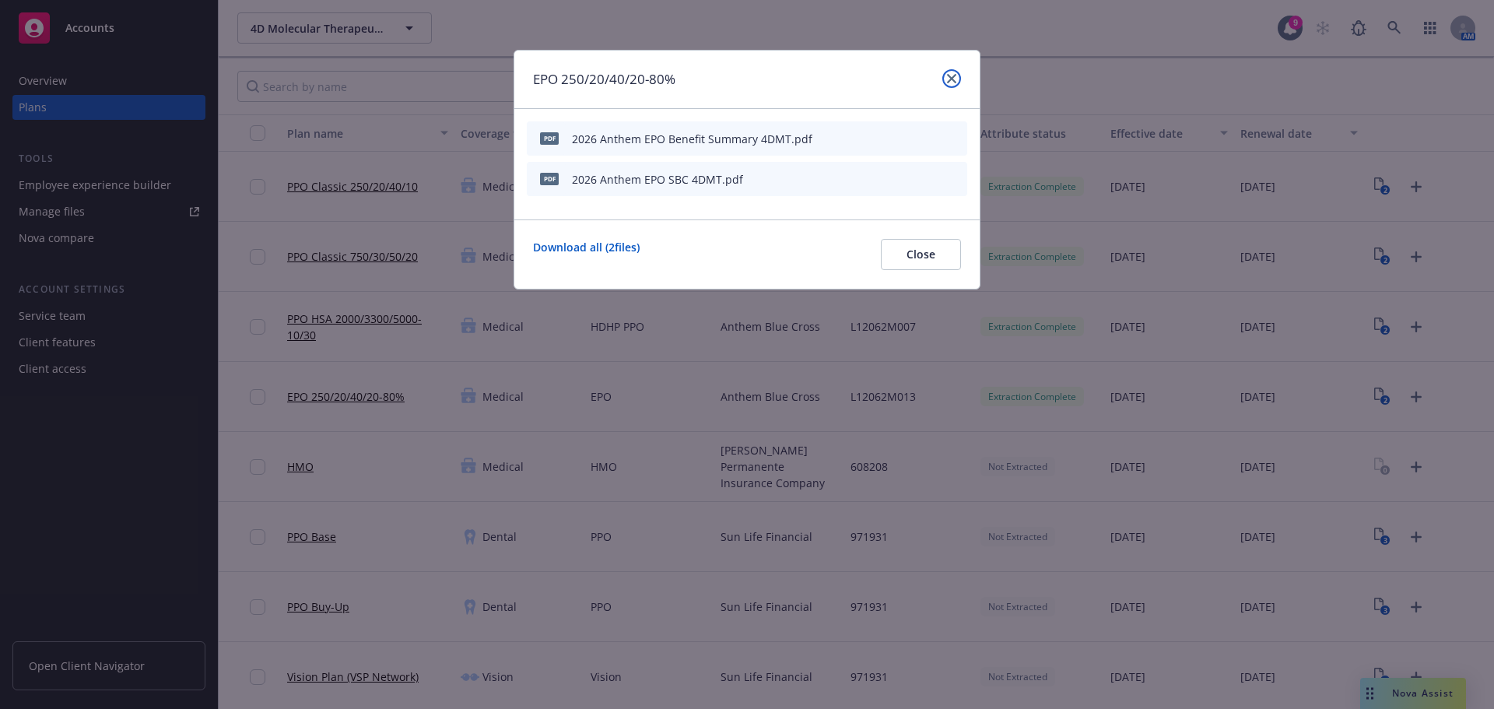
click at [955, 79] on icon "close" at bounding box center [951, 78] width 9 height 9
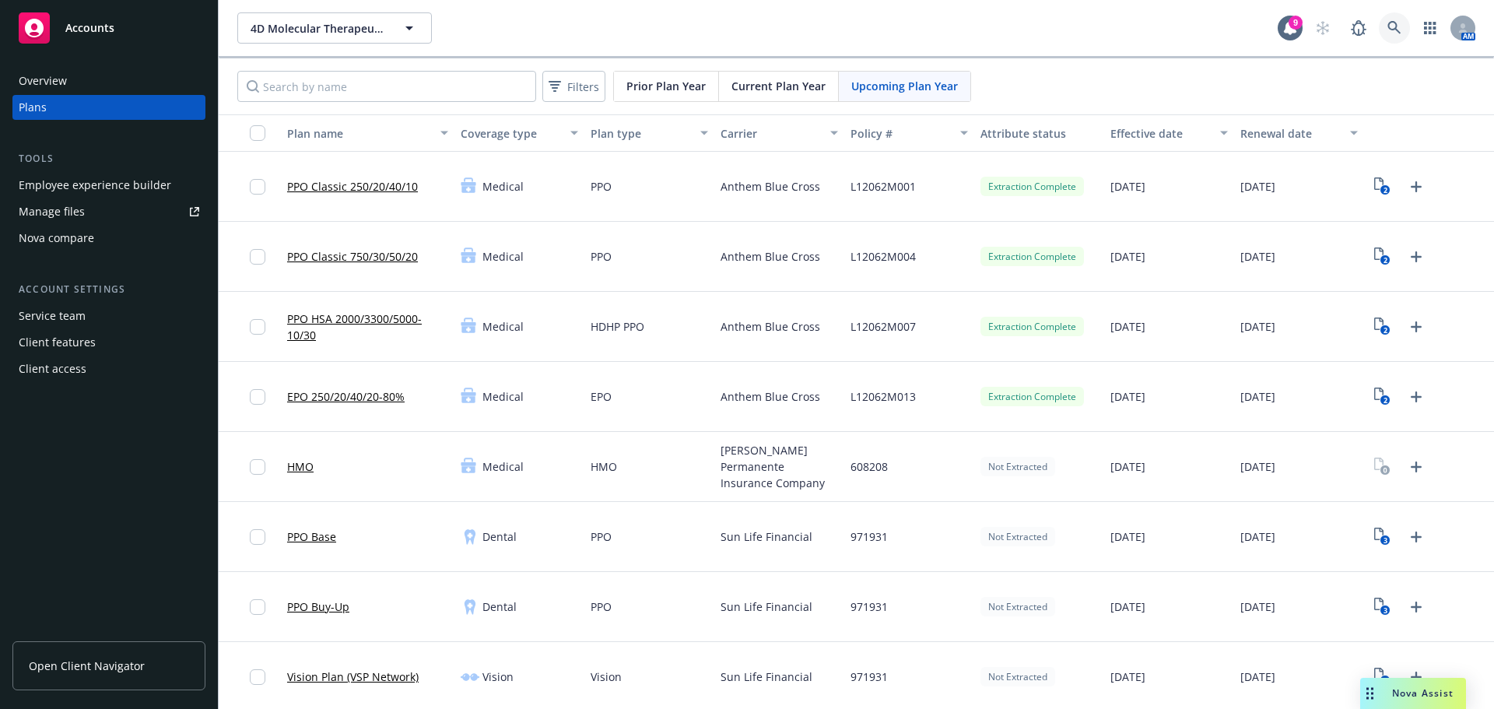
click at [1387, 23] on icon at bounding box center [1394, 28] width 14 height 14
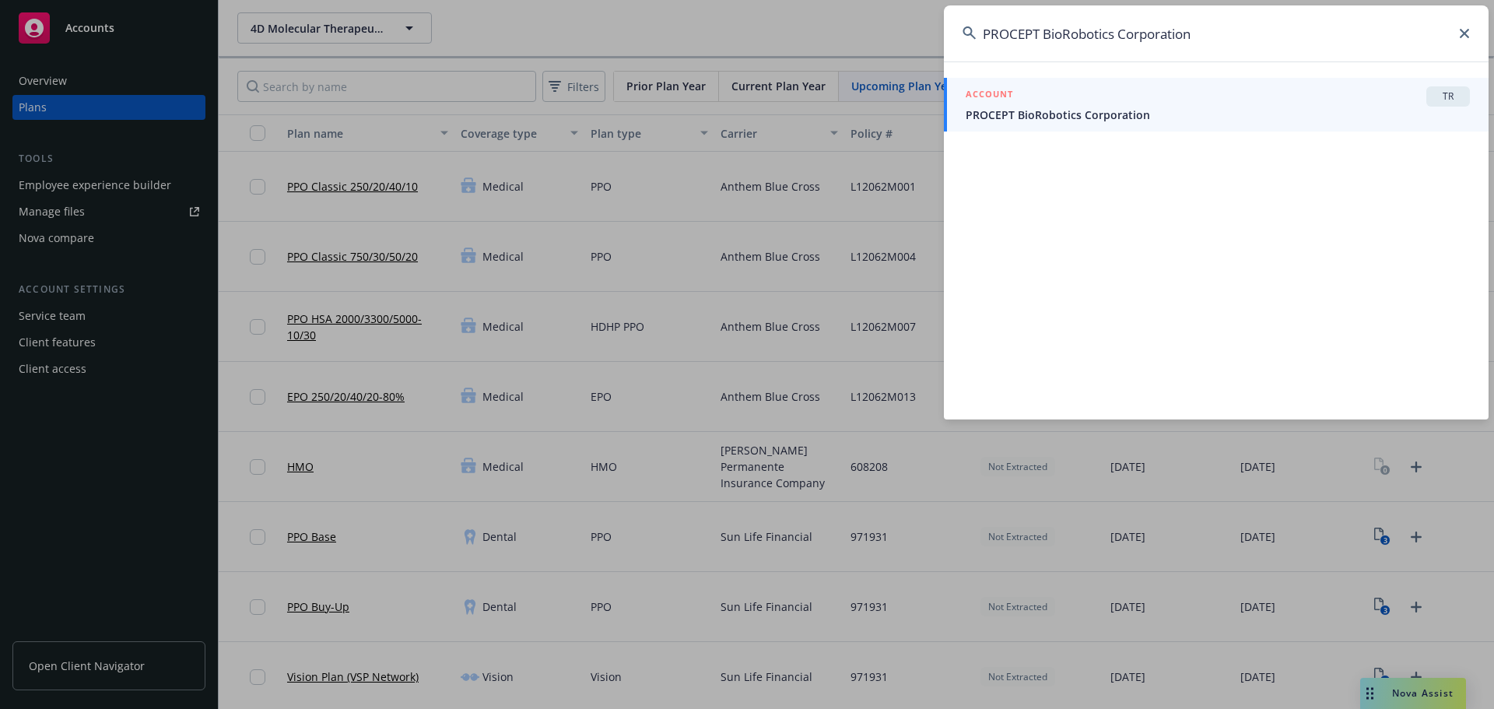
type input "PROCEPT BioRobotics Corporation"
click at [1169, 121] on span "PROCEPT BioRobotics Corporation" at bounding box center [1218, 115] width 504 height 16
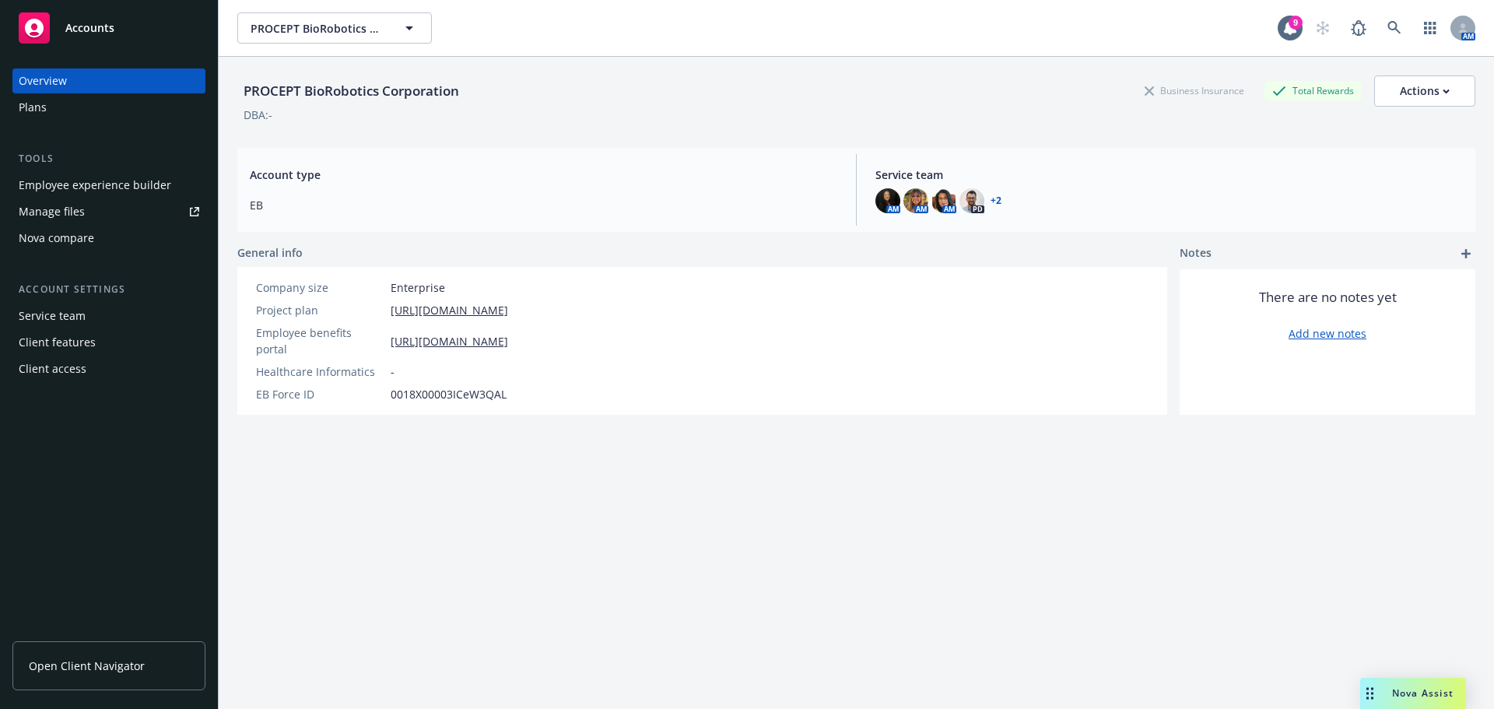
click at [65, 93] on div "Overview" at bounding box center [43, 80] width 48 height 25
click at [65, 103] on div "Plans" at bounding box center [109, 107] width 181 height 25
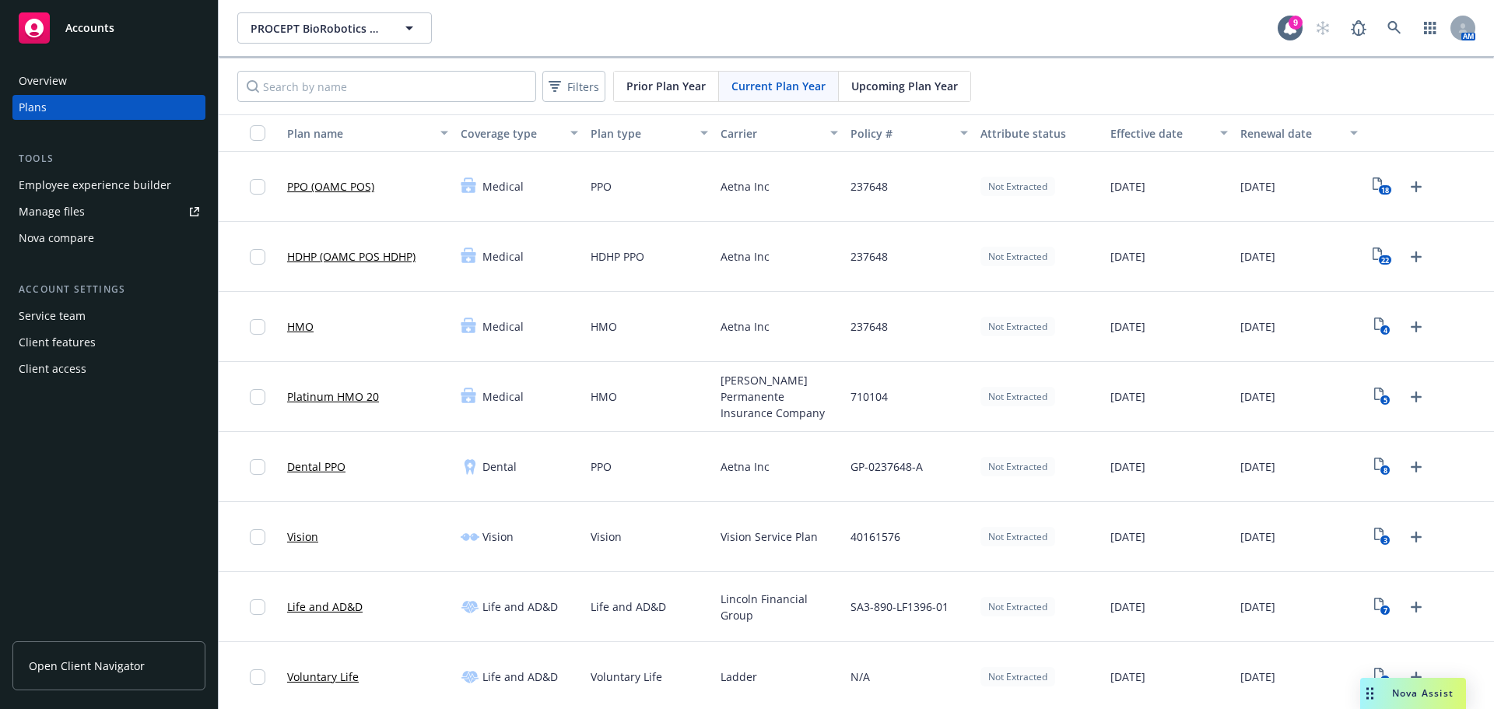
click at [895, 82] on span "Upcoming Plan Year" at bounding box center [904, 86] width 107 height 16
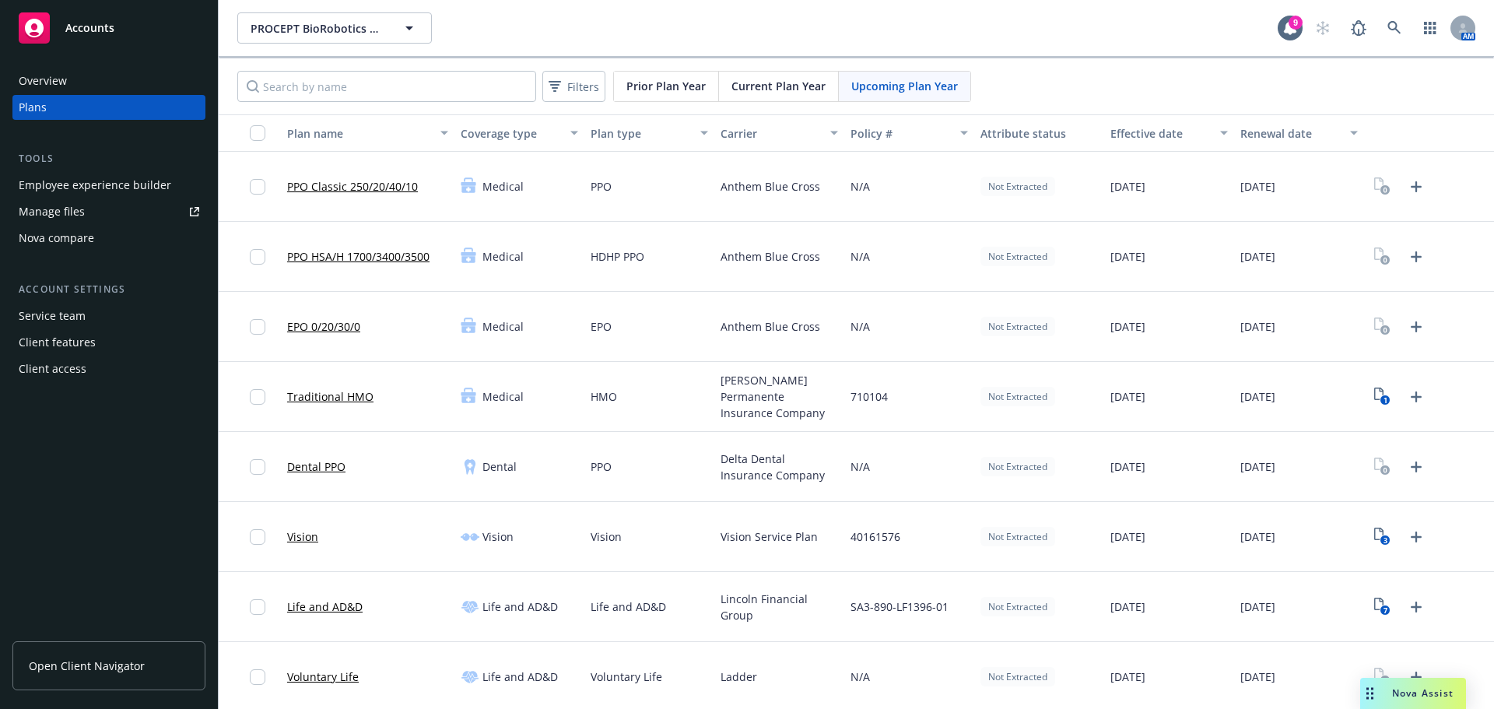
click at [1047, 395] on div "Not Extracted" at bounding box center [1017, 396] width 75 height 19
click at [1032, 362] on div "Not Extracted" at bounding box center [1039, 397] width 130 height 70
click at [1374, 393] on icon "1" at bounding box center [1382, 396] width 16 height 18
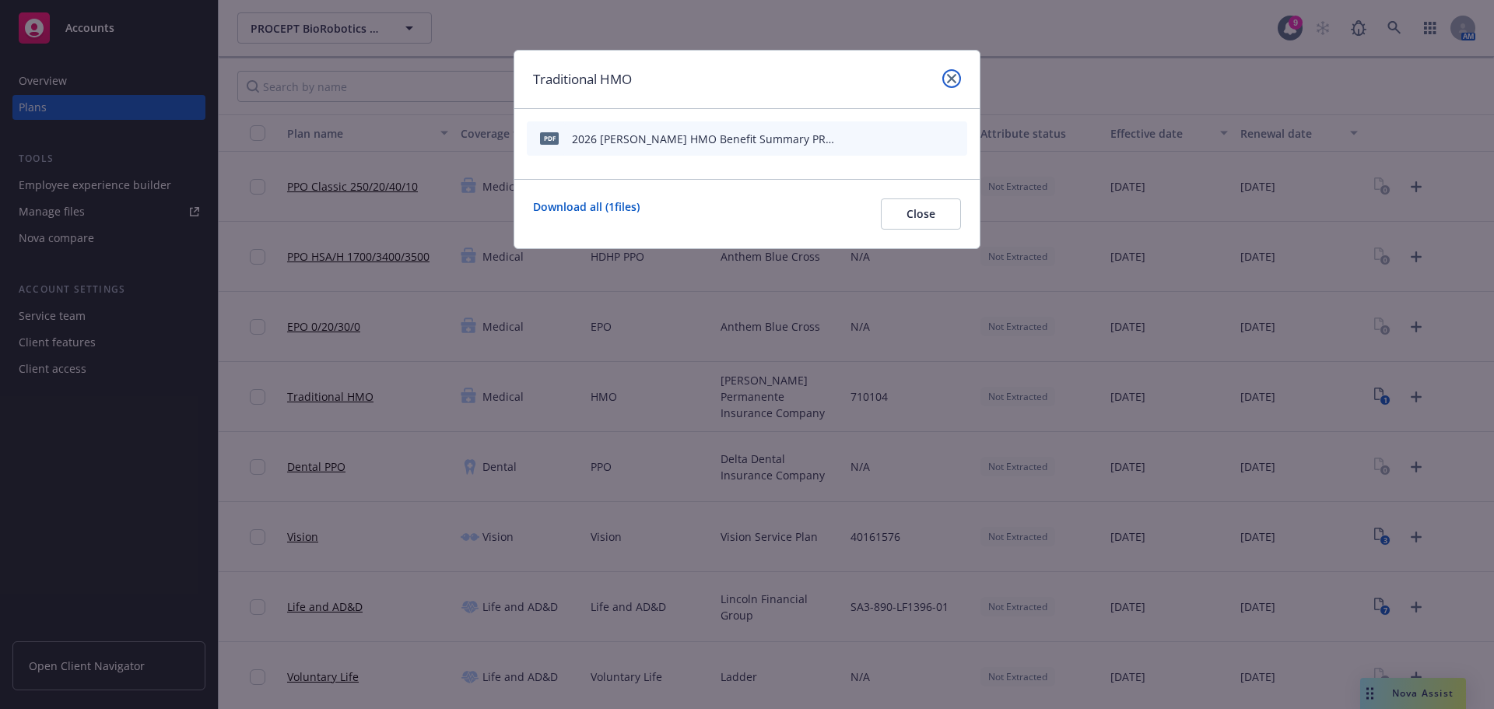
drag, startPoint x: 950, startPoint y: 82, endPoint x: 541, endPoint y: 170, distance: 418.6
click at [951, 82] on icon "close" at bounding box center [951, 78] width 9 height 9
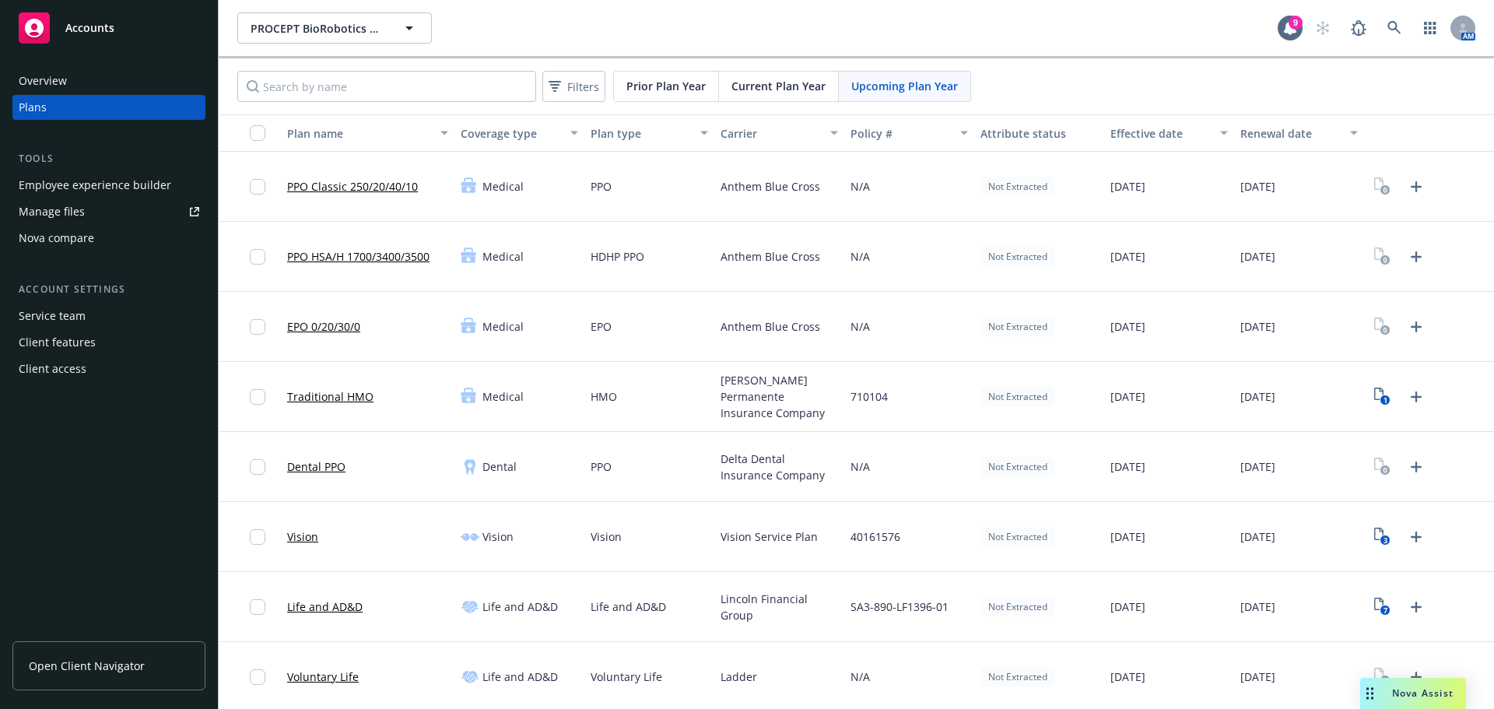
click at [944, 371] on div "710104" at bounding box center [909, 397] width 130 height 70
click at [1408, 188] on icon "Upload Plan Documents" at bounding box center [1416, 186] width 19 height 19
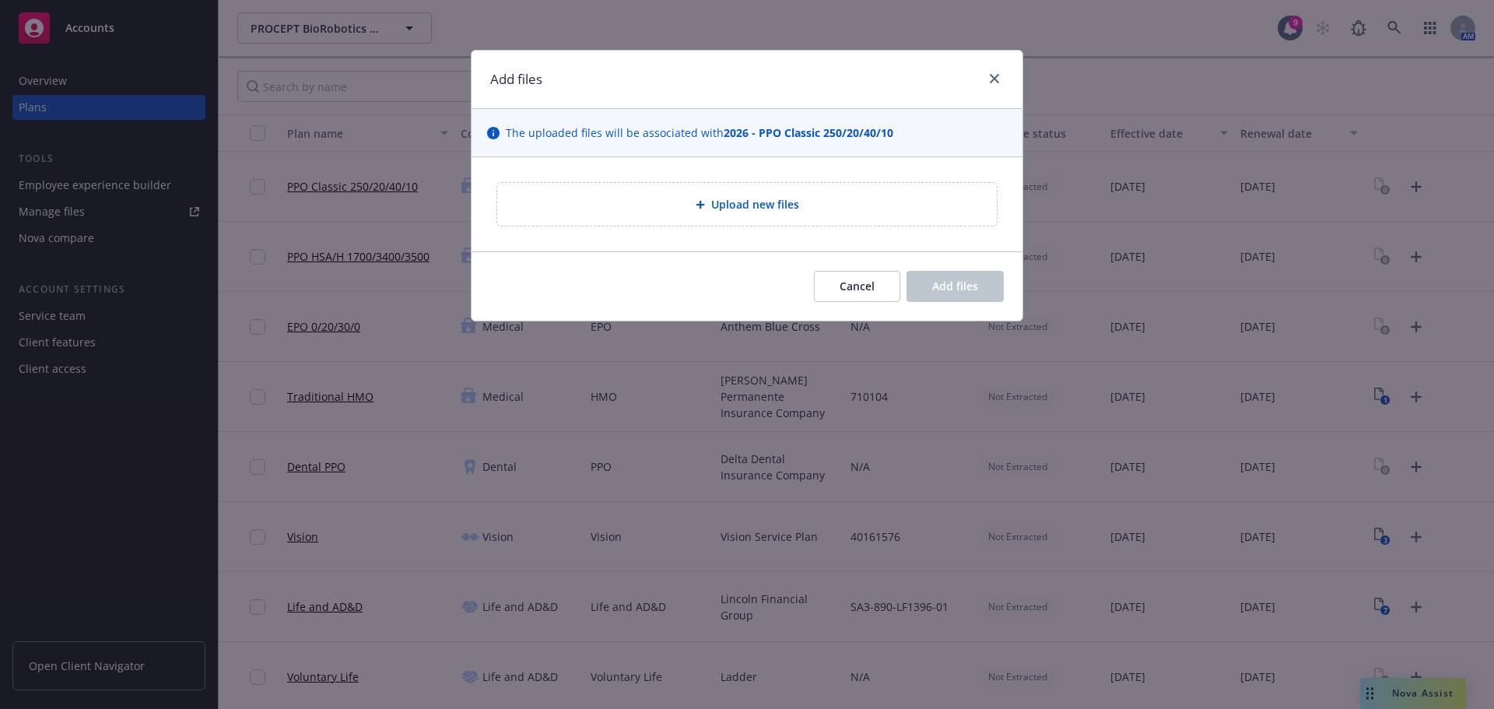
click at [730, 157] on div "Upload new files" at bounding box center [747, 204] width 551 height 94
click at [724, 182] on div "Upload new files" at bounding box center [746, 204] width 501 height 44
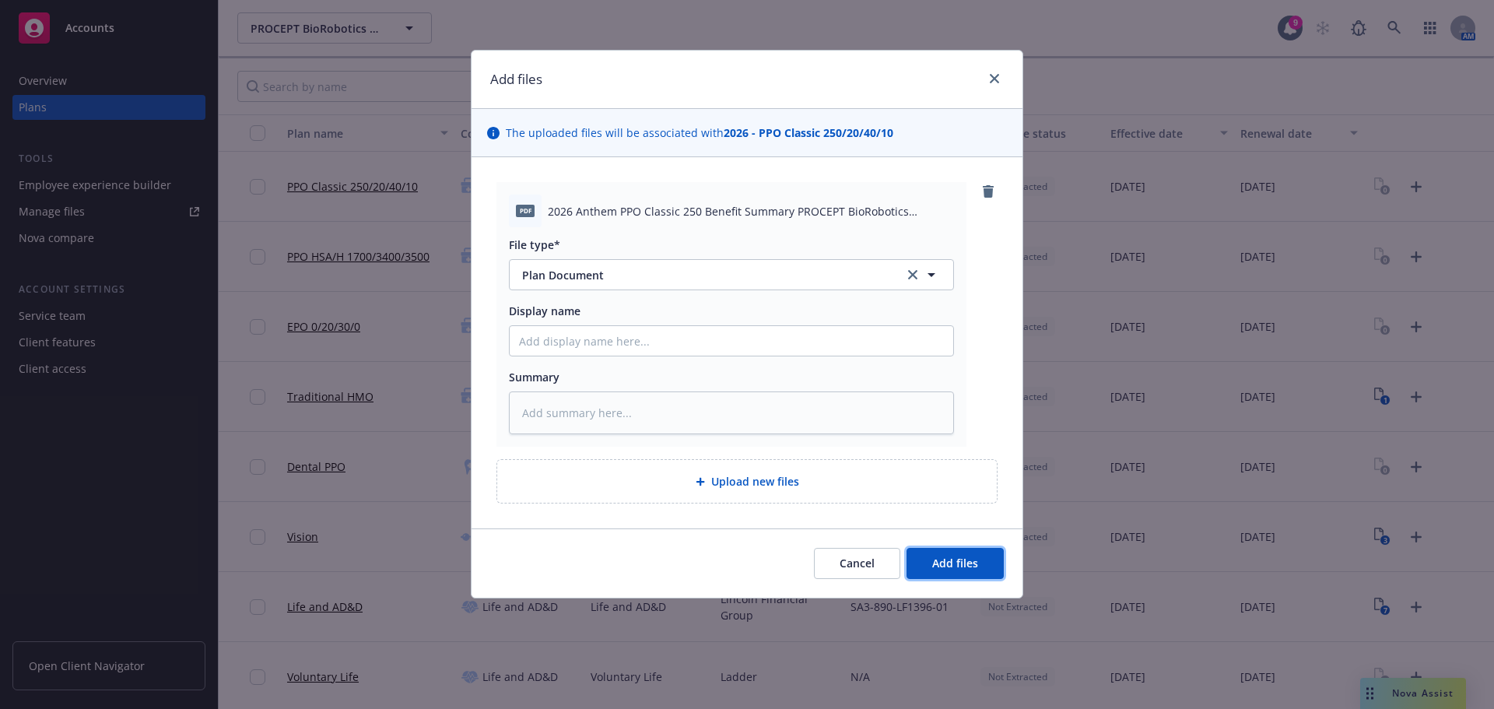
click at [941, 554] on button "Add files" at bounding box center [954, 563] width 97 height 31
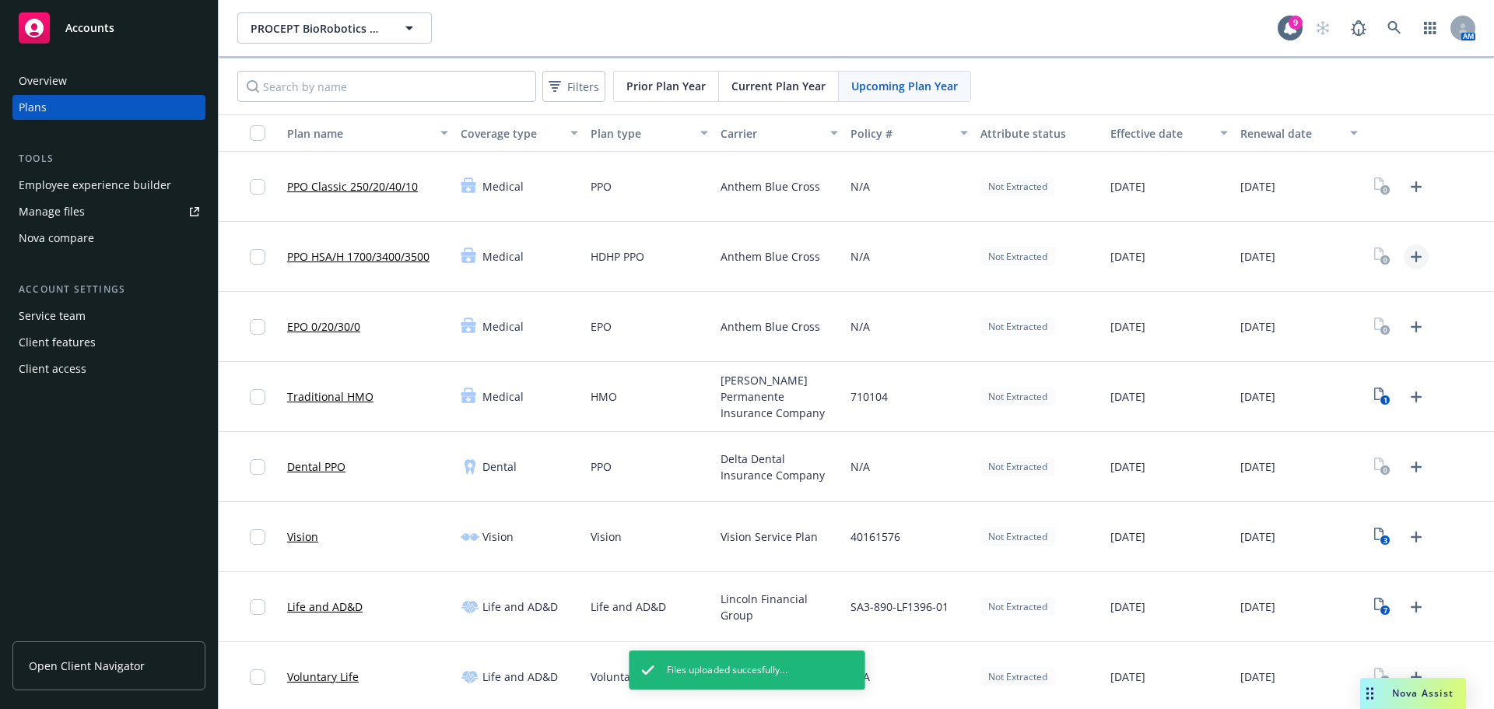
click at [1411, 258] on icon "Upload Plan Documents" at bounding box center [1416, 256] width 11 height 11
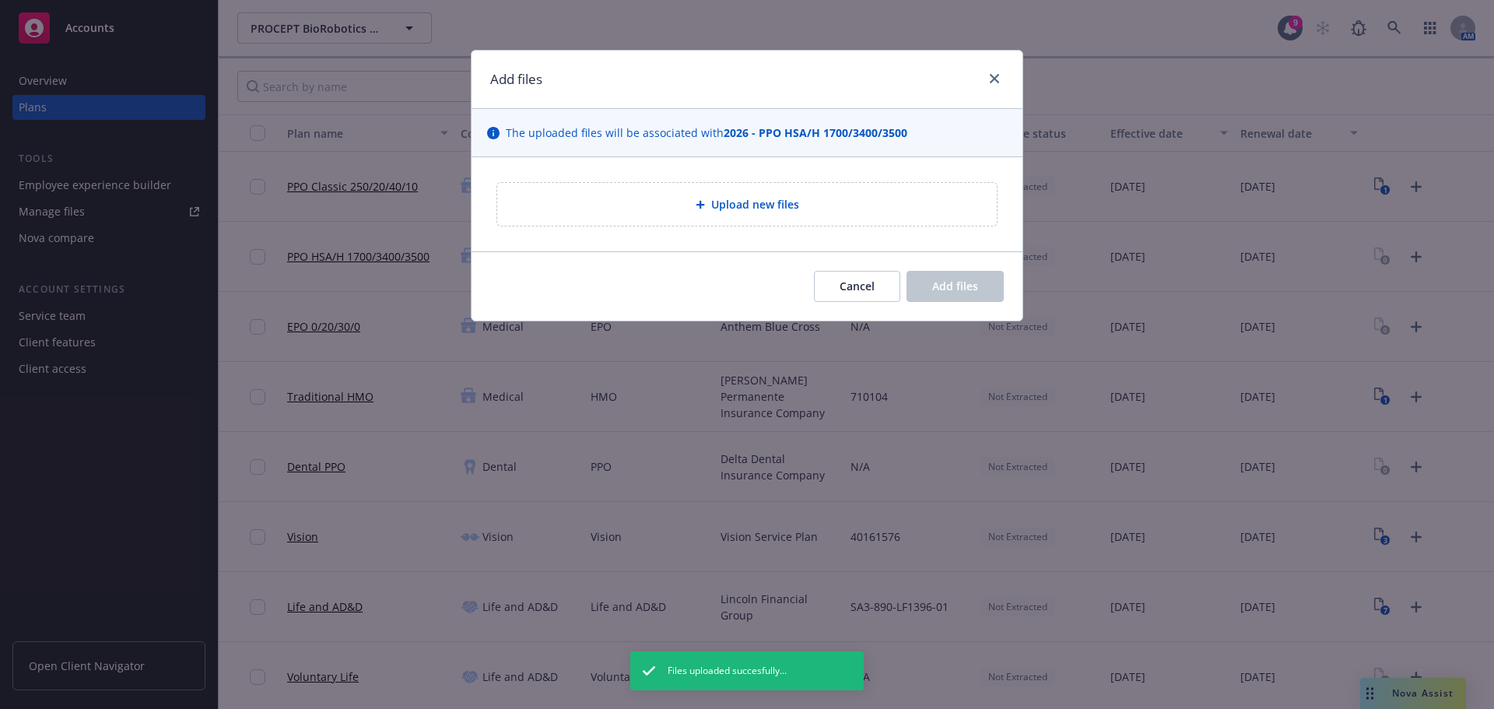
click at [686, 192] on div "Upload new files" at bounding box center [747, 204] width 500 height 43
click at [877, 295] on button "Cancel" at bounding box center [857, 286] width 86 height 31
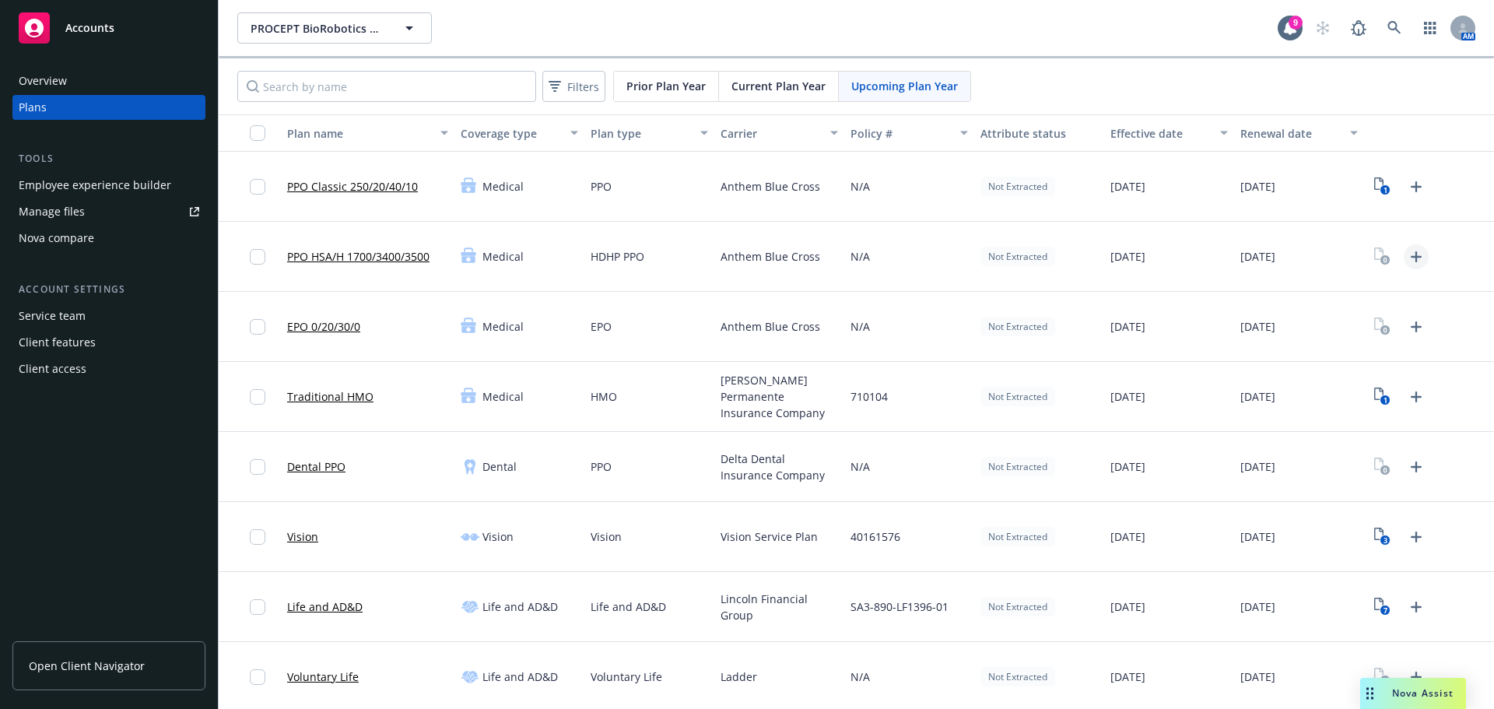
click at [1405, 268] on link "Upload Plan Documents" at bounding box center [1416, 256] width 25 height 25
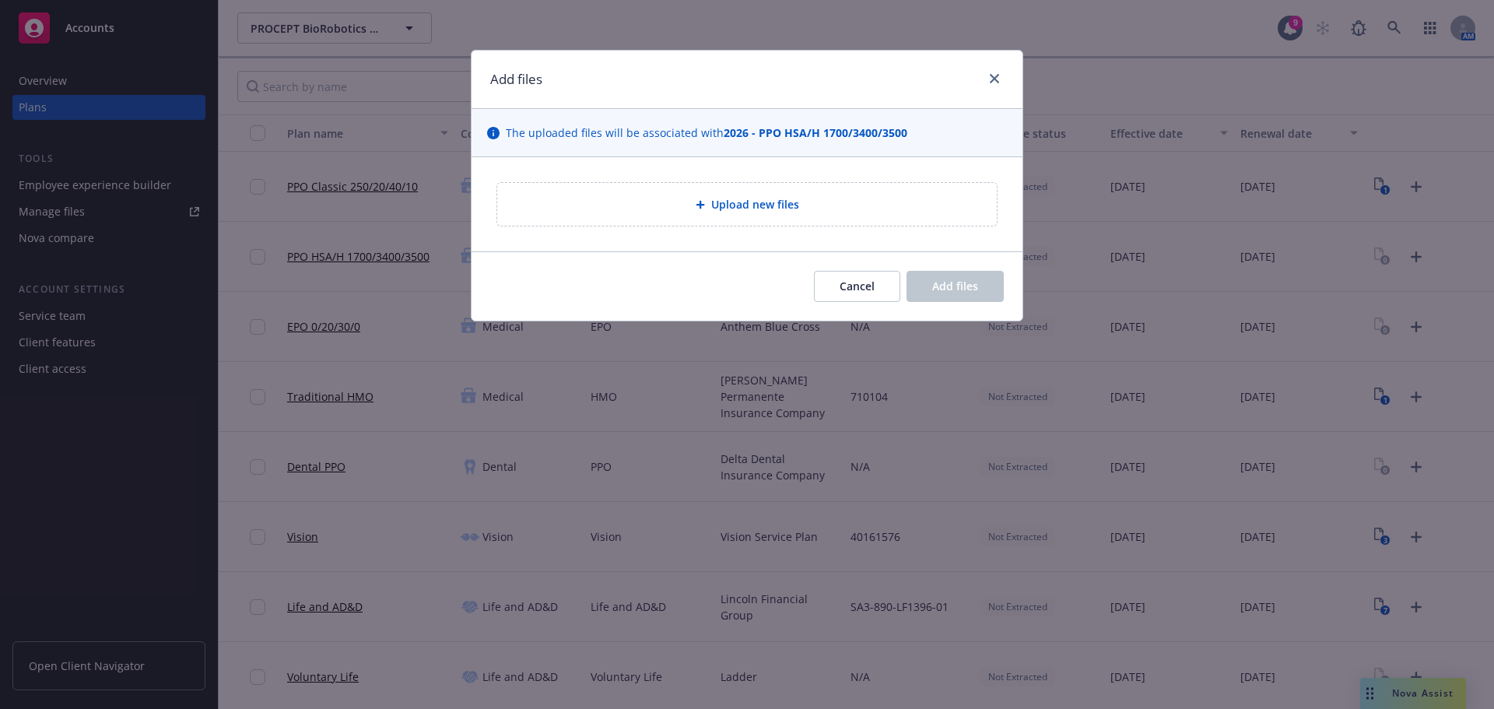
click at [711, 220] on div "Upload new files" at bounding box center [747, 204] width 500 height 43
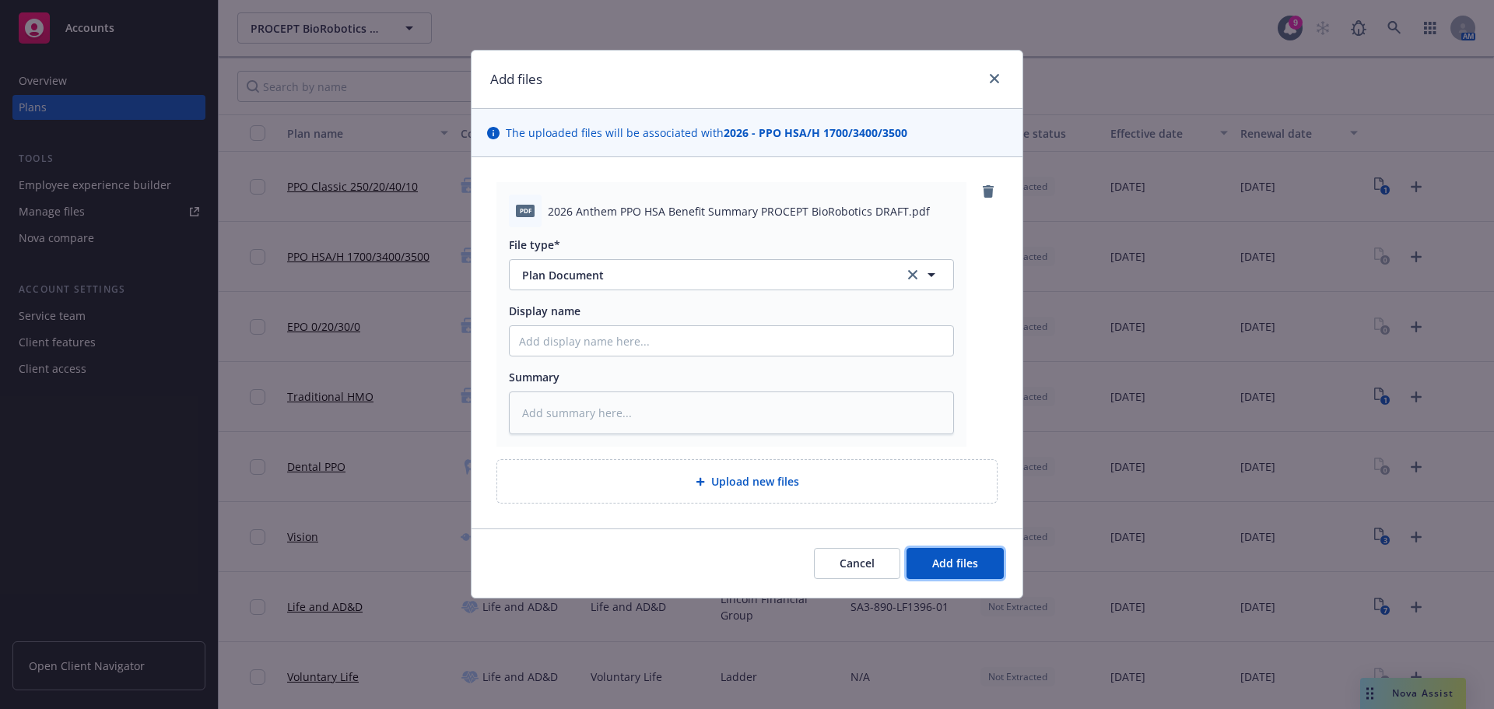
click at [983, 552] on button "Add files" at bounding box center [954, 563] width 97 height 31
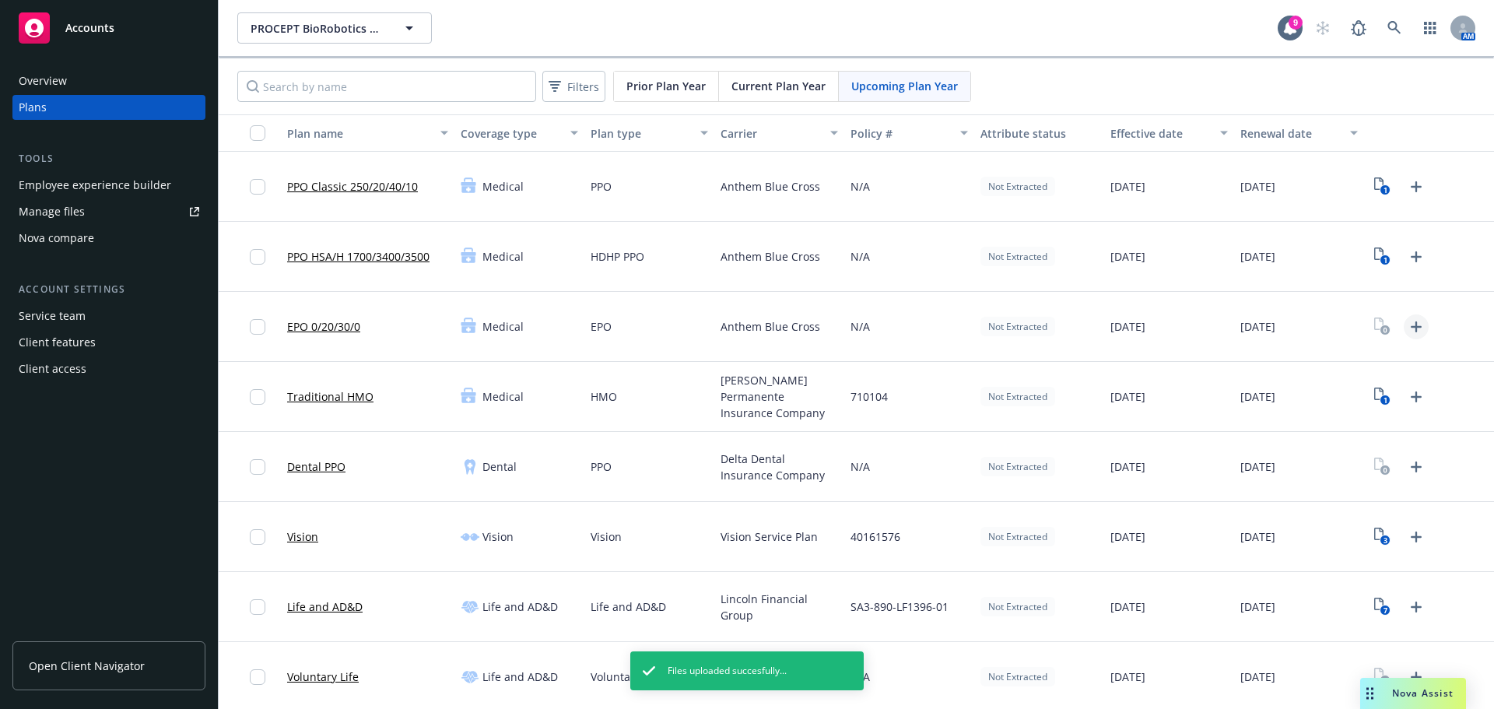
click at [1411, 327] on icon "Upload Plan Documents" at bounding box center [1416, 326] width 11 height 11
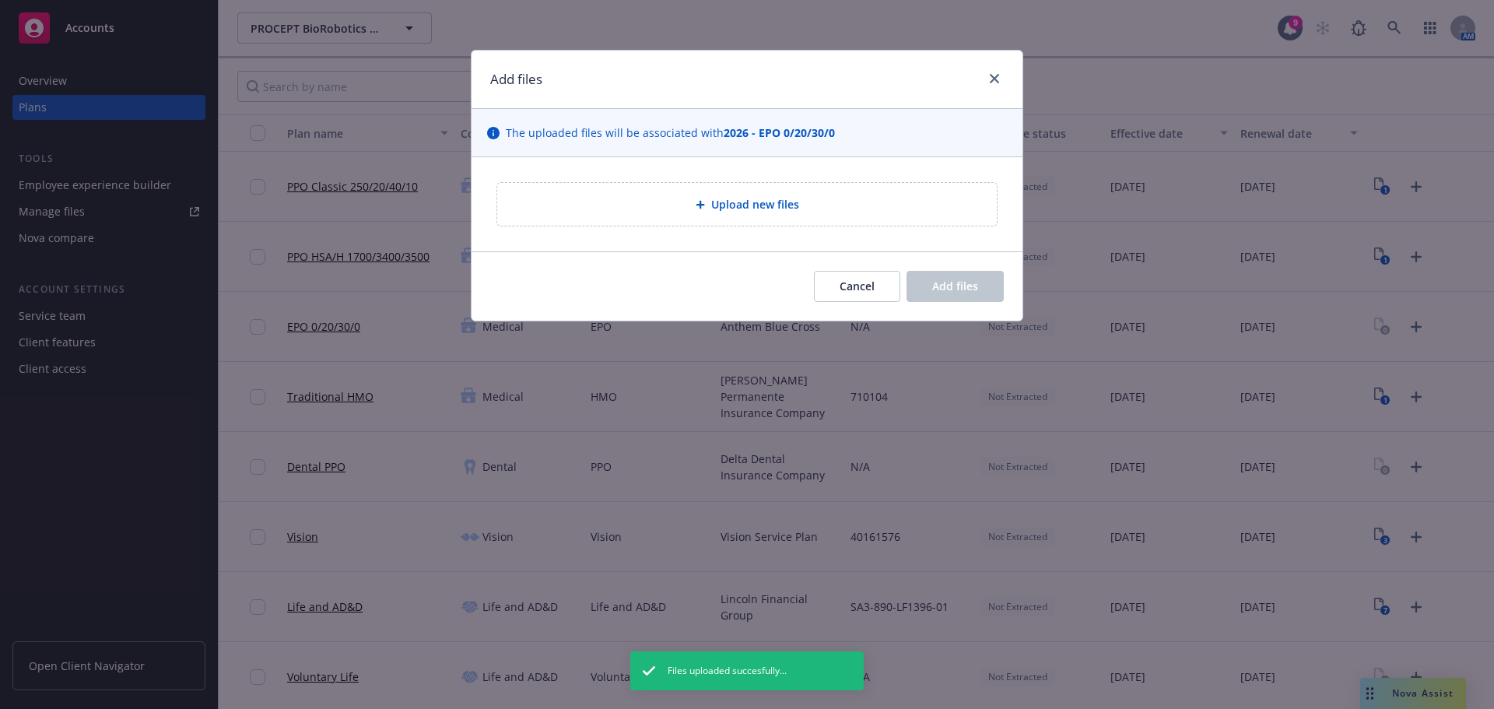
click at [767, 218] on div "Upload new files" at bounding box center [747, 204] width 500 height 43
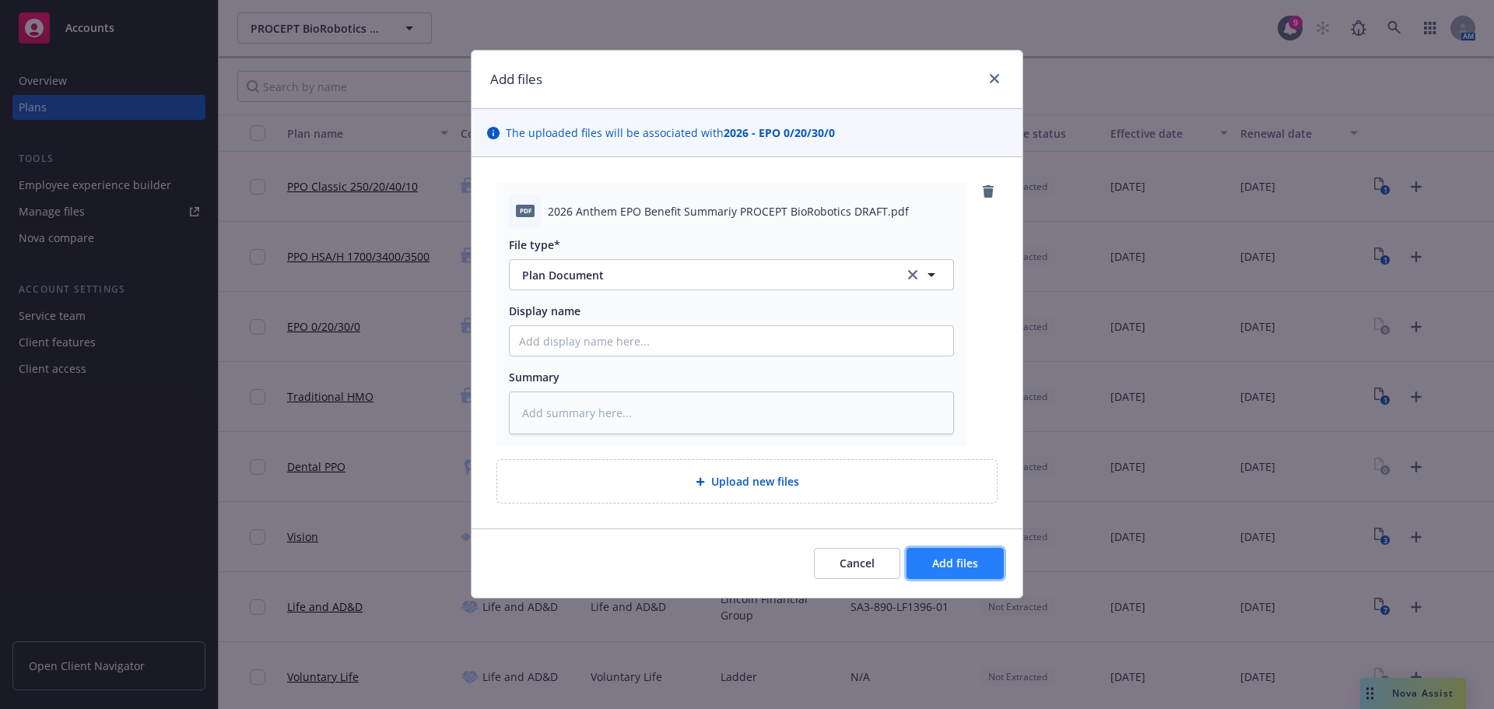
click at [953, 552] on button "Add files" at bounding box center [954, 563] width 97 height 31
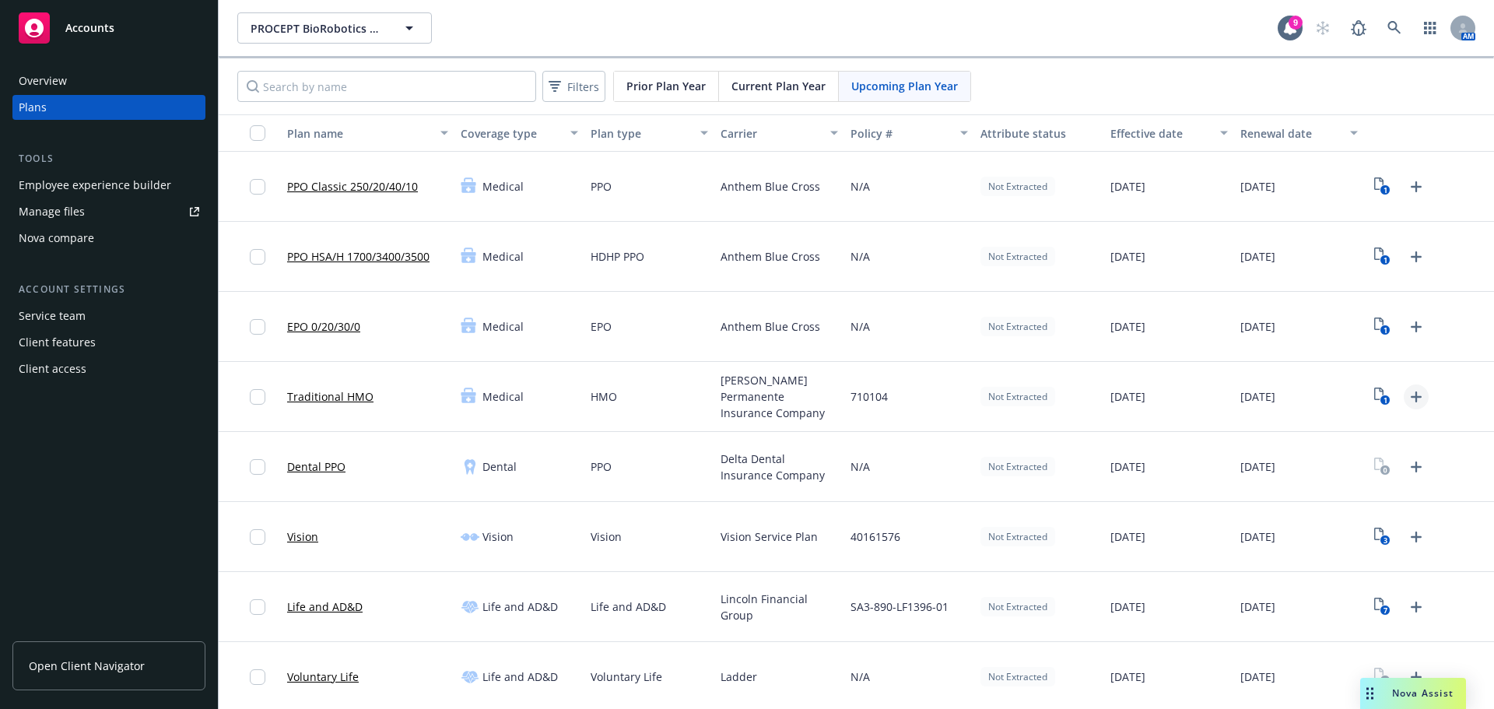
click at [1414, 400] on icon "Upload Plan Documents" at bounding box center [1416, 396] width 19 height 19
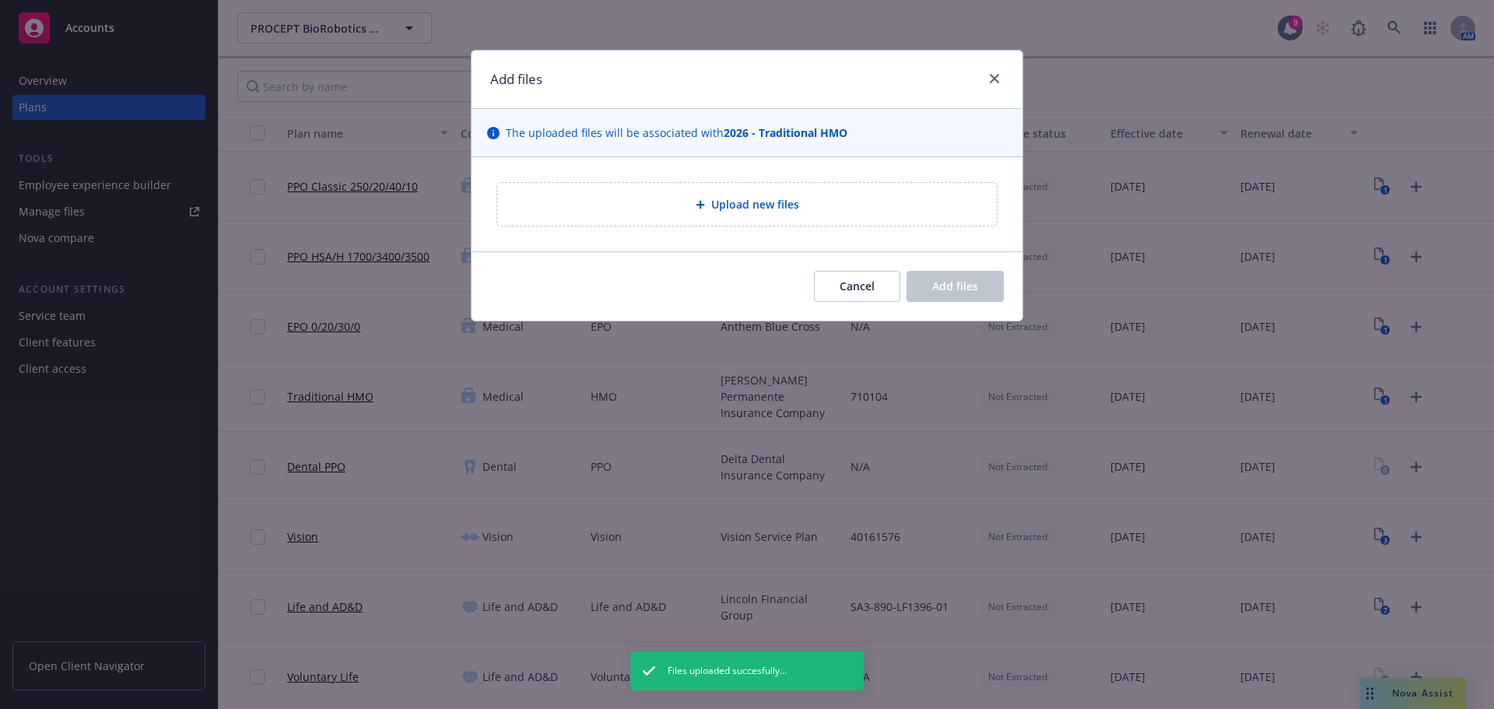
click at [730, 171] on div "Upload new files" at bounding box center [747, 204] width 551 height 94
click at [728, 188] on div "Upload new files" at bounding box center [747, 204] width 500 height 43
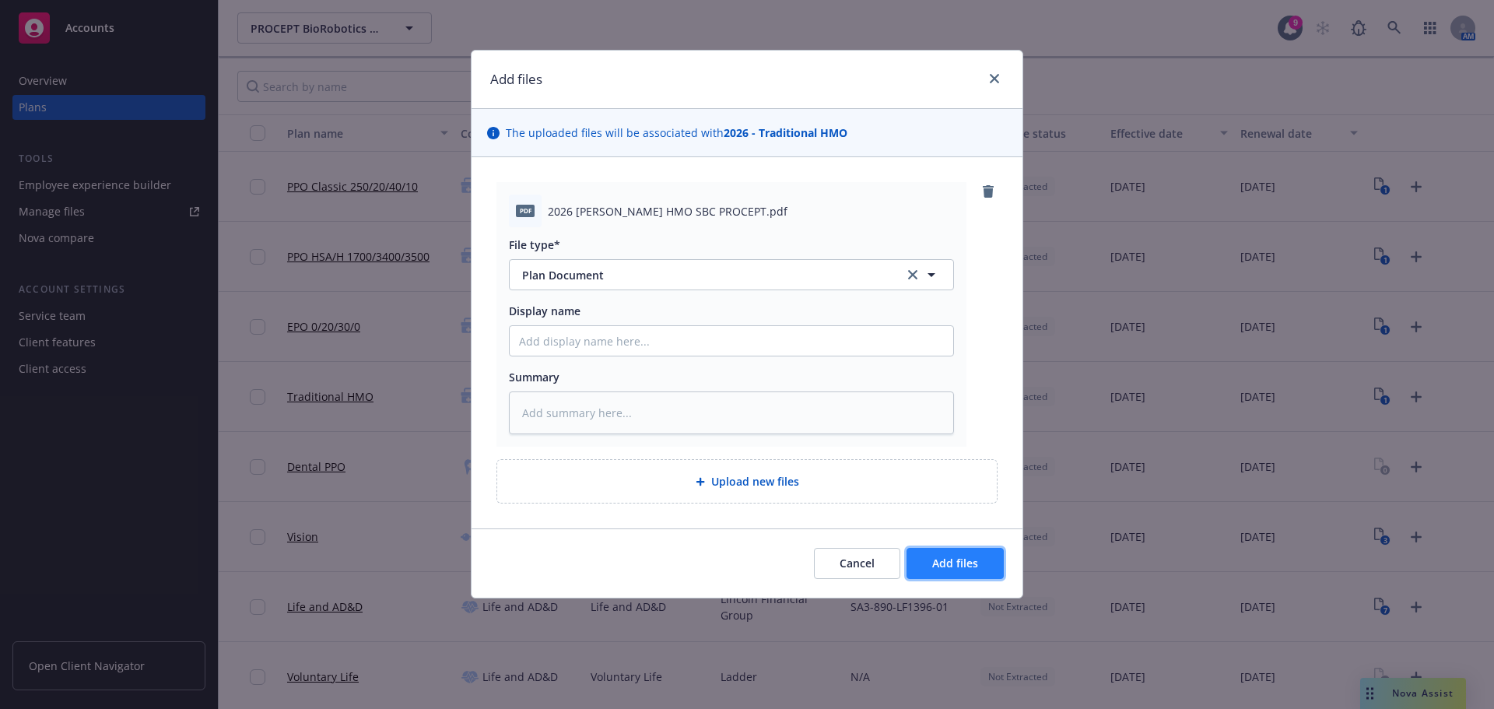
click at [995, 548] on button "Add files" at bounding box center [954, 563] width 97 height 31
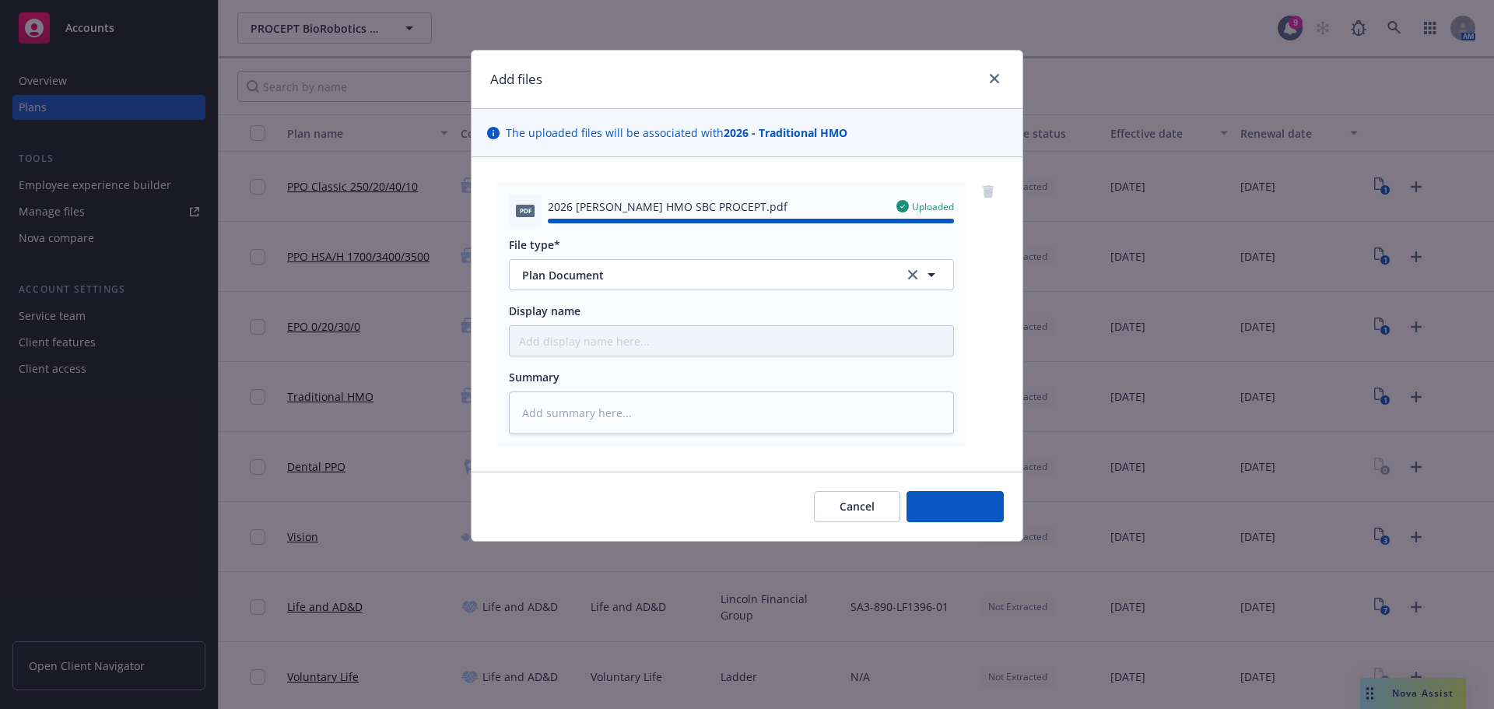
type textarea "x"
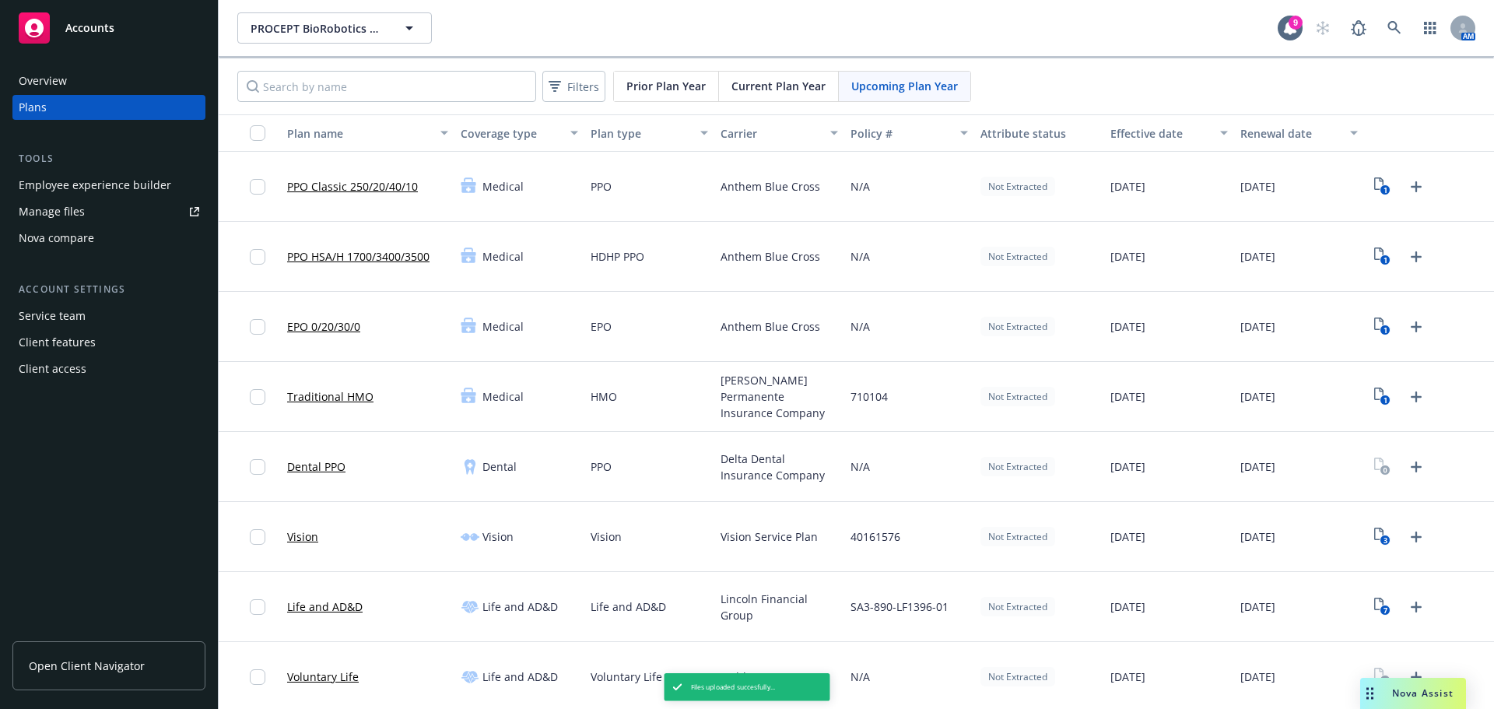
click at [1374, 395] on icon "1" at bounding box center [1382, 396] width 16 height 18
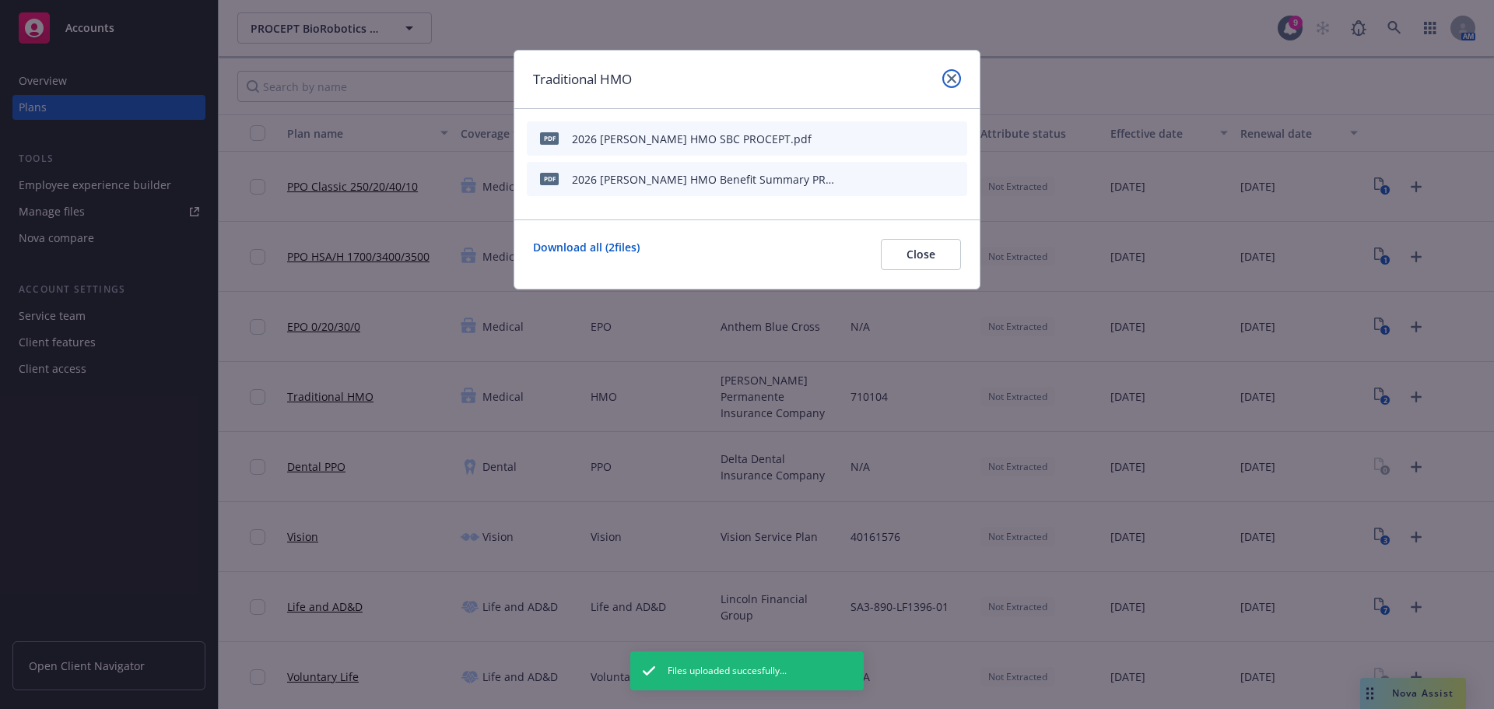
click at [950, 79] on icon "close" at bounding box center [951, 78] width 9 height 9
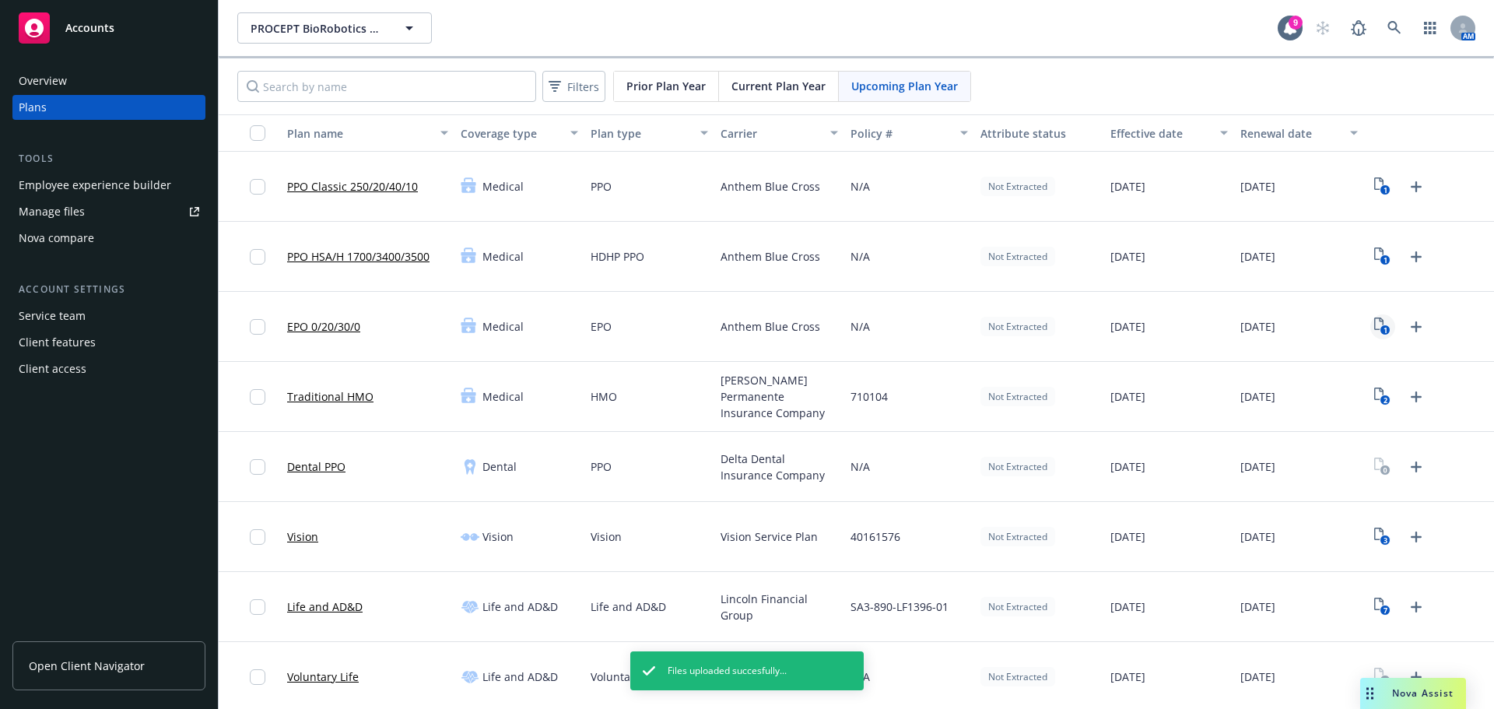
click at [1374, 325] on icon "1" at bounding box center [1382, 326] width 16 height 18
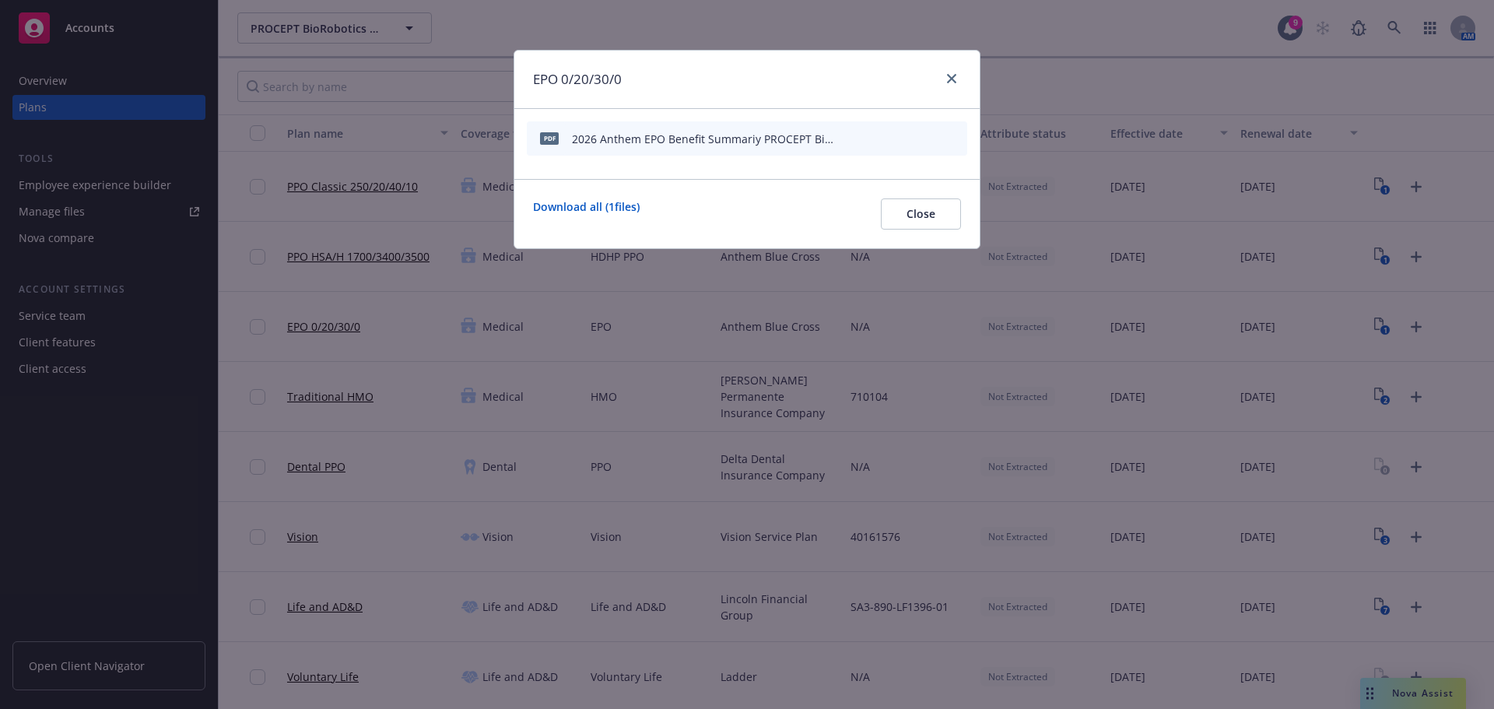
click at [848, 139] on icon "button" at bounding box center [847, 139] width 8 height 8
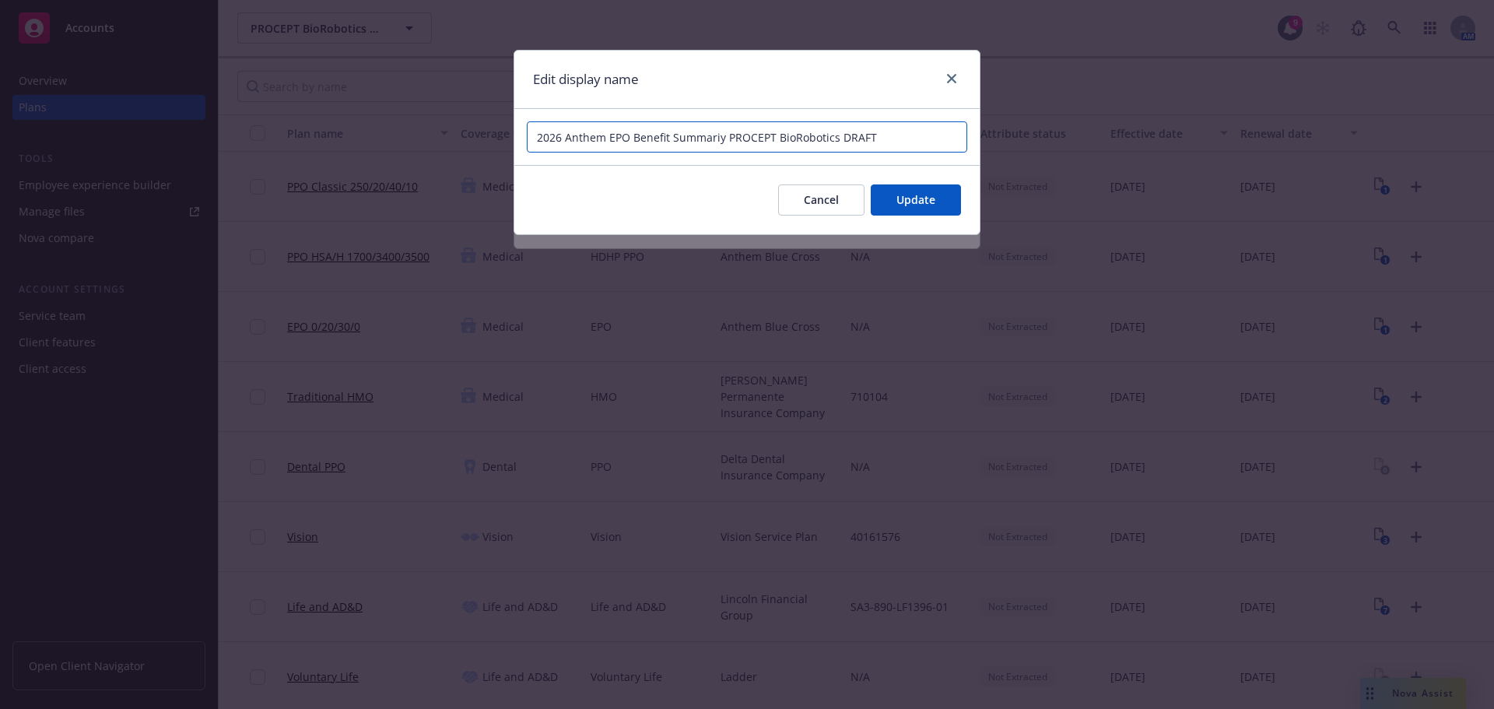
drag, startPoint x: 726, startPoint y: 137, endPoint x: 907, endPoint y: 142, distance: 181.4
click at [907, 142] on input "2026 Anthem EPO Benefit Summariy PROCEPT BioRobotics DRAFT" at bounding box center [747, 136] width 440 height 31
click at [846, 138] on input "2026 Anthem EPO Benefit Summariy PROCEPT BioRobotics DRAFT" at bounding box center [747, 136] width 440 height 31
click at [857, 135] on input "2026 Anthem EPO Benefit Summariy PROCEPT BioRobotics DRAFT" at bounding box center [747, 136] width 440 height 31
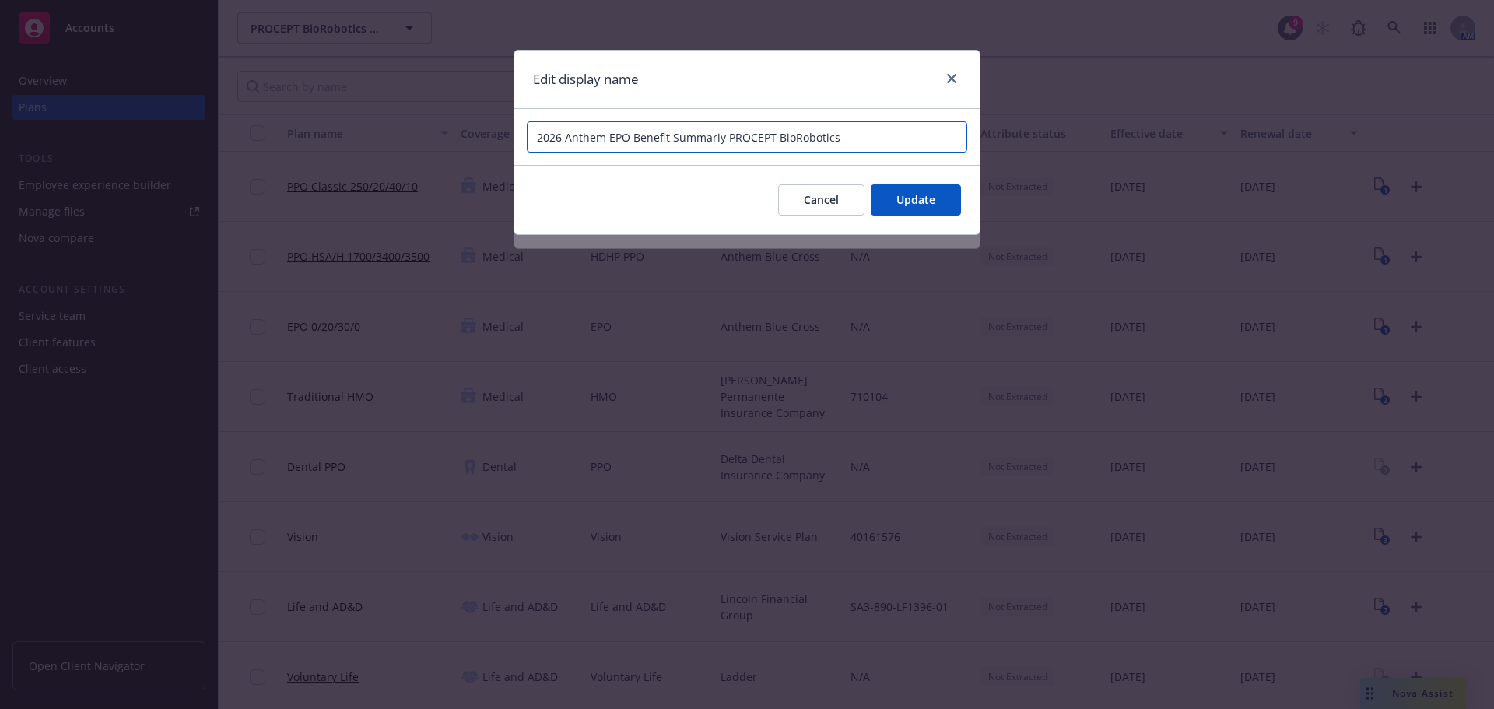
drag, startPoint x: 727, startPoint y: 135, endPoint x: 878, endPoint y: 137, distance: 151.7
click at [878, 137] on input "2026 Anthem EPO Benefit Summariy PROCEPT BioRobotics" at bounding box center [747, 136] width 440 height 31
type input "2026 Anthem EPO Benefit Summariy PROCEPT BioRobotics"
click at [924, 194] on span "Update" at bounding box center [915, 199] width 39 height 15
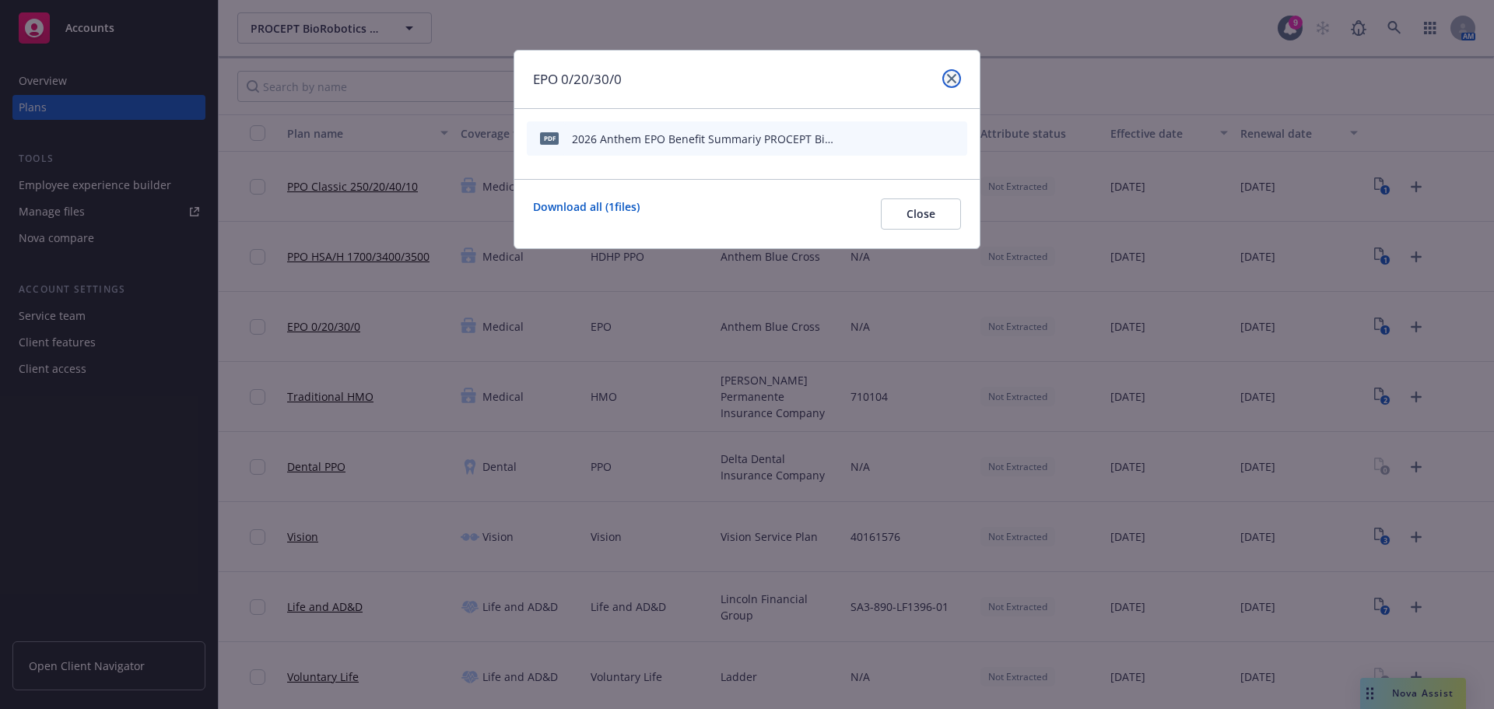
click at [953, 78] on icon "close" at bounding box center [951, 78] width 9 height 9
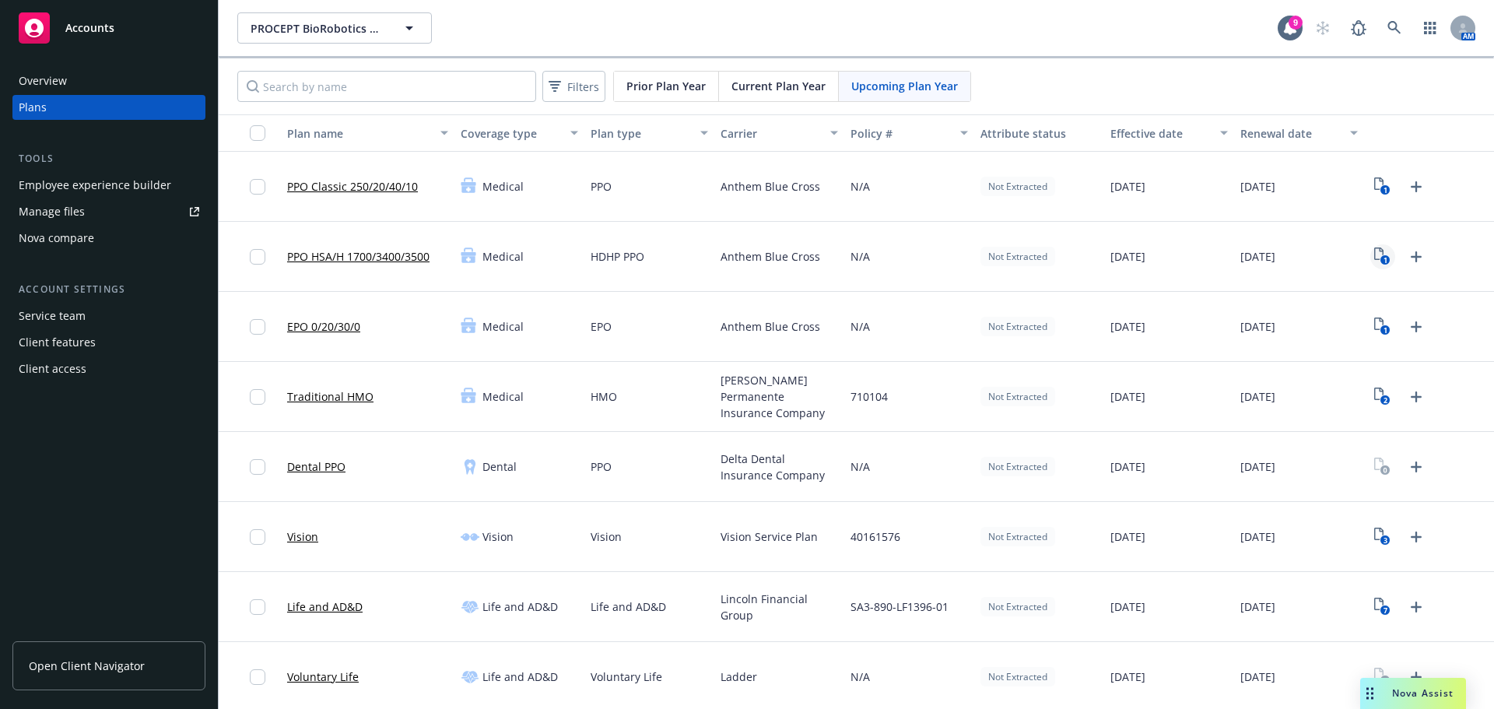
click at [1374, 257] on icon "1" at bounding box center [1382, 256] width 16 height 18
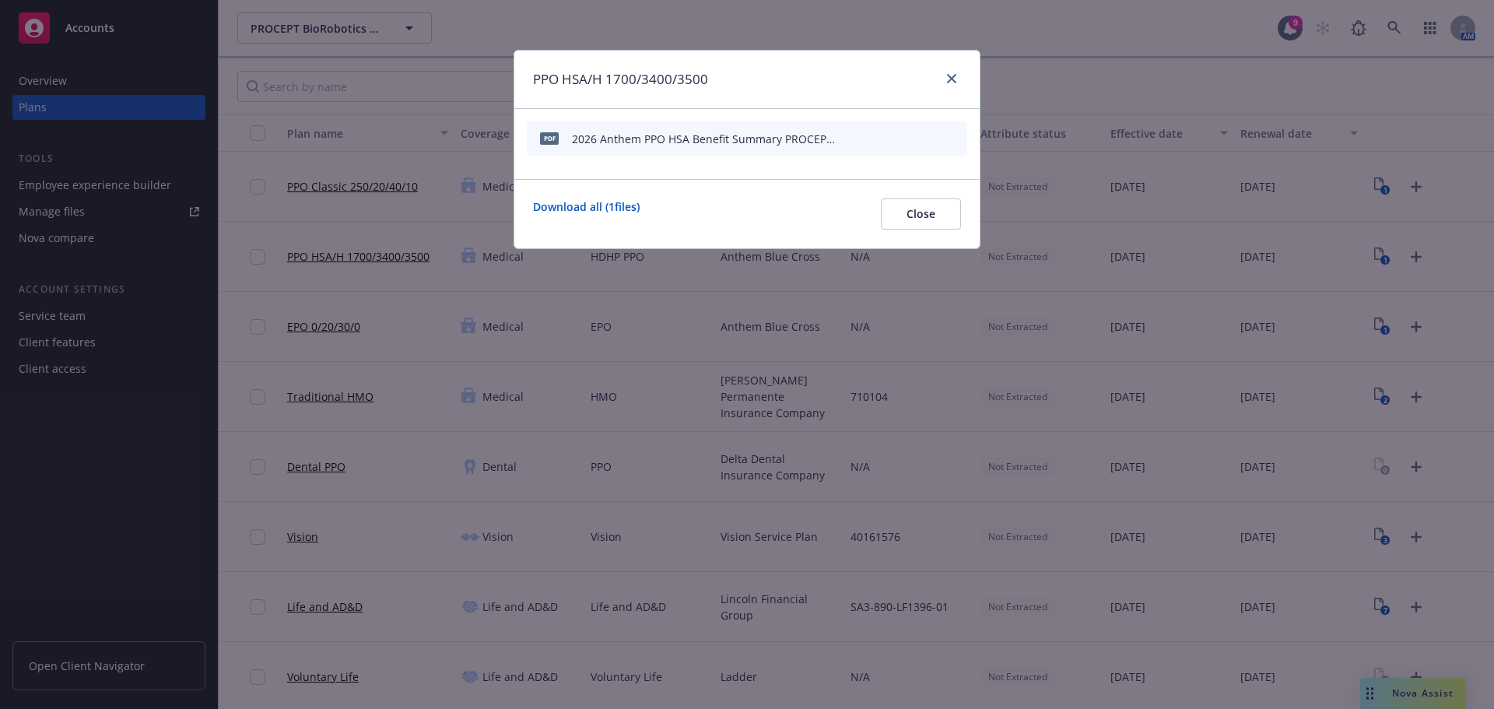
click at [851, 136] on icon "button" at bounding box center [850, 136] width 4 height 4
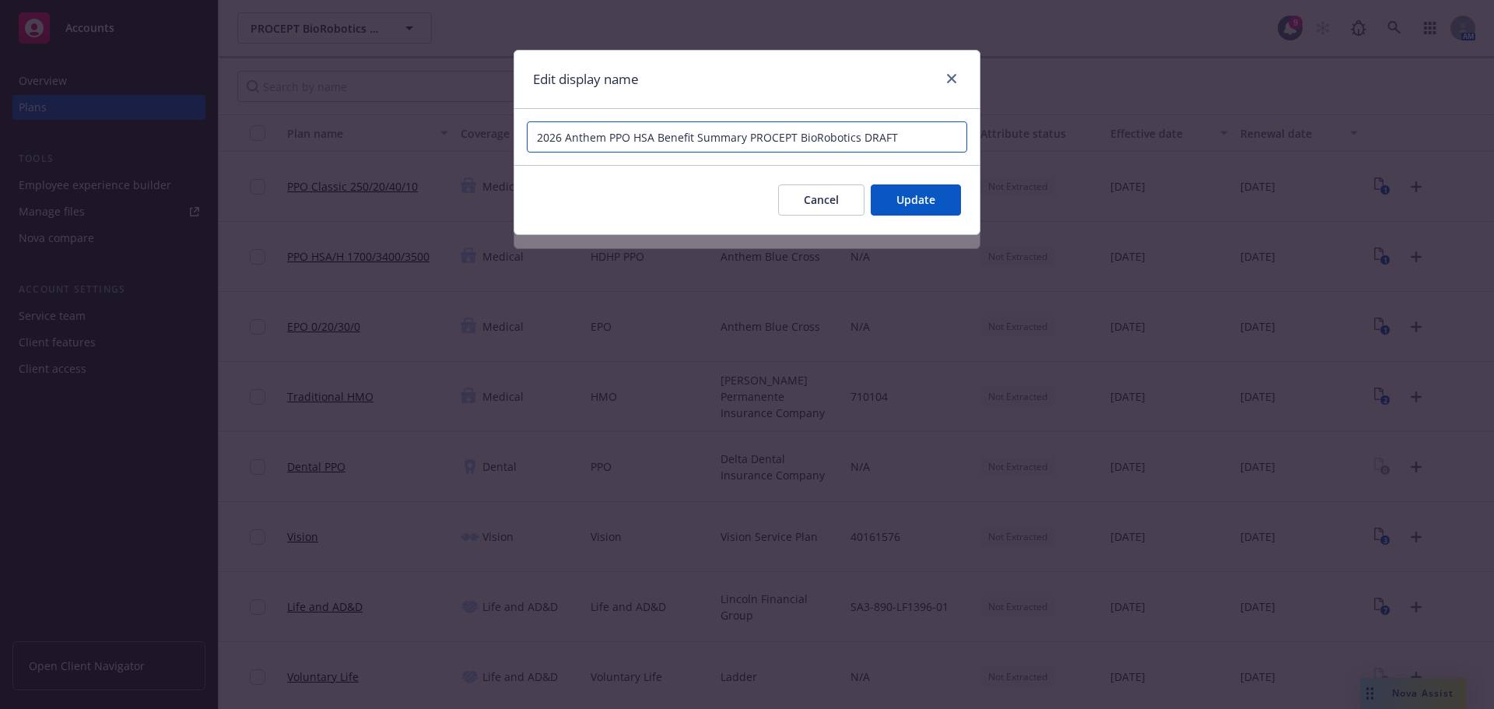
click at [877, 141] on input "2026 Anthem PPO HSA Benefit Summary PROCEPT BioRobotics DRAFT" at bounding box center [747, 136] width 440 height 31
type input "2026 Anthem PPO HSA Benefit Summary PROCEPT BioRobotics"
click at [921, 194] on span "Update" at bounding box center [915, 199] width 39 height 15
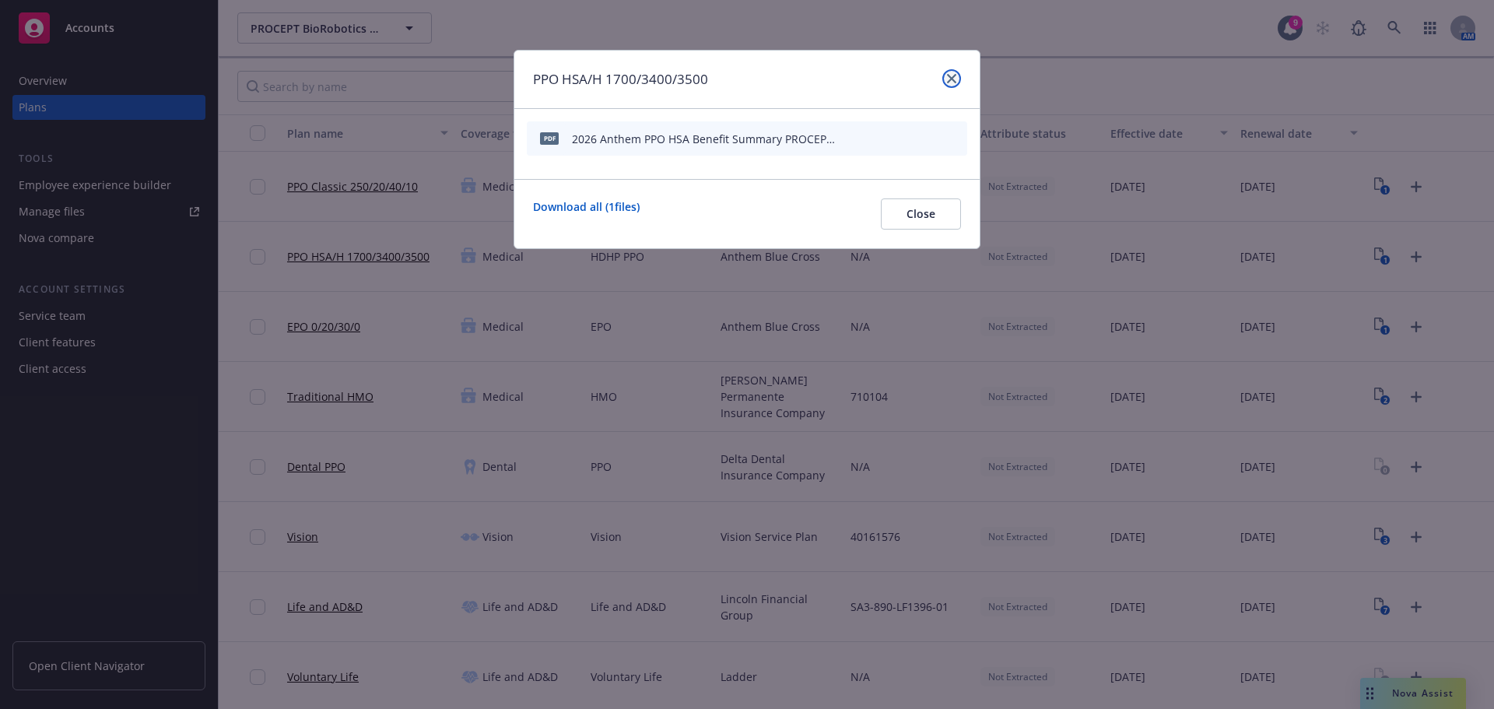
click at [952, 77] on icon "close" at bounding box center [951, 78] width 9 height 9
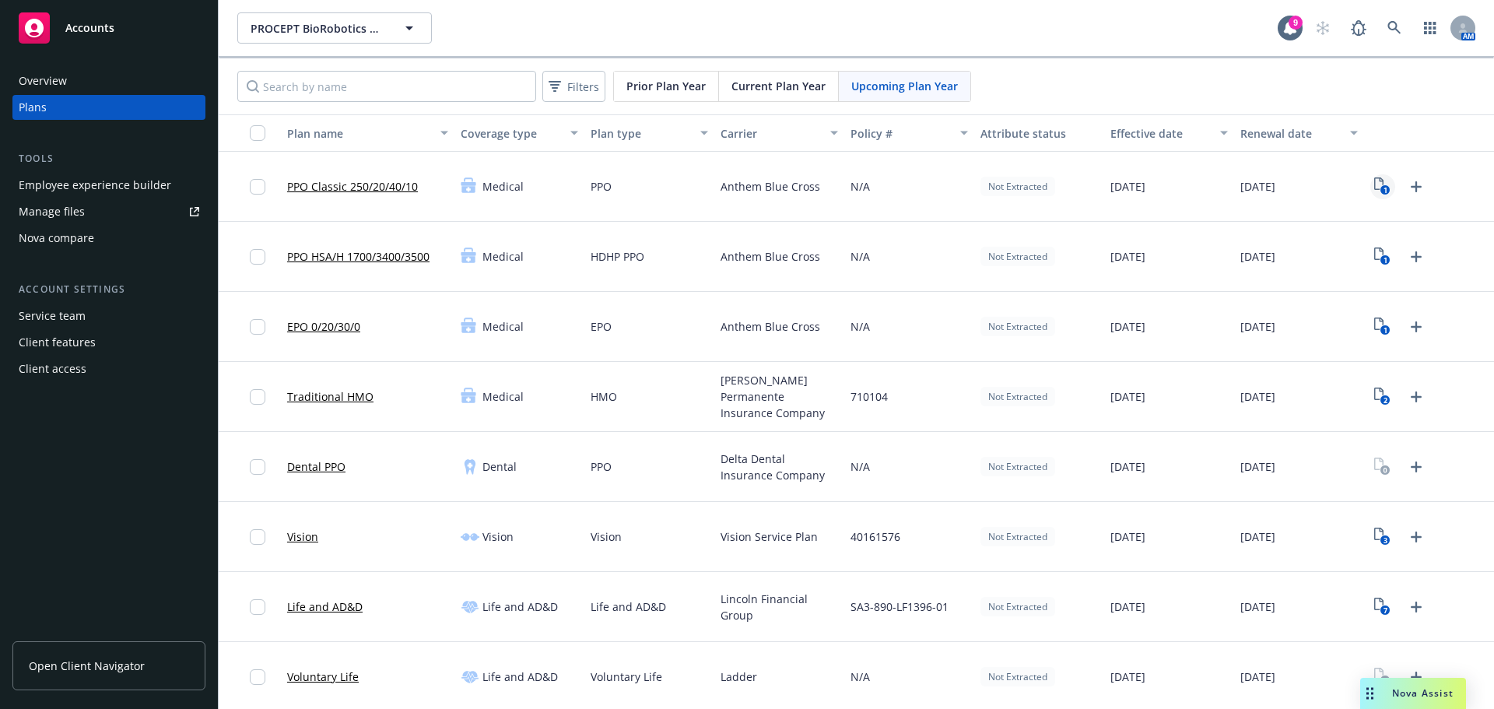
click at [1374, 191] on icon "1" at bounding box center [1382, 186] width 16 height 18
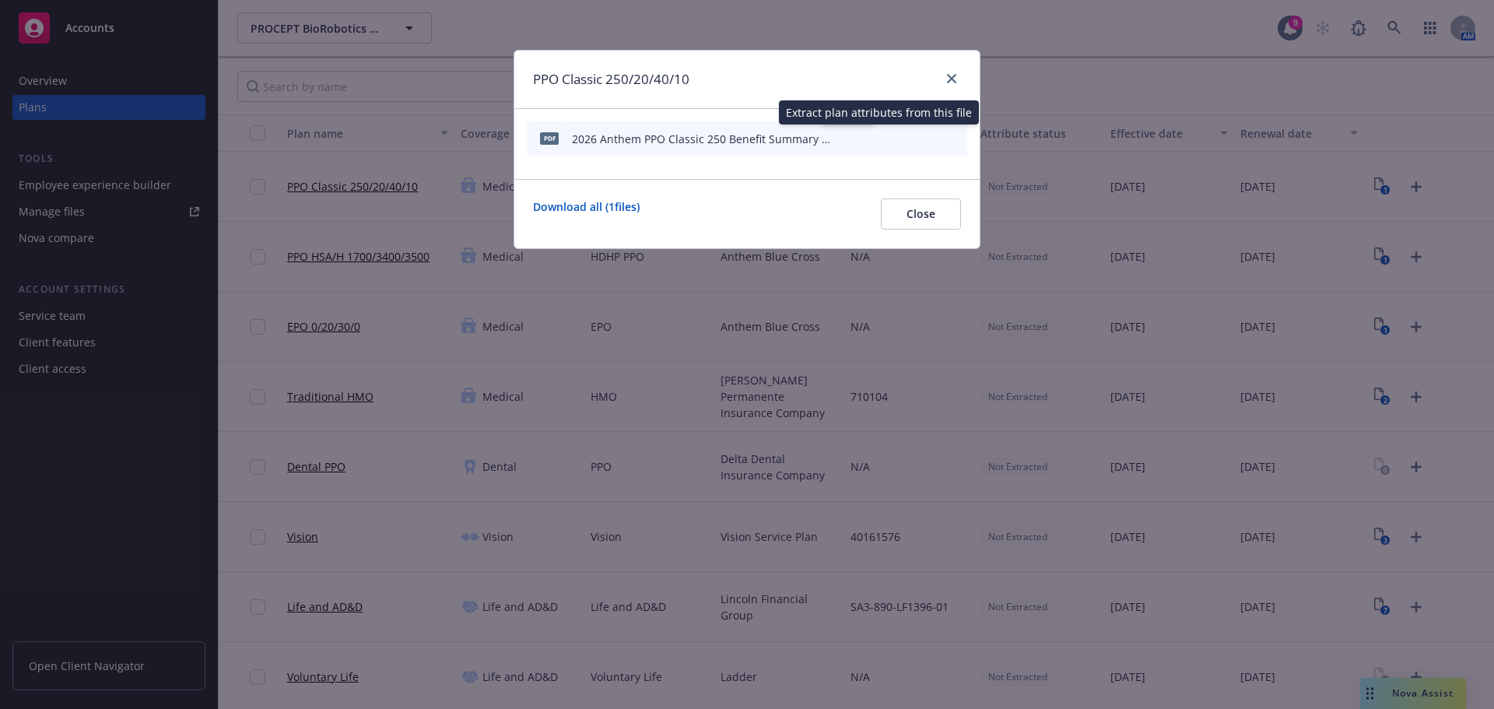
click at [844, 137] on icon "button" at bounding box center [847, 138] width 9 height 9
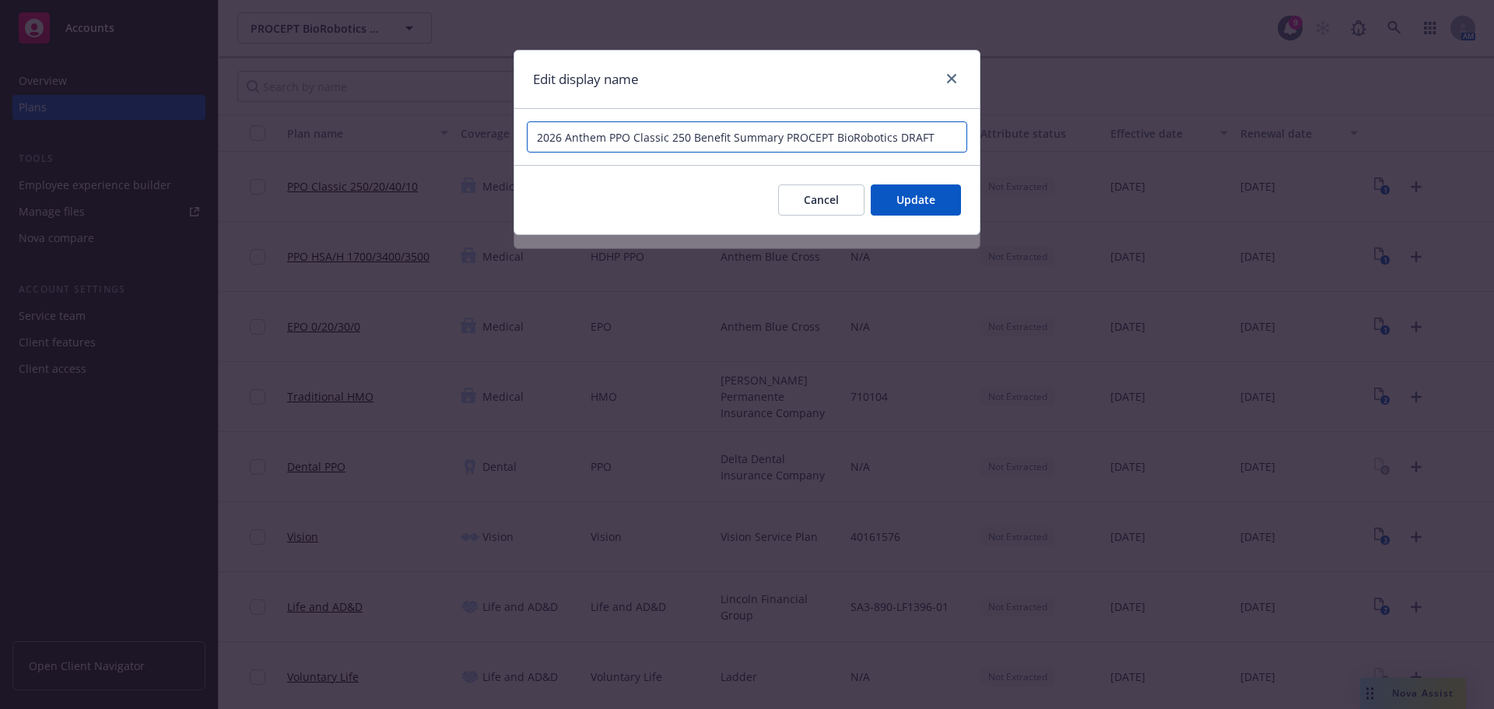
click at [913, 141] on input "2026 Anthem PPO Classic 250 Benefit Summary PROCEPT BioRobotics DRAFT" at bounding box center [747, 136] width 440 height 31
type input "2026 Anthem PPO Classic 250 Benefit Summary PROCEPT BioRobotics"
click at [891, 198] on button "Update" at bounding box center [916, 199] width 90 height 31
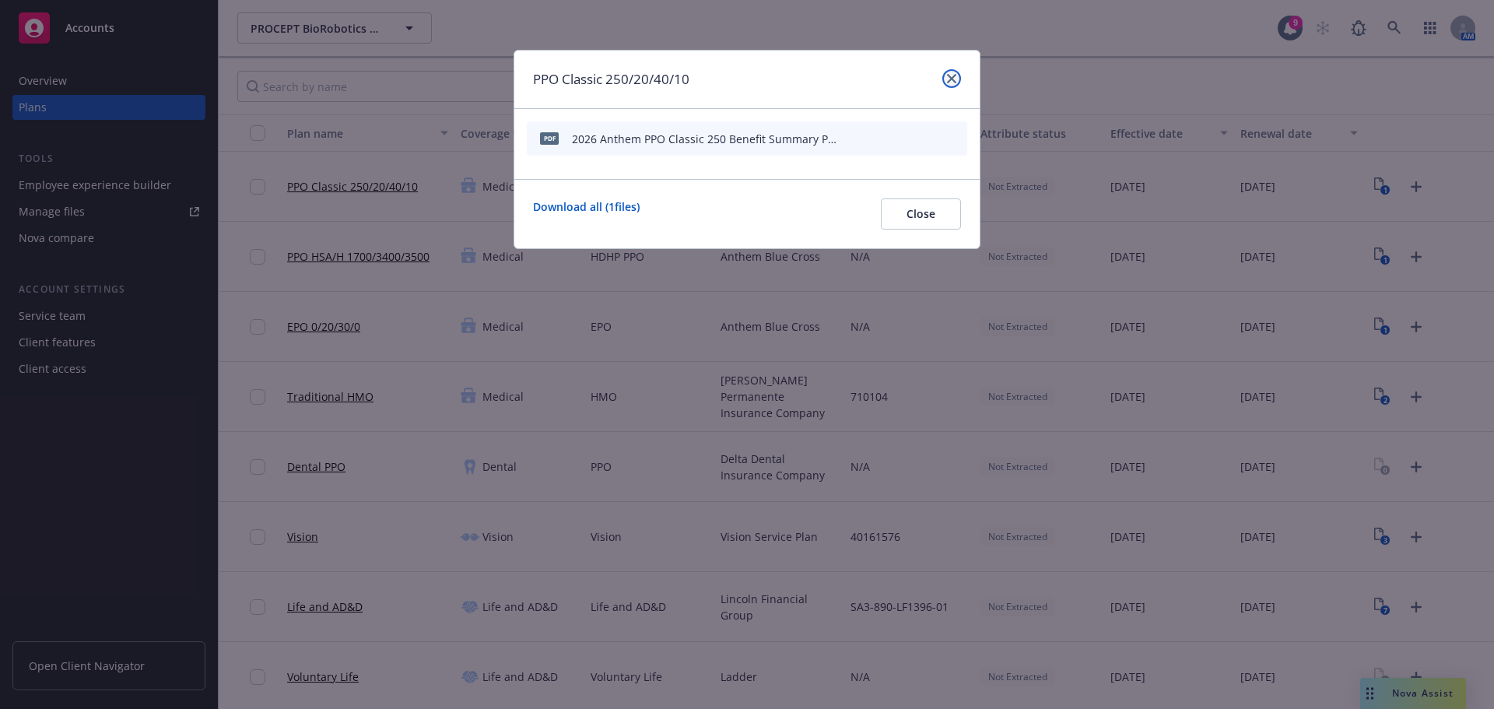
click at [948, 80] on icon "close" at bounding box center [951, 78] width 9 height 9
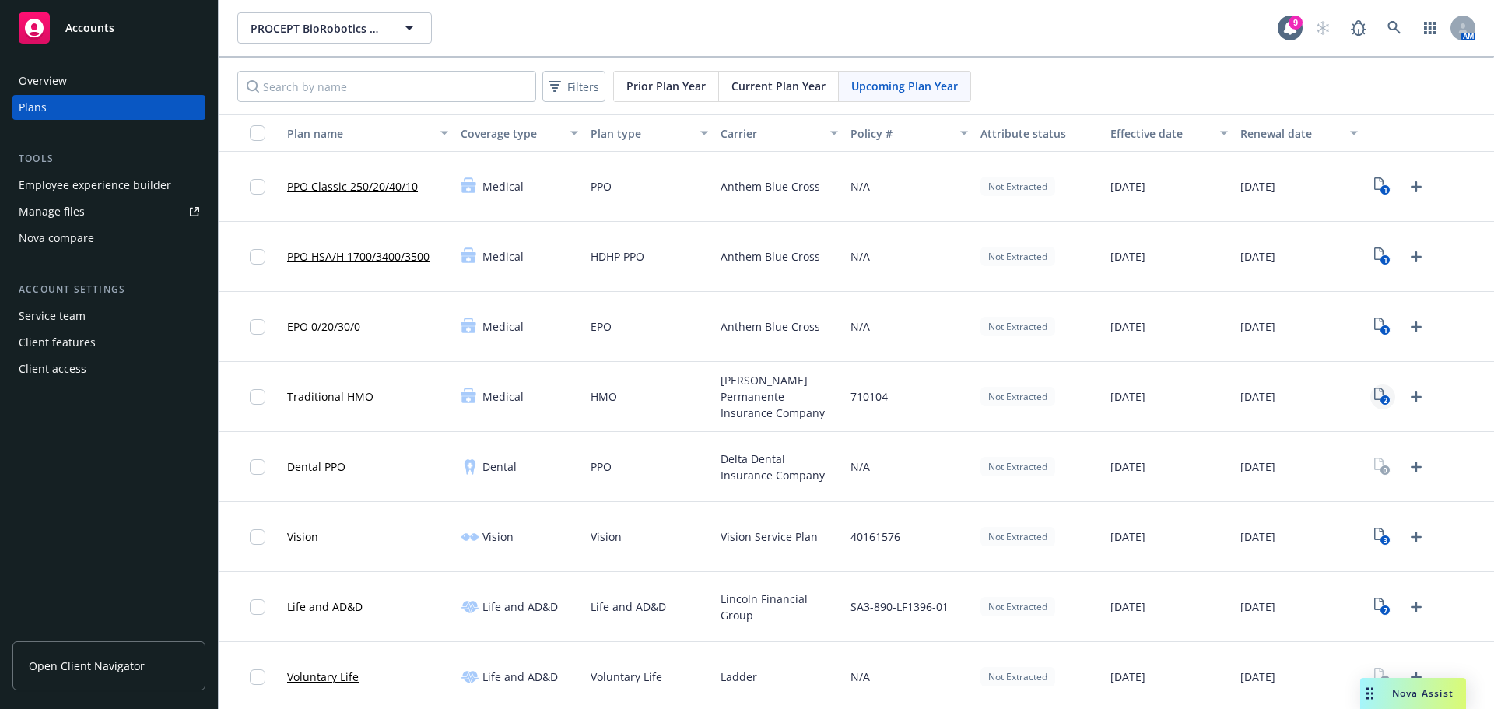
click at [1375, 391] on icon "2" at bounding box center [1382, 396] width 16 height 18
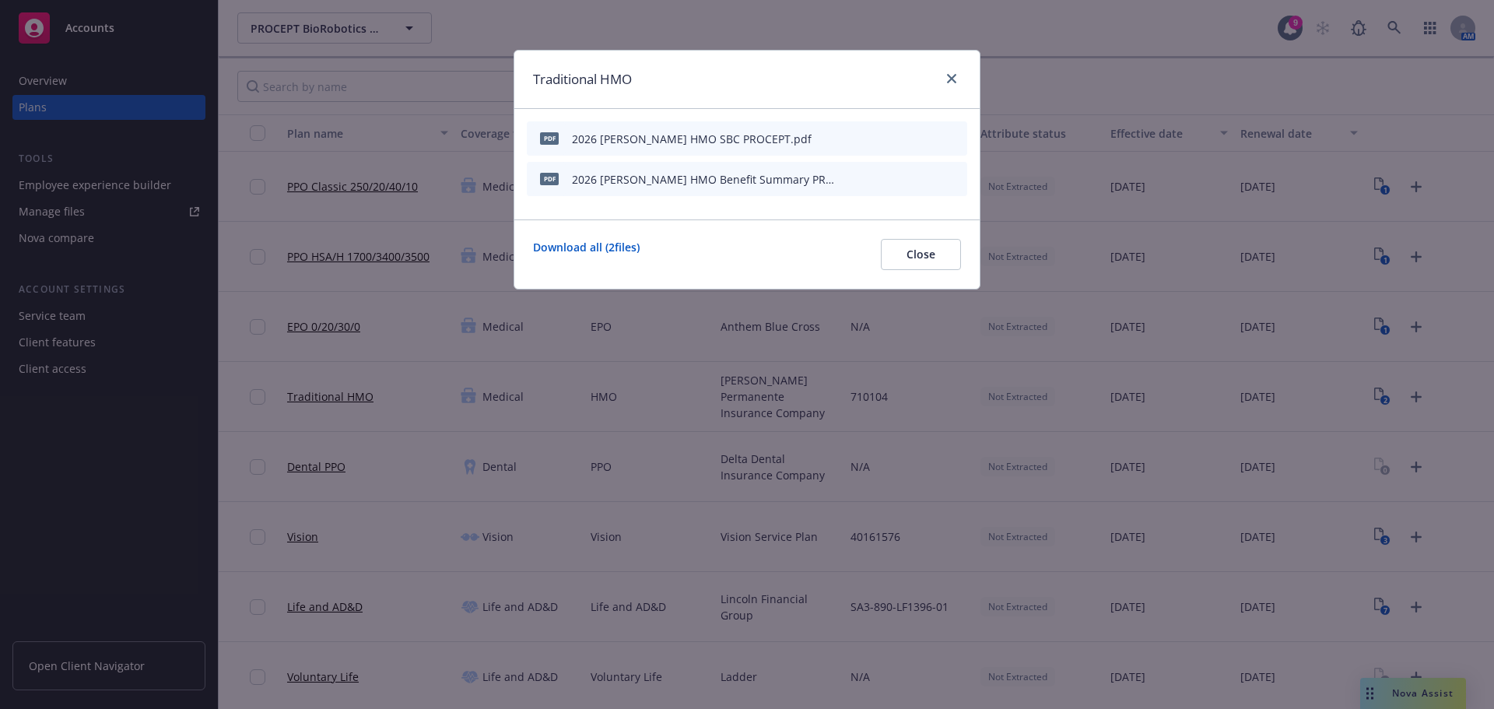
click at [853, 178] on button "button" at bounding box center [847, 179] width 12 height 12
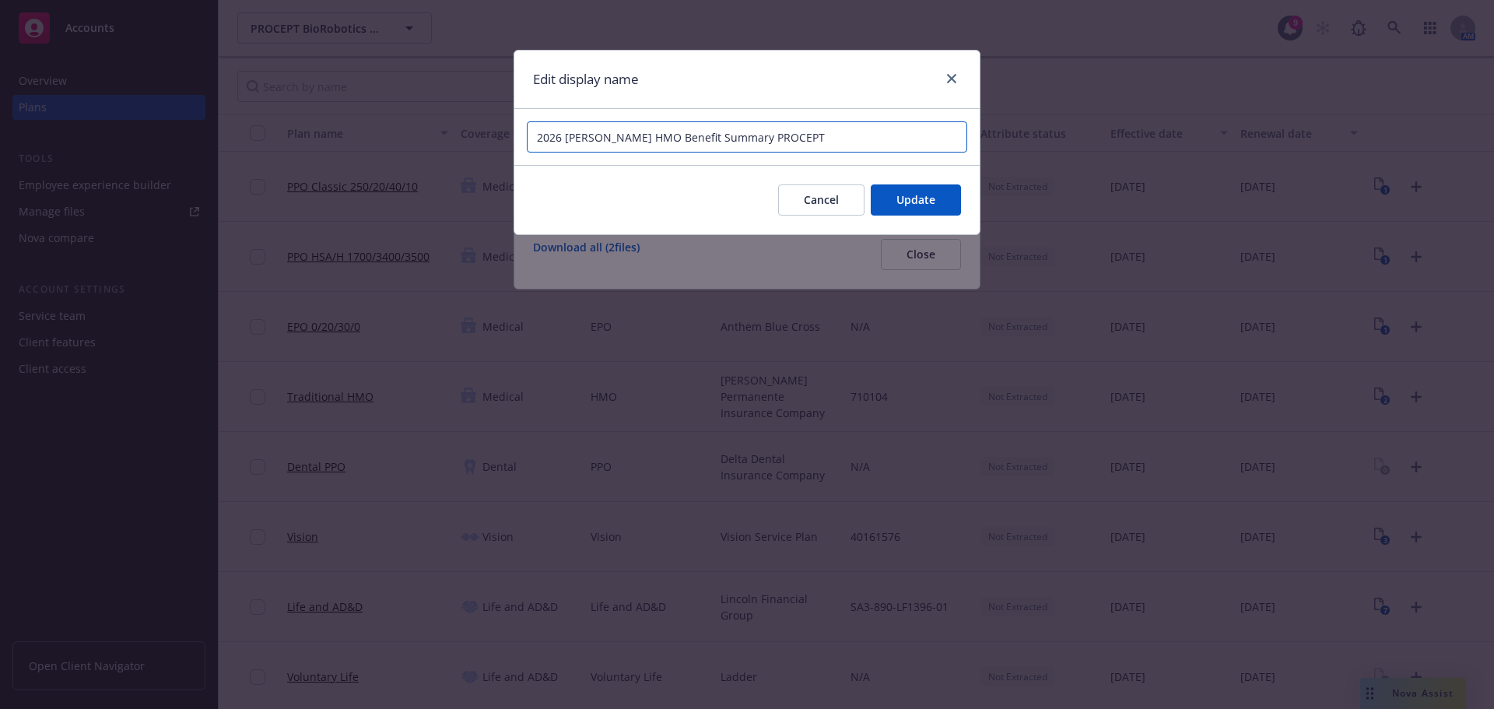
click at [749, 149] on input "2026 Kaiser HMO Benefit Summary PROCEPT" at bounding box center [747, 136] width 440 height 31
click at [749, 138] on input "2026 Kaiser HMO Benefit Summary PROCEPT" at bounding box center [747, 136] width 440 height 31
paste input "BioRobotics"
type input "2026 Kaiser HMO Benefit Summary PROCEPT BioRobotics"
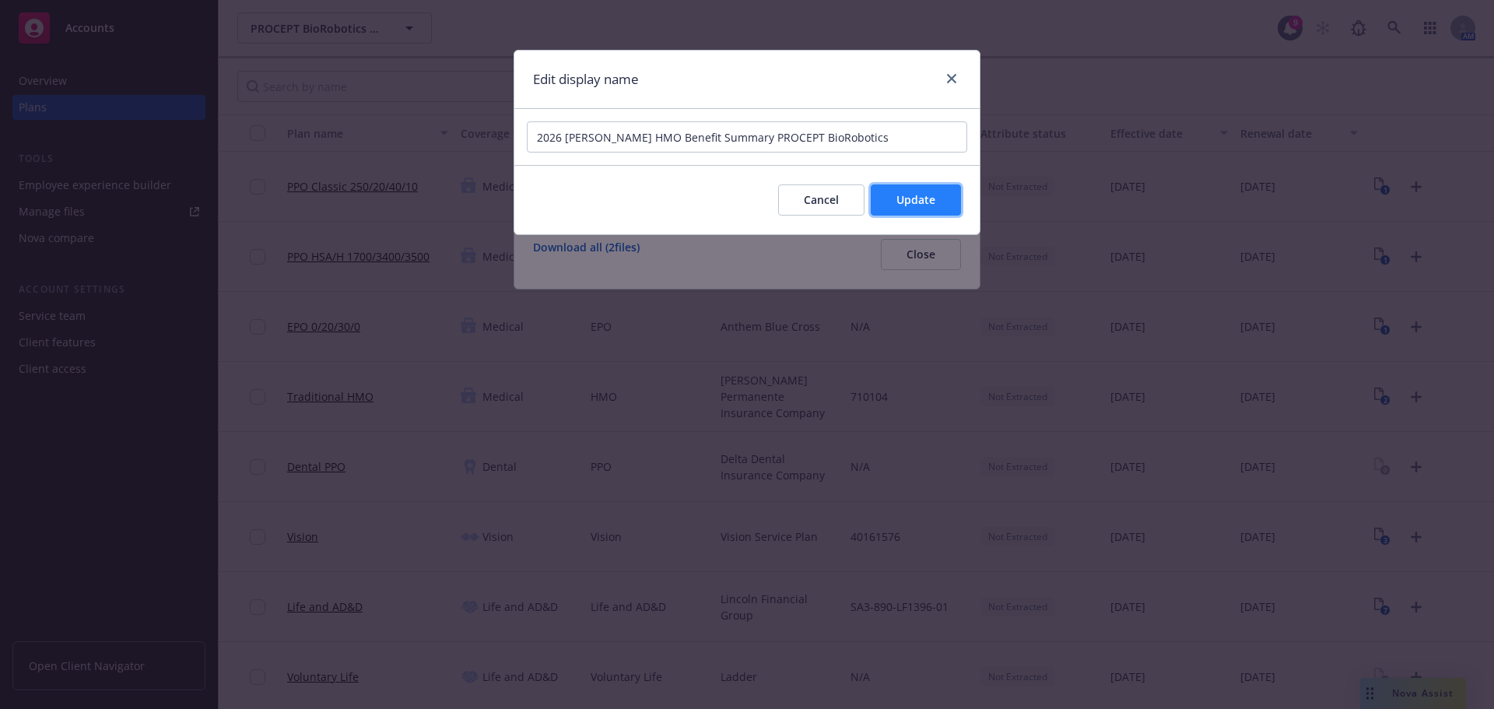
click at [896, 191] on button "Update" at bounding box center [916, 199] width 90 height 31
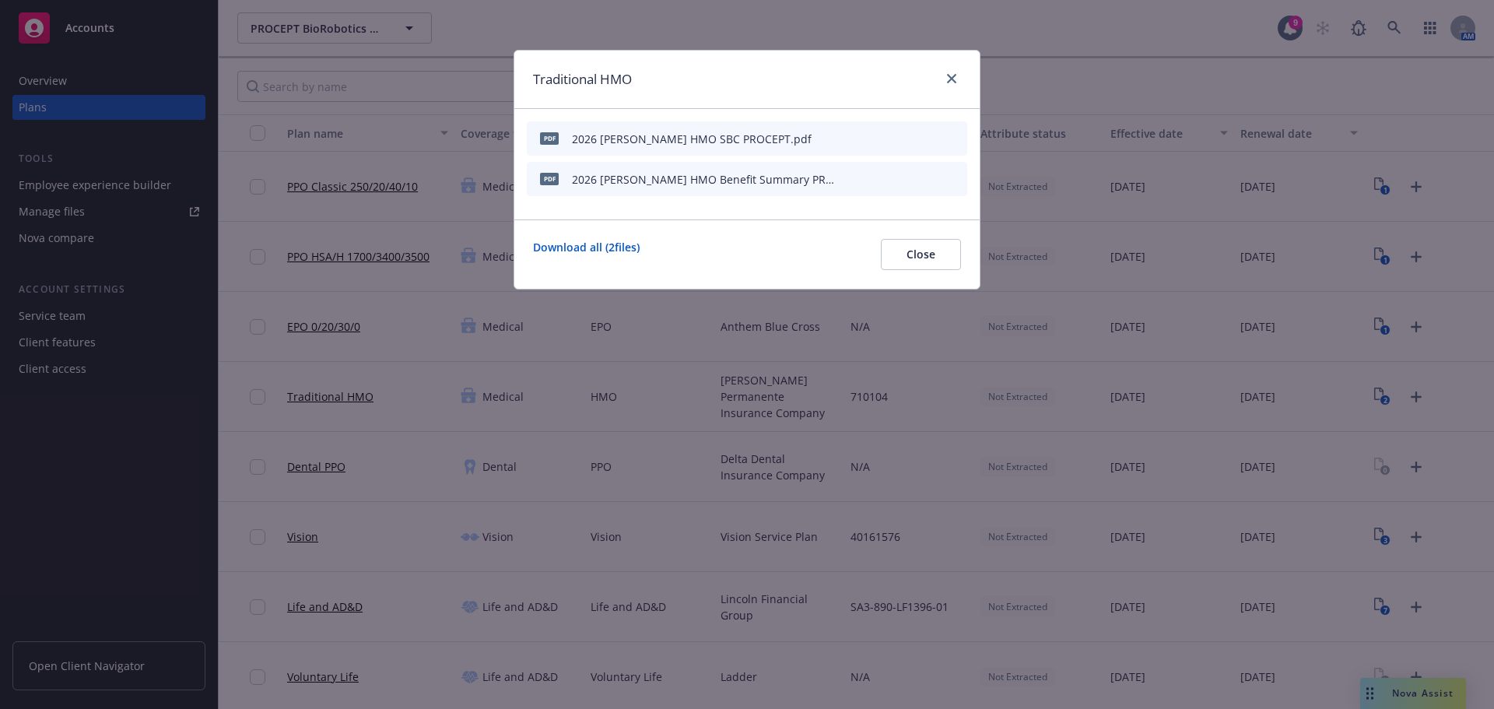
click at [850, 138] on icon "button" at bounding box center [847, 139] width 8 height 8
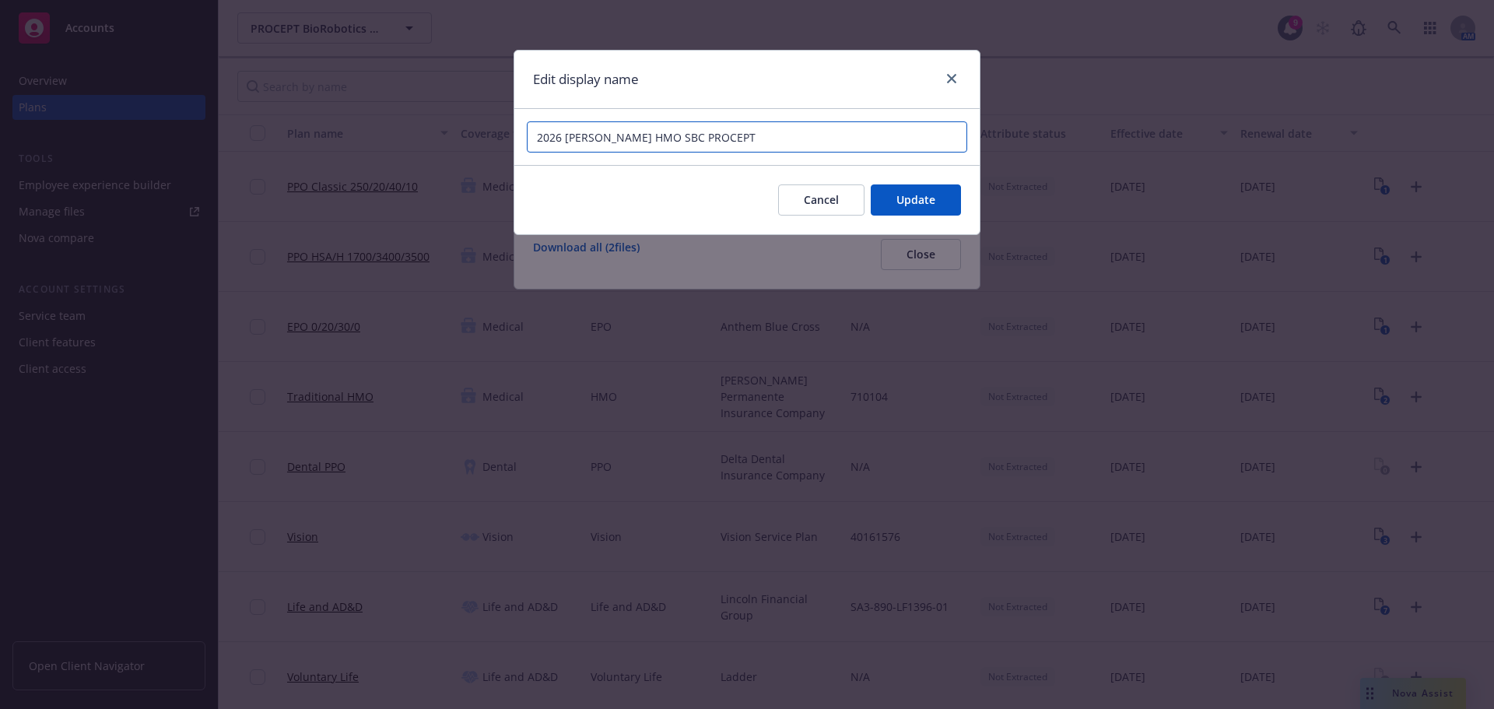
click at [685, 135] on input "2026 Kaiser HMO SBC PROCEPT" at bounding box center [747, 136] width 440 height 31
paste input "BioRobotics"
type input "2026 Kaiser HMO SBC PROCEPT BioRobotics"
click at [930, 211] on button "Update" at bounding box center [916, 199] width 90 height 31
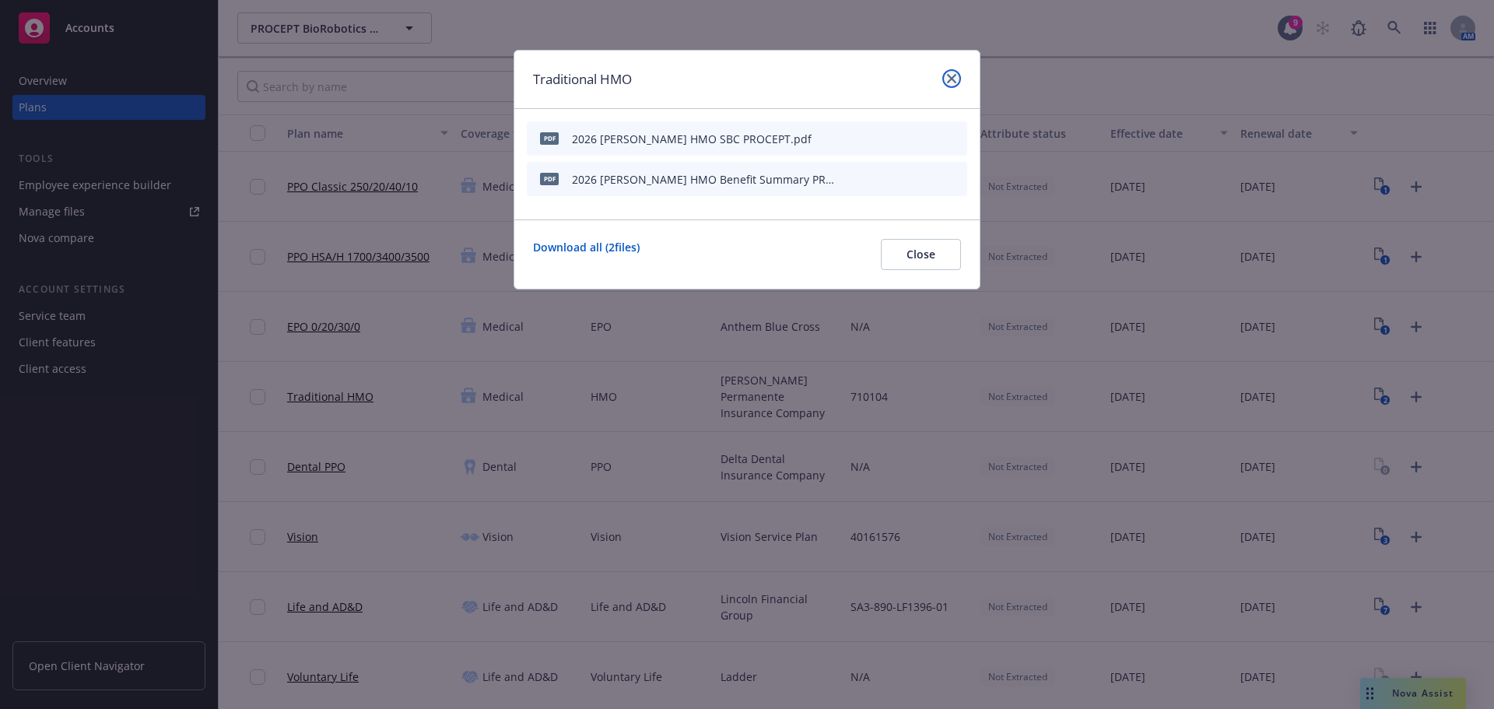
click at [951, 79] on icon "close" at bounding box center [951, 78] width 9 height 9
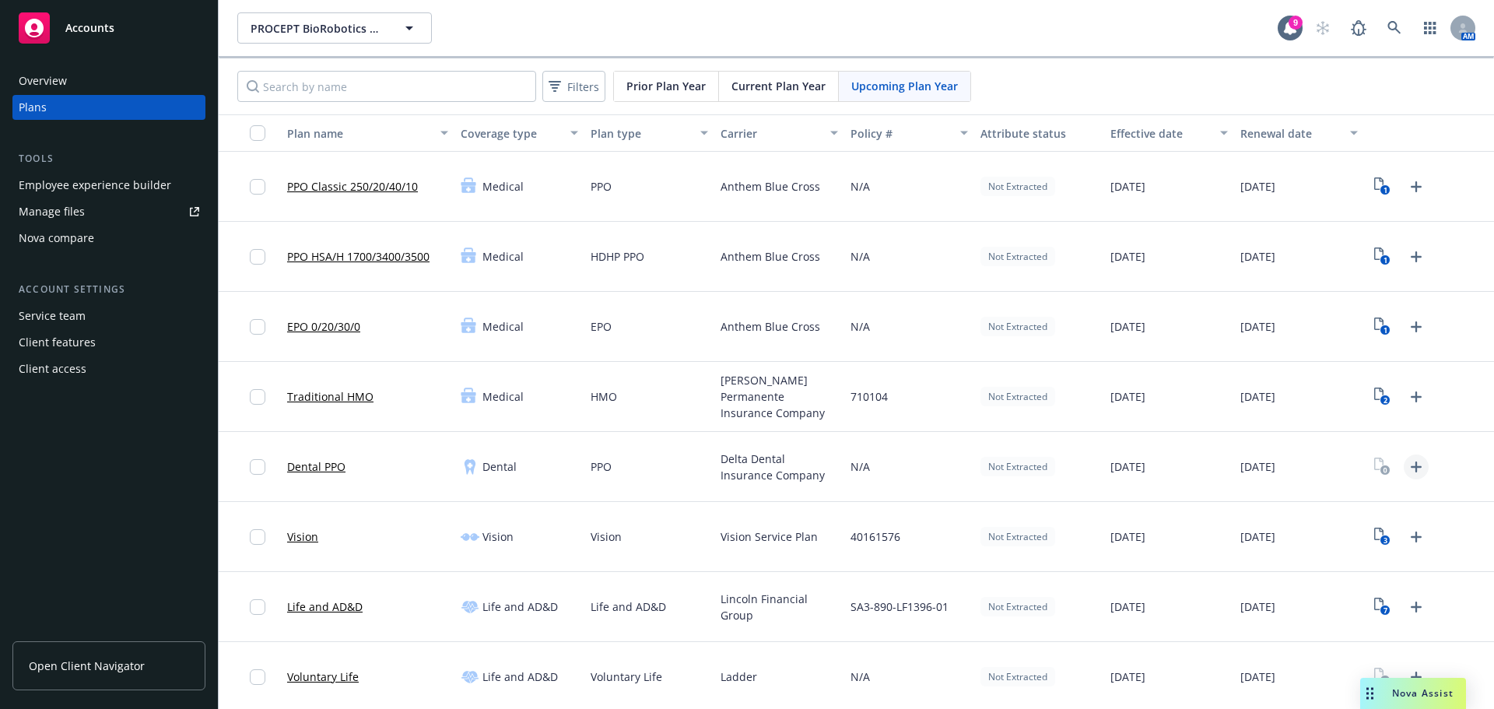
click at [1411, 466] on icon "Upload Plan Documents" at bounding box center [1416, 466] width 11 height 11
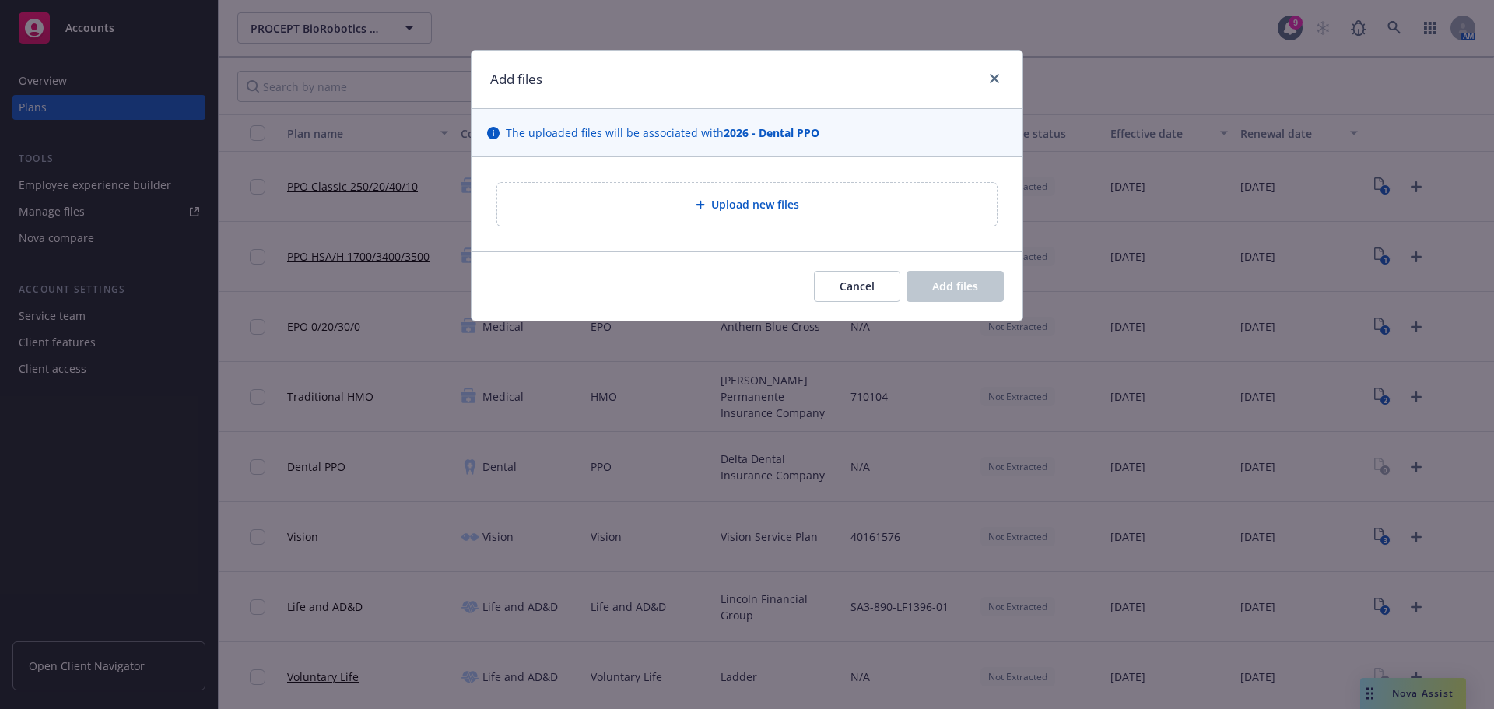
click at [786, 213] on div "Upload new files" at bounding box center [747, 204] width 500 height 43
click at [877, 198] on div "Upload new files" at bounding box center [747, 204] width 475 height 18
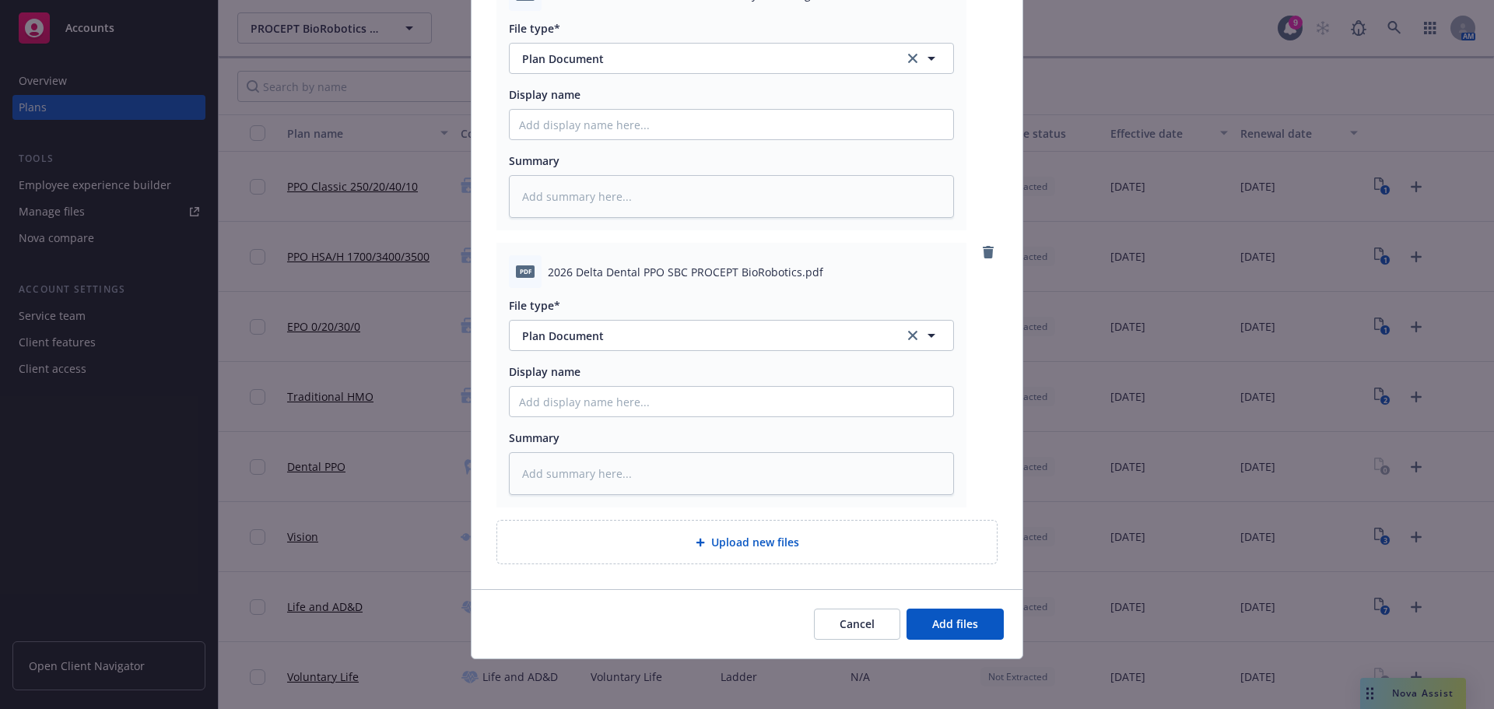
click at [939, 608] on div "Cancel Add files" at bounding box center [747, 623] width 551 height 69
click at [941, 614] on button "Add files" at bounding box center [954, 623] width 97 height 31
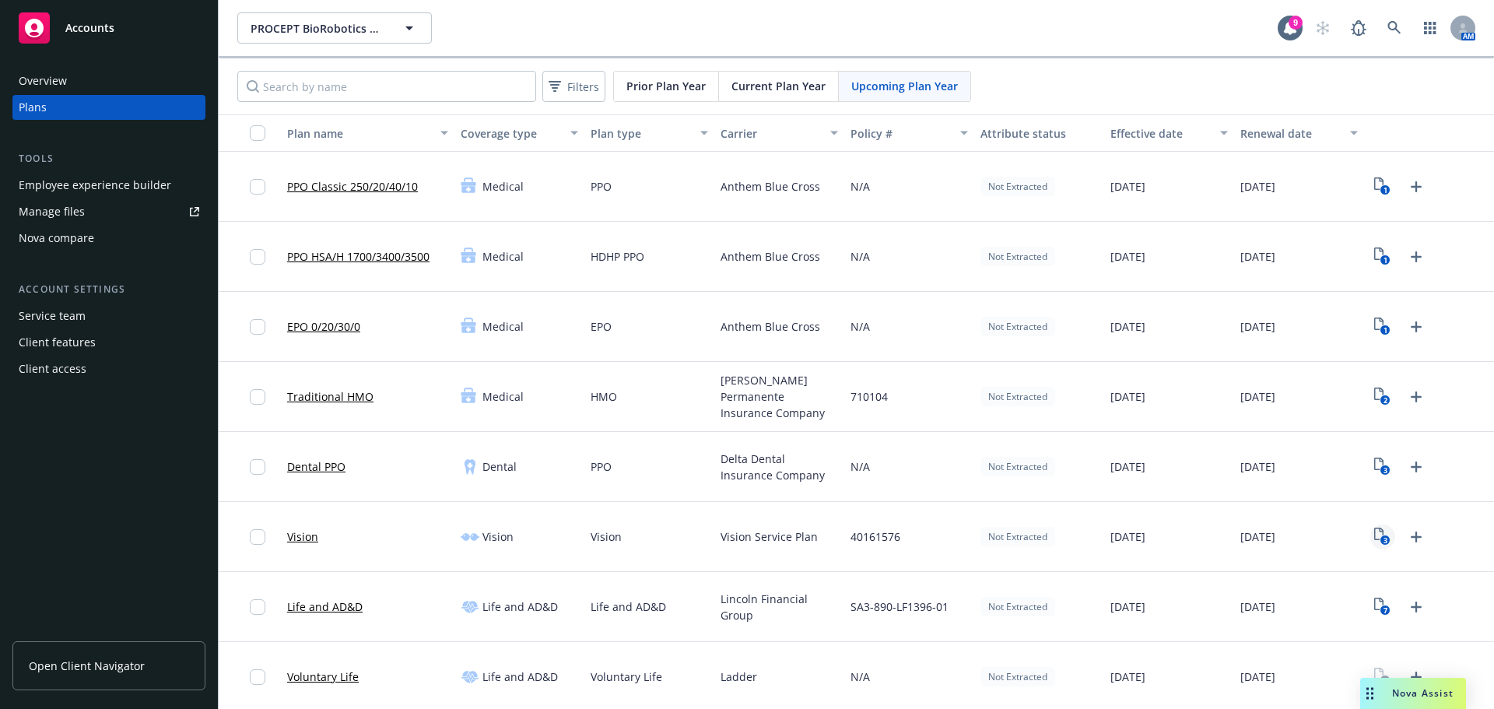
click at [1374, 528] on icon "3" at bounding box center [1382, 537] width 16 height 18
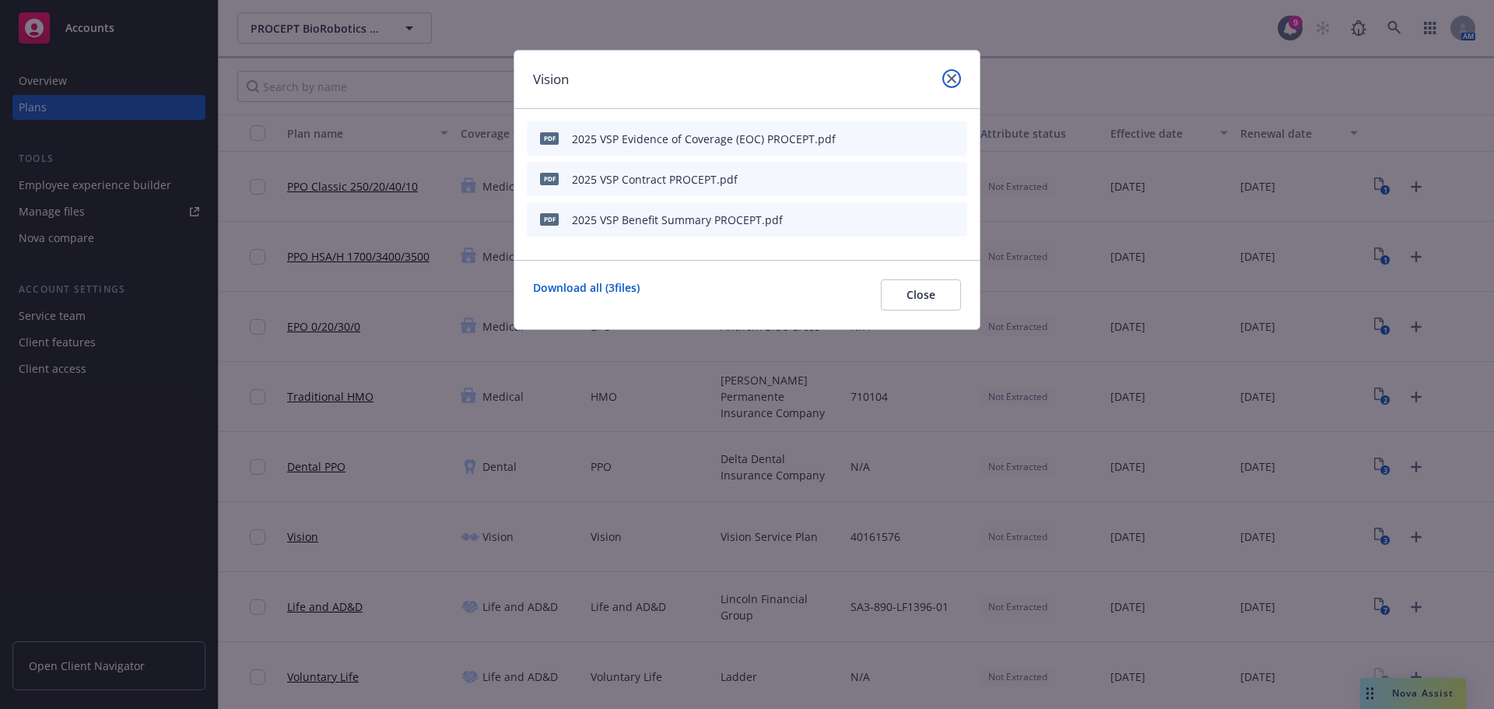
click at [950, 85] on link "close" at bounding box center [951, 78] width 19 height 19
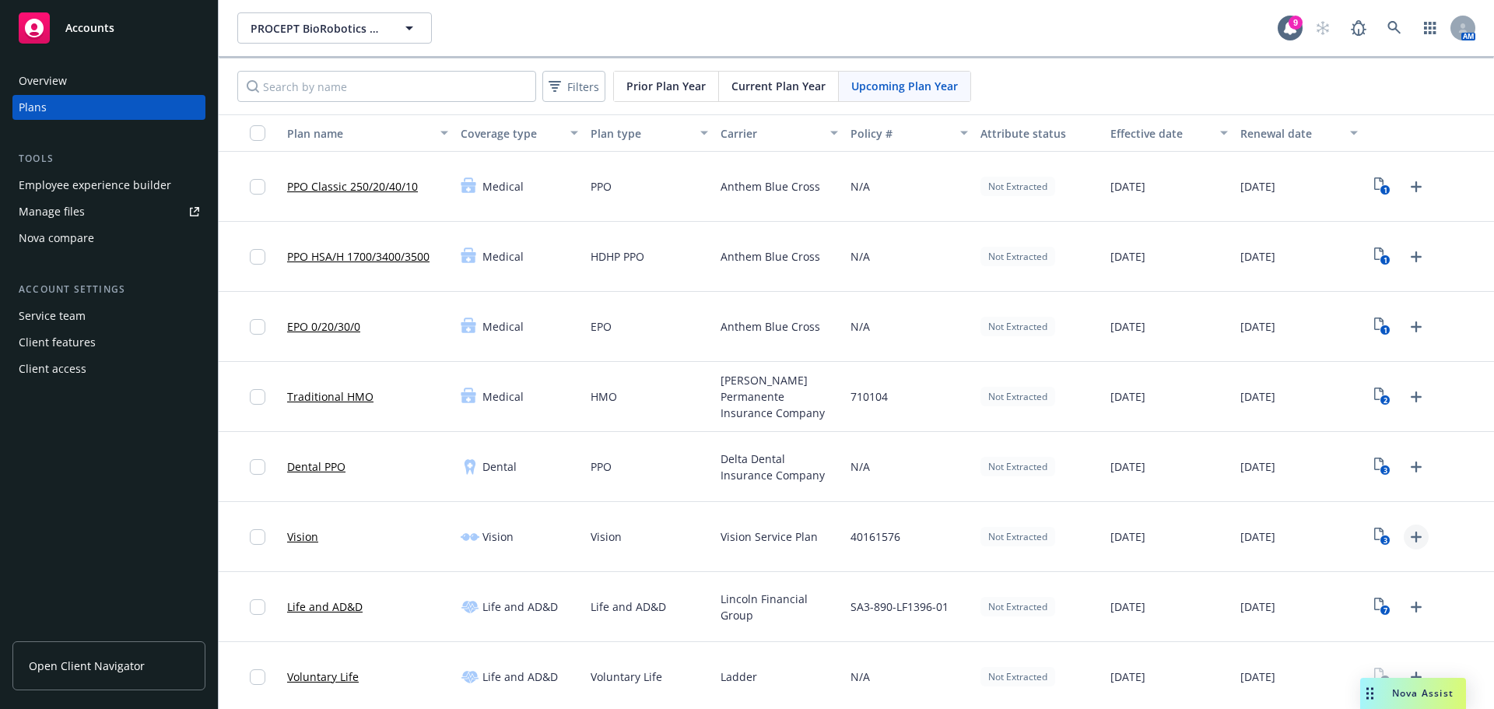
click at [1407, 535] on icon "Upload Plan Documents" at bounding box center [1416, 537] width 19 height 19
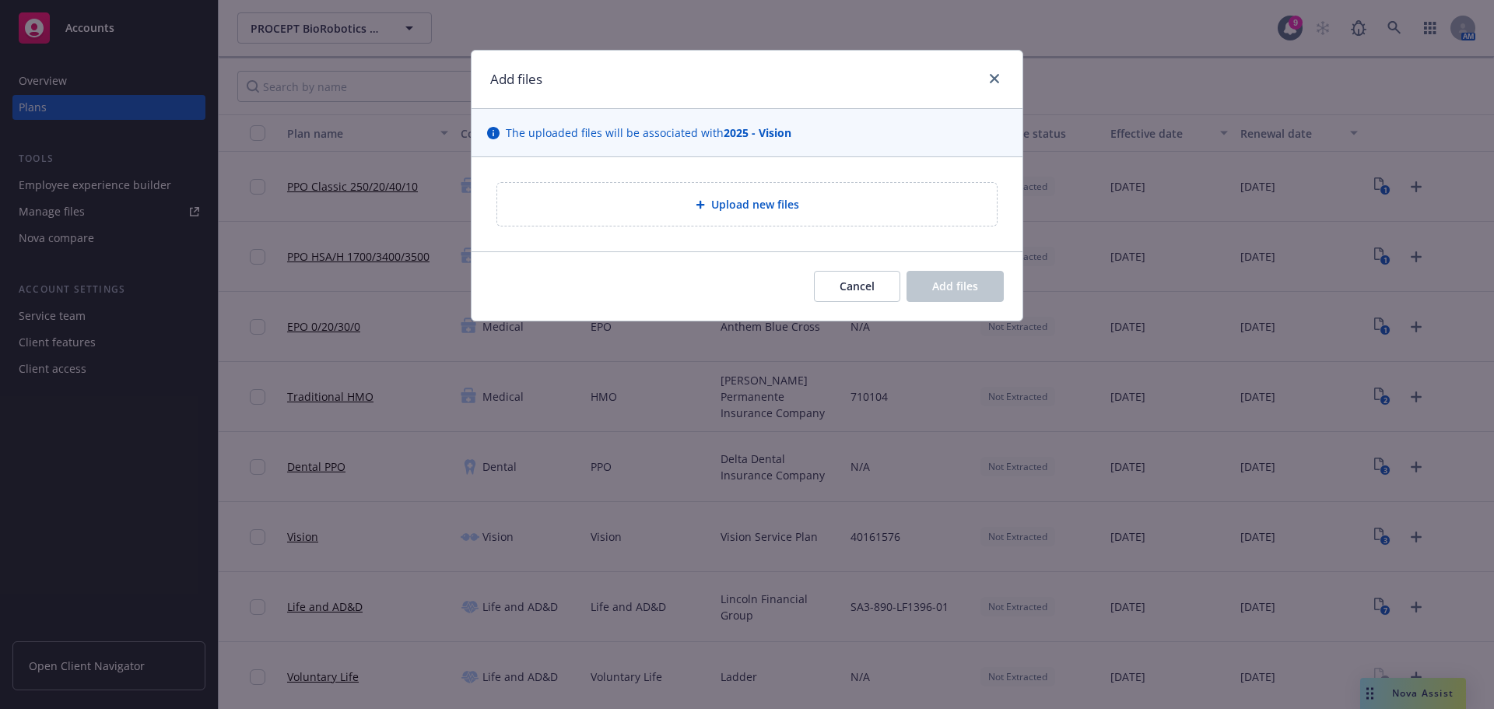
click at [753, 216] on div "Upload new files" at bounding box center [747, 204] width 500 height 43
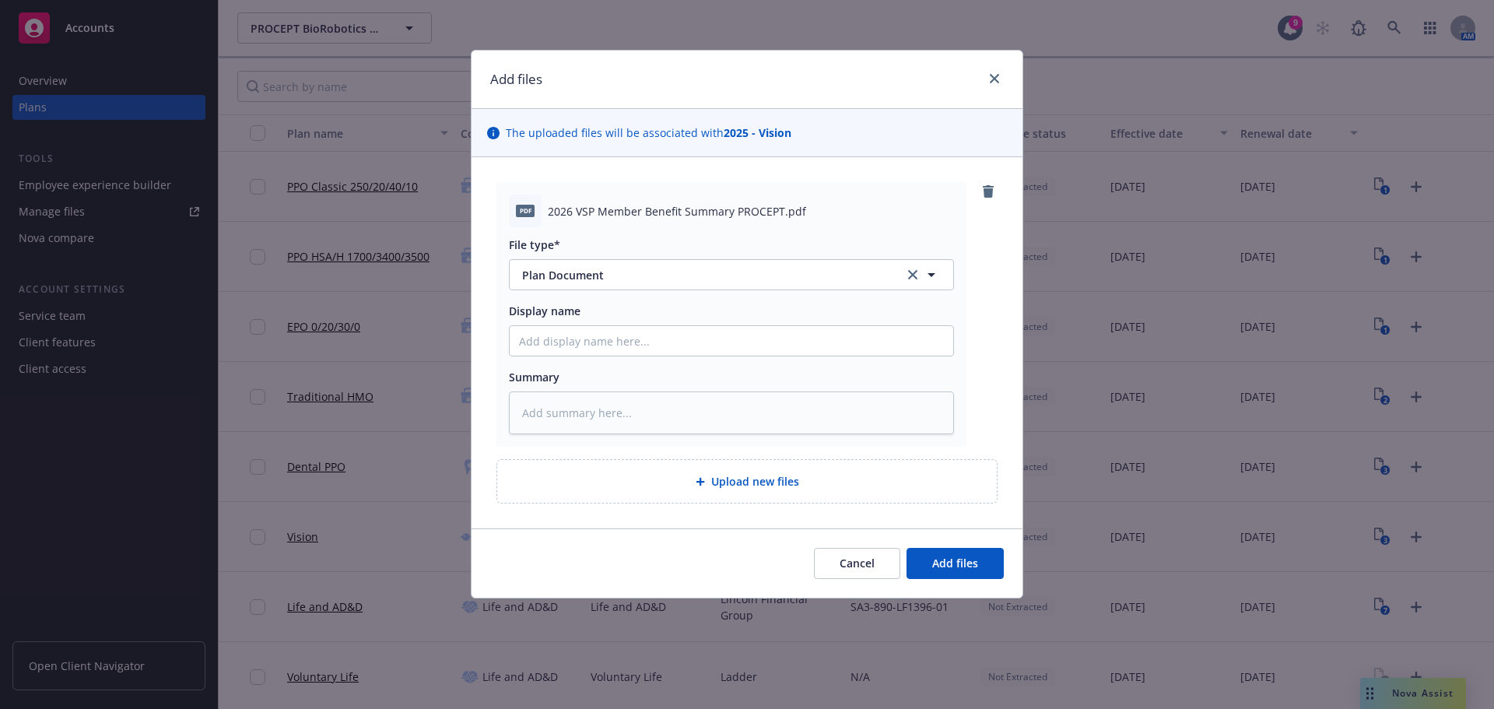
click at [957, 545] on div "Cancel Add files" at bounding box center [747, 562] width 551 height 69
drag, startPoint x: 959, startPoint y: 558, endPoint x: 1098, endPoint y: 580, distance: 141.0
click at [959, 559] on span "Add files" at bounding box center [955, 563] width 46 height 15
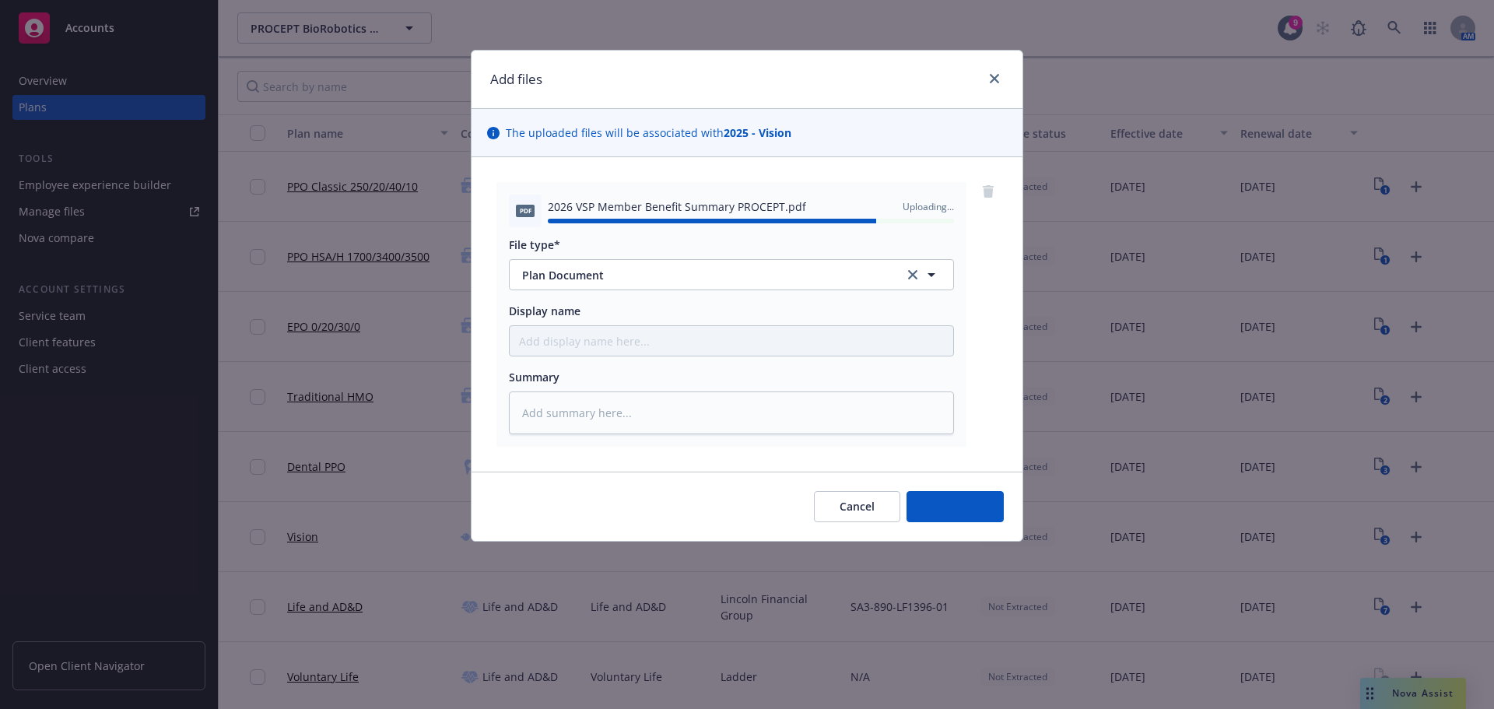
type textarea "x"
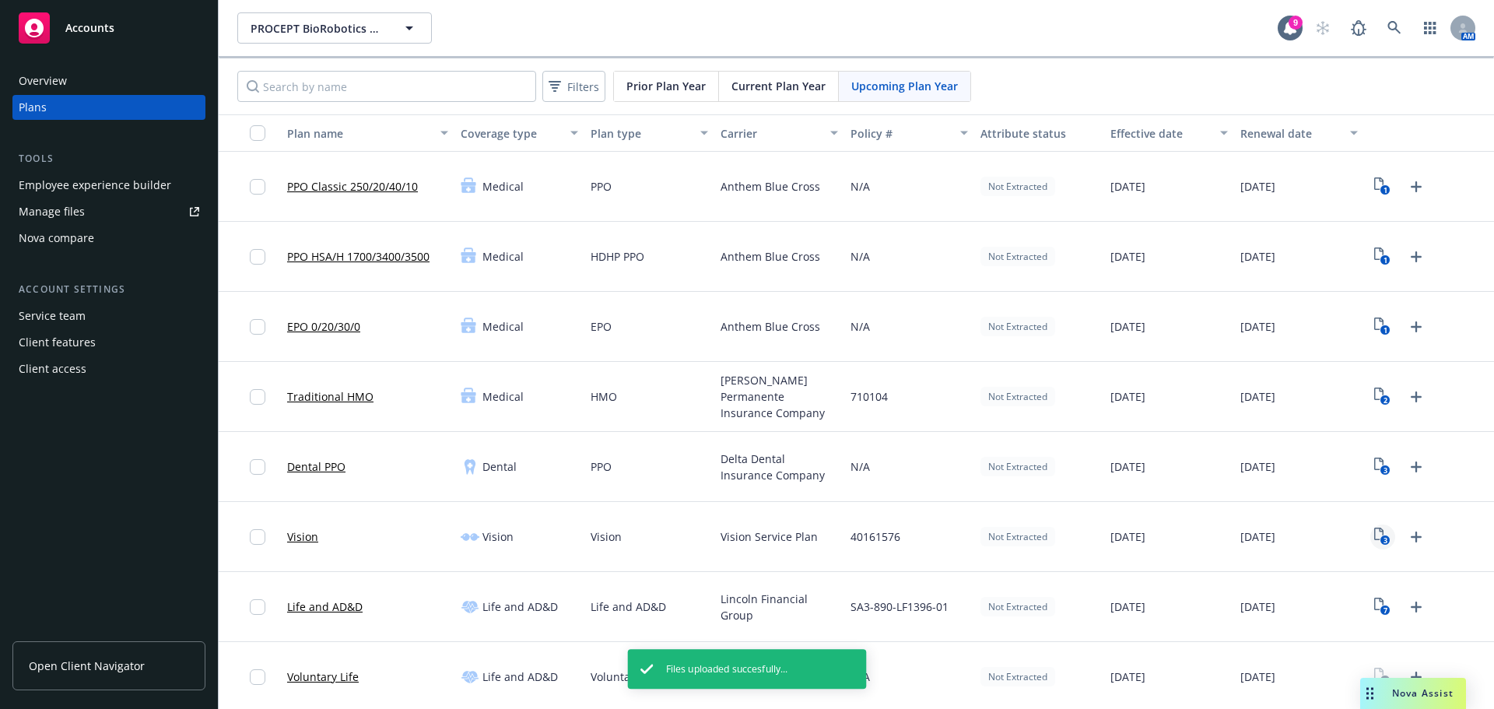
click at [1374, 538] on icon "3" at bounding box center [1382, 537] width 16 height 18
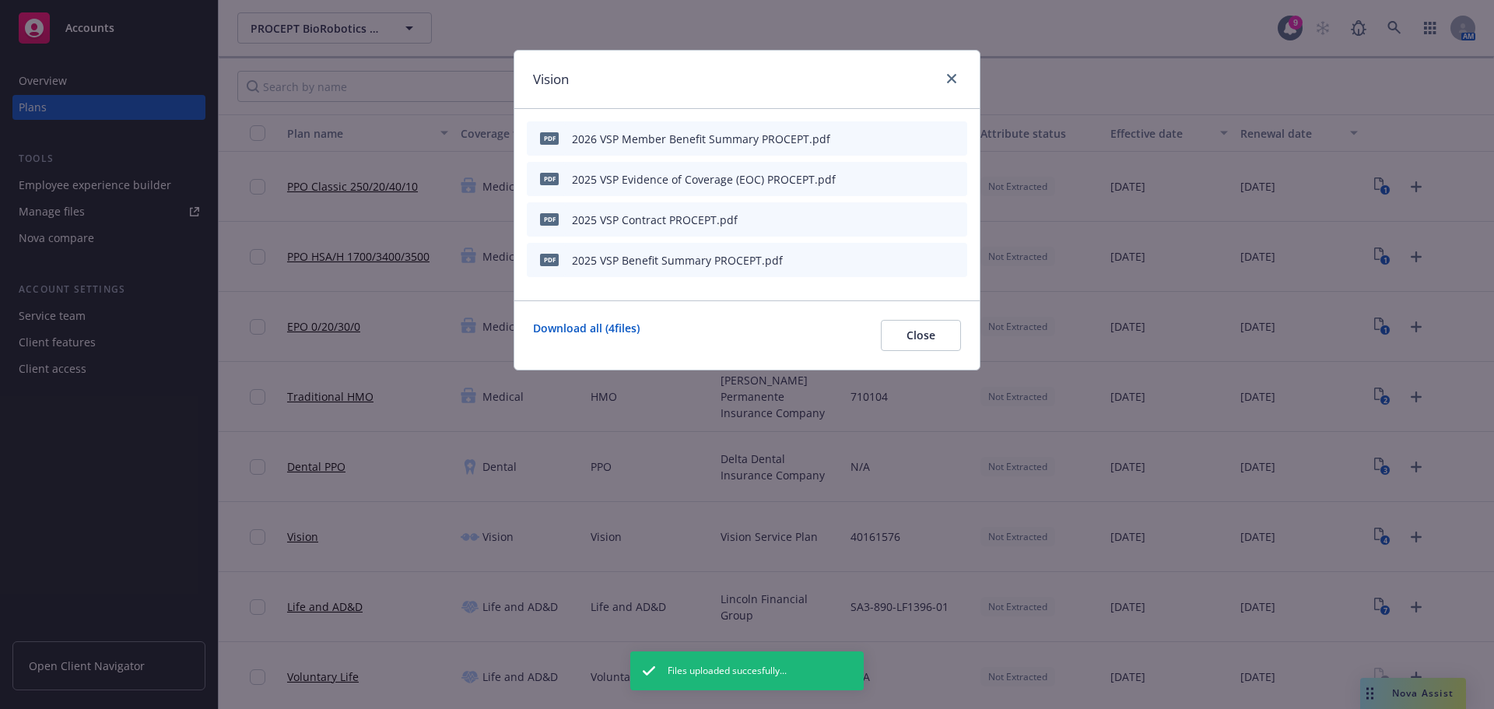
click at [846, 137] on icon "button" at bounding box center [847, 138] width 9 height 9
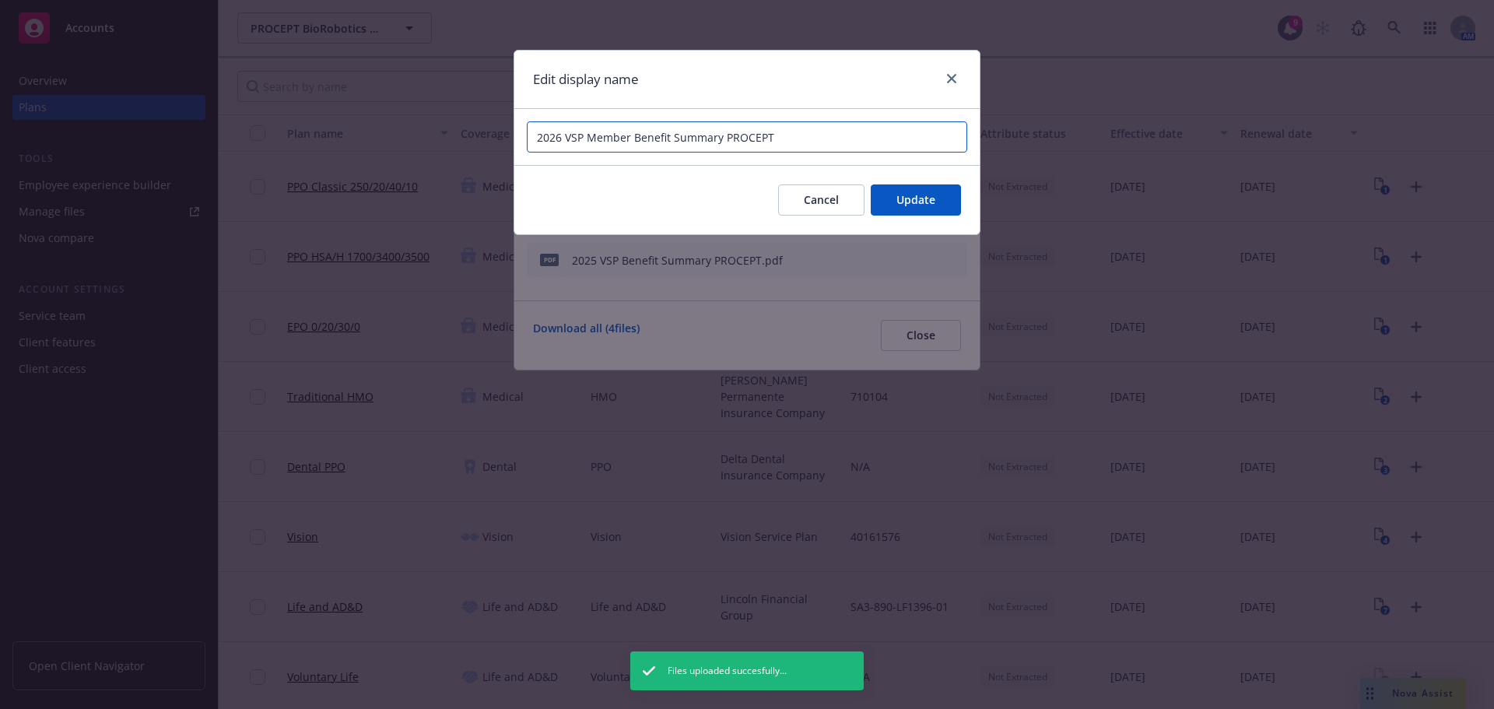
click at [750, 138] on input "2026 VSP Member Benefit Summary PROCEPT" at bounding box center [747, 136] width 440 height 31
paste input "BioRobotics"
type input "2026 VSP Member Benefit Summary PROCEPT BioRobotics"
click at [906, 191] on button "Update" at bounding box center [916, 199] width 90 height 31
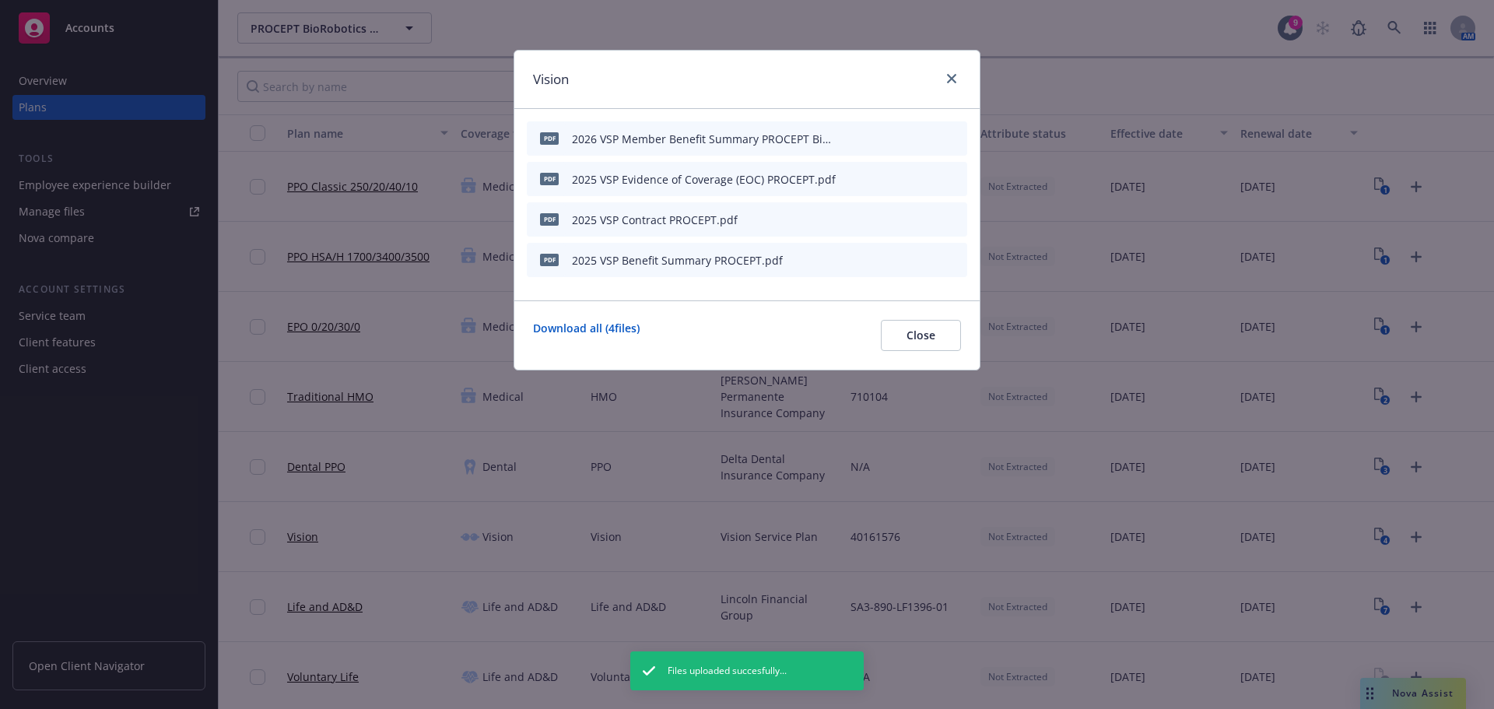
click at [846, 137] on icon "button" at bounding box center [847, 138] width 9 height 9
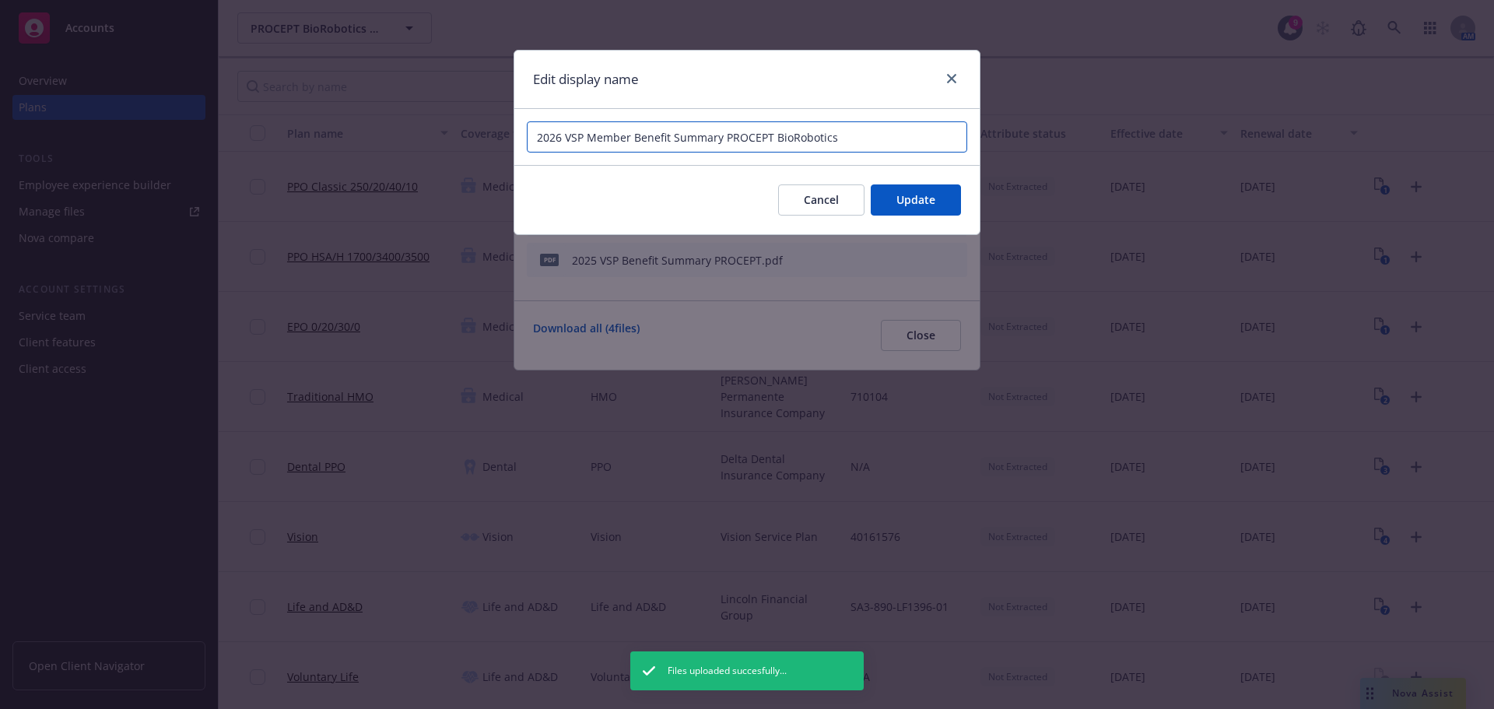
click at [606, 134] on input "2026 VSP Member Benefit Summary PROCEPT BioRobotics" at bounding box center [747, 136] width 440 height 31
type input "2026 VSP Vision Benefit Summary PROCEPT BioRobotics"
click at [882, 198] on button "Update" at bounding box center [916, 199] width 90 height 31
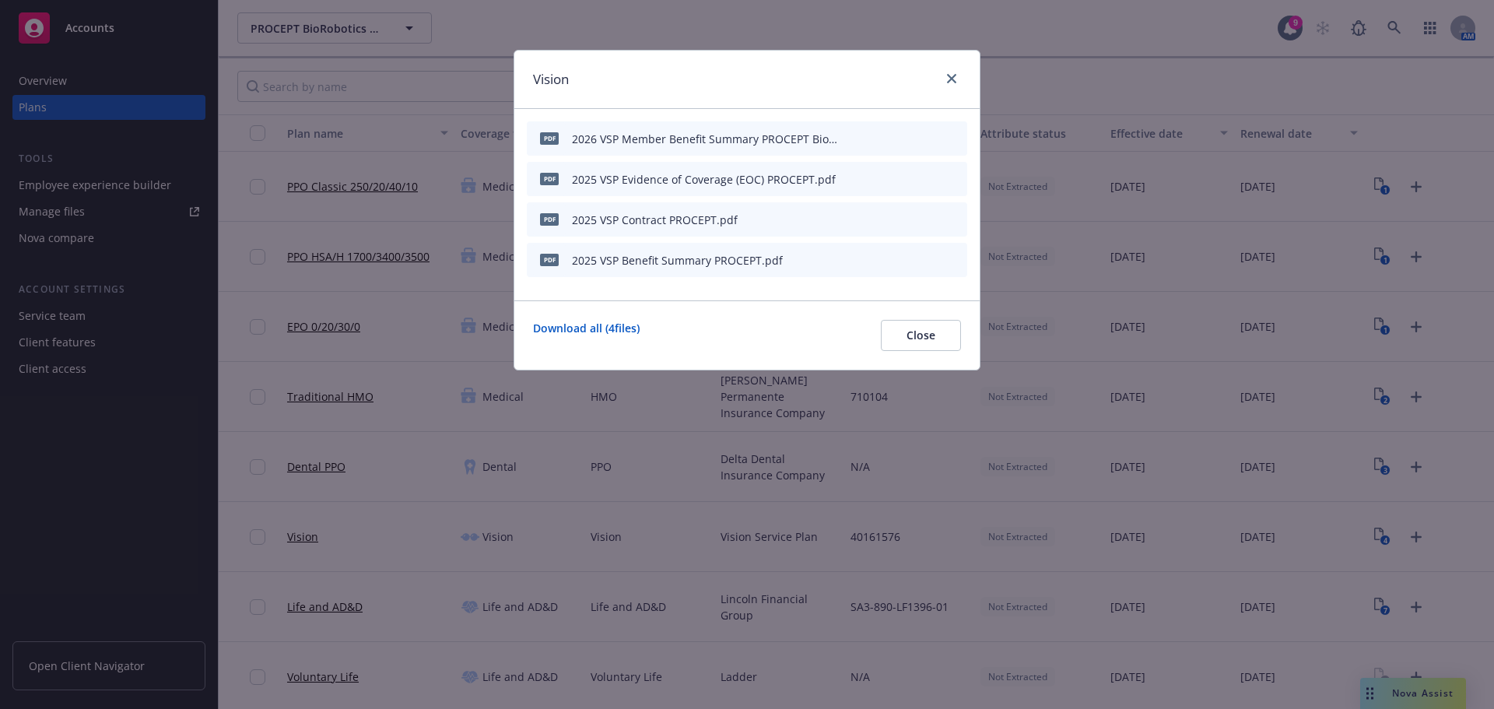
click at [945, 86] on div at bounding box center [948, 79] width 25 height 20
click at [959, 76] on link "close" at bounding box center [951, 78] width 19 height 19
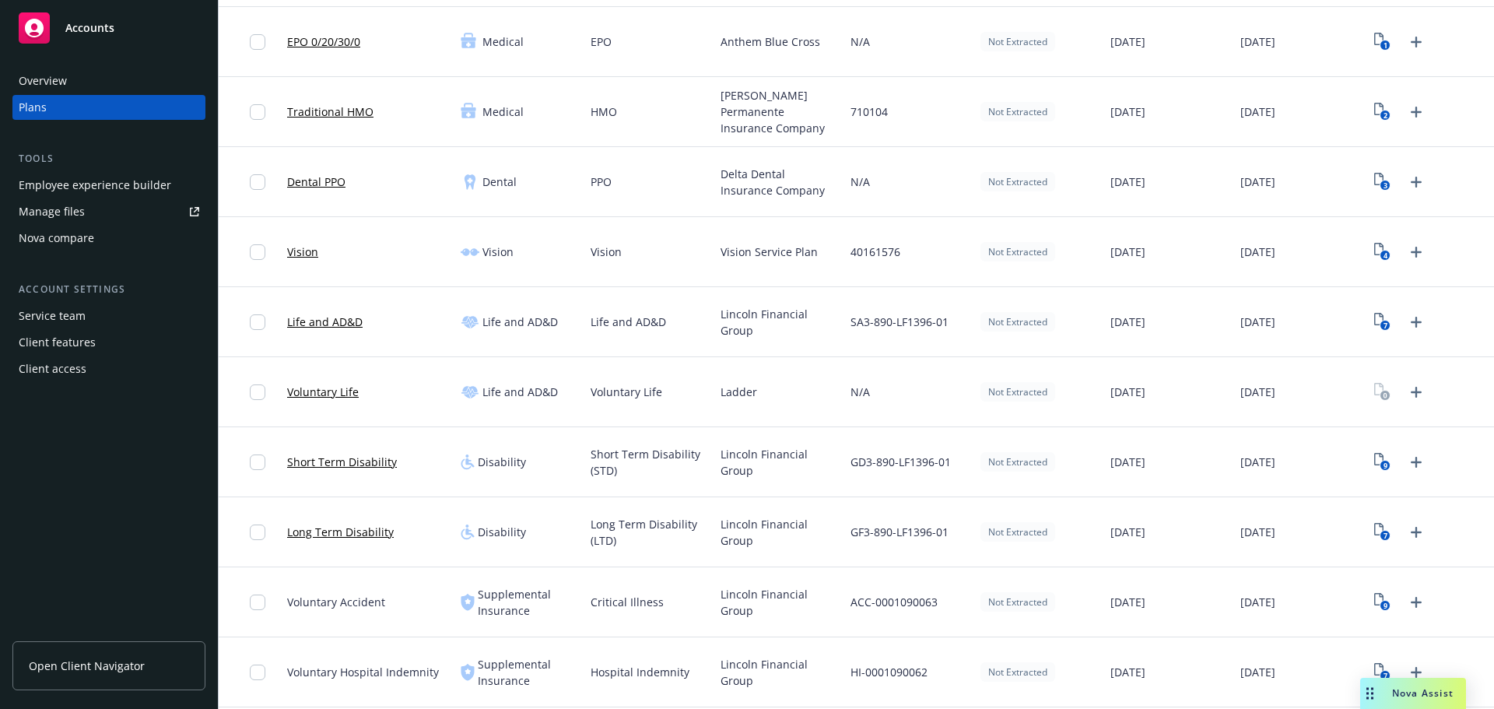
scroll to position [311, 0]
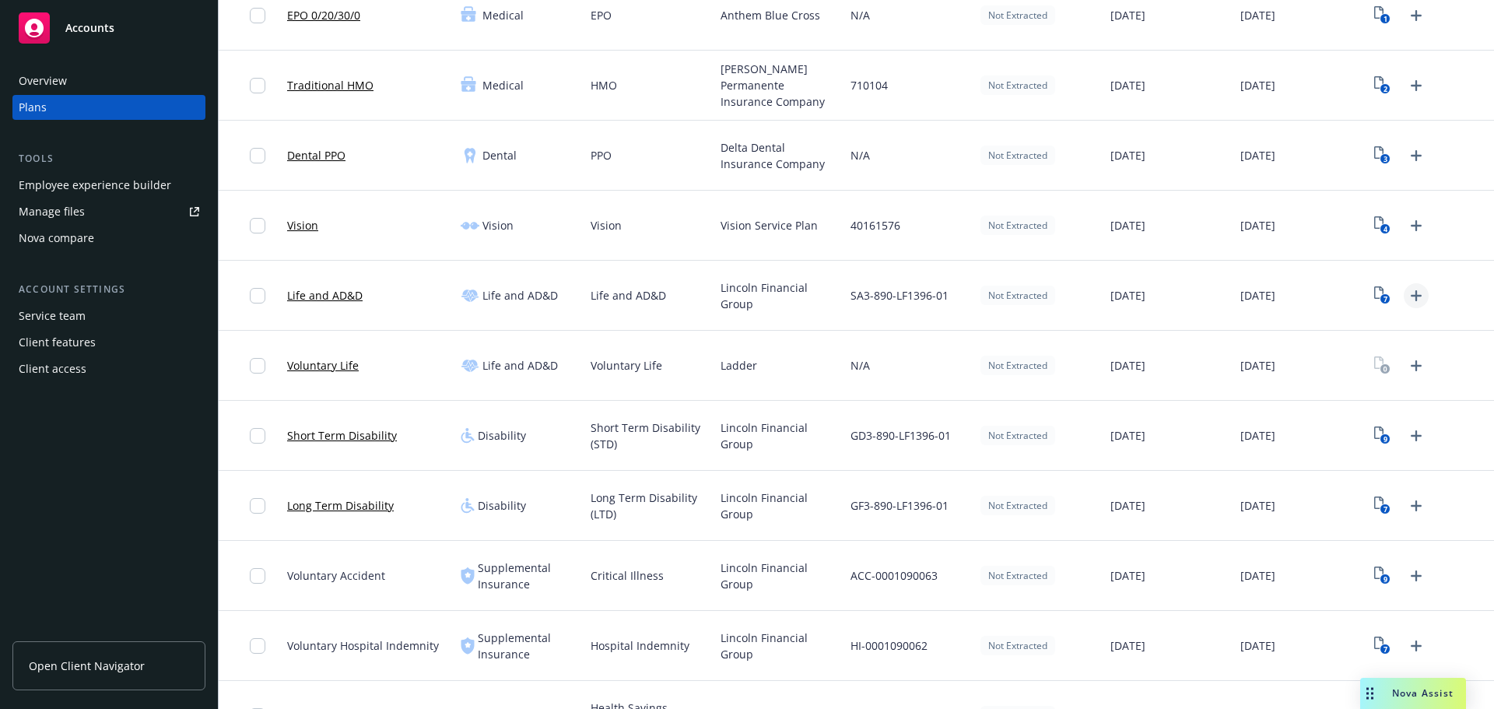
click at [1411, 296] on icon "Upload Plan Documents" at bounding box center [1416, 295] width 11 height 11
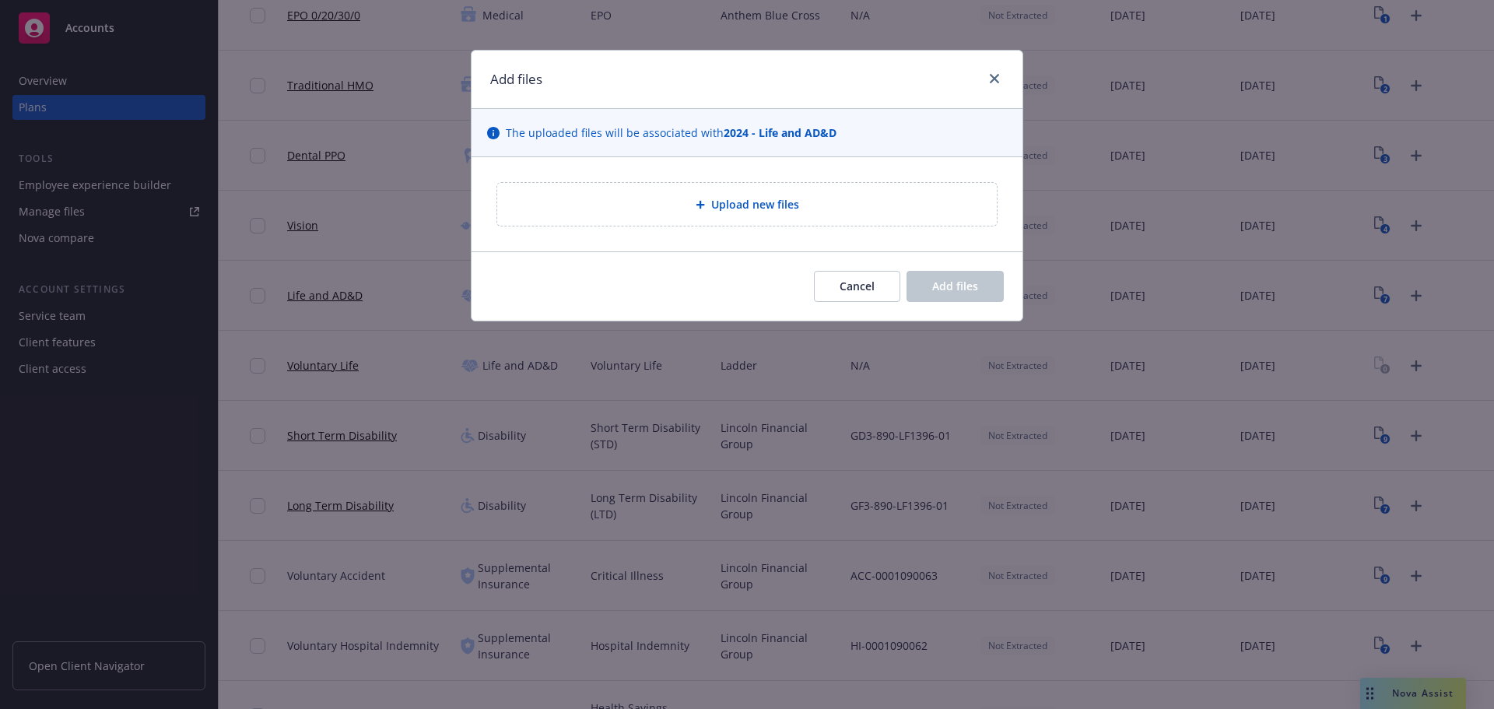
click at [745, 212] on span "Upload new files" at bounding box center [755, 204] width 88 height 16
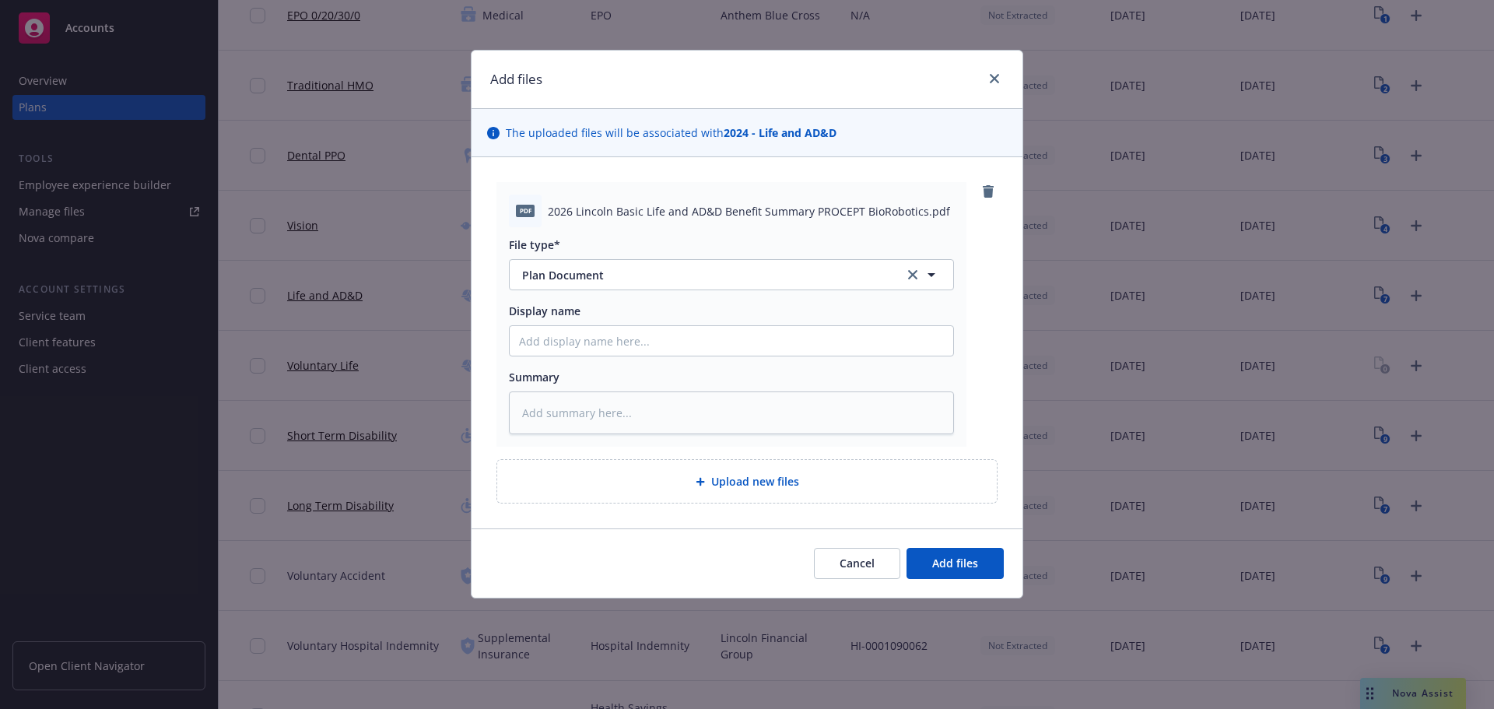
click at [940, 532] on div "Cancel Add files" at bounding box center [747, 562] width 551 height 69
click at [943, 545] on div "Cancel Add files" at bounding box center [747, 562] width 551 height 69
click at [955, 554] on button "Add files" at bounding box center [954, 563] width 97 height 31
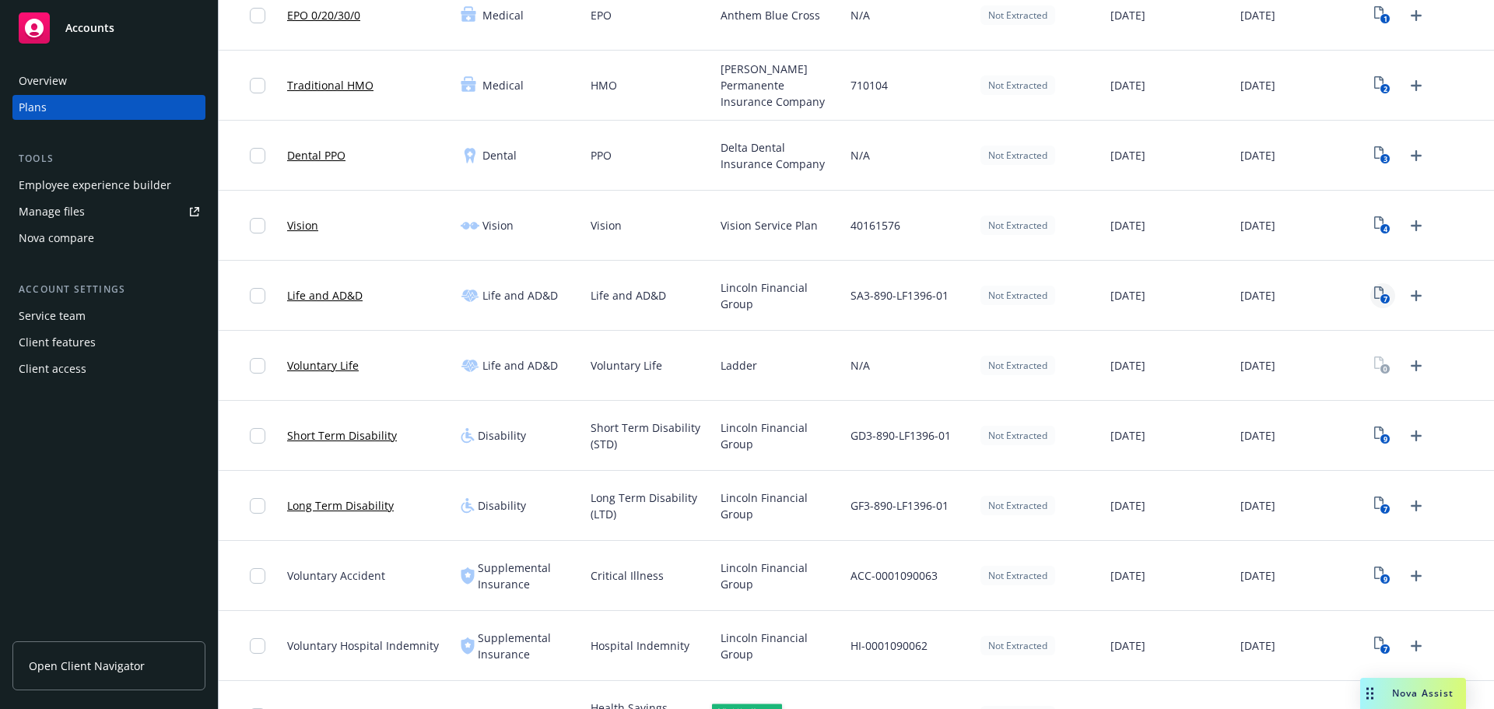
click at [1380, 296] on rect "View Plan Documents" at bounding box center [1385, 299] width 10 height 10
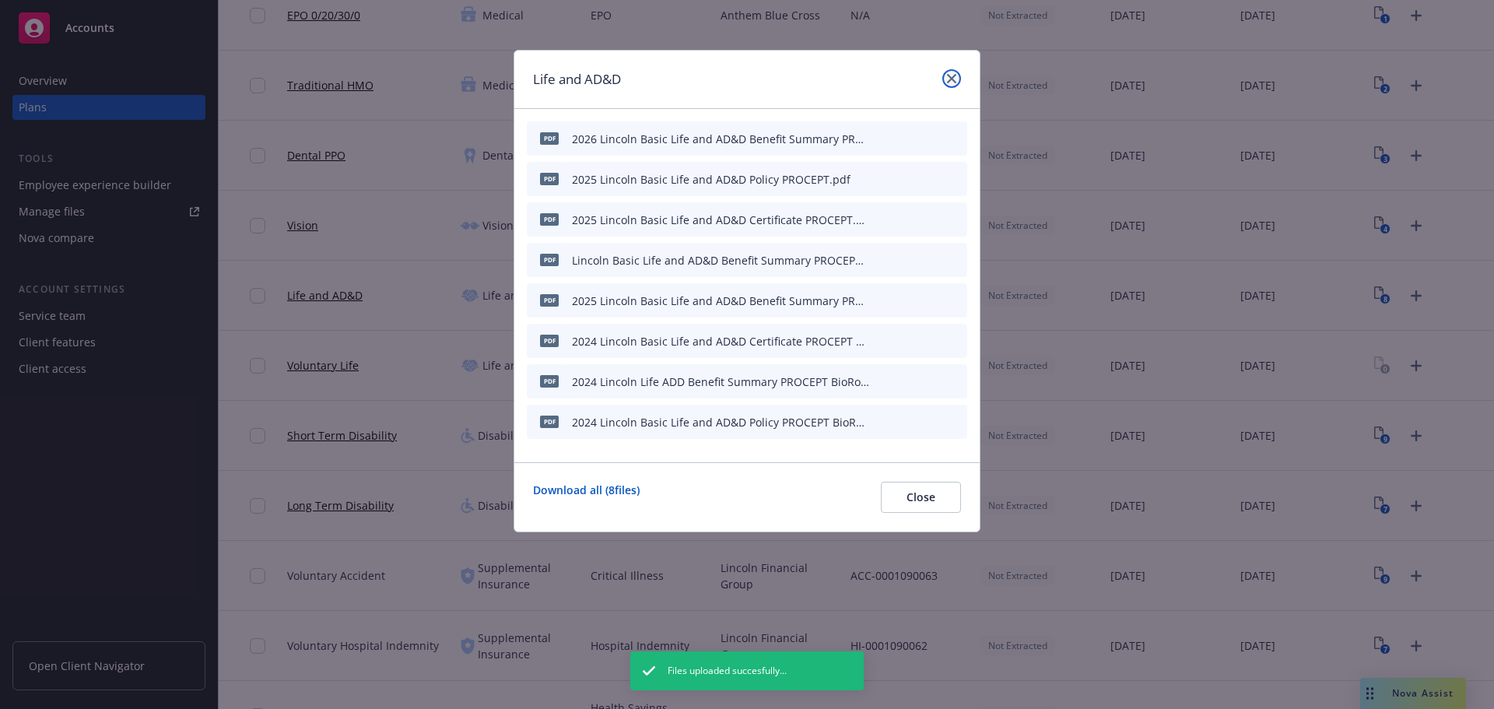
click at [952, 81] on icon "close" at bounding box center [951, 78] width 9 height 9
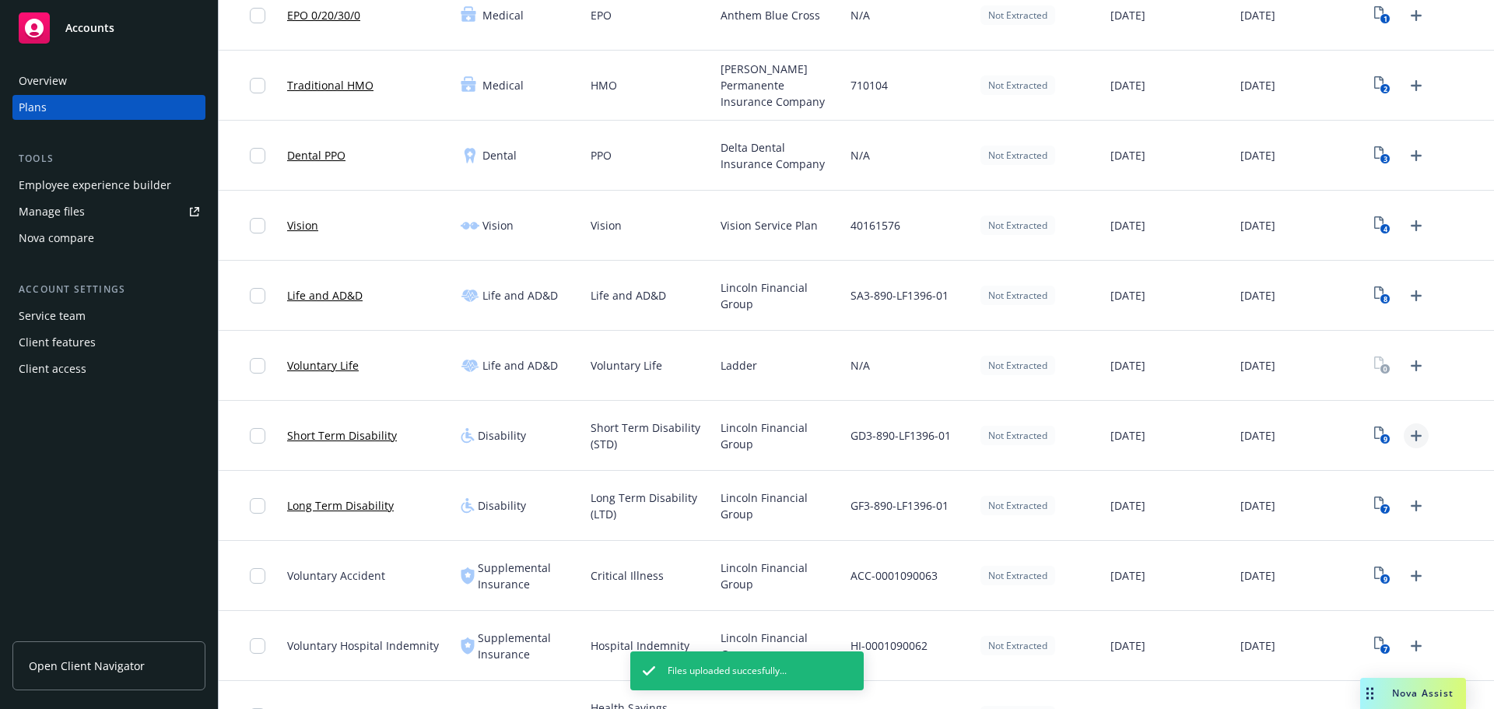
click at [1407, 441] on icon "Upload Plan Documents" at bounding box center [1416, 435] width 19 height 19
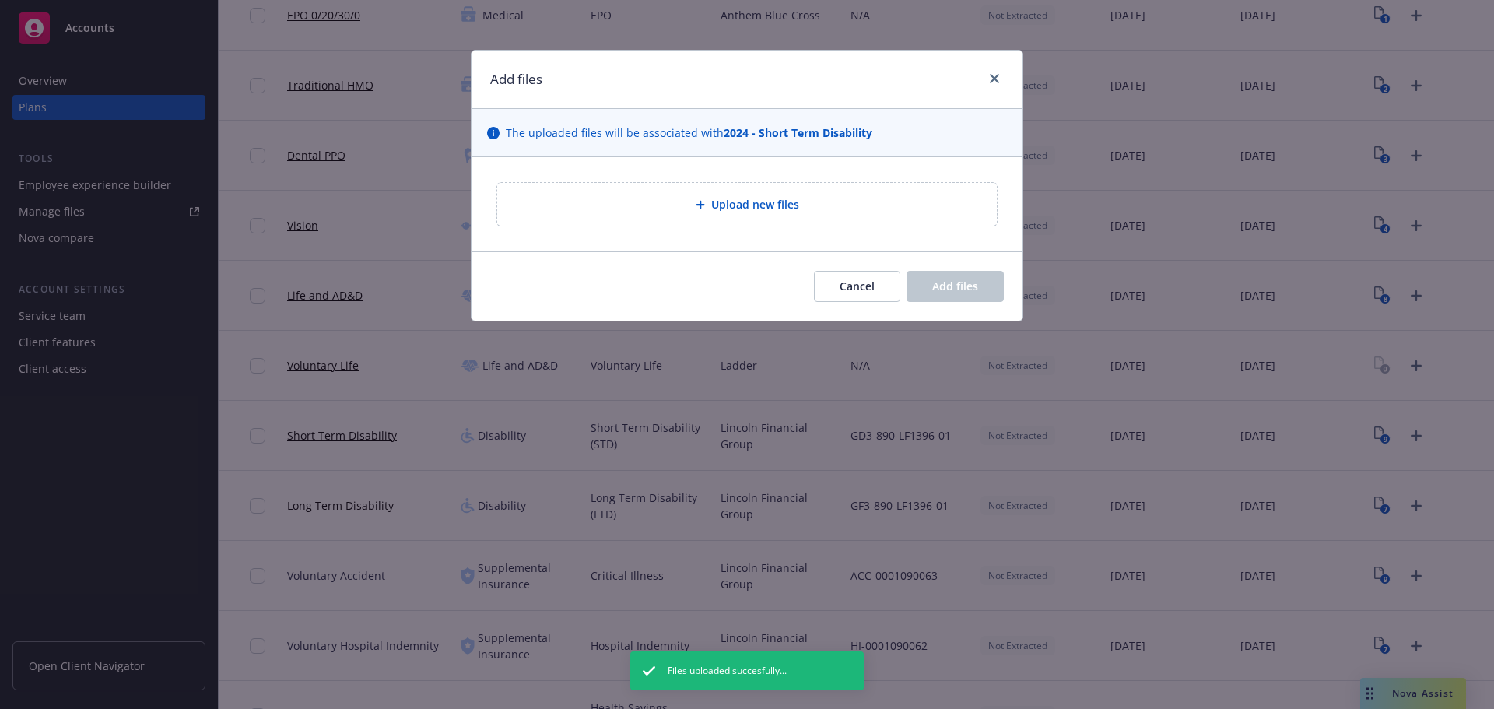
click at [777, 208] on span "Upload new files" at bounding box center [755, 204] width 88 height 16
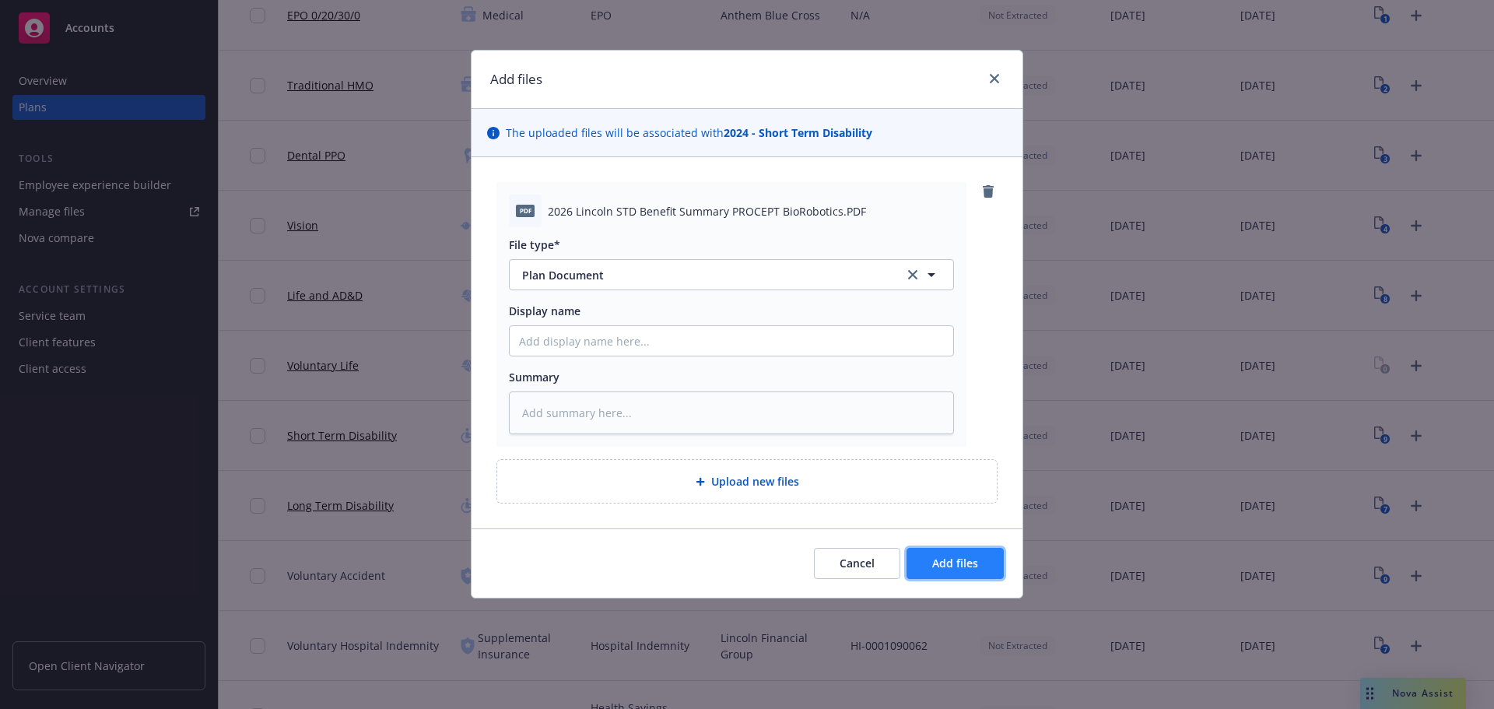
click at [981, 552] on button "Add files" at bounding box center [954, 563] width 97 height 31
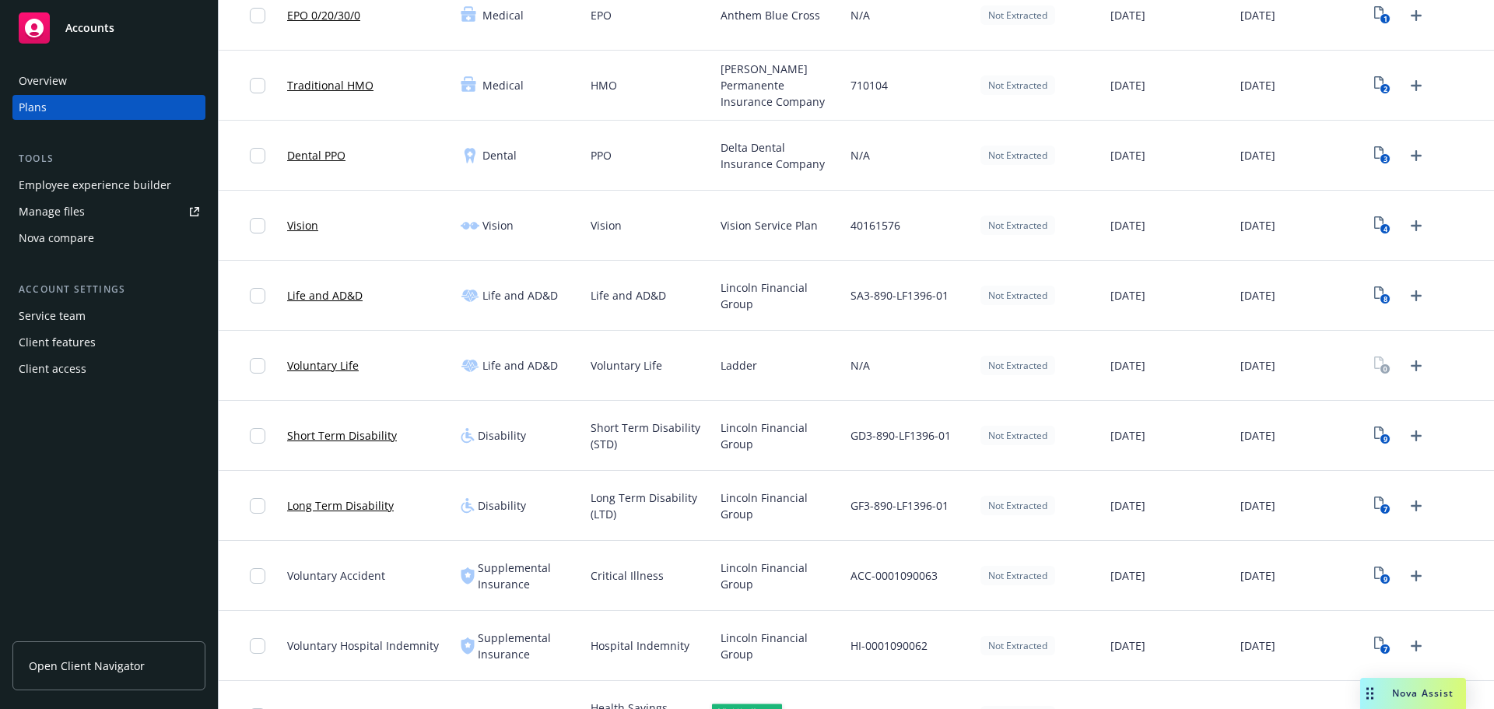
click at [1408, 510] on icon "Upload Plan Documents" at bounding box center [1416, 505] width 19 height 19
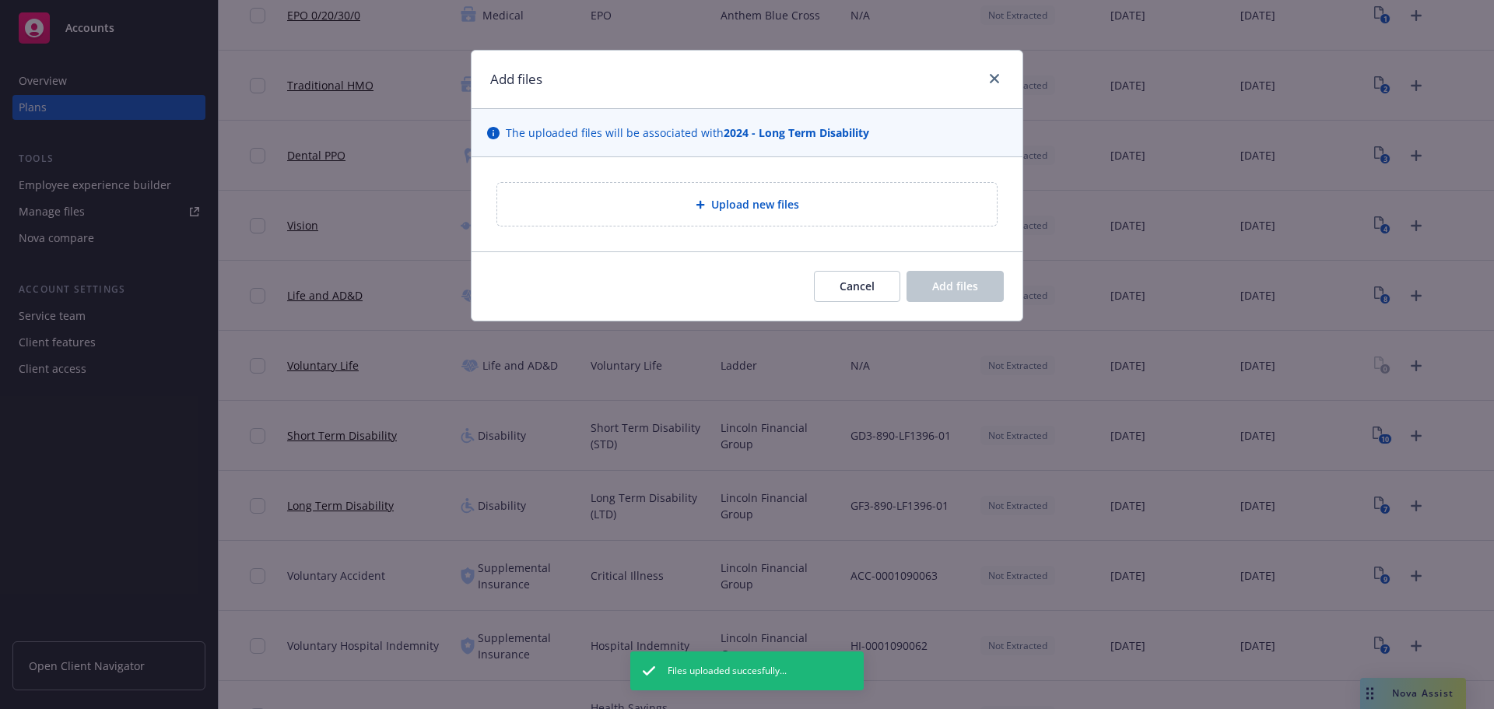
click at [710, 191] on div "Upload new files" at bounding box center [747, 204] width 500 height 43
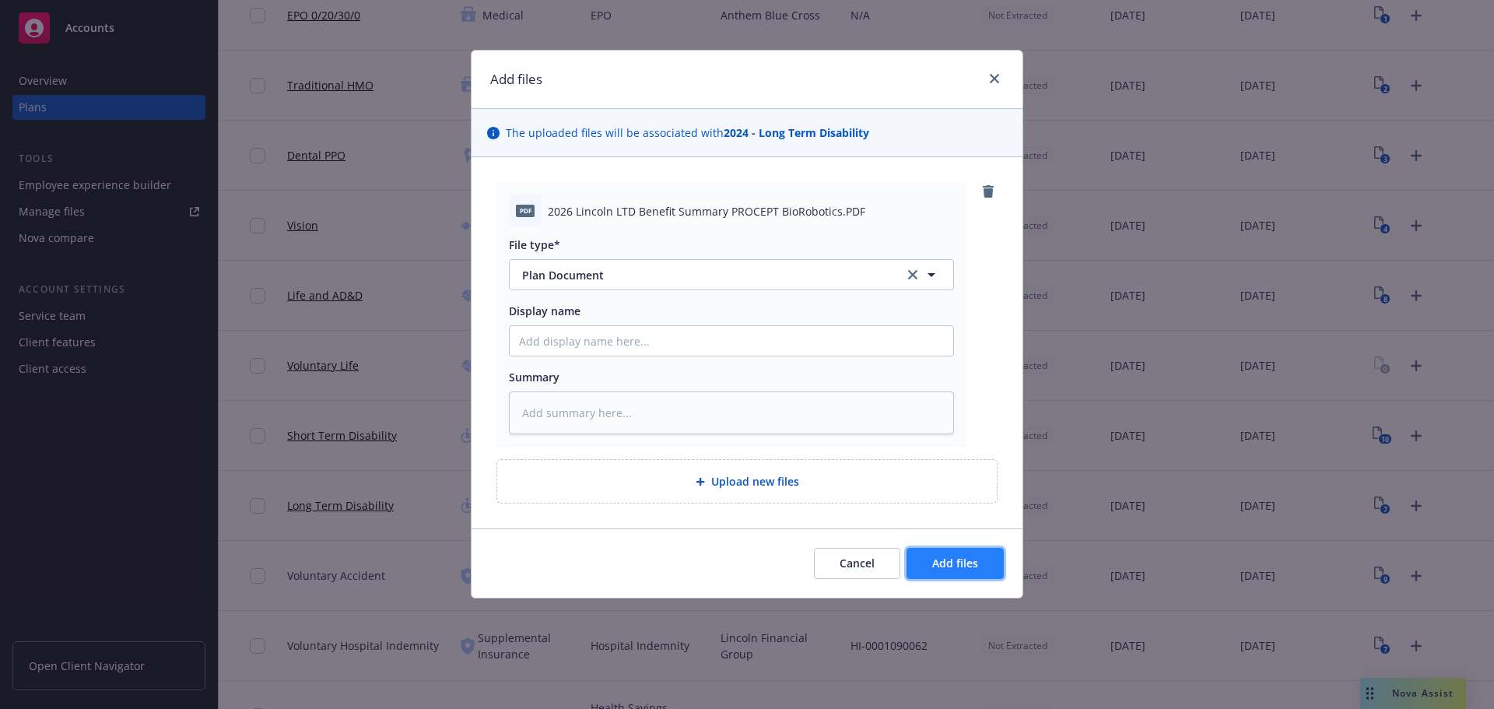
click at [952, 577] on button "Add files" at bounding box center [954, 563] width 97 height 31
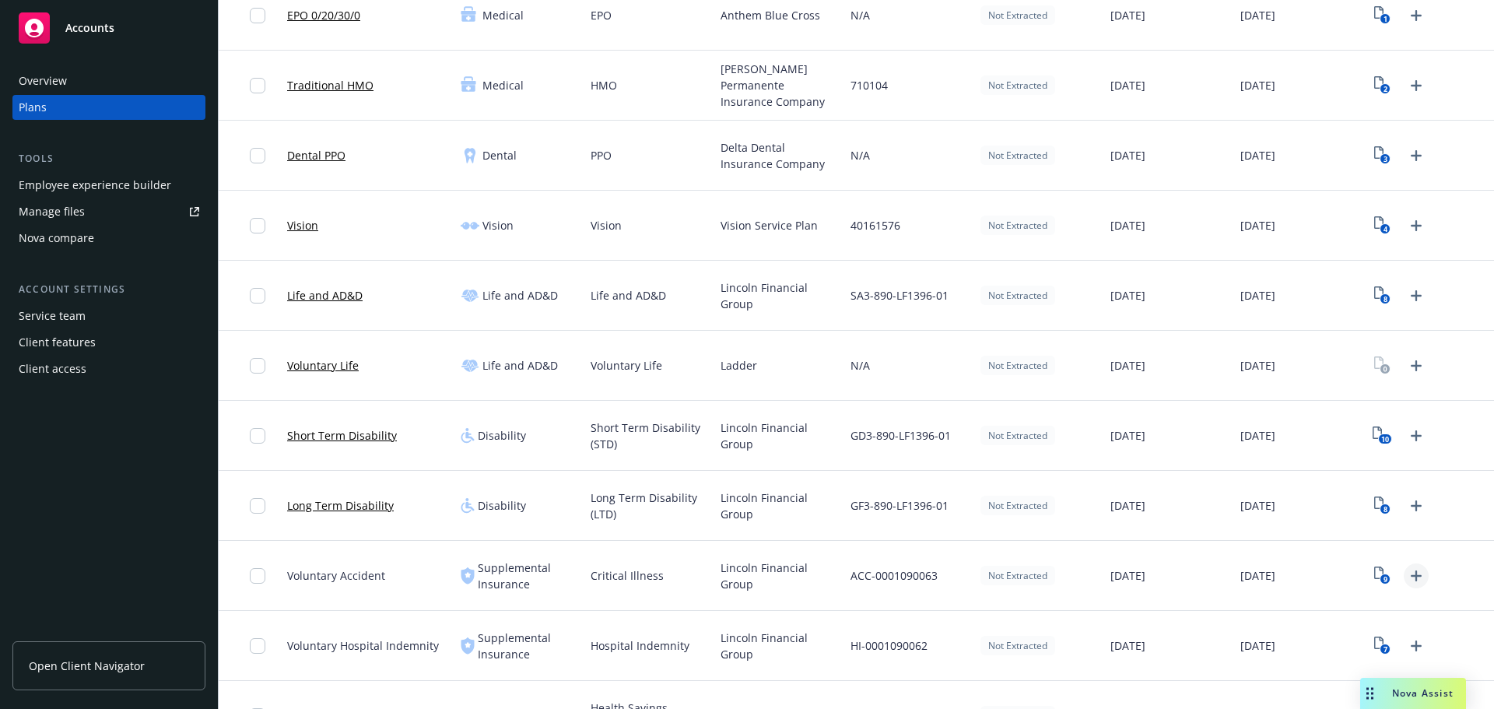
click at [1407, 578] on icon "Upload Plan Documents" at bounding box center [1416, 575] width 19 height 19
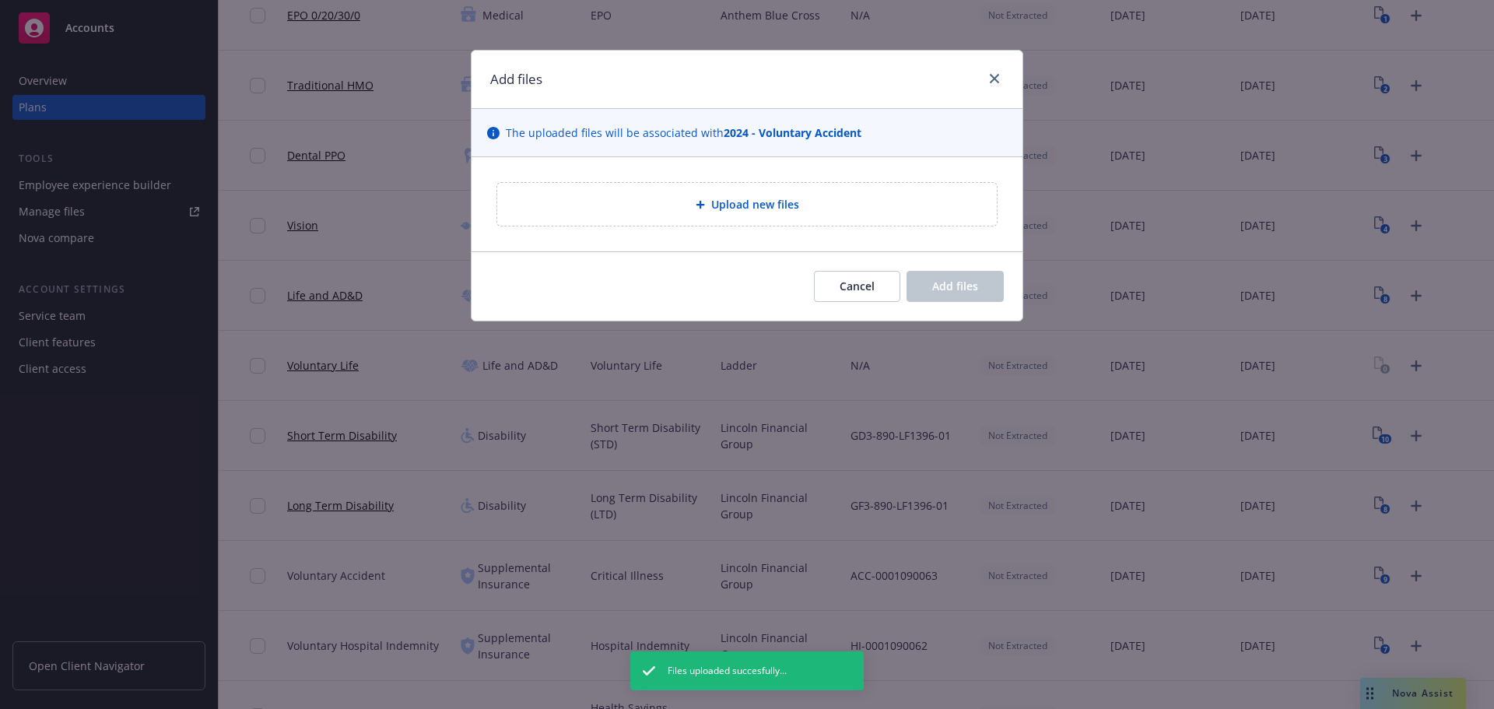
click at [696, 195] on div "Upload new files" at bounding box center [747, 204] width 500 height 43
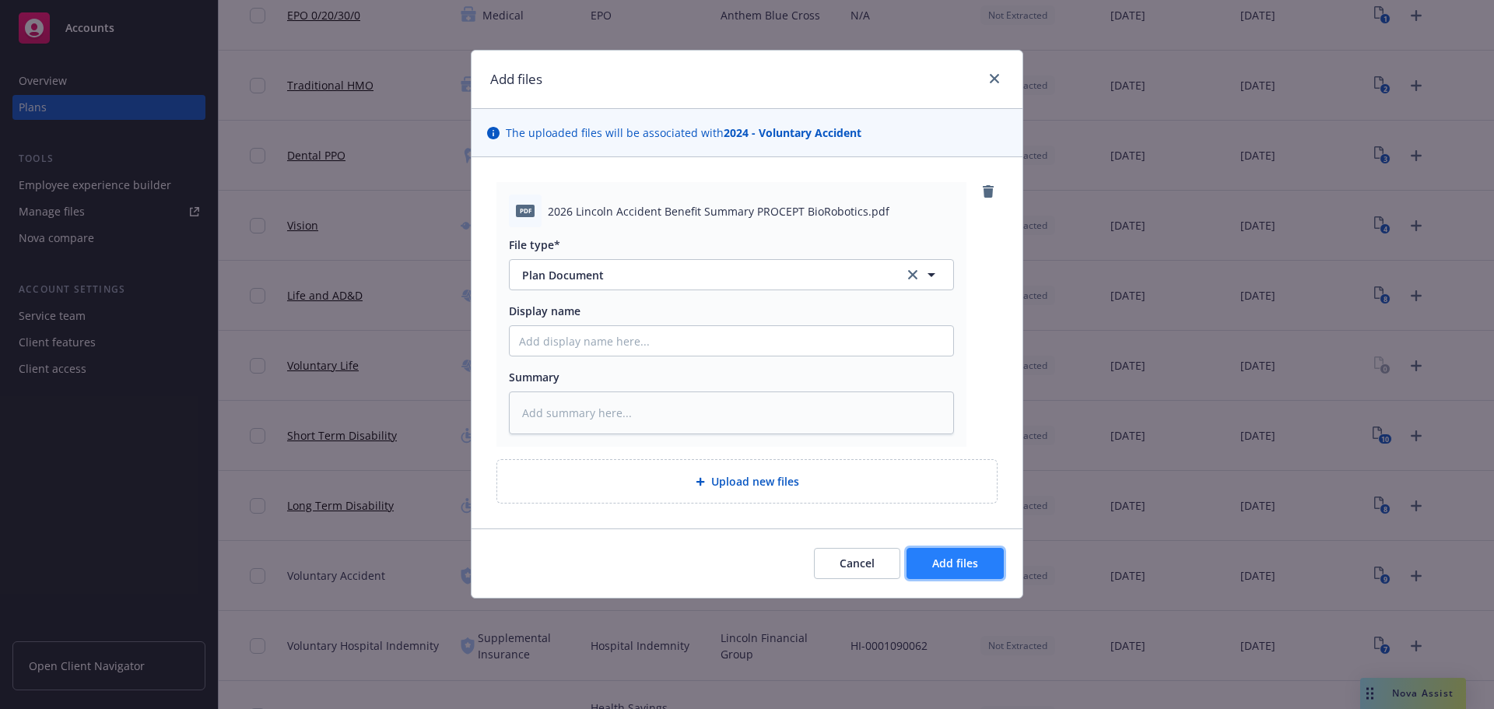
click at [931, 577] on button "Add files" at bounding box center [954, 563] width 97 height 31
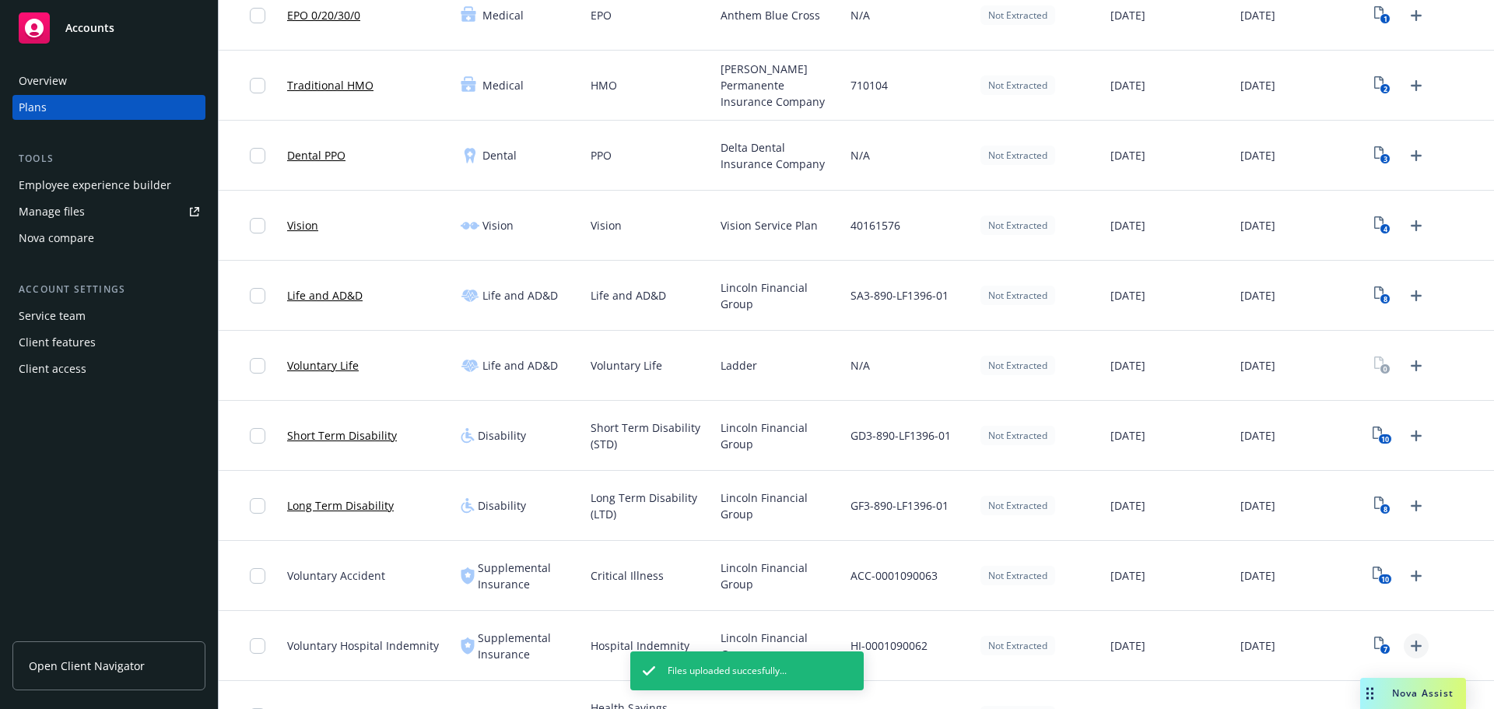
click at [1411, 646] on icon "Upload Plan Documents" at bounding box center [1416, 645] width 11 height 11
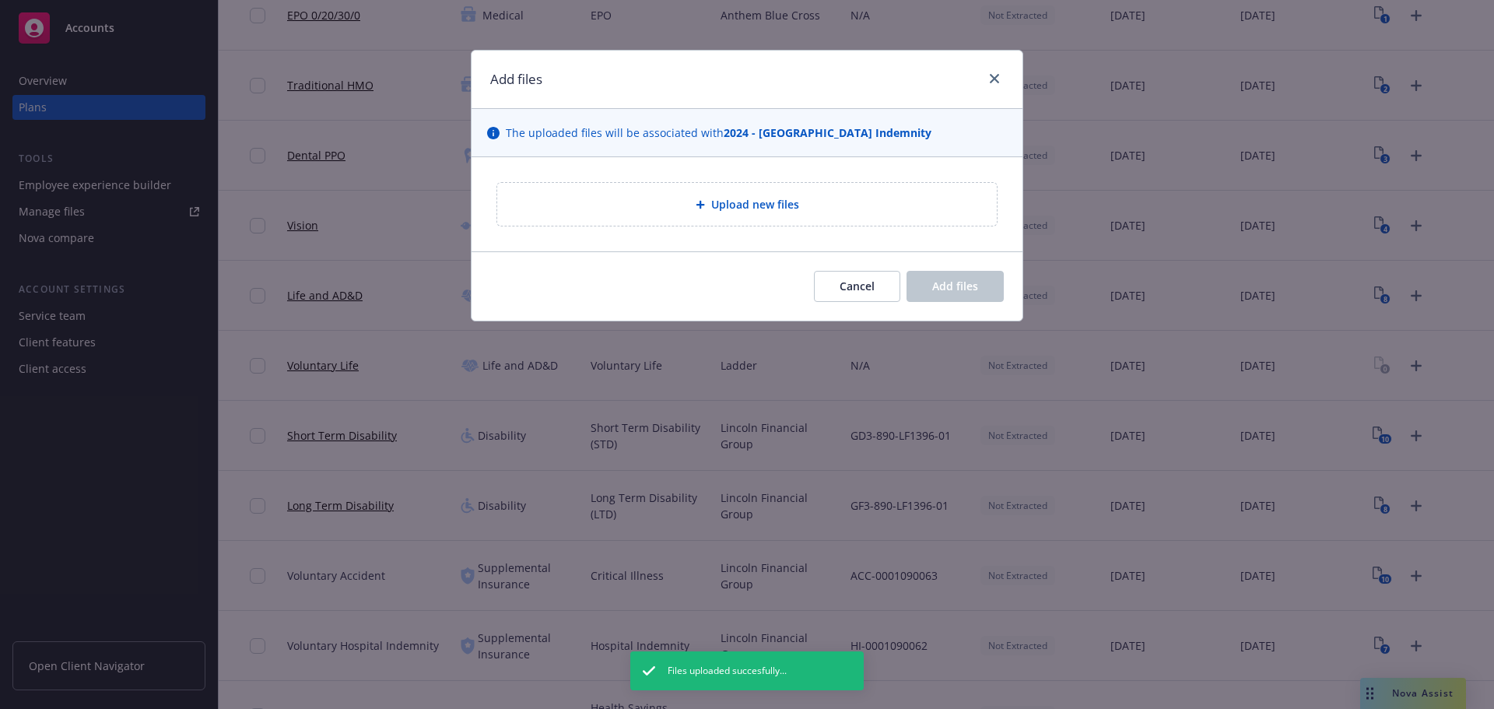
click at [612, 182] on div "Upload new files" at bounding box center [746, 204] width 501 height 44
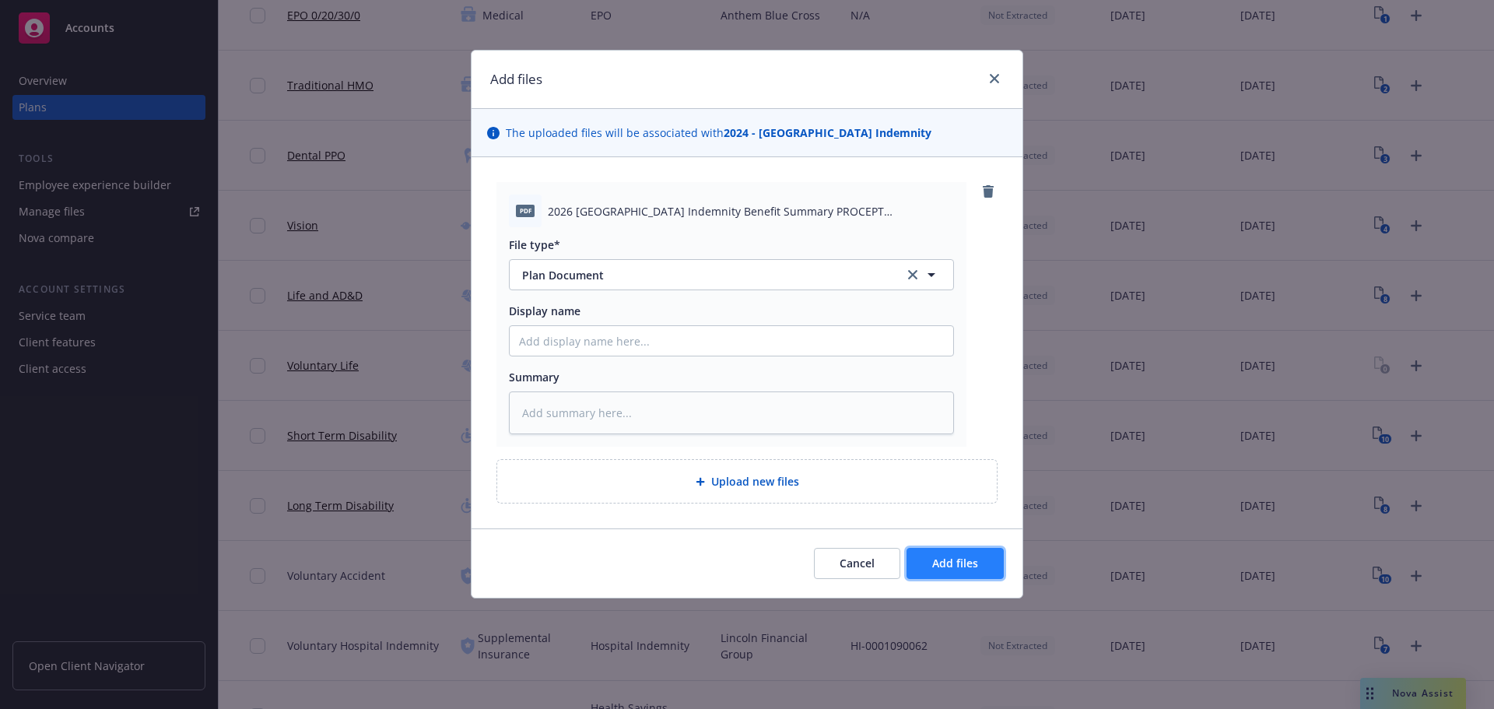
click at [956, 570] on span "Add files" at bounding box center [955, 563] width 46 height 15
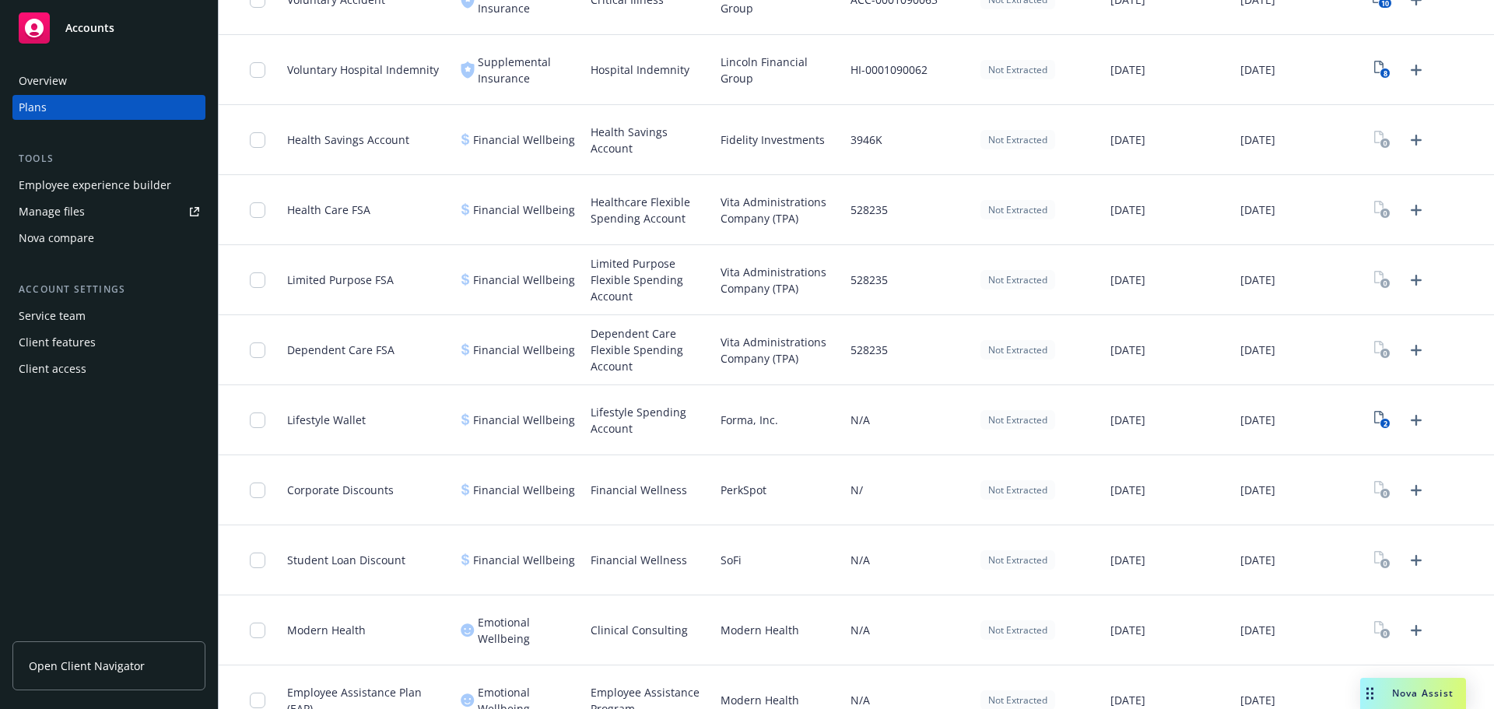
scroll to position [890, 0]
click at [1407, 211] on icon "Upload Plan Documents" at bounding box center [1416, 207] width 19 height 19
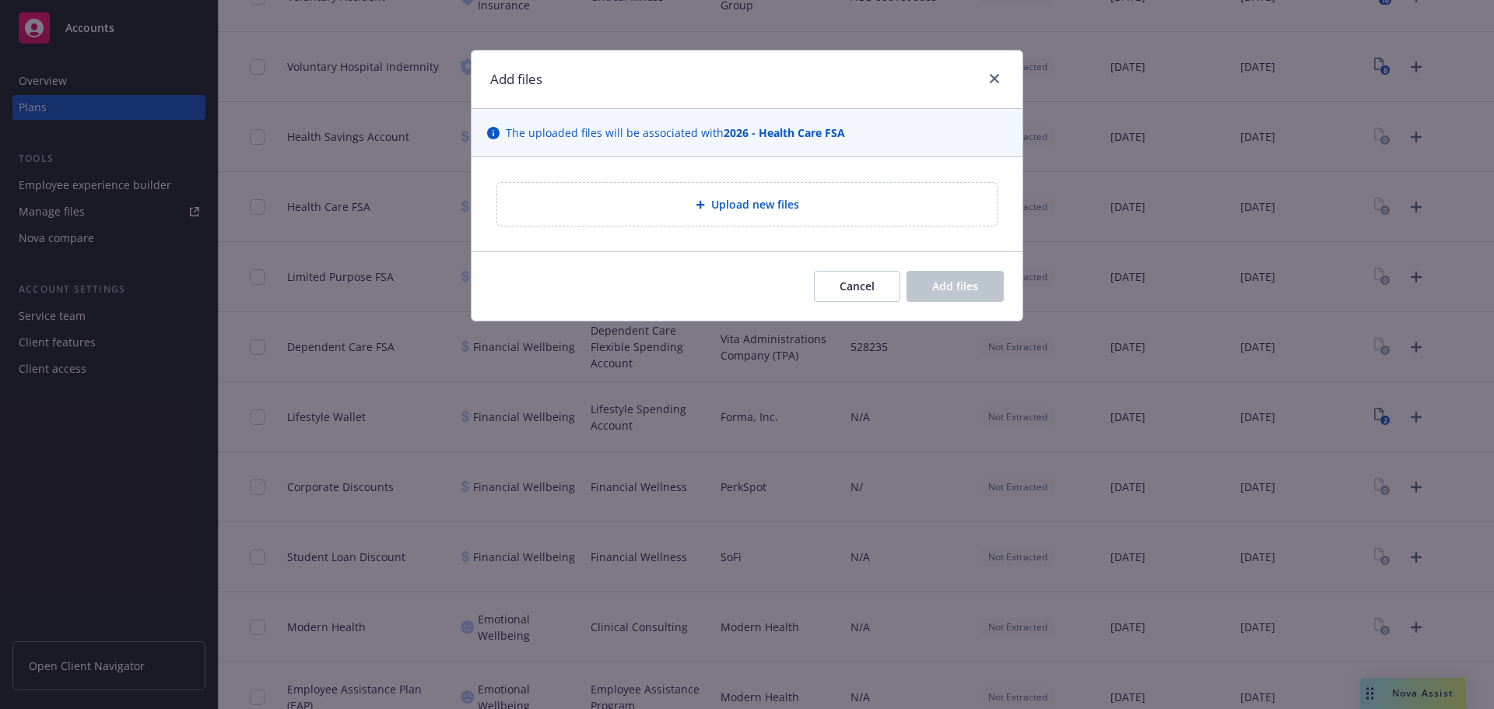
click at [723, 171] on div "Upload new files" at bounding box center [747, 204] width 551 height 94
click at [732, 198] on span "Upload new files" at bounding box center [755, 204] width 88 height 16
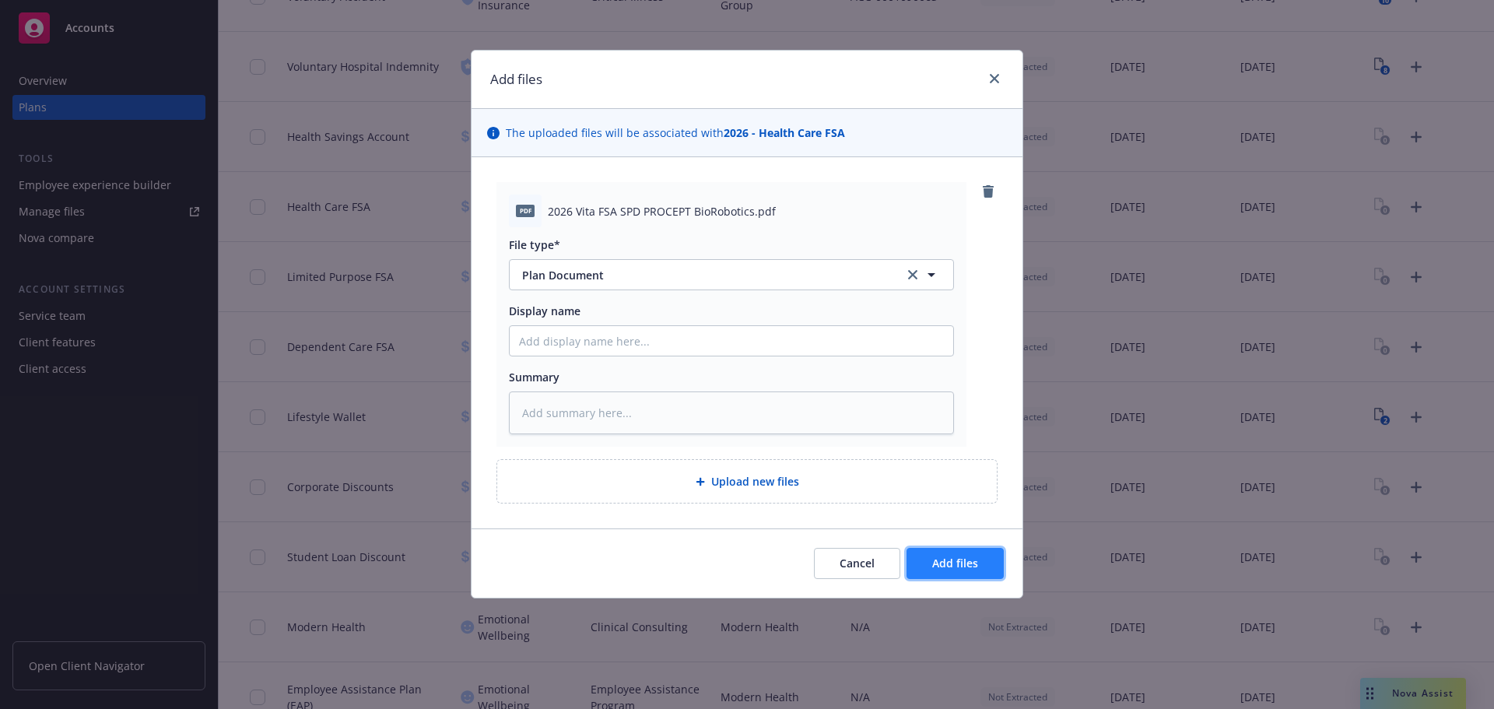
click at [965, 552] on button "Add files" at bounding box center [954, 563] width 97 height 31
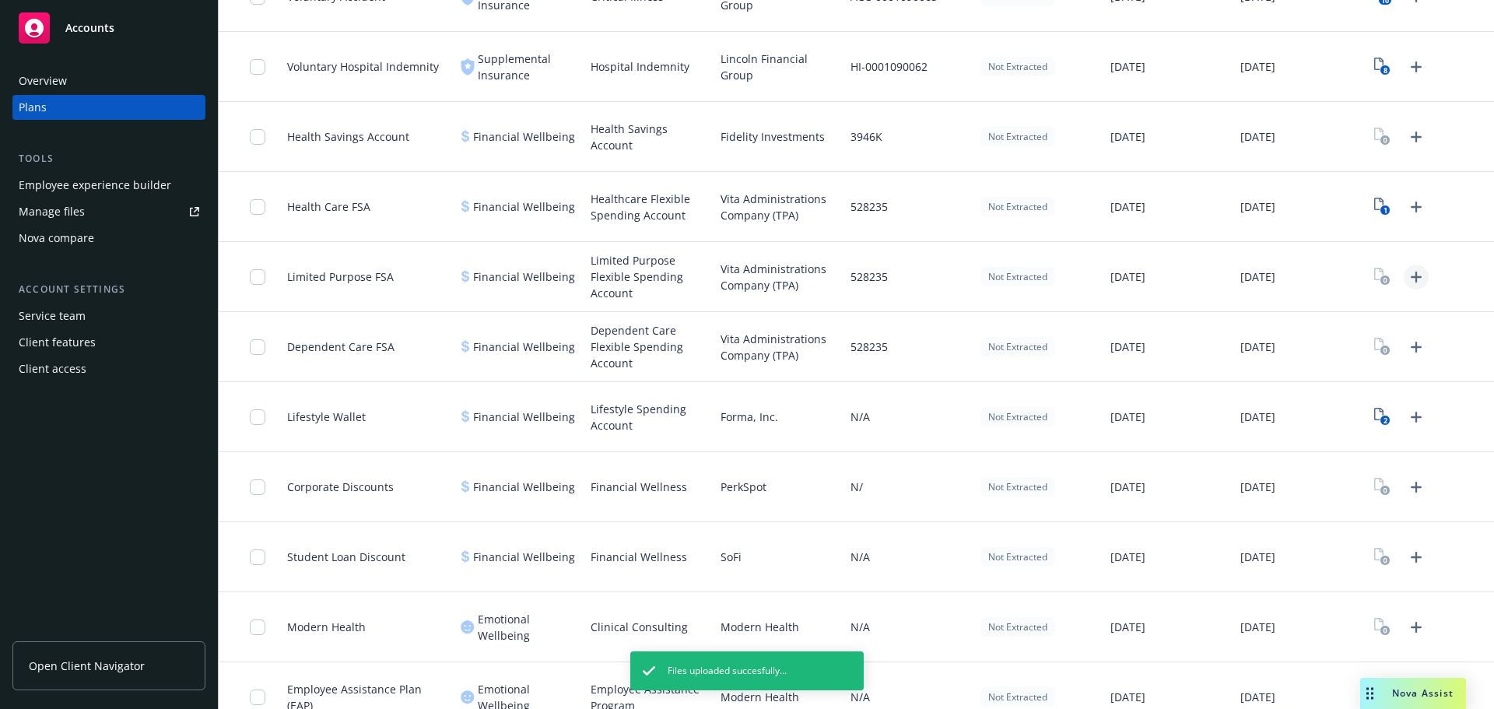
click at [1407, 268] on icon "Upload Plan Documents" at bounding box center [1416, 277] width 19 height 19
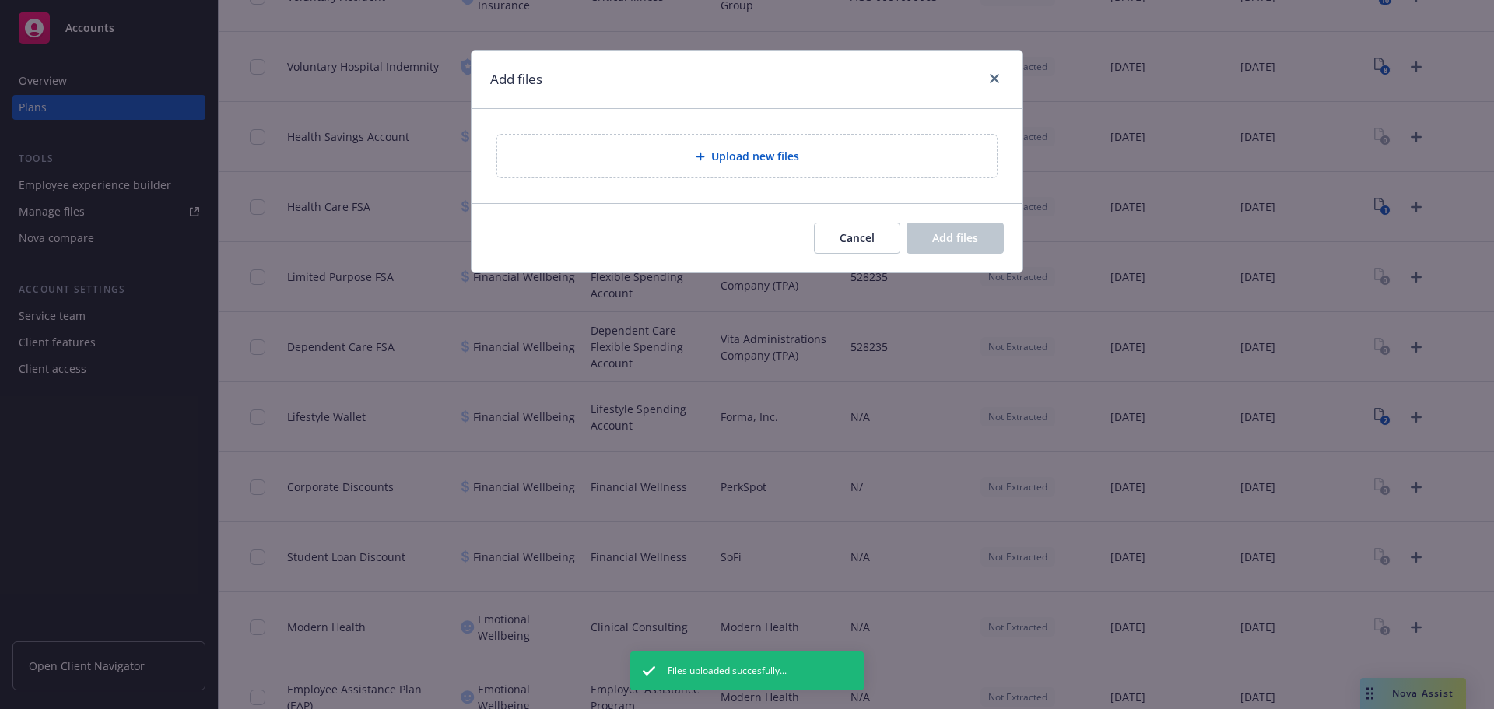
click at [723, 203] on div "Upload new files" at bounding box center [747, 156] width 551 height 94
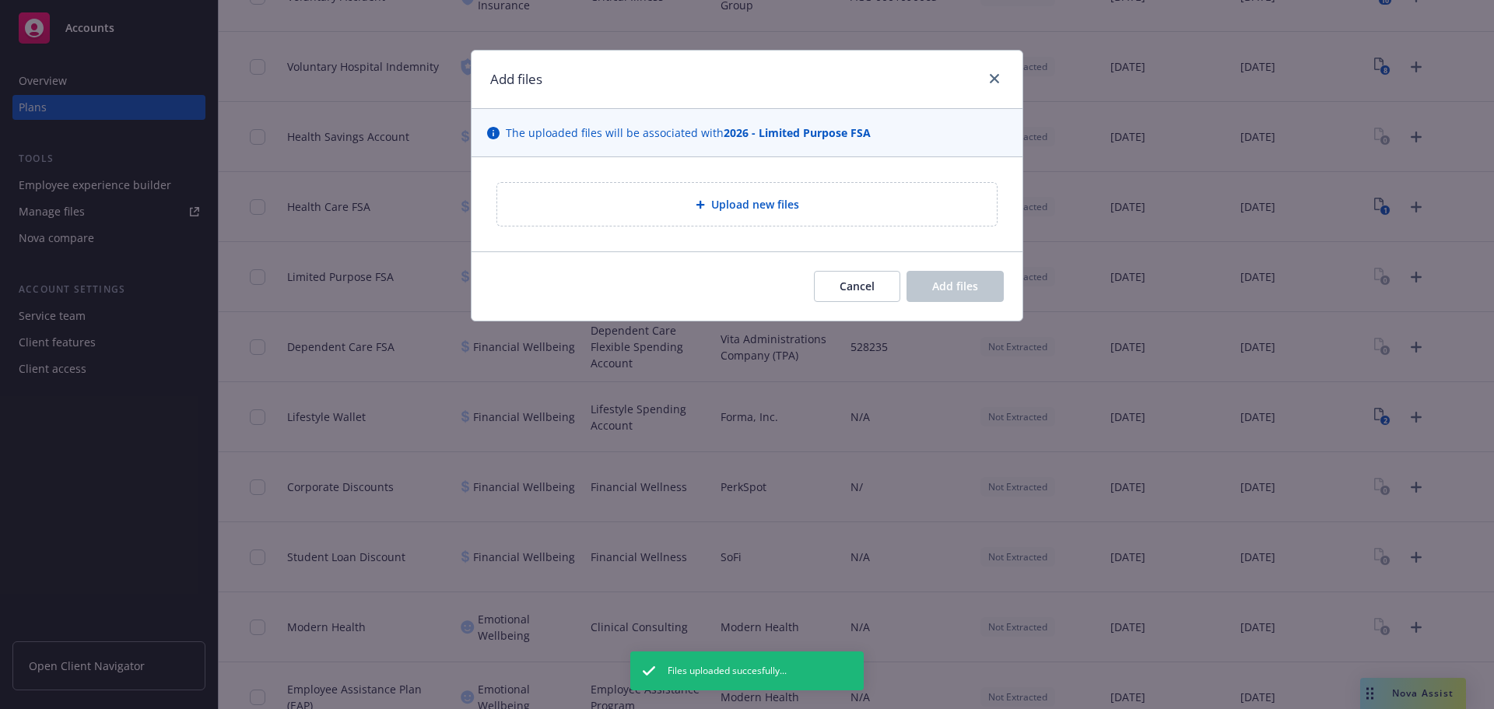
click at [717, 192] on div "Upload new files" at bounding box center [747, 204] width 500 height 43
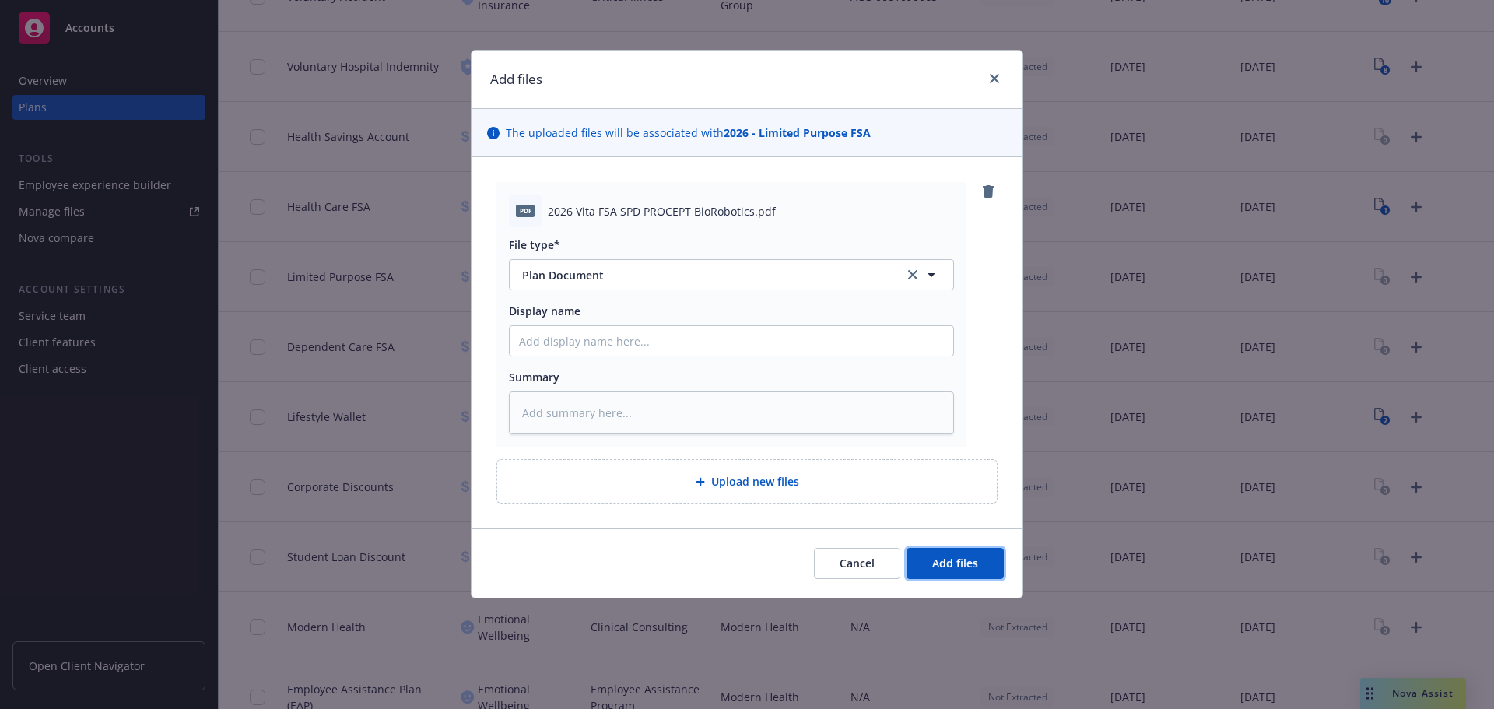
click at [976, 570] on span "Add files" at bounding box center [955, 563] width 46 height 15
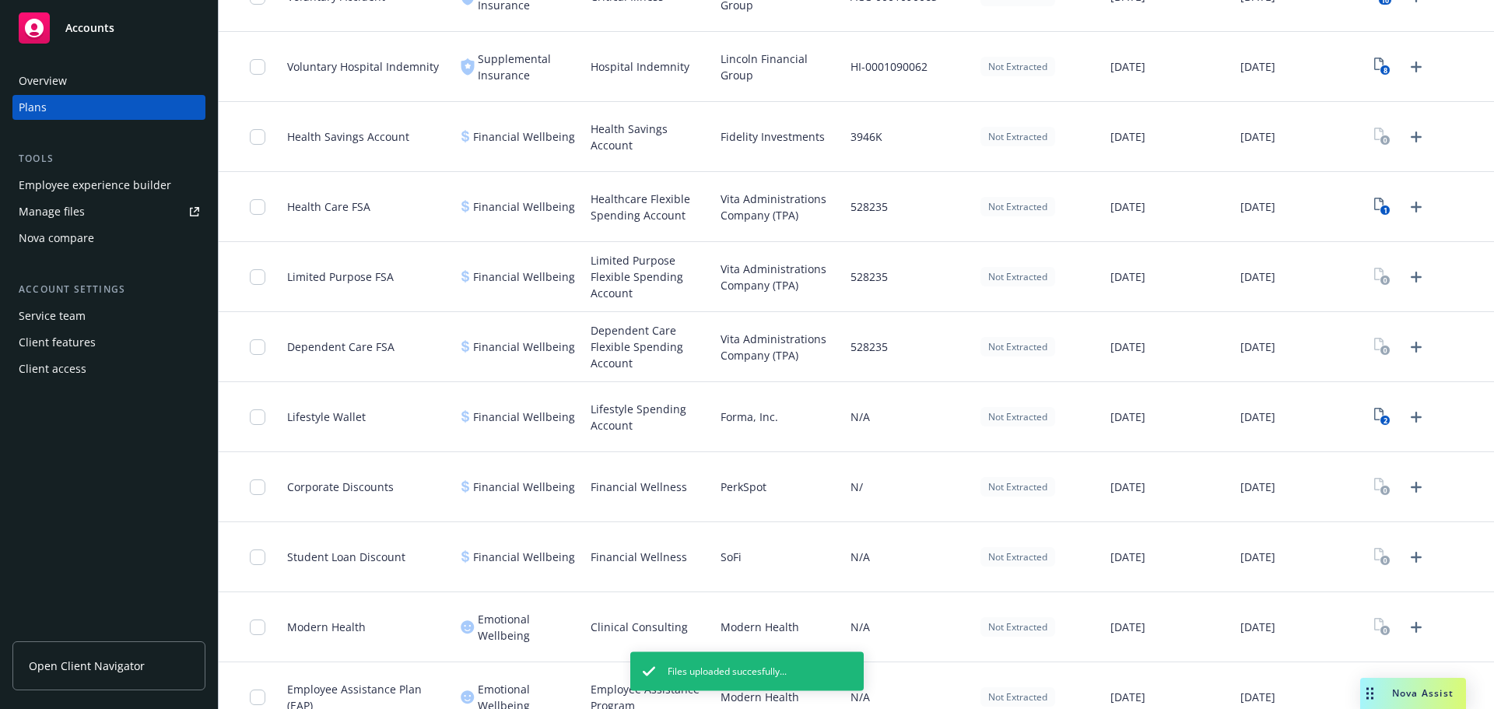
click at [1407, 352] on icon "Upload Plan Documents" at bounding box center [1416, 347] width 19 height 19
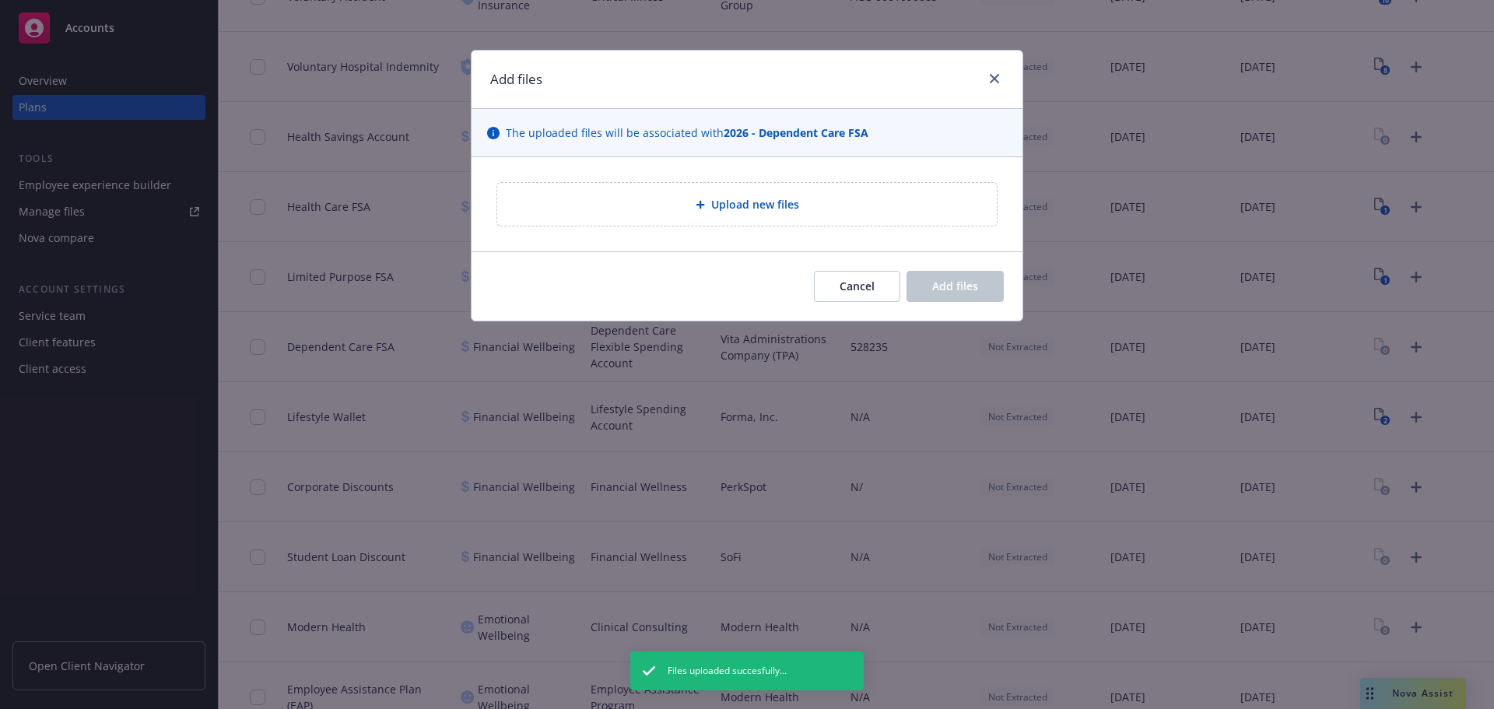
click at [706, 227] on div "Upload new files" at bounding box center [747, 204] width 551 height 94
click at [706, 214] on div "Upload new files" at bounding box center [747, 204] width 500 height 43
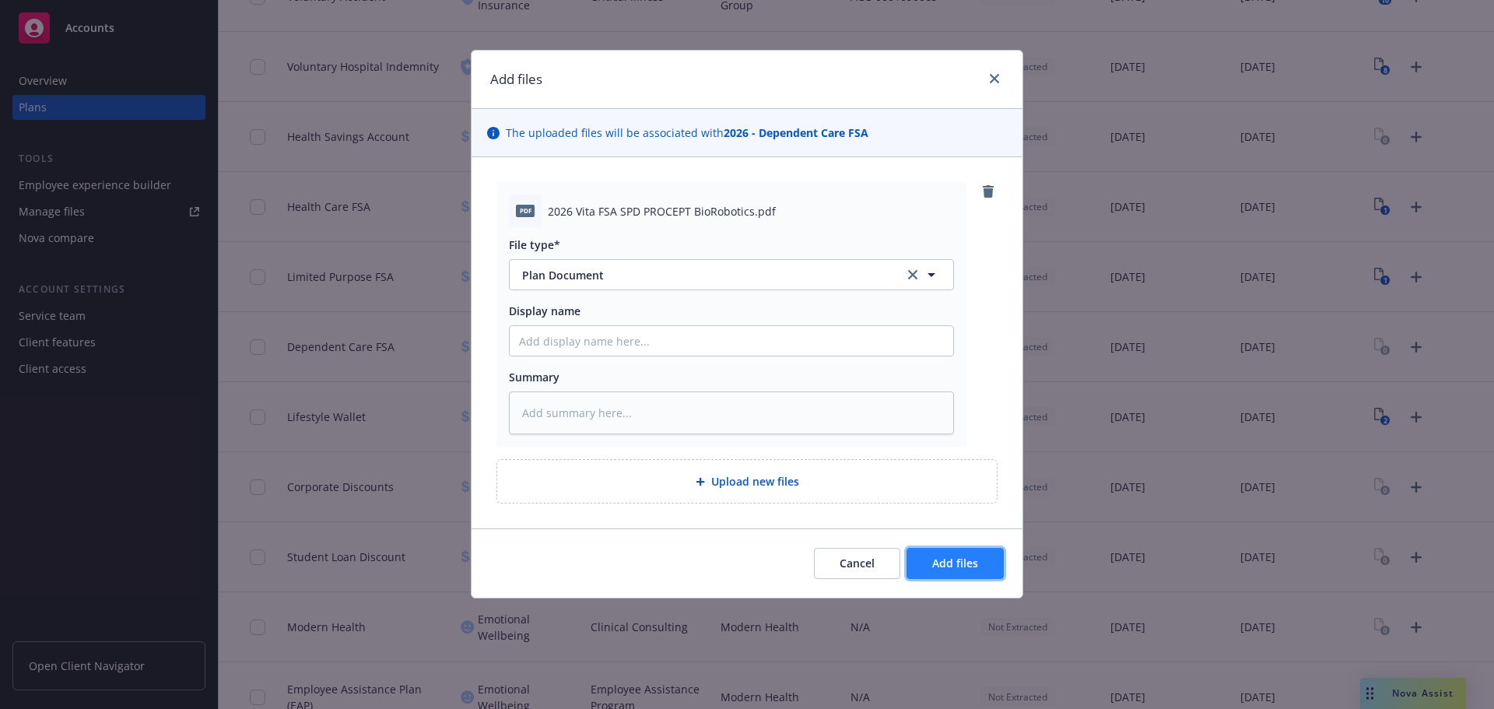
click at [959, 566] on span "Add files" at bounding box center [955, 563] width 46 height 15
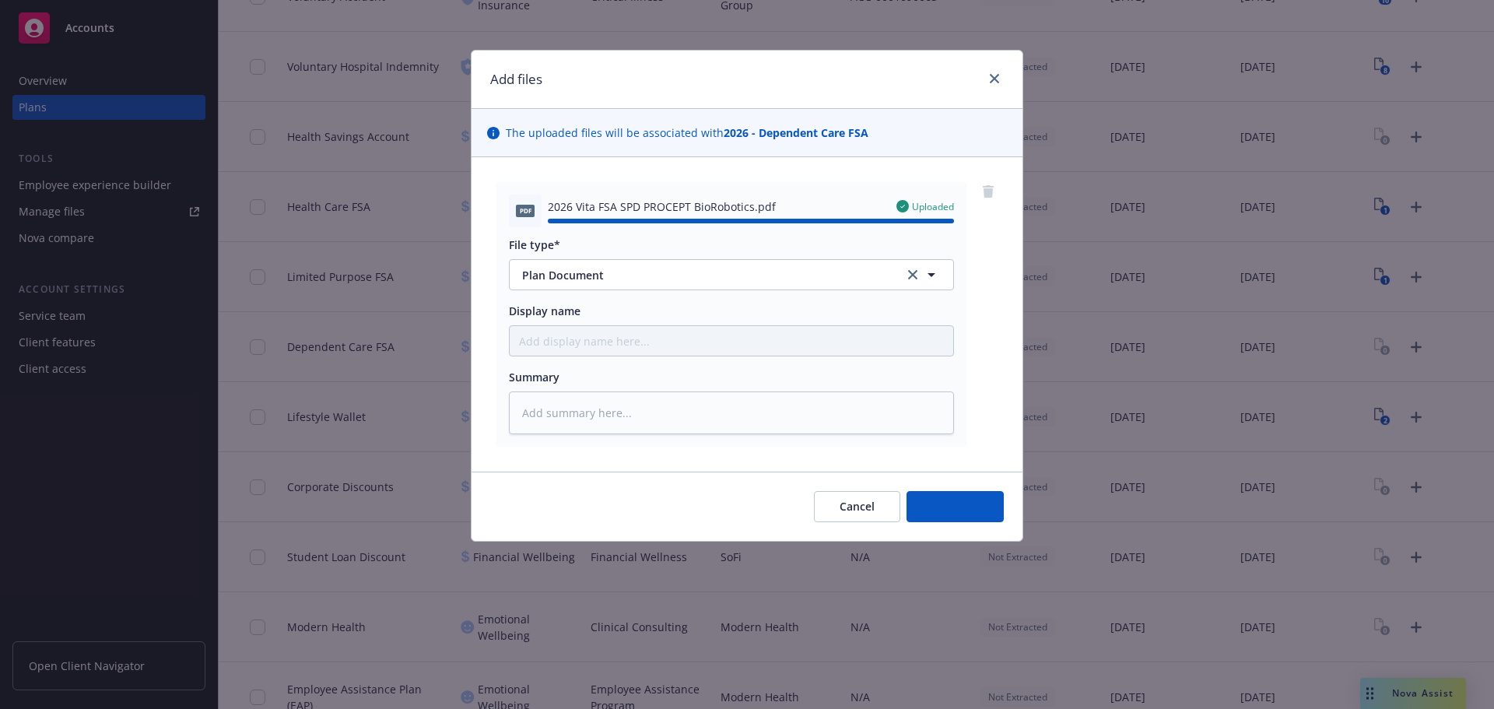
type textarea "x"
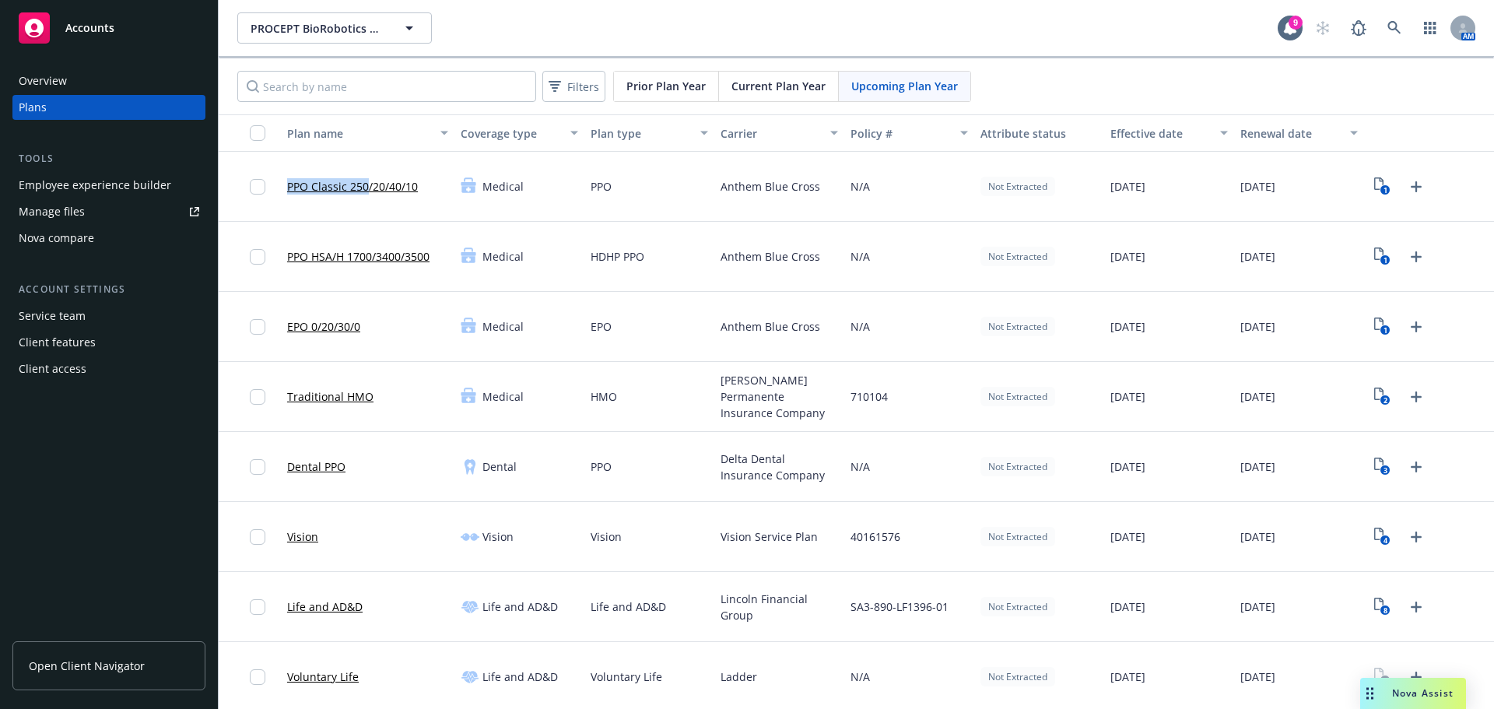
drag, startPoint x: 301, startPoint y: 194, endPoint x: 366, endPoint y: 194, distance: 65.4
click at [366, 194] on div "PPO Classic 250/20/40/10" at bounding box center [368, 187] width 174 height 70
drag, startPoint x: 316, startPoint y: 277, endPoint x: 197, endPoint y: 310, distance: 123.5
click at [345, 279] on div "PPO HSA/H 1700/3400/3500 Medical HDHP PPO Anthem Blue Cross N/A Not Extracted 0…" at bounding box center [856, 257] width 1275 height 70
drag, startPoint x: 282, startPoint y: 338, endPoint x: 296, endPoint y: 338, distance: 14.8
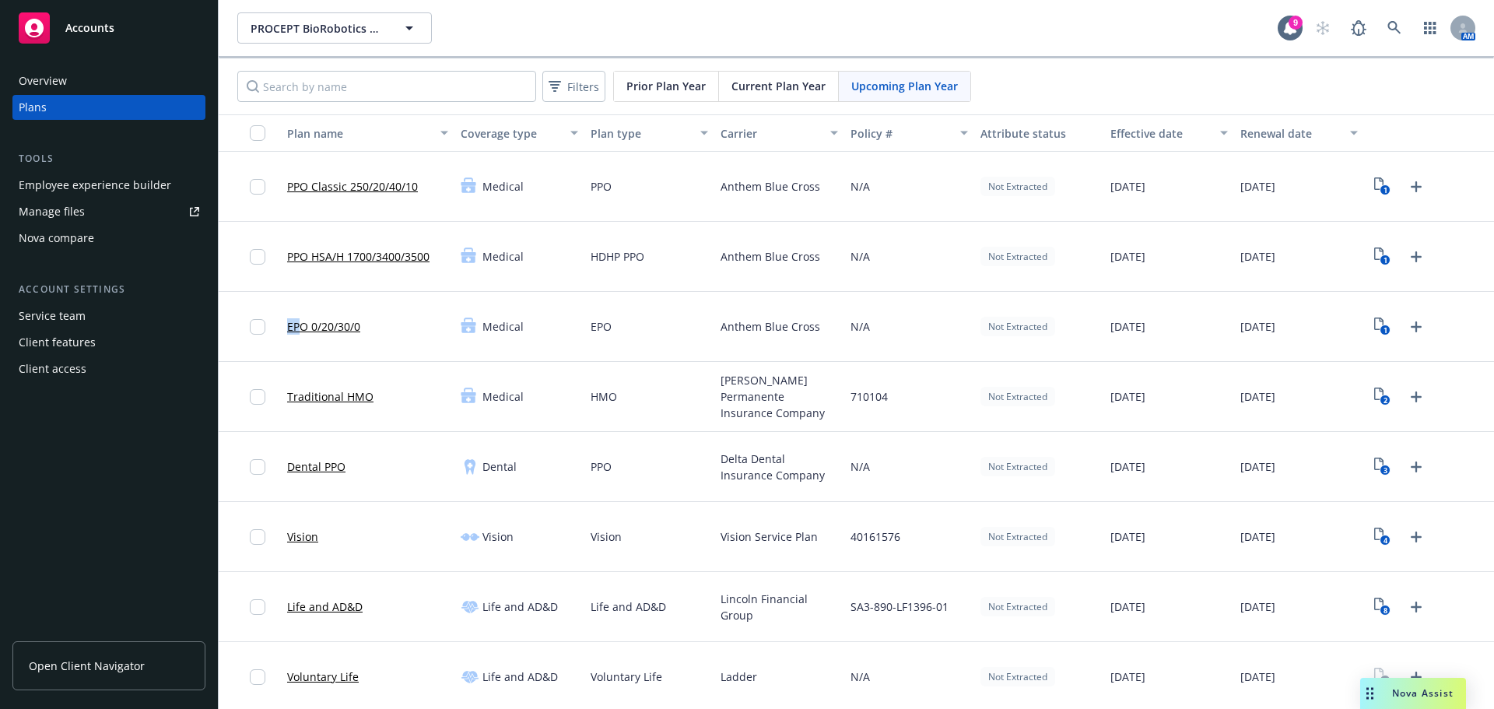
click at [296, 338] on div "EPO 0/20/30/0" at bounding box center [368, 327] width 174 height 70
click at [498, 466] on span "Dental" at bounding box center [499, 466] width 34 height 16
drag, startPoint x: 286, startPoint y: 417, endPoint x: 373, endPoint y: 413, distance: 87.2
click at [373, 413] on div "Traditional HMO" at bounding box center [368, 397] width 174 height 70
copy link "Traditional HMO"
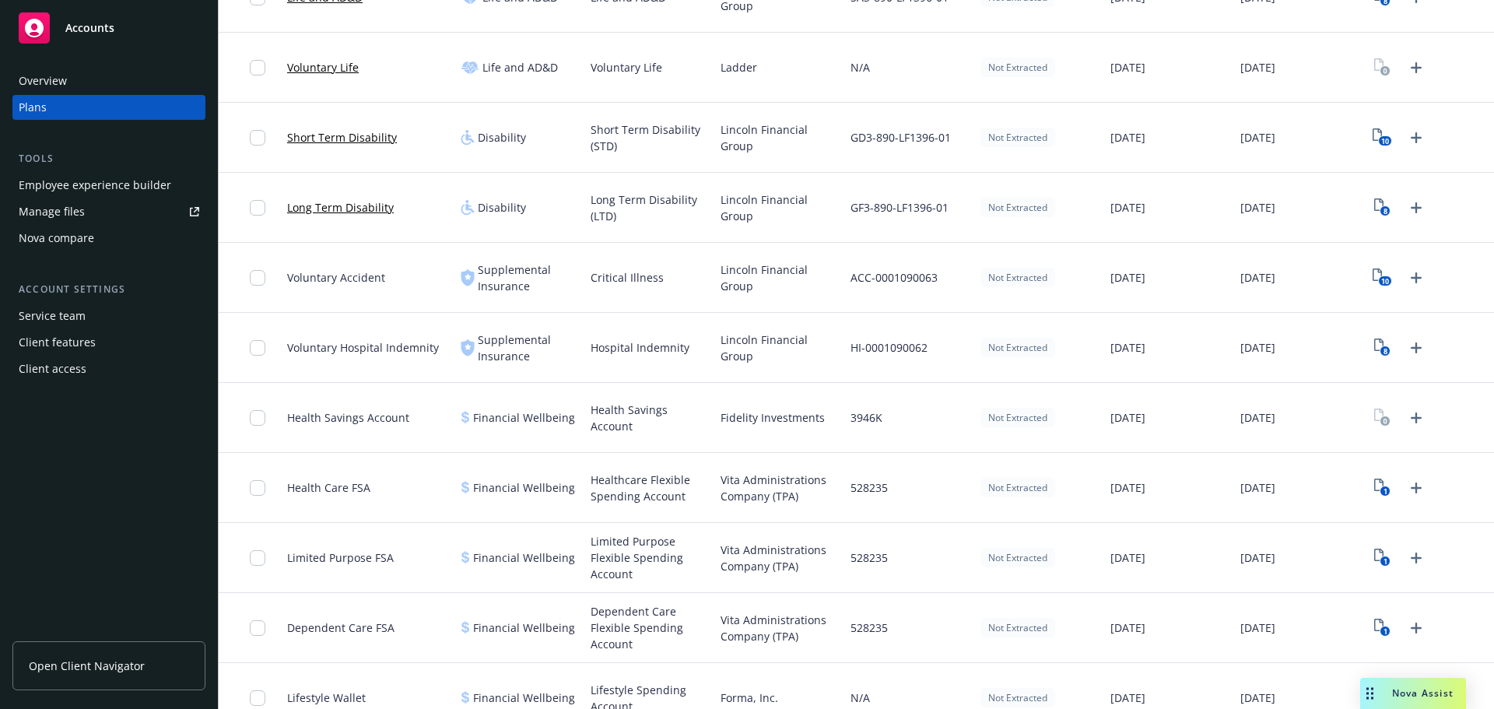
scroll to position [467, 0]
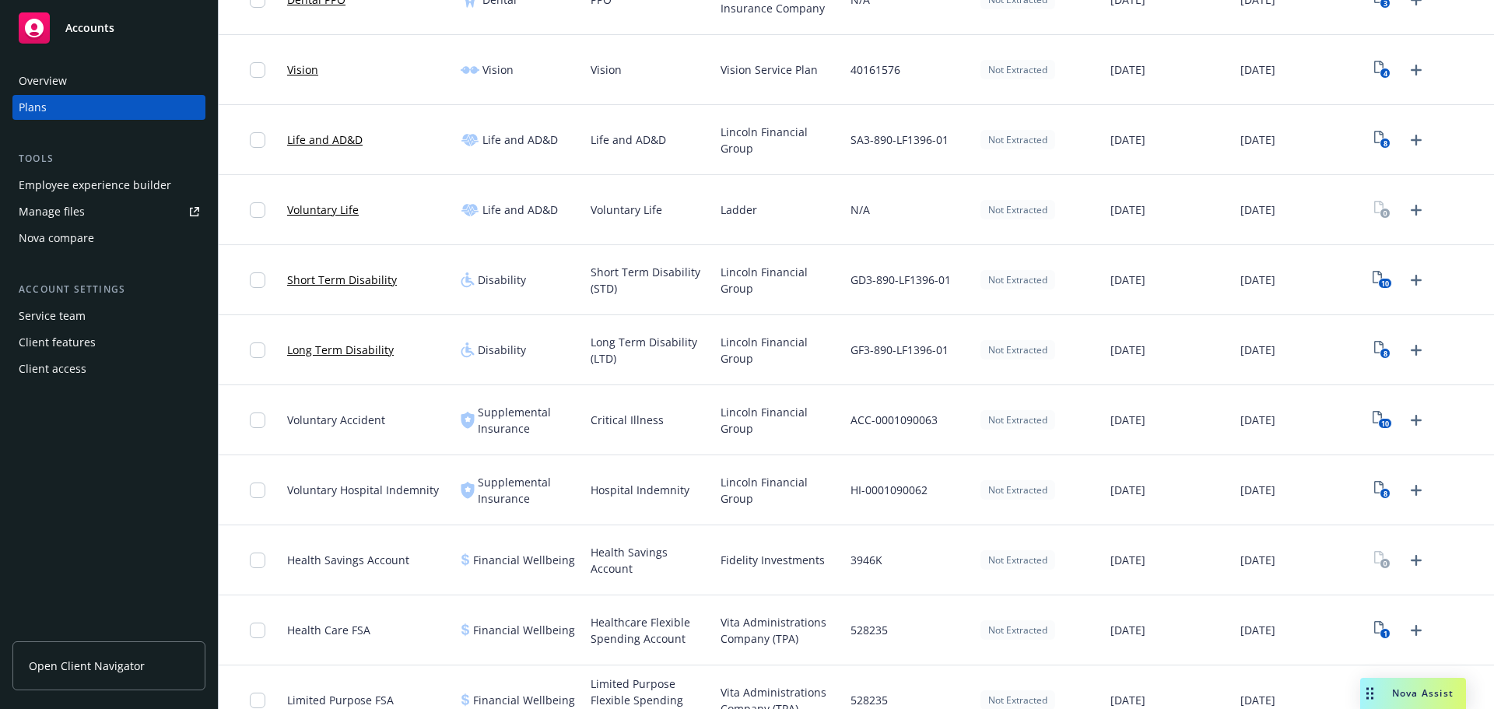
click at [726, 203] on span "Ladder" at bounding box center [739, 210] width 37 height 16
copy span "Ladder"
click at [740, 556] on span "Fidelity Investments" at bounding box center [773, 560] width 104 height 16
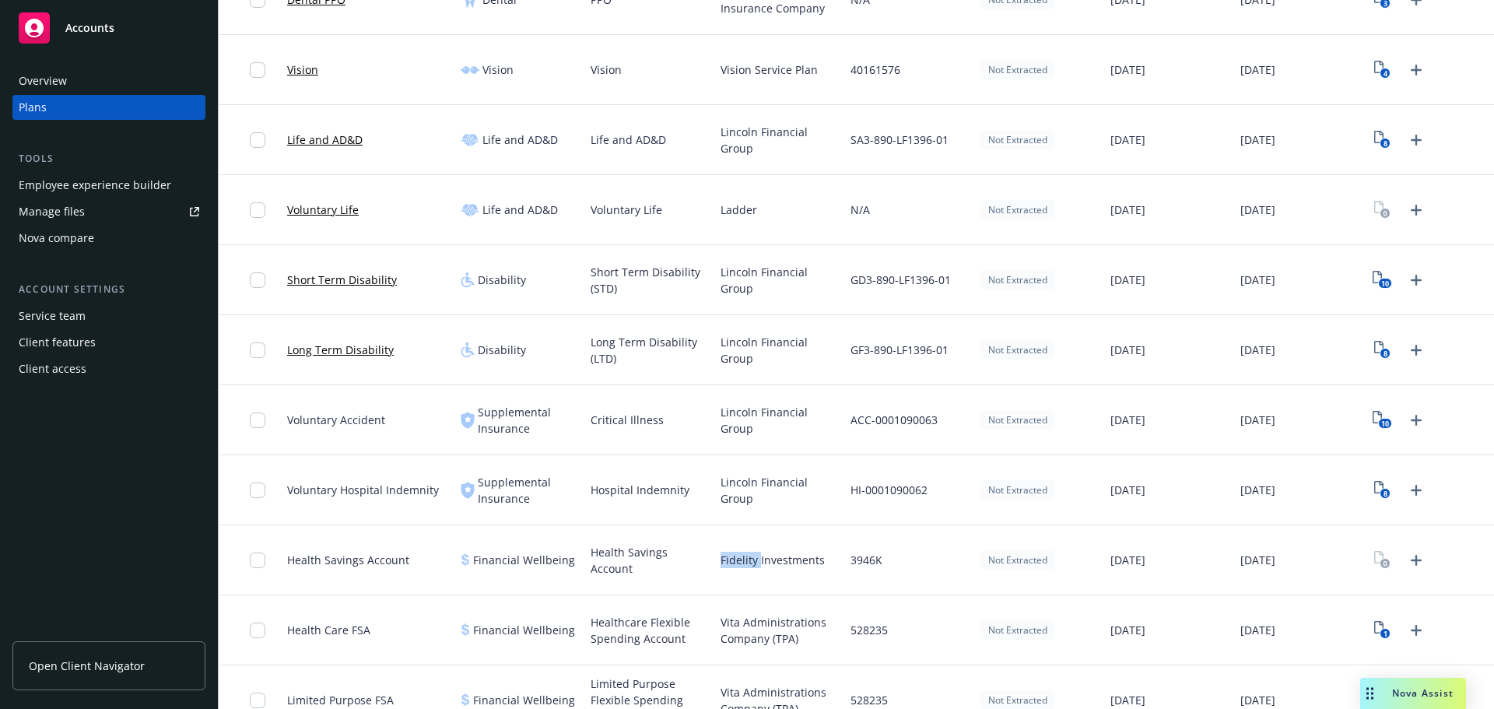
copy span "Fidelity"
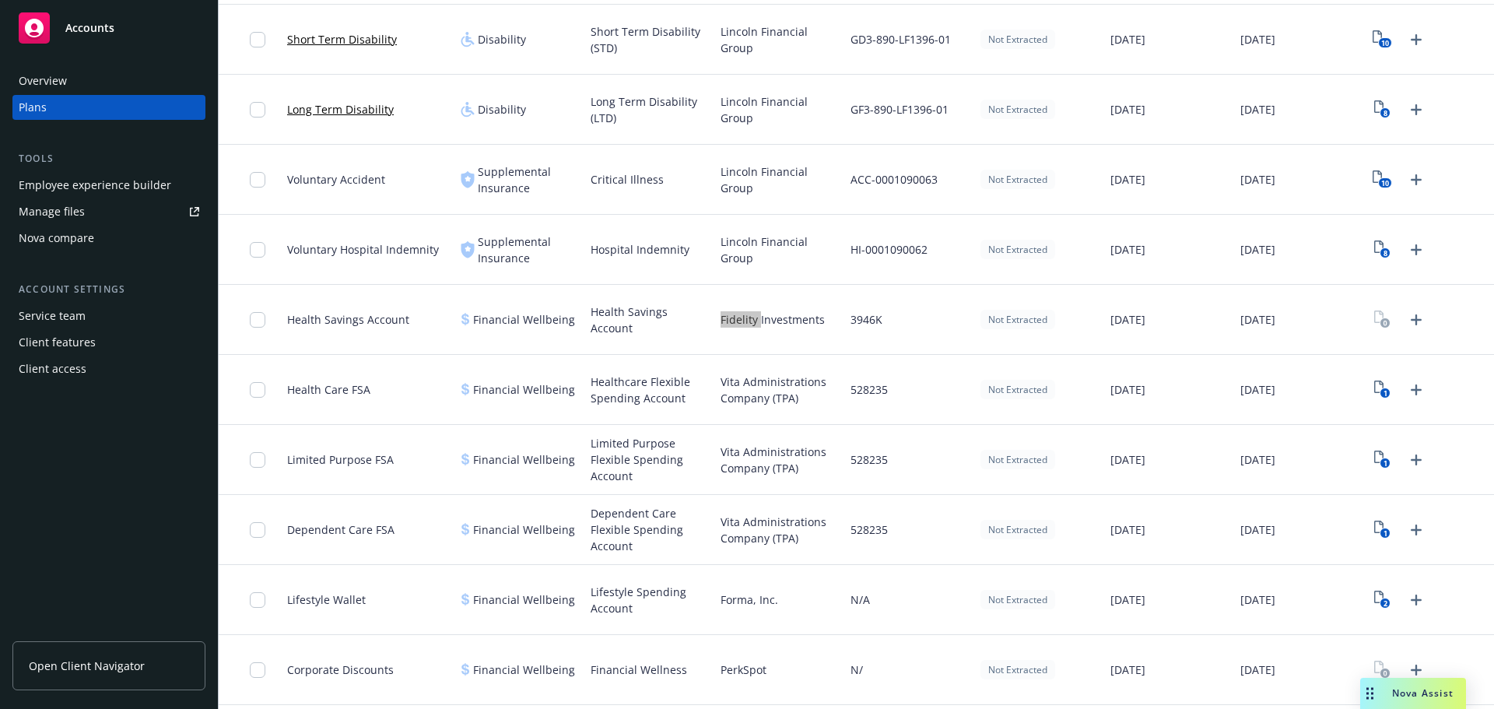
scroll to position [934, 0]
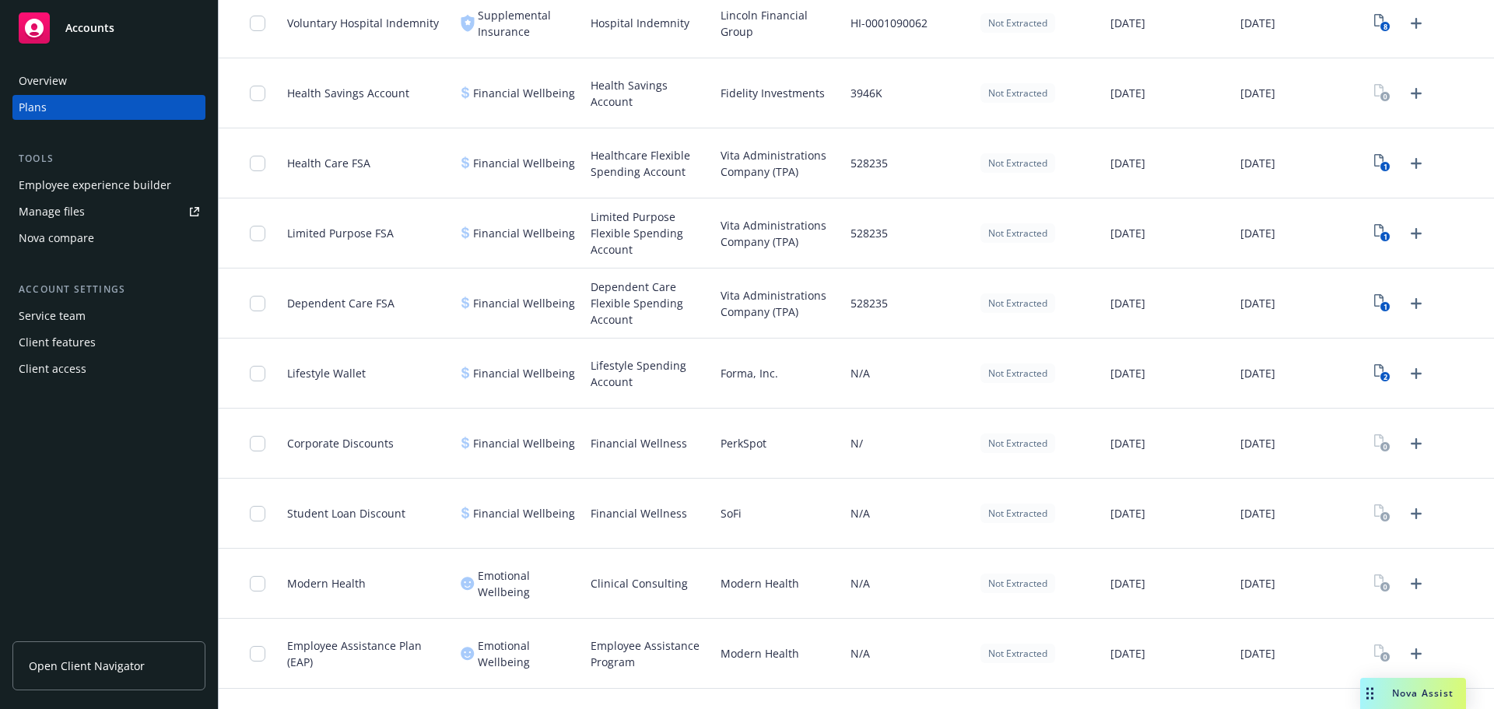
click at [733, 443] on span "PerkSpot" at bounding box center [744, 443] width 46 height 16
copy span "PerkSpot"
drag, startPoint x: 619, startPoint y: 451, endPoint x: 710, endPoint y: 454, distance: 91.9
click at [710, 454] on div "Corporate Discounts Financial Wellbeing Financial Wellness PerkSpot N/ Not Extr…" at bounding box center [856, 443] width 1275 height 70
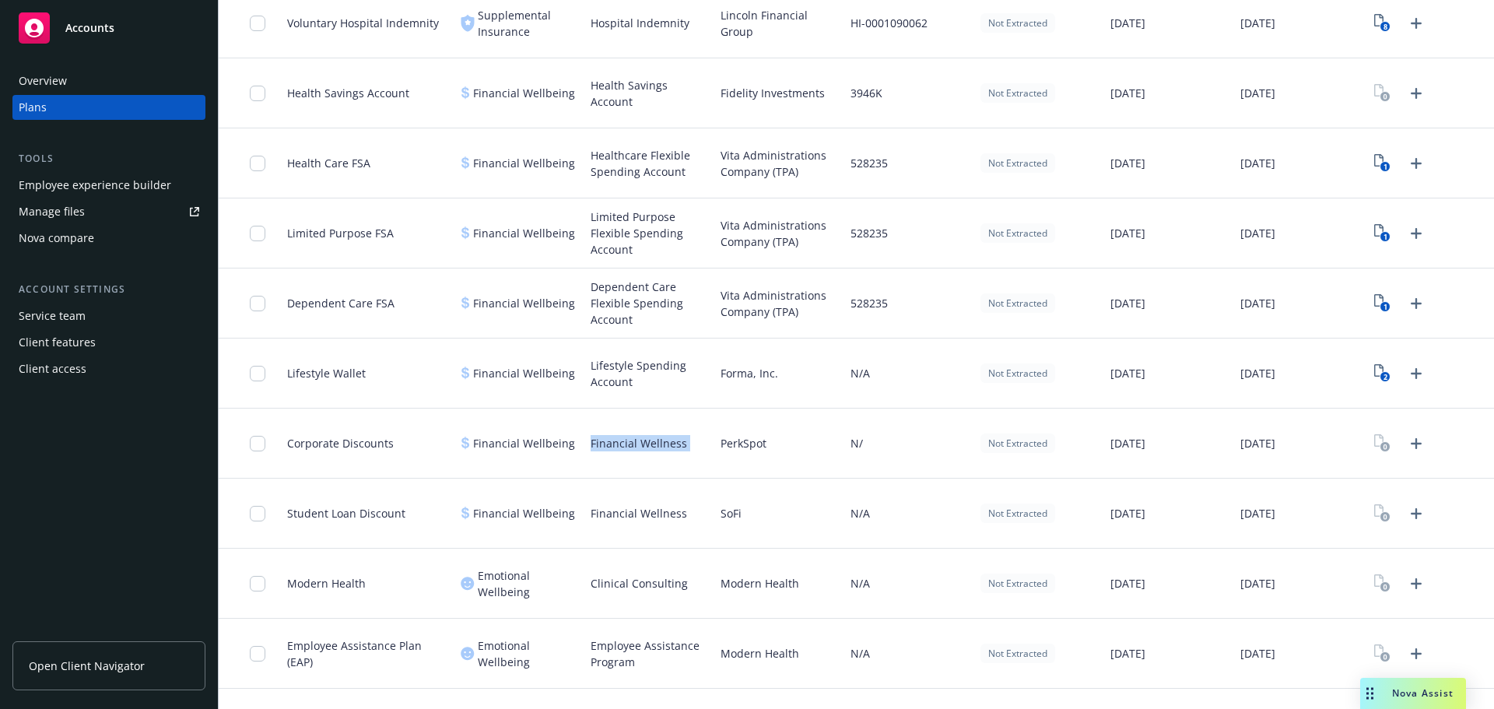
copy span "Financial Wellness"
click at [733, 516] on span "SoFi" at bounding box center [731, 513] width 21 height 16
copy span "SoFi"
click at [738, 584] on span "Modern Health" at bounding box center [760, 583] width 79 height 16
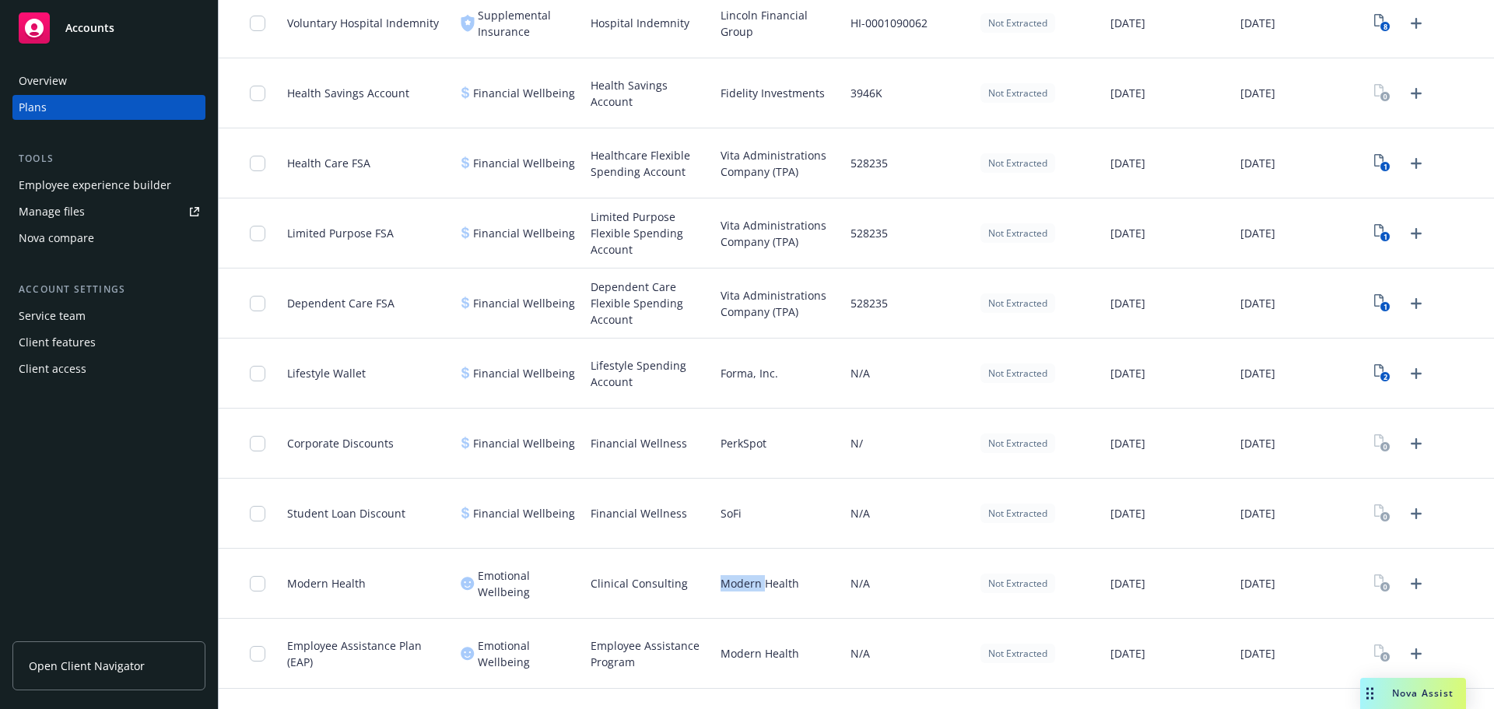
click at [738, 584] on span "Modern Health" at bounding box center [760, 583] width 79 height 16
copy span "Modern"
drag, startPoint x: 735, startPoint y: 559, endPoint x: 738, endPoint y: 571, distance: 13.0
click at [737, 558] on div "Modern Health" at bounding box center [779, 584] width 130 height 70
click at [721, 586] on span "Modern Health" at bounding box center [760, 583] width 79 height 16
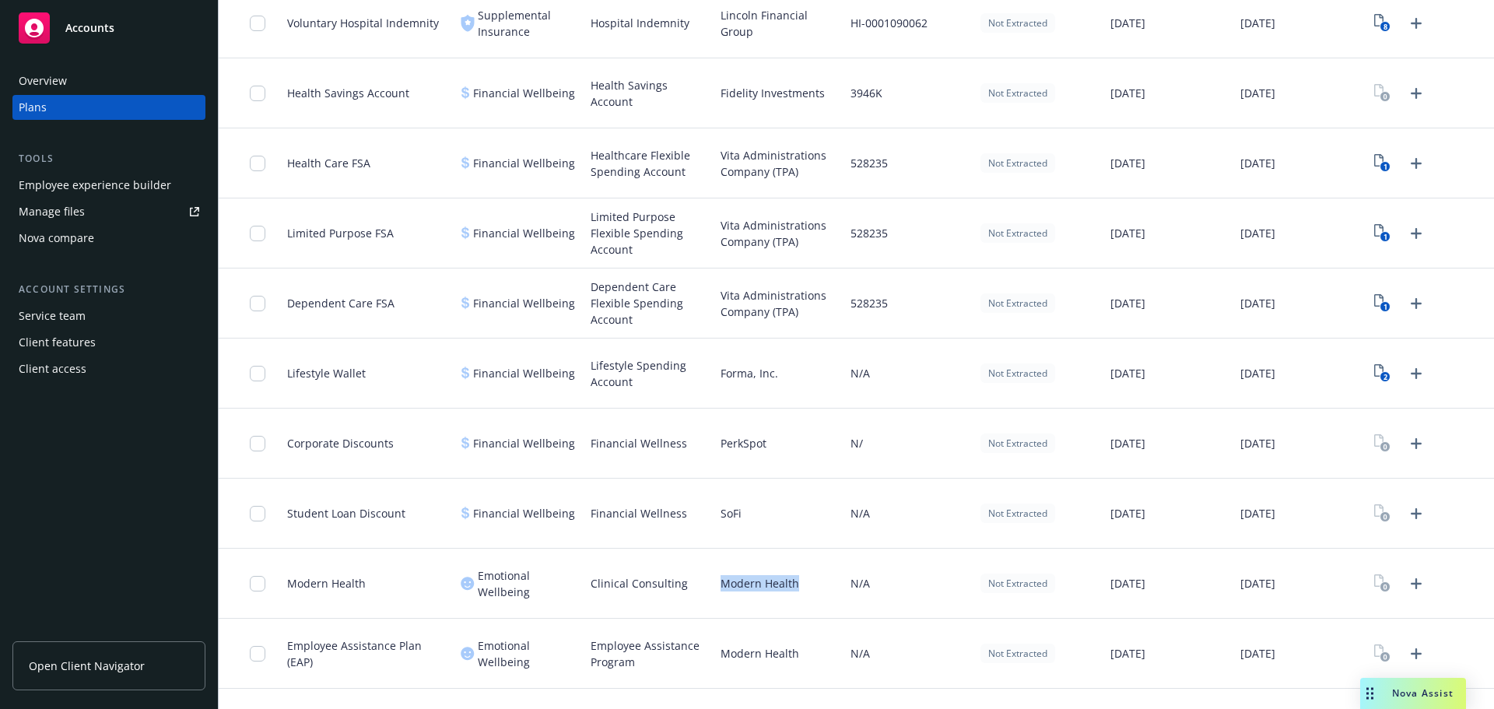
drag, startPoint x: 714, startPoint y: 583, endPoint x: 832, endPoint y: 580, distance: 118.3
click at [832, 580] on div "Modern Health" at bounding box center [779, 584] width 130 height 70
copy span "Modern Health"
drag, startPoint x: 581, startPoint y: 583, endPoint x: 748, endPoint y: 583, distance: 166.5
click at [748, 583] on div "Modern Health Emotional Wellbeing Clinical Consulting Modern Health N/A Not Ext…" at bounding box center [856, 584] width 1275 height 70
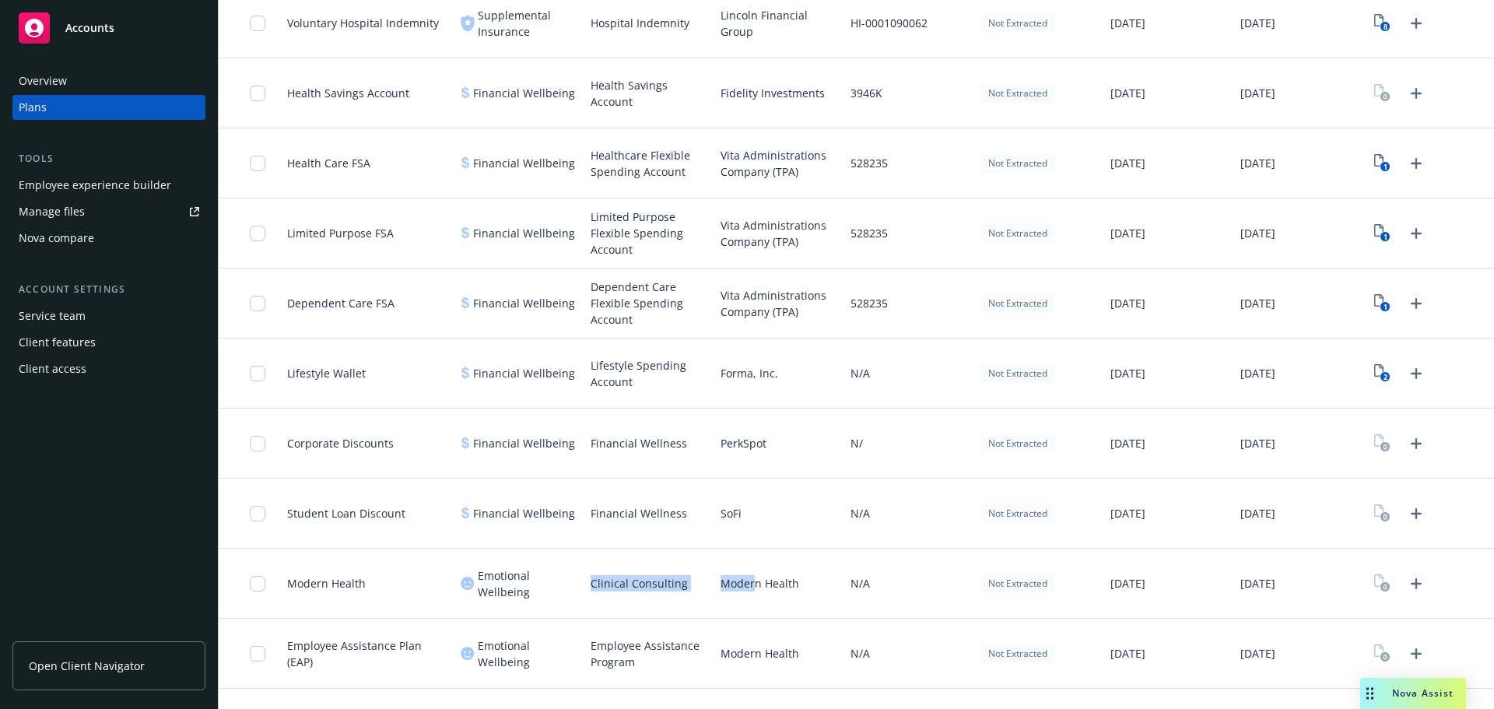
copy div "Clinical Consulting Moder"
click at [612, 611] on div "Clinical Consulting" at bounding box center [649, 584] width 130 height 70
drag, startPoint x: 589, startPoint y: 587, endPoint x: 693, endPoint y: 589, distance: 104.3
click at [693, 589] on div "Clinical Consulting" at bounding box center [649, 584] width 130 height 70
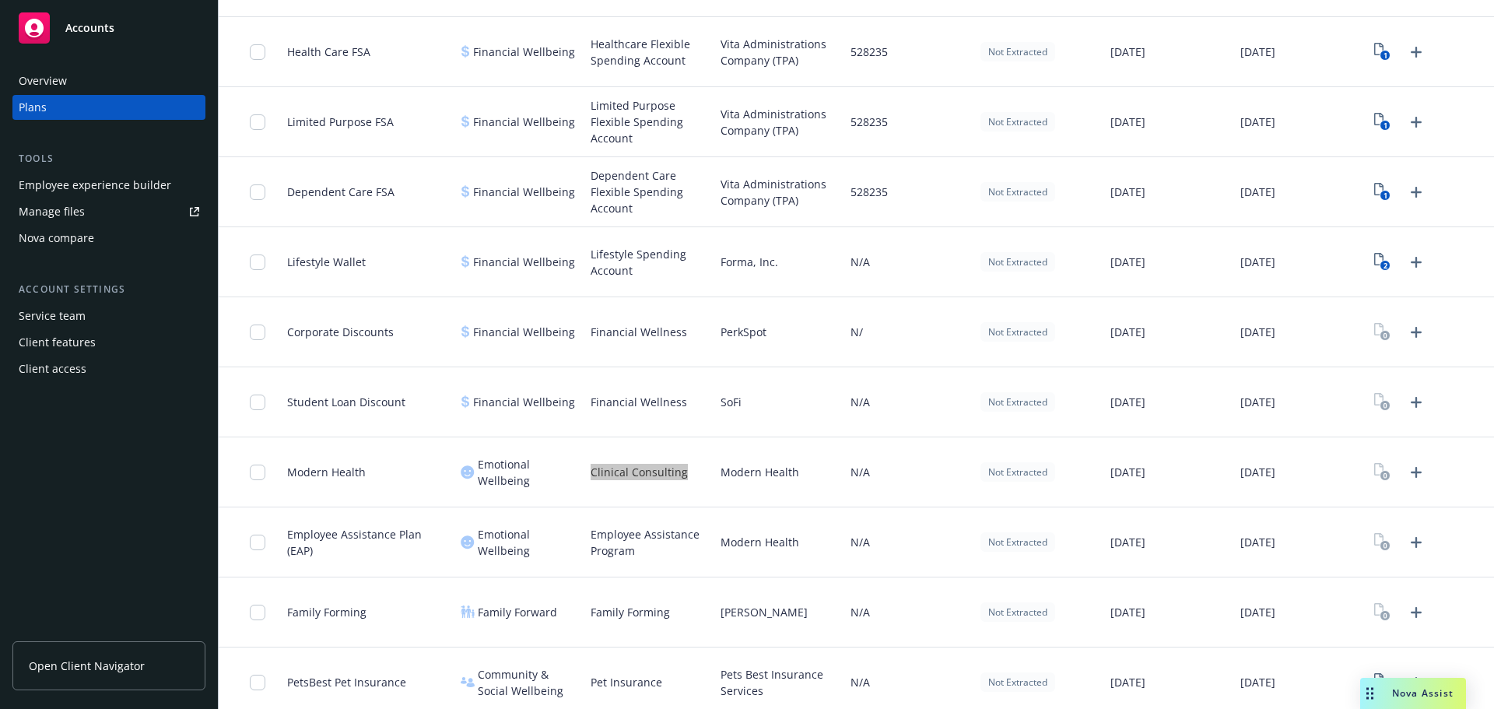
scroll to position [1124, 0]
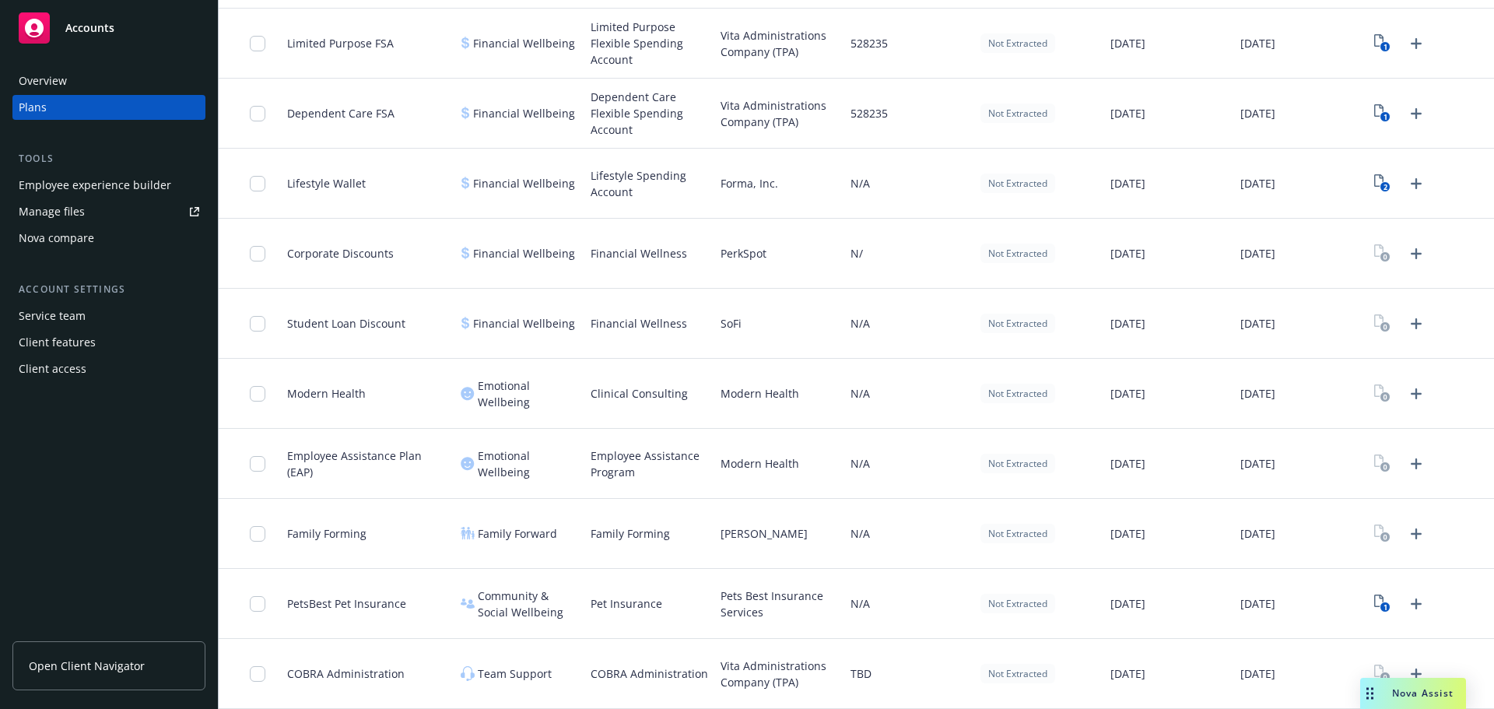
click at [721, 533] on span "Cleo" at bounding box center [764, 533] width 87 height 16
copy span "Cleo"
drag, startPoint x: 586, startPoint y: 528, endPoint x: 856, endPoint y: 552, distance: 271.1
click at [695, 535] on div "Family Forming" at bounding box center [649, 534] width 130 height 70
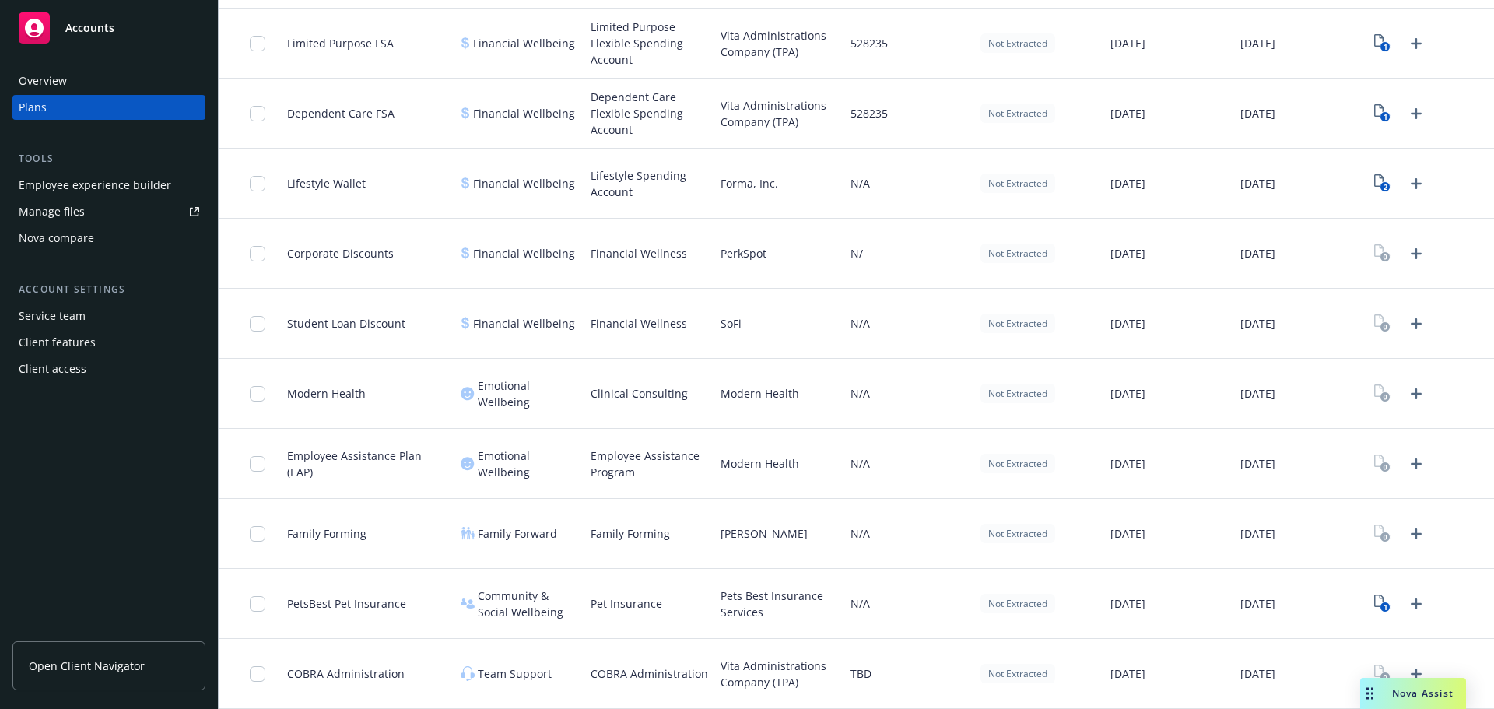
click at [724, 665] on span "Vita Administrations Company (TPA)" at bounding box center [779, 673] width 117 height 33
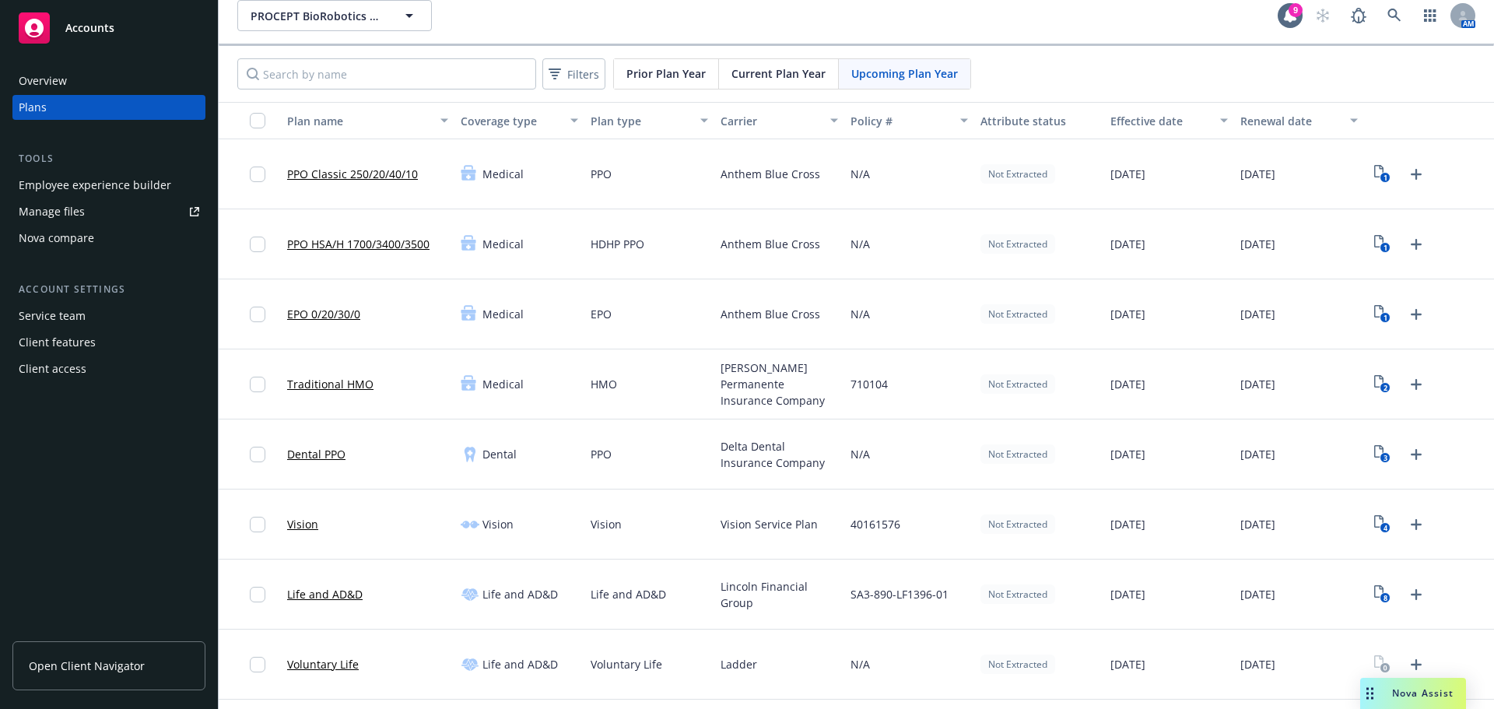
scroll to position [0, 0]
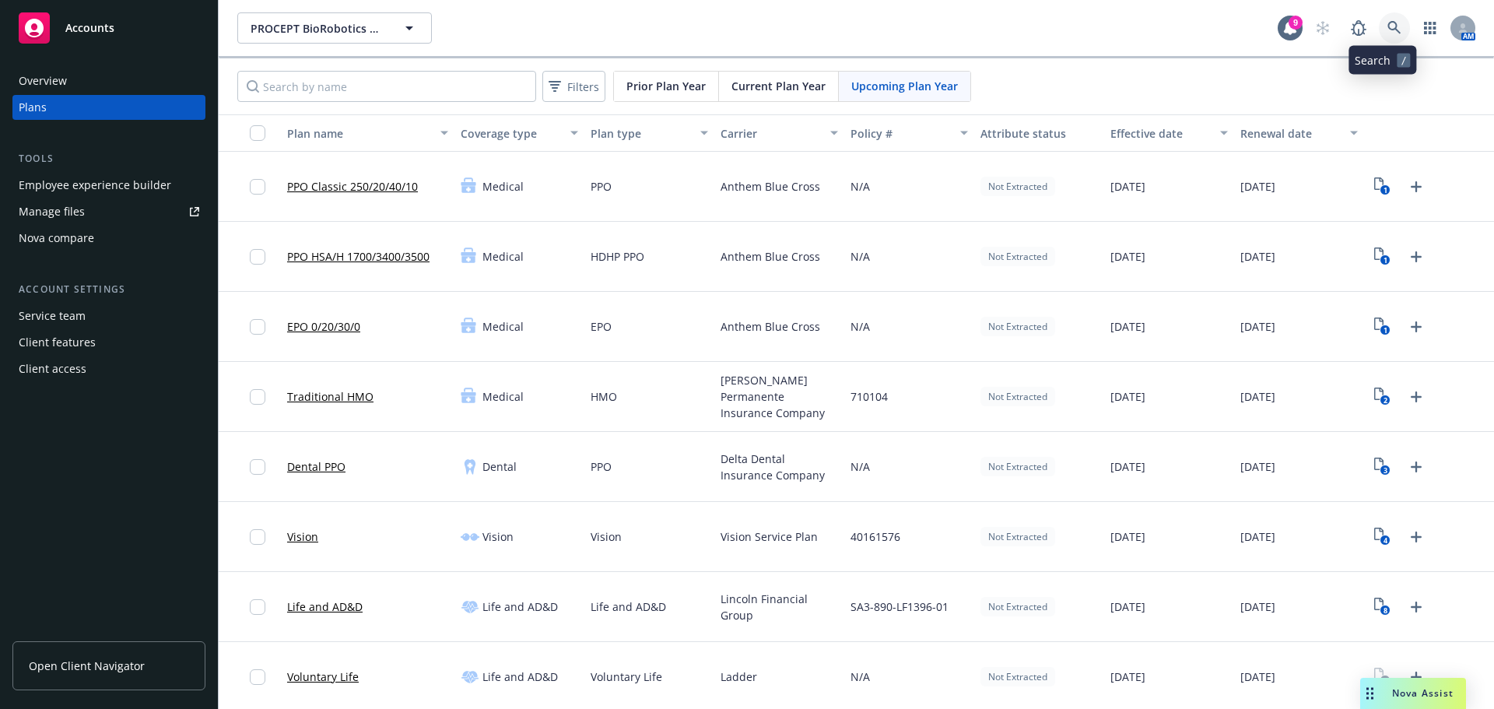
click at [1387, 23] on icon at bounding box center [1394, 28] width 14 height 14
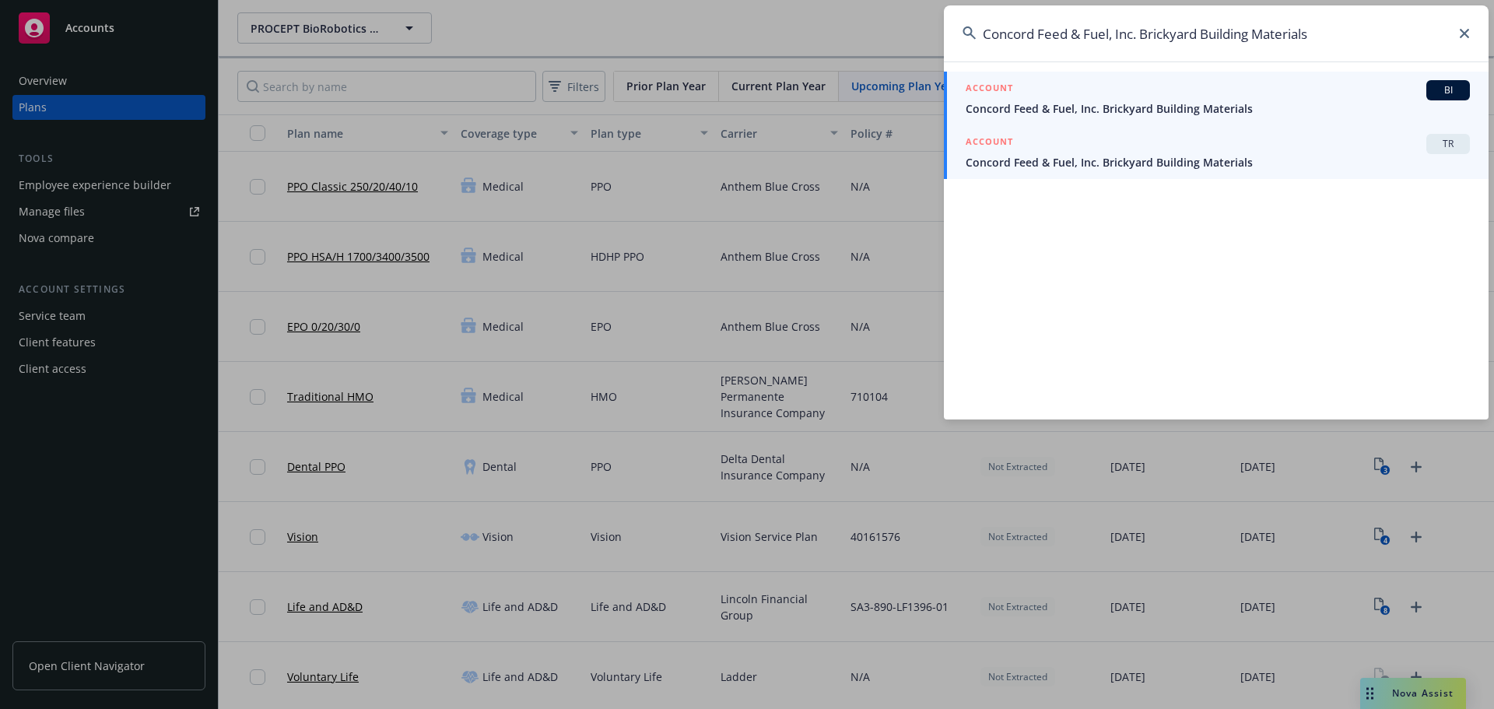
type input "Concord Feed & Fuel, Inc. Brickyard Building Materials"
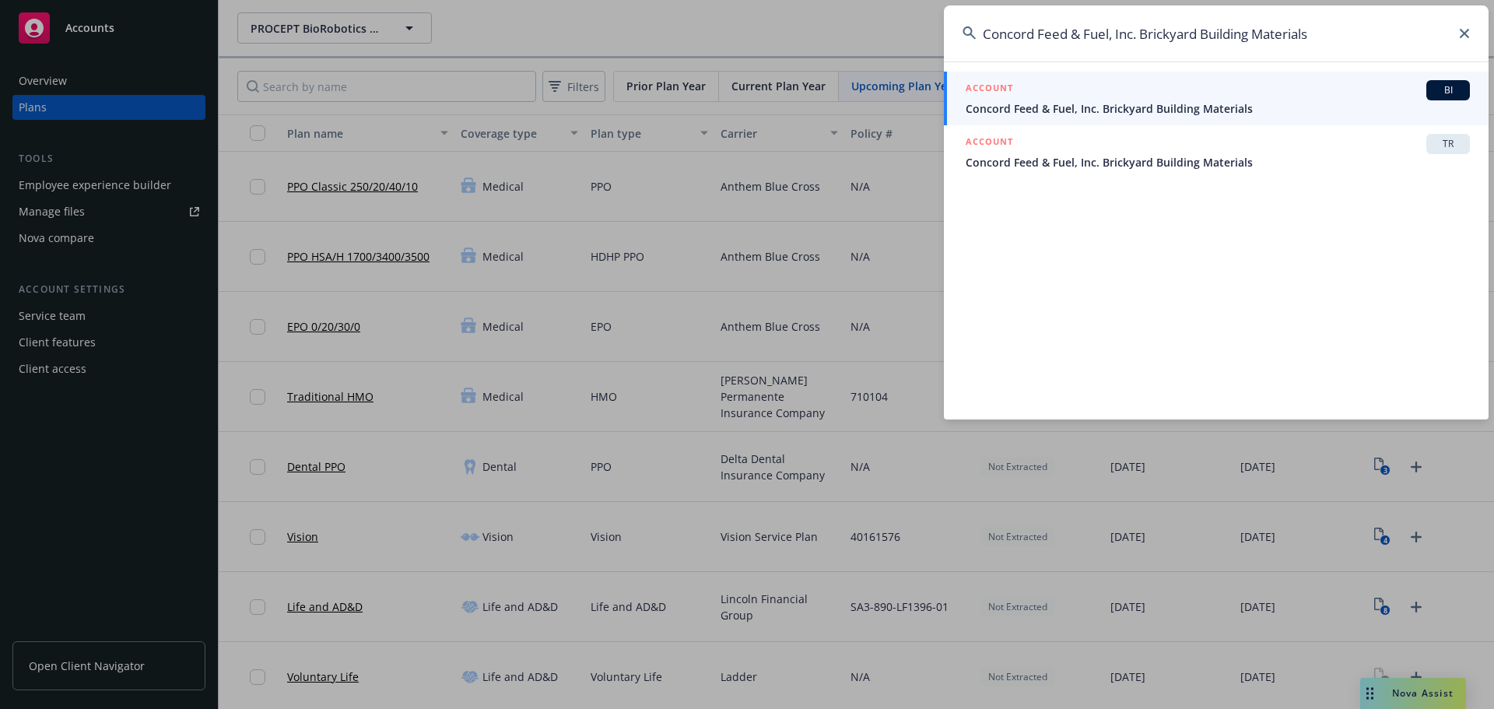
drag, startPoint x: 1151, startPoint y: 167, endPoint x: 899, endPoint y: 7, distance: 298.3
click at [1151, 167] on span "Concord Feed & Fuel, Inc. Brickyard Building Materials" at bounding box center [1218, 162] width 504 height 16
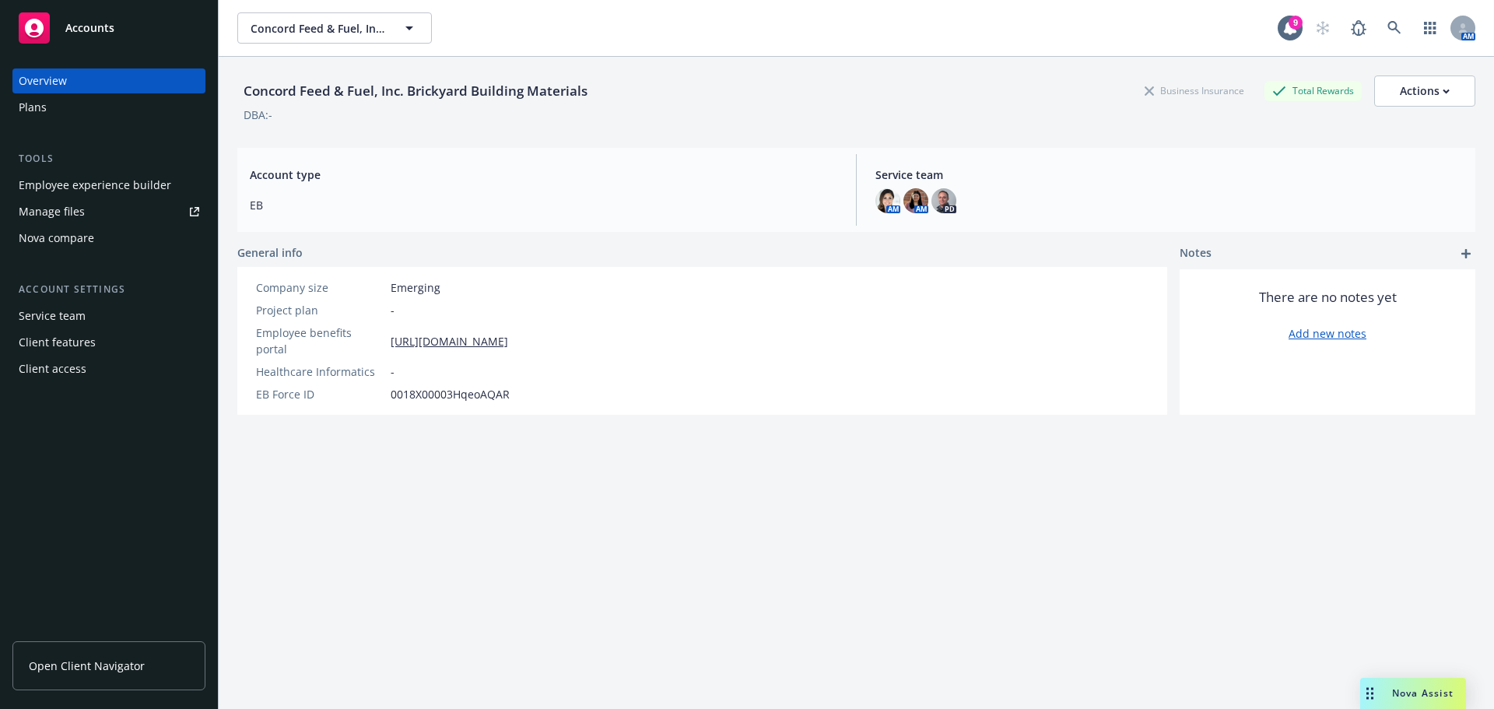
click at [98, 100] on div "Plans" at bounding box center [109, 107] width 181 height 25
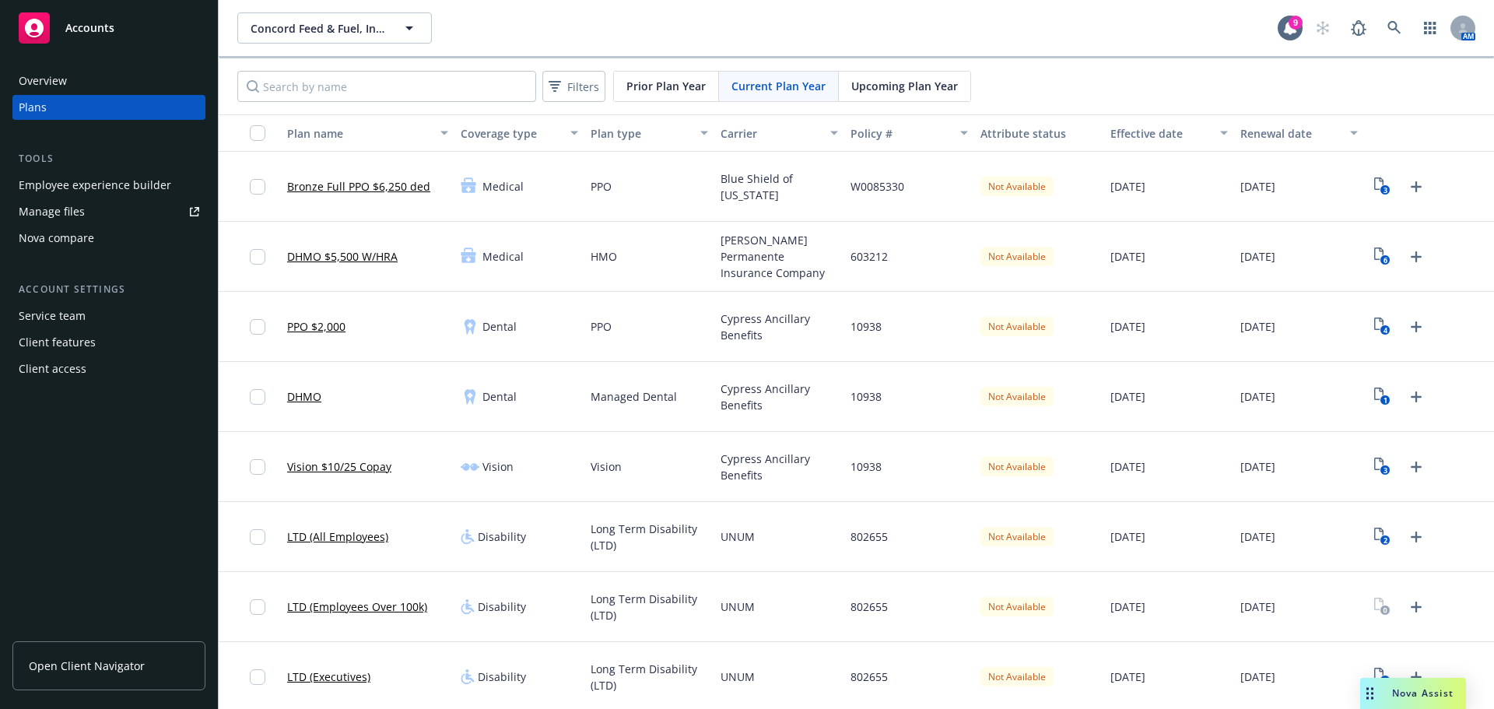
click at [916, 64] on div "Filters Prior Plan Year Current Plan Year Upcoming Plan Year" at bounding box center [856, 86] width 1275 height 56
click at [916, 75] on div "Upcoming Plan Year" at bounding box center [904, 87] width 131 height 30
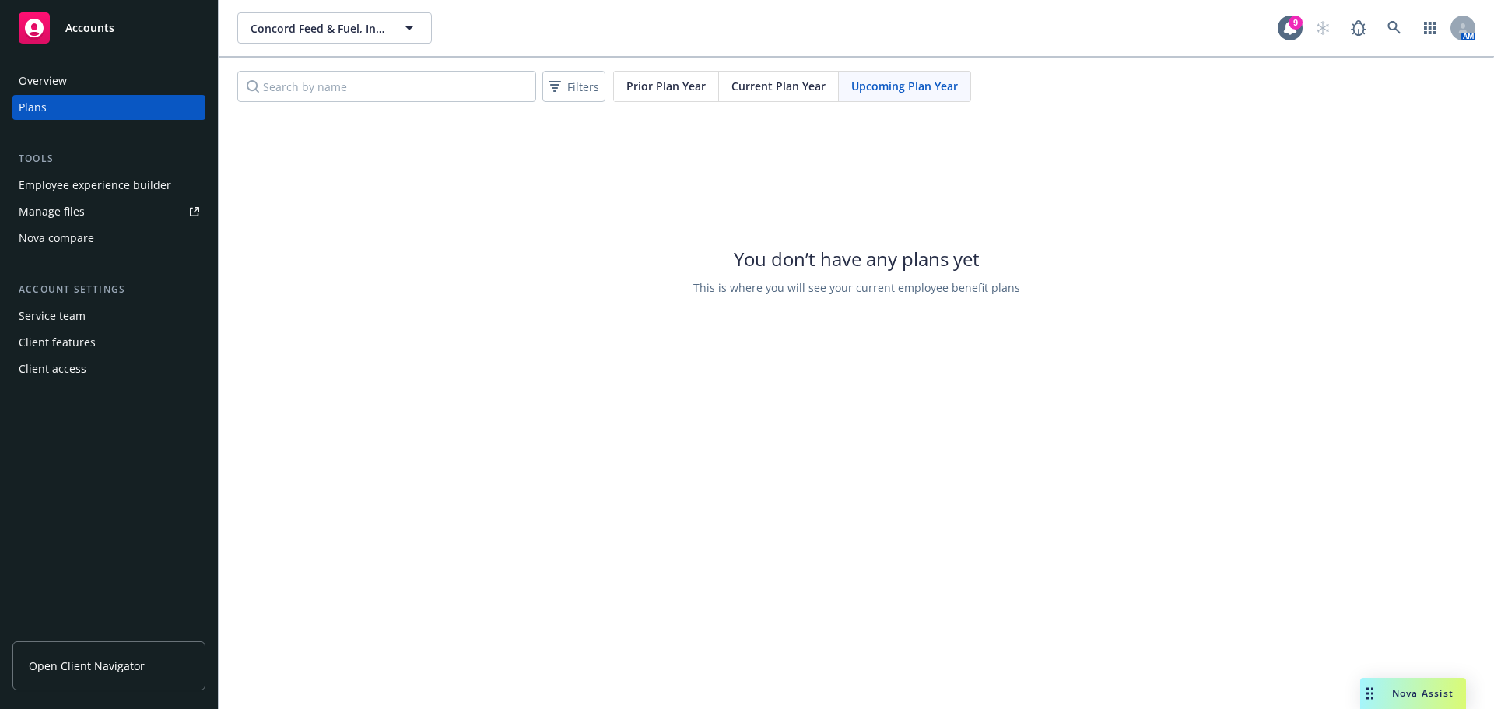
click at [763, 88] on span "Current Plan Year" at bounding box center [778, 86] width 94 height 16
